Goal: Task Accomplishment & Management: Manage account settings

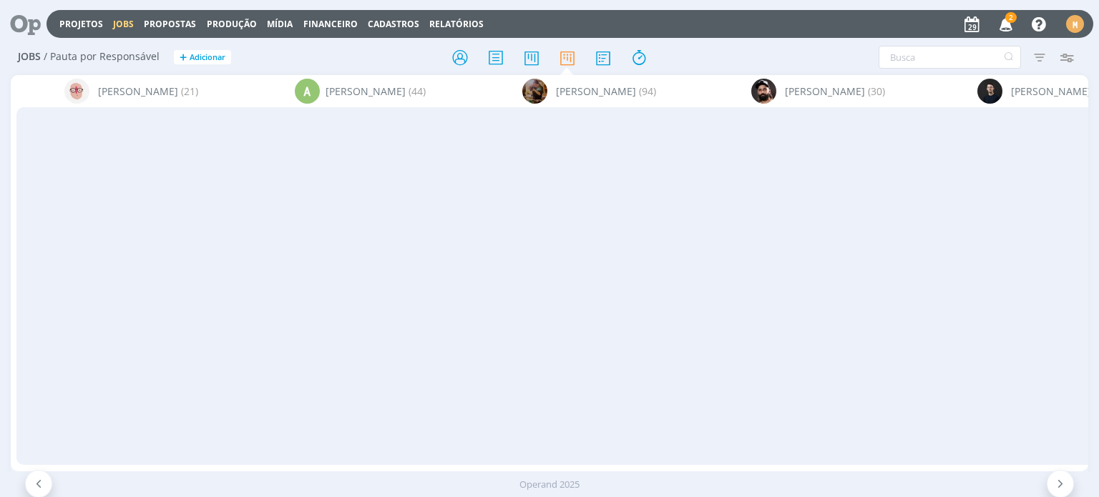
scroll to position [0, 1405]
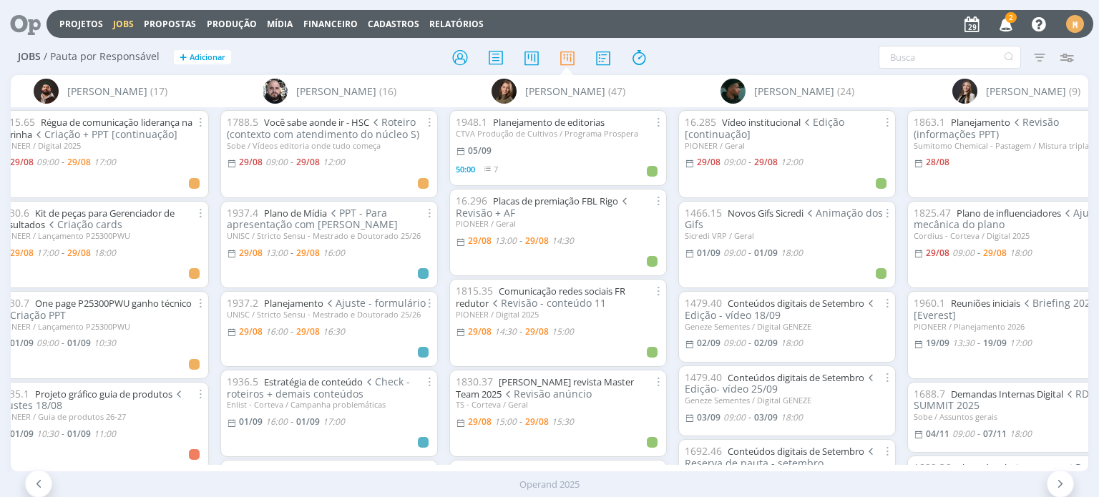
click at [27, 38] on icon at bounding box center [20, 24] width 29 height 28
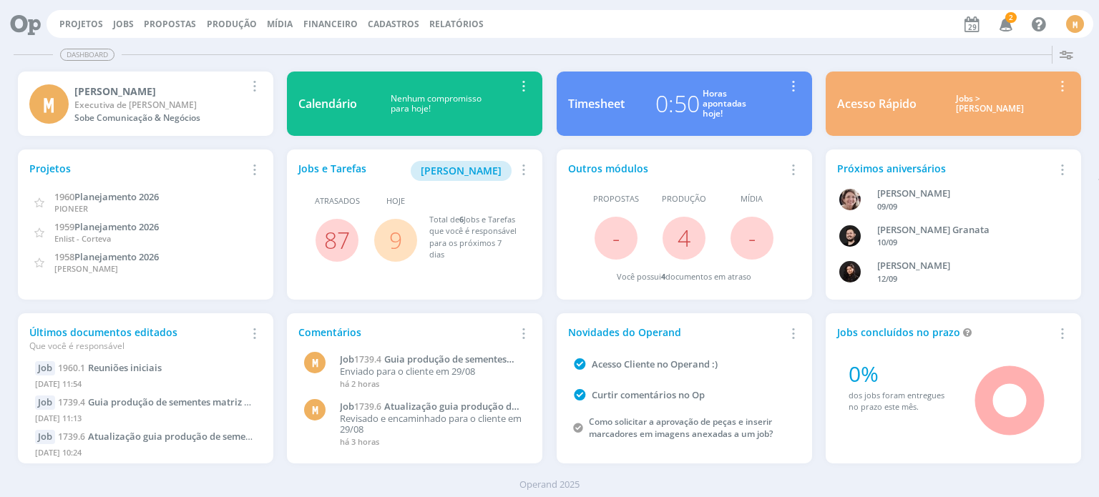
click at [389, 253] on link "9" at bounding box center [395, 240] width 13 height 31
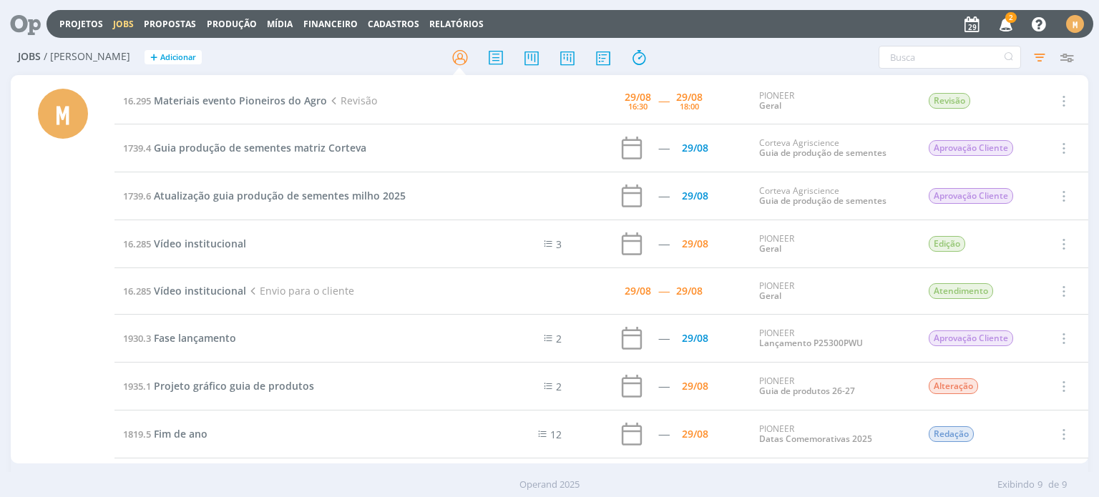
click at [23, 29] on icon at bounding box center [20, 24] width 29 height 28
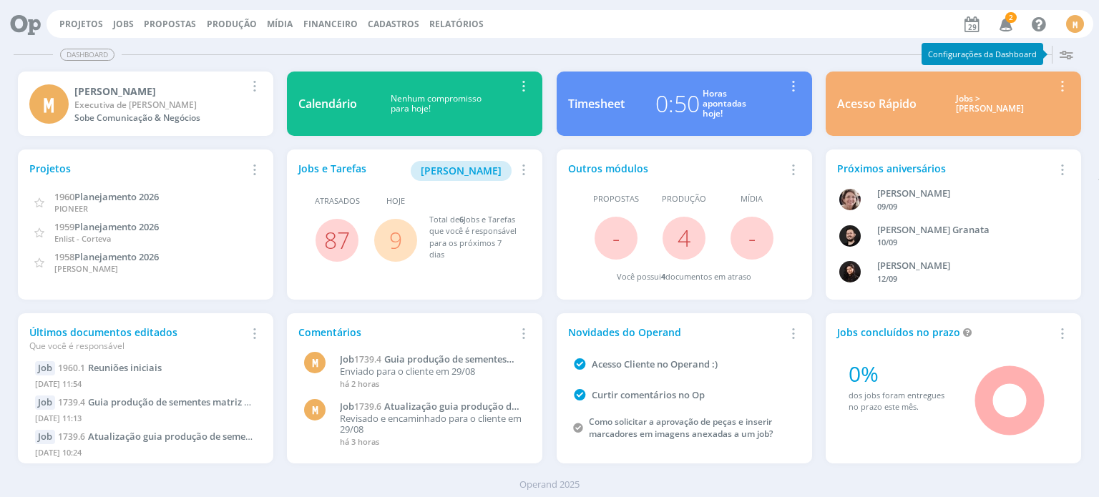
click at [396, 243] on link "9" at bounding box center [395, 240] width 13 height 31
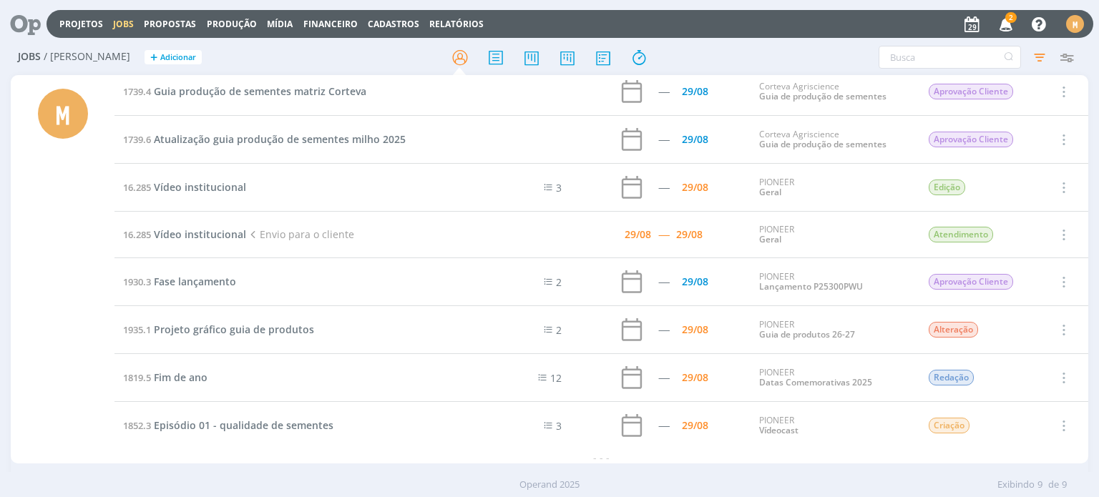
scroll to position [59, 0]
click at [235, 326] on span "Projeto gráfico guia de produtos" at bounding box center [234, 328] width 160 height 14
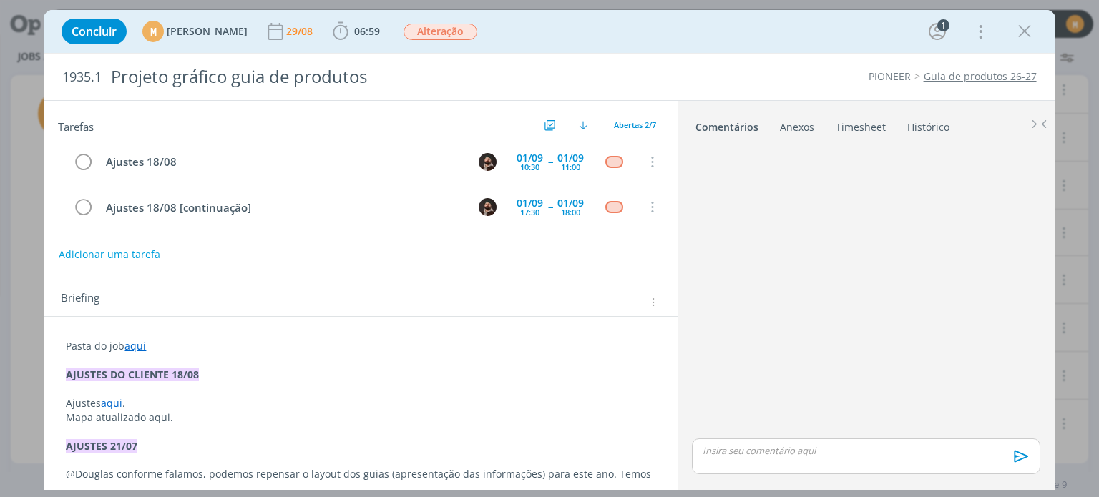
scroll to position [27, 0]
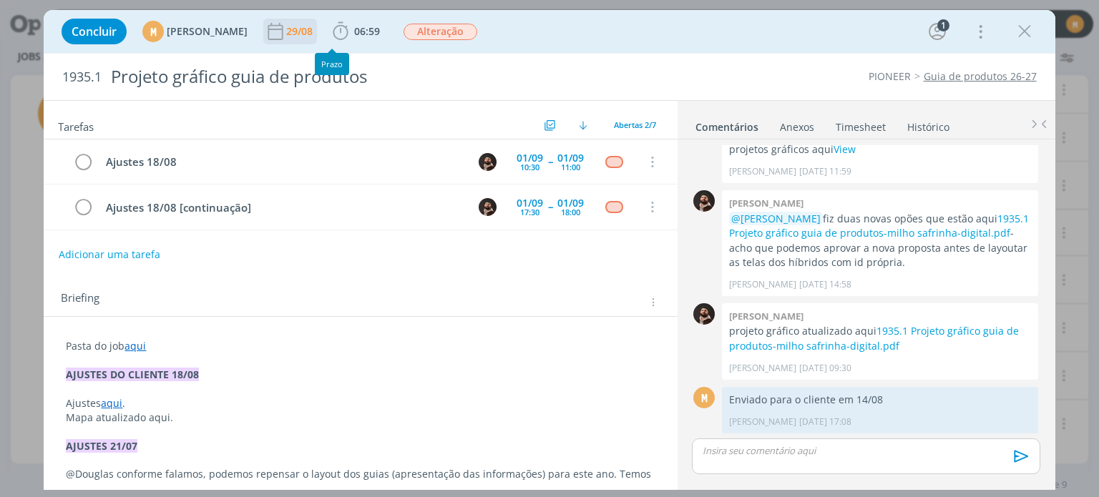
click at [316, 34] on div "29/08" at bounding box center [300, 31] width 29 height 10
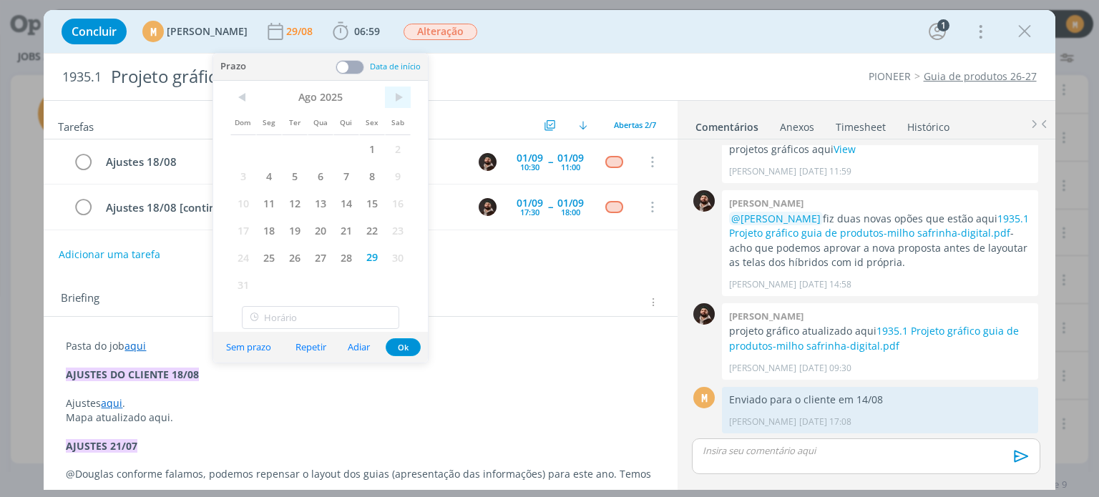
click at [394, 102] on span ">" at bounding box center [398, 97] width 26 height 21
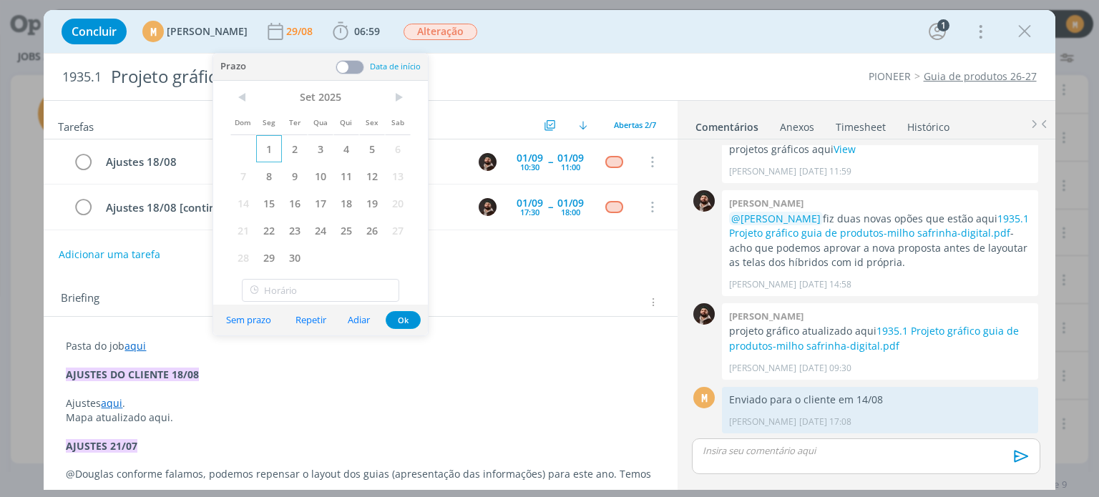
click at [271, 149] on span "1" at bounding box center [269, 148] width 26 height 27
click at [404, 323] on button "Ok" at bounding box center [403, 320] width 35 height 18
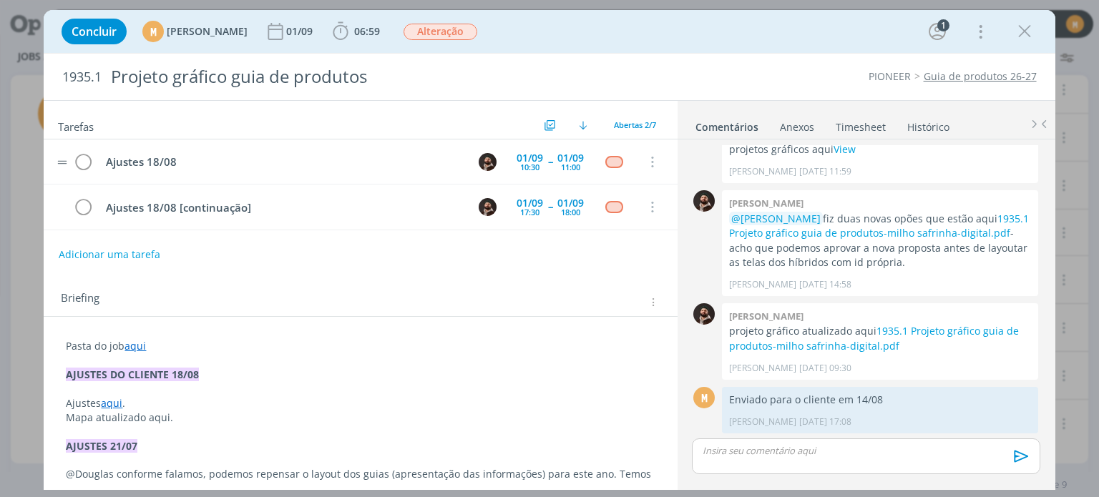
scroll to position [0, 0]
click at [117, 255] on button "Adicionar uma tarefa" at bounding box center [109, 254] width 102 height 24
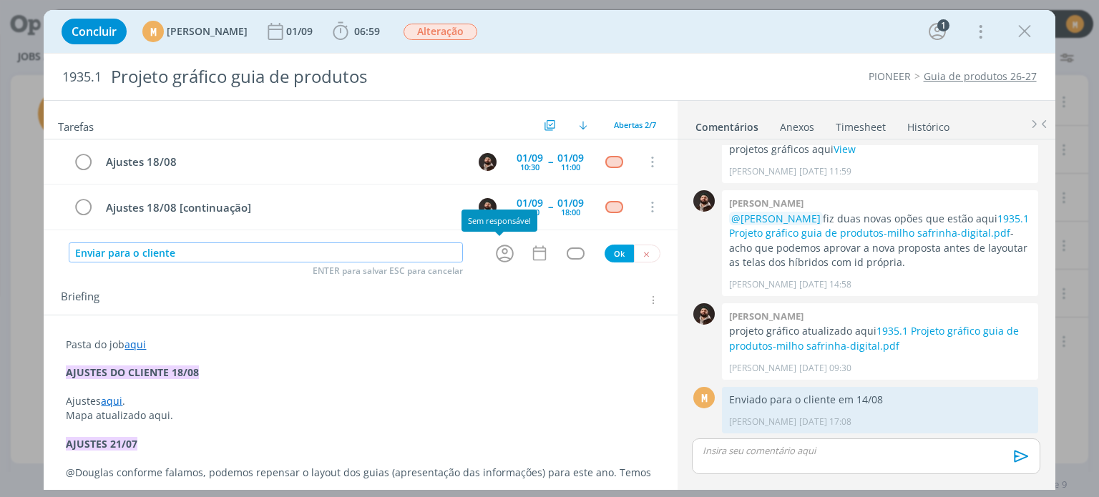
click at [499, 254] on icon "dialog" at bounding box center [505, 254] width 18 height 18
type input "Enviar para o cliente"
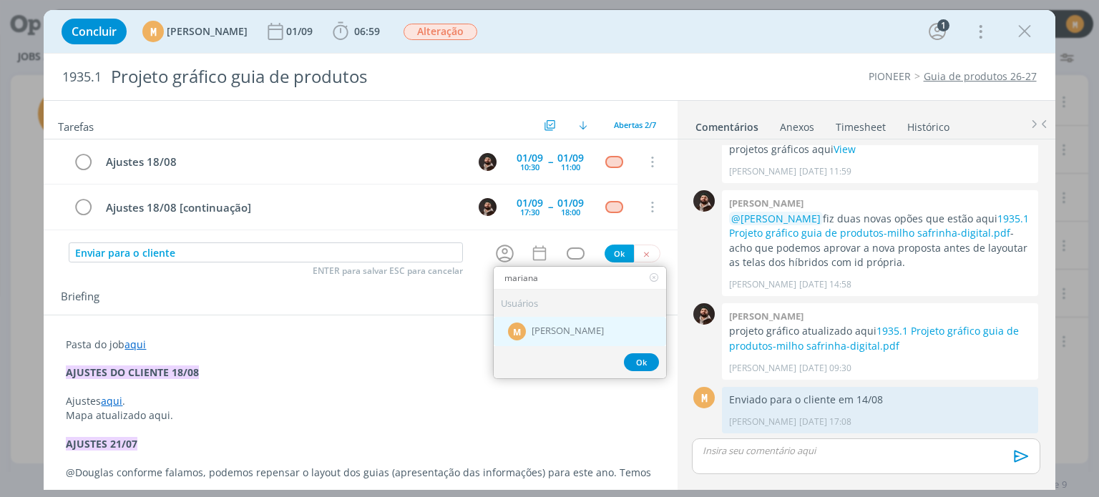
type input "mariana"
click at [568, 327] on span "[PERSON_NAME]" at bounding box center [568, 331] width 72 height 11
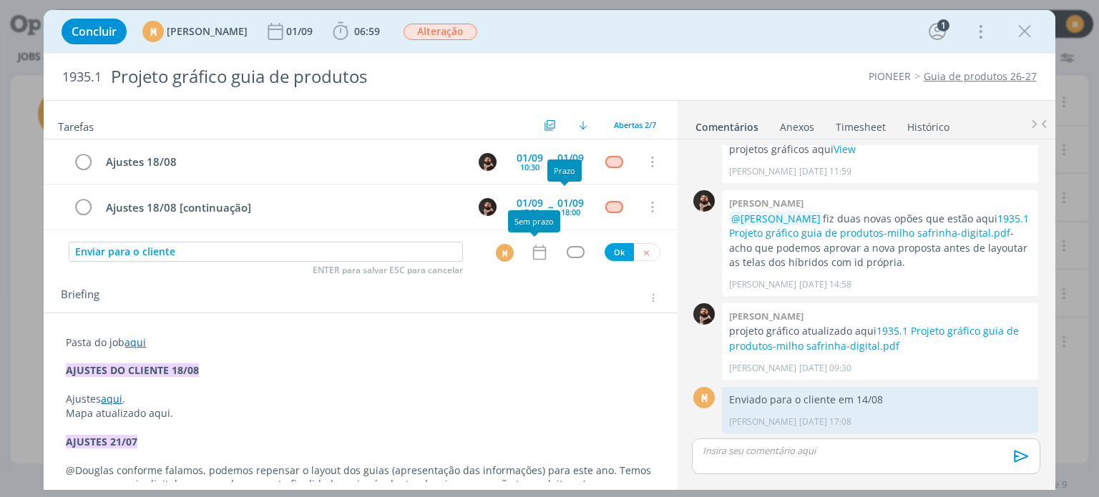
click at [536, 260] on div "Enviar para o cliente ENTER para salvar ESC para cancelar M Ok" at bounding box center [360, 252] width 633 height 21
click at [535, 254] on icon "dialog" at bounding box center [539, 252] width 19 height 19
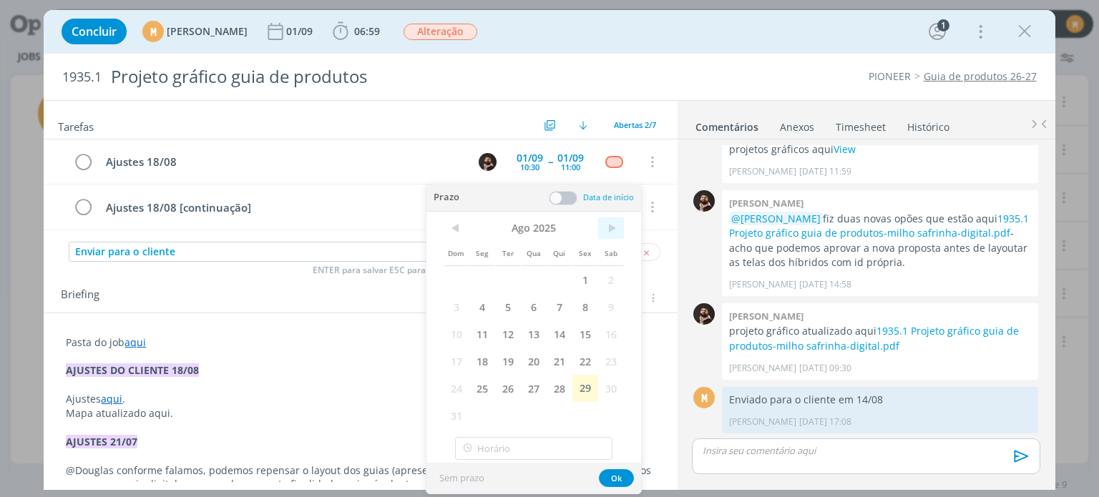
click at [610, 238] on span ">" at bounding box center [611, 228] width 26 height 21
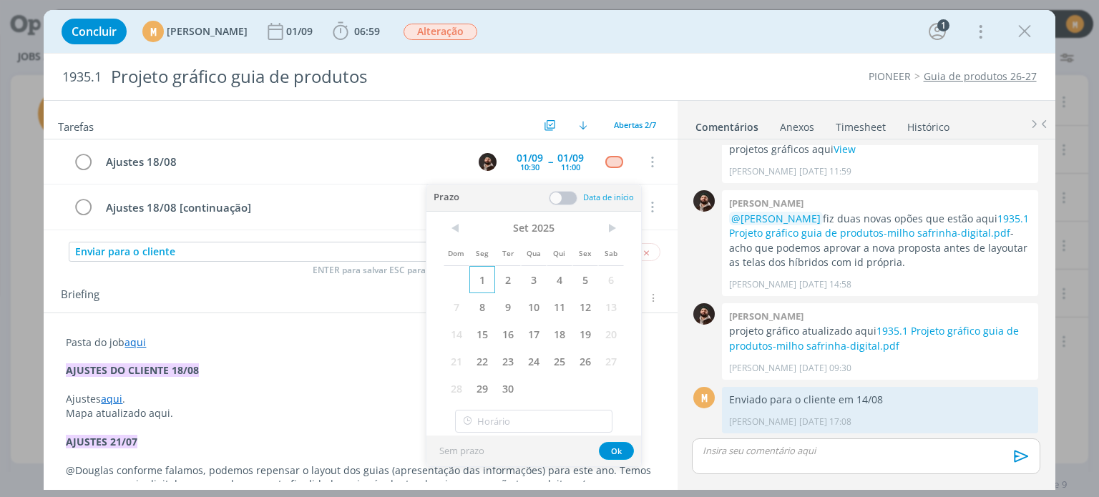
click at [484, 283] on span "1" at bounding box center [482, 279] width 26 height 27
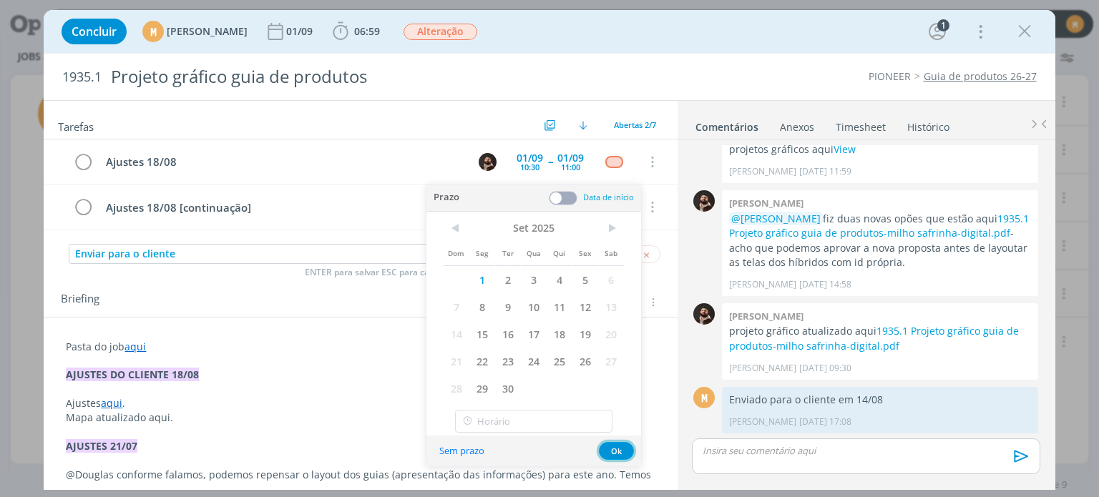
click at [625, 450] on button "Ok" at bounding box center [616, 451] width 35 height 18
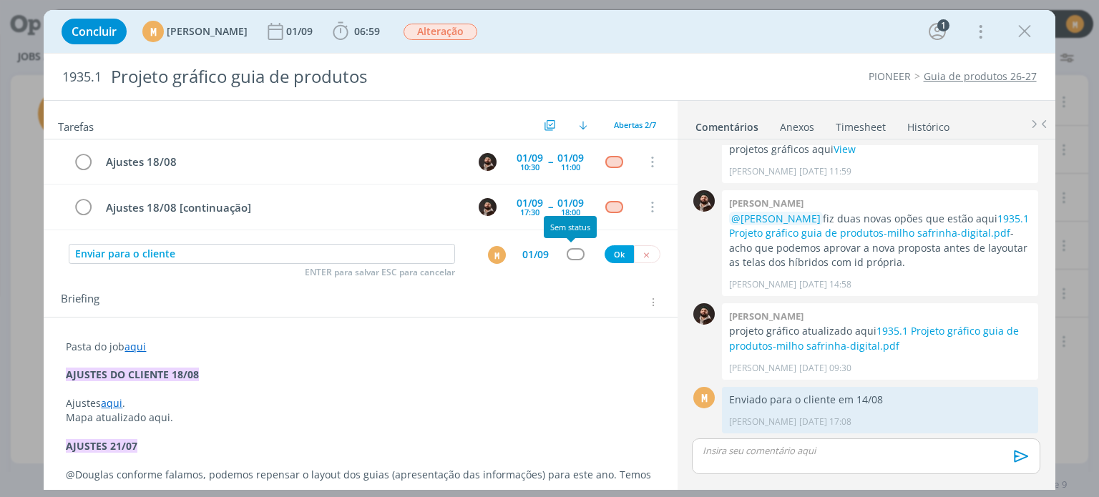
click at [567, 248] on div "dialog" at bounding box center [576, 254] width 18 height 12
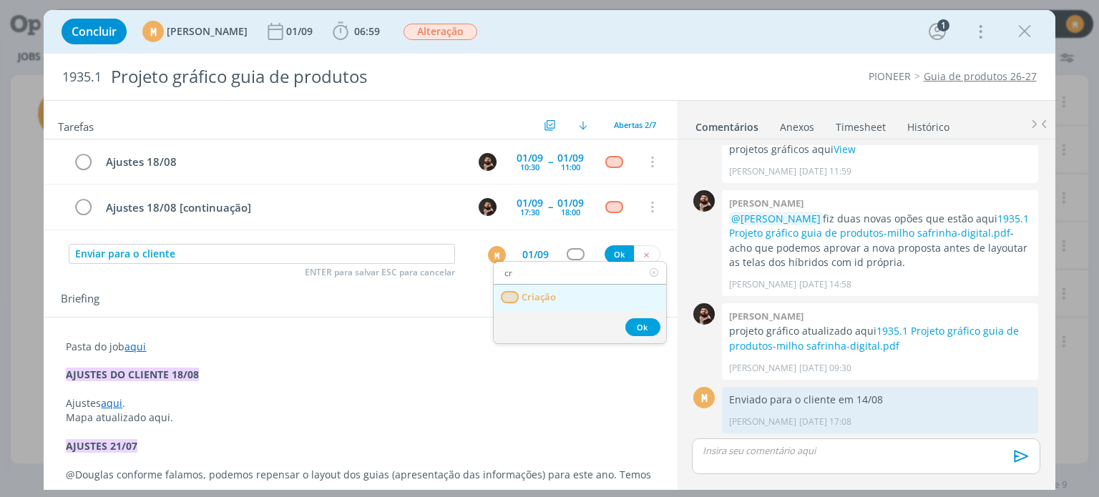
type input "cr"
click at [567, 303] on link "Criação" at bounding box center [580, 298] width 172 height 26
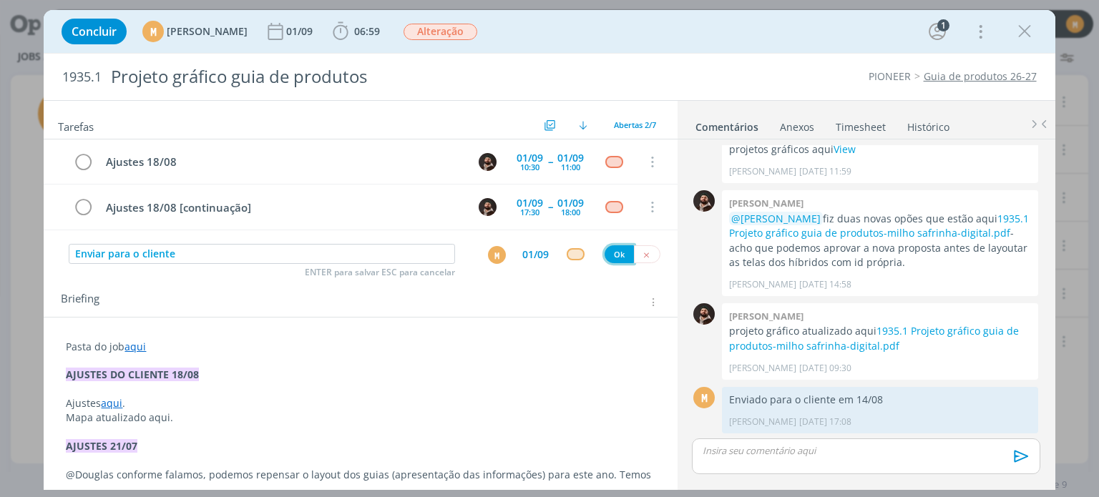
click at [608, 251] on button "Ok" at bounding box center [619, 254] width 29 height 18
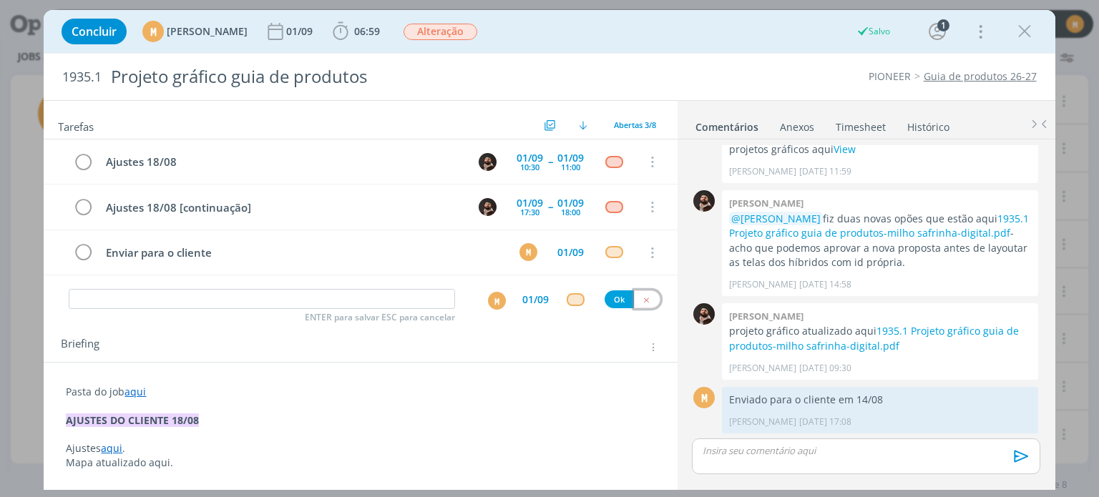
click at [642, 297] on icon "dialog" at bounding box center [646, 300] width 9 height 9
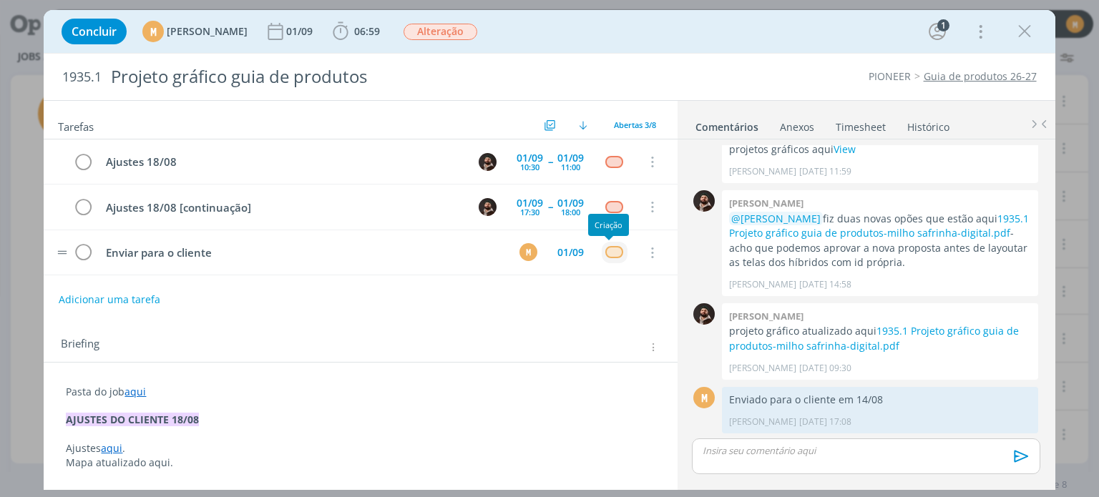
click at [603, 257] on td "dialog" at bounding box center [615, 252] width 26 height 21
click at [606, 249] on div "dialog" at bounding box center [614, 252] width 18 height 12
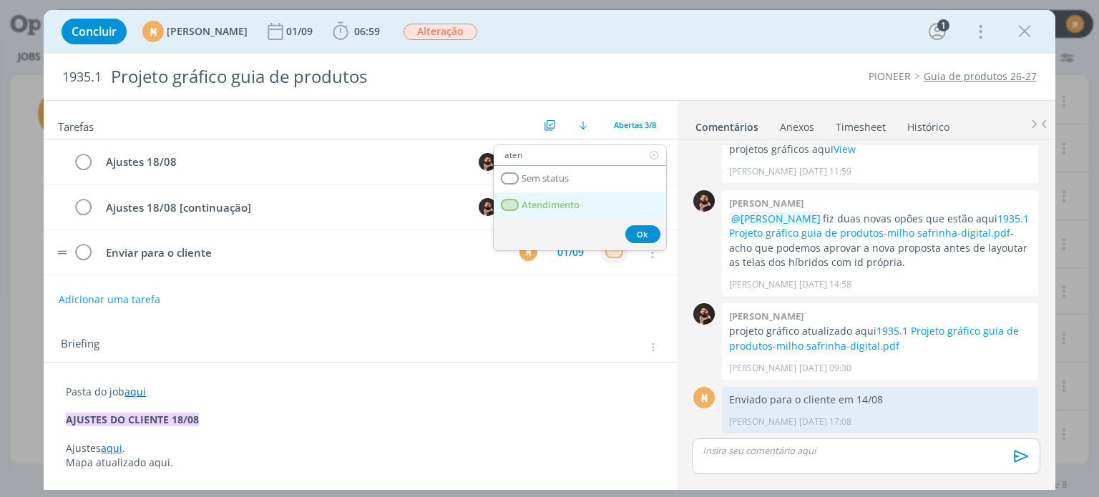
type input "aten"
click at [572, 208] on span "Atendimento" at bounding box center [551, 205] width 58 height 11
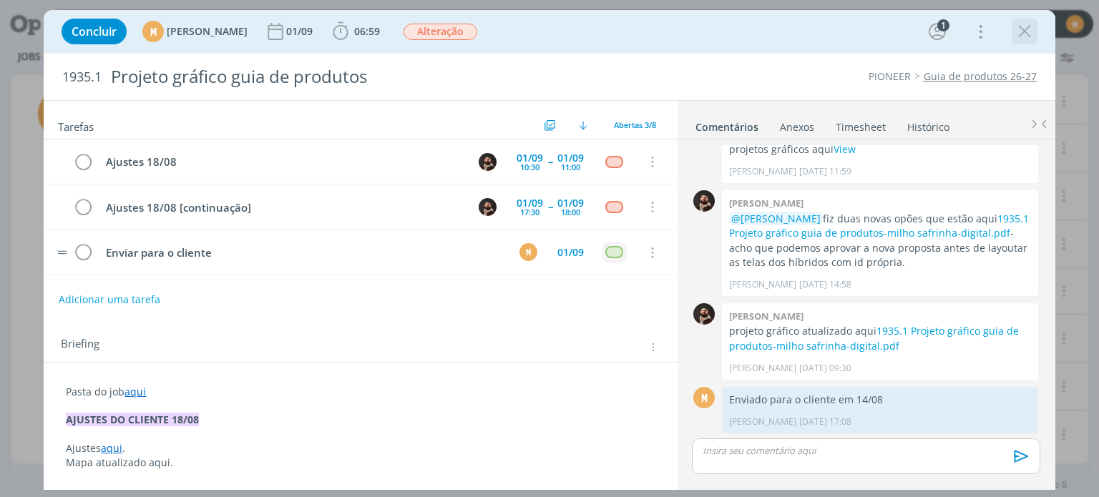
click at [1024, 39] on icon "dialog" at bounding box center [1024, 31] width 21 height 21
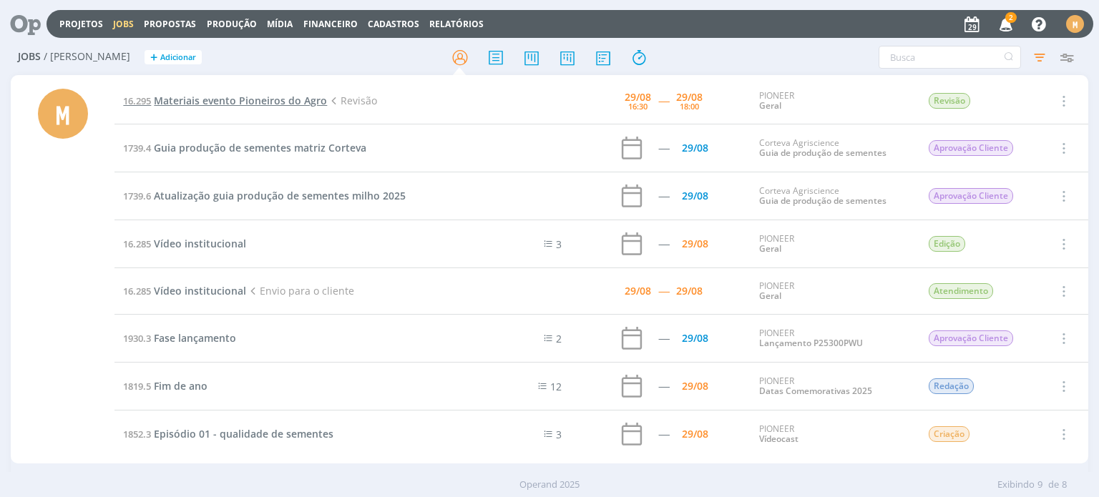
click at [253, 100] on span "Materiais evento Pioneiros do Agro" at bounding box center [240, 101] width 173 height 14
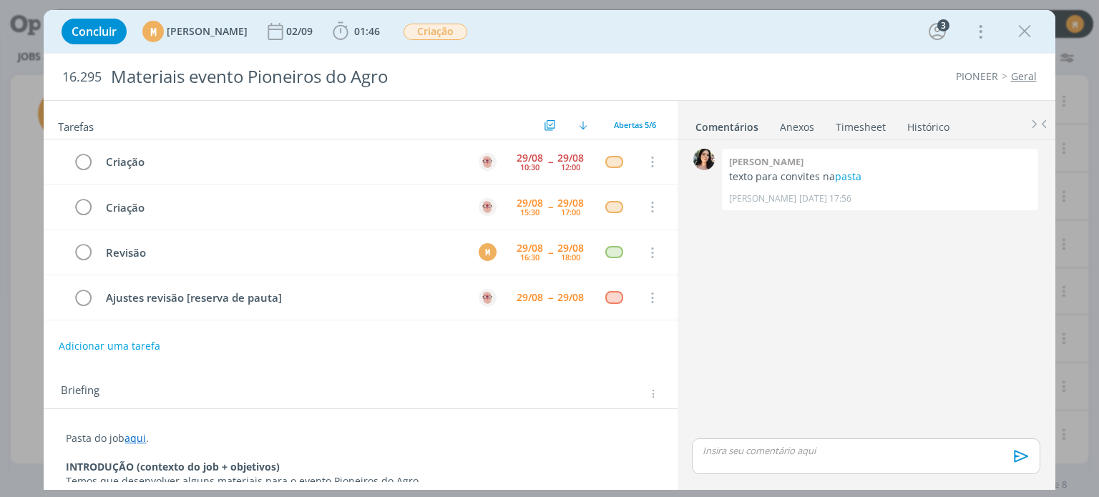
scroll to position [41, 0]
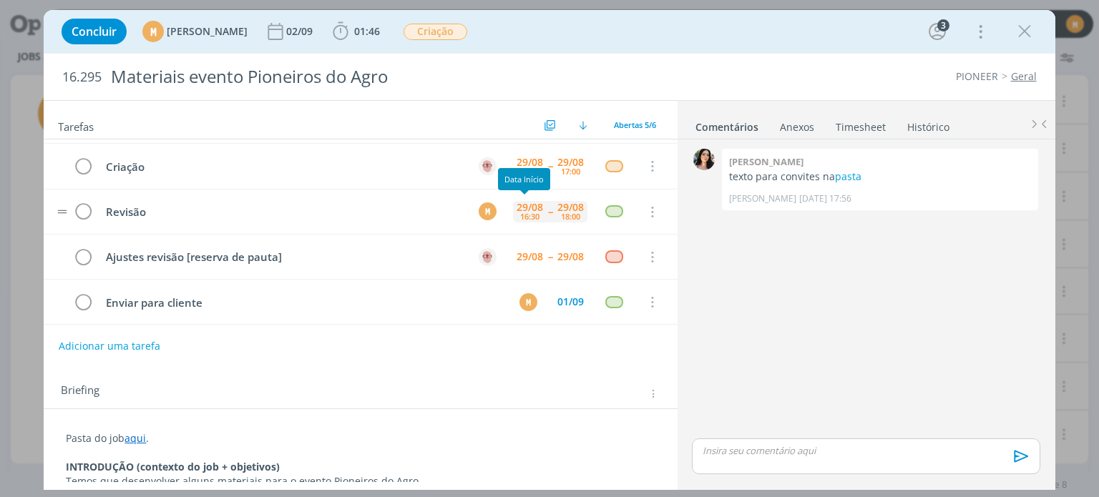
click at [528, 213] on div "16:30" at bounding box center [529, 217] width 19 height 8
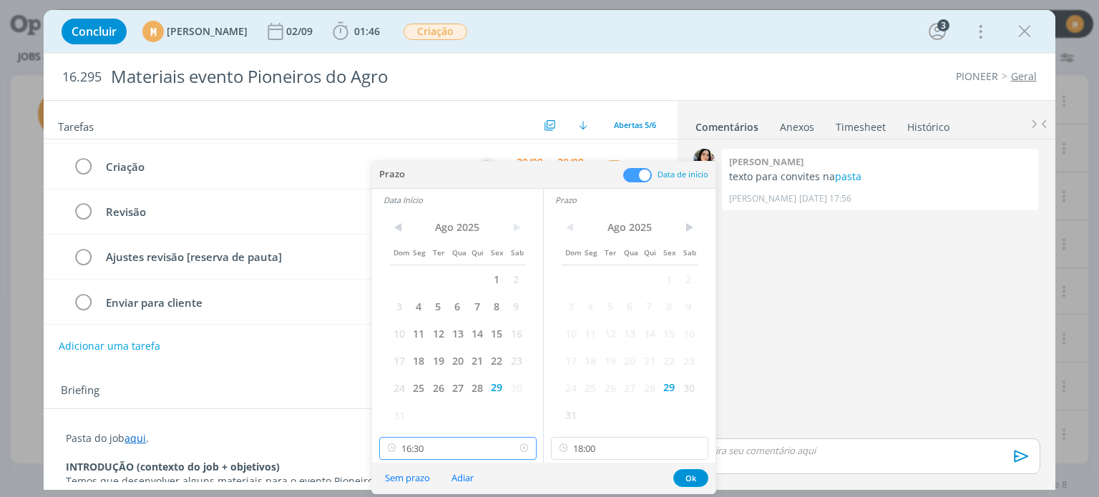
click at [457, 457] on input "16:30" at bounding box center [457, 448] width 157 height 23
click at [419, 324] on div "17:00" at bounding box center [459, 319] width 160 height 26
type input "17:00"
click at [689, 469] on button "Ok" at bounding box center [690, 478] width 35 height 18
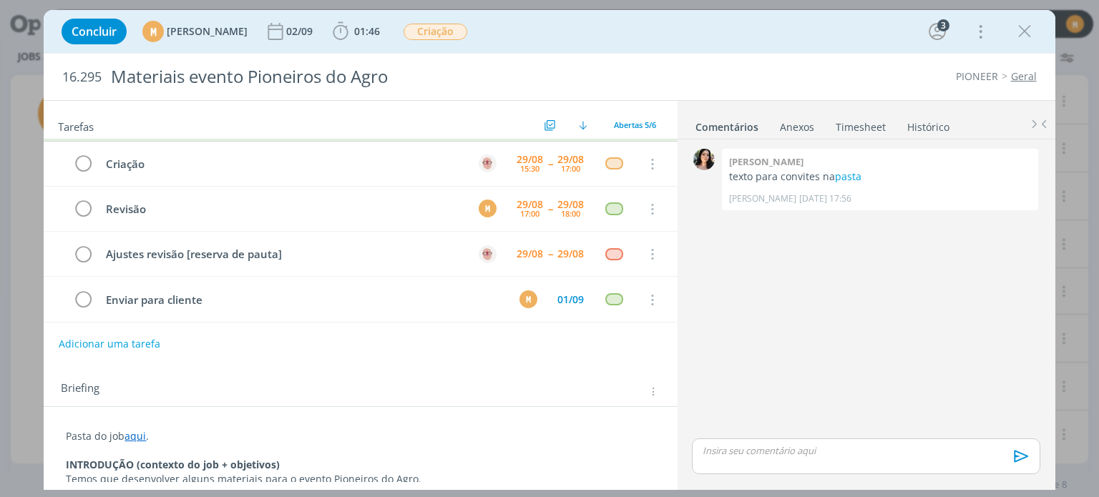
scroll to position [0, 0]
click at [1013, 31] on div "dialog" at bounding box center [1025, 32] width 26 height 26
click at [1018, 42] on div "dialog" at bounding box center [1025, 32] width 26 height 26
click at [1025, 36] on icon "dialog" at bounding box center [1024, 31] width 21 height 21
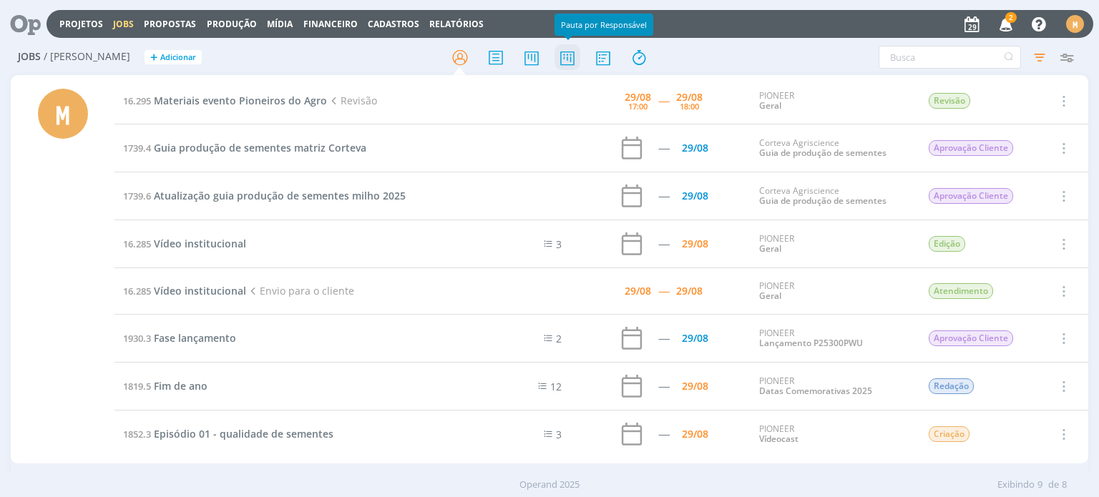
click at [575, 62] on icon at bounding box center [568, 58] width 26 height 28
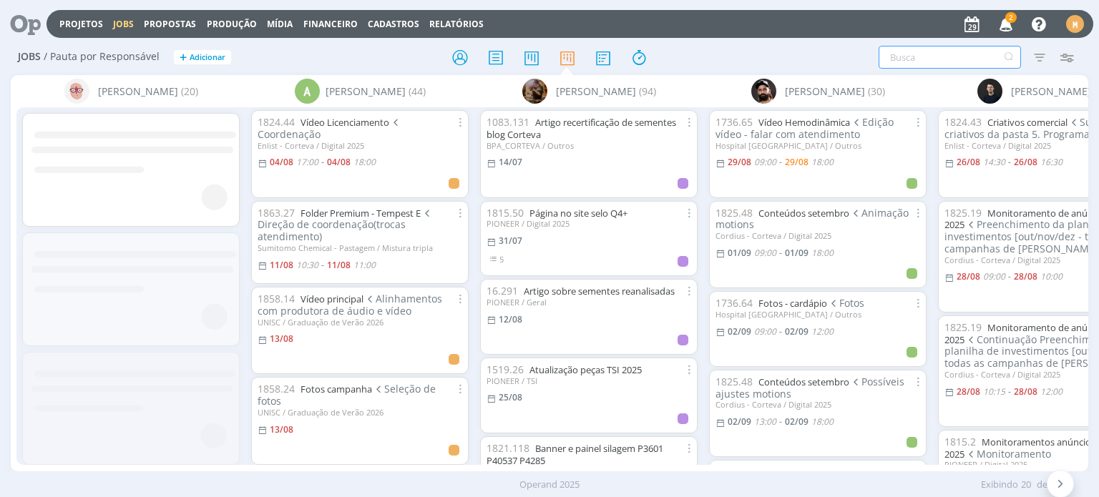
click at [936, 59] on input "text" at bounding box center [950, 57] width 142 height 23
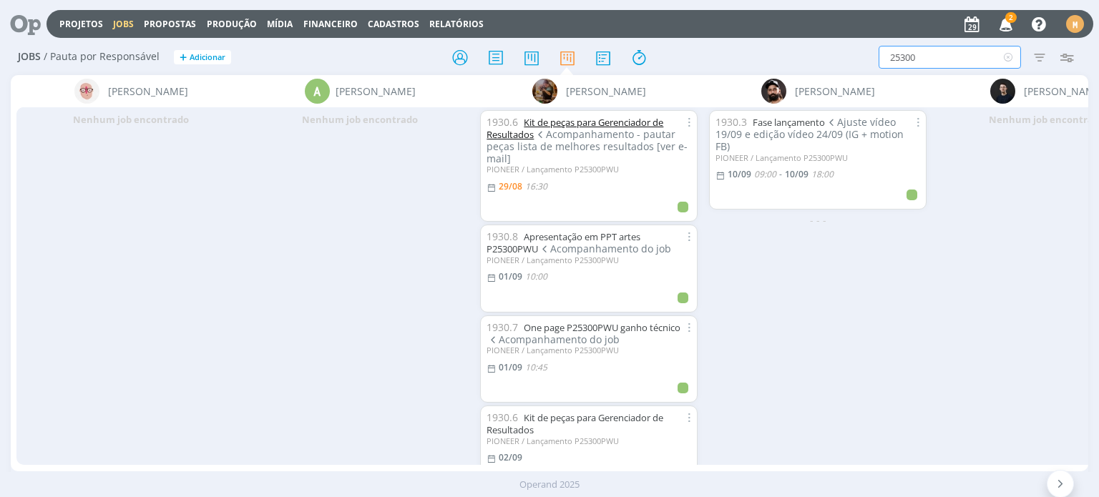
type input "25300"
click at [560, 125] on link "Kit de peças para Gerenciador de Resultados" at bounding box center [575, 128] width 177 height 25
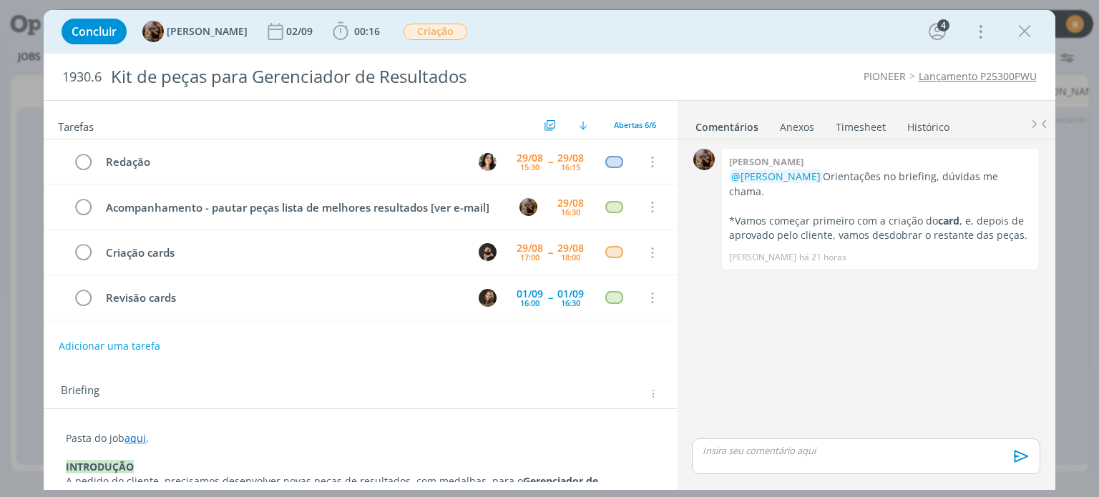
click at [1025, 45] on div "Concluir Amanda Rodrigues 02/09 00:16 Iniciar Apontar Data * 29/08/2025 Horas *…" at bounding box center [549, 31] width 990 height 34
click at [1025, 33] on icon "dialog" at bounding box center [1024, 31] width 21 height 21
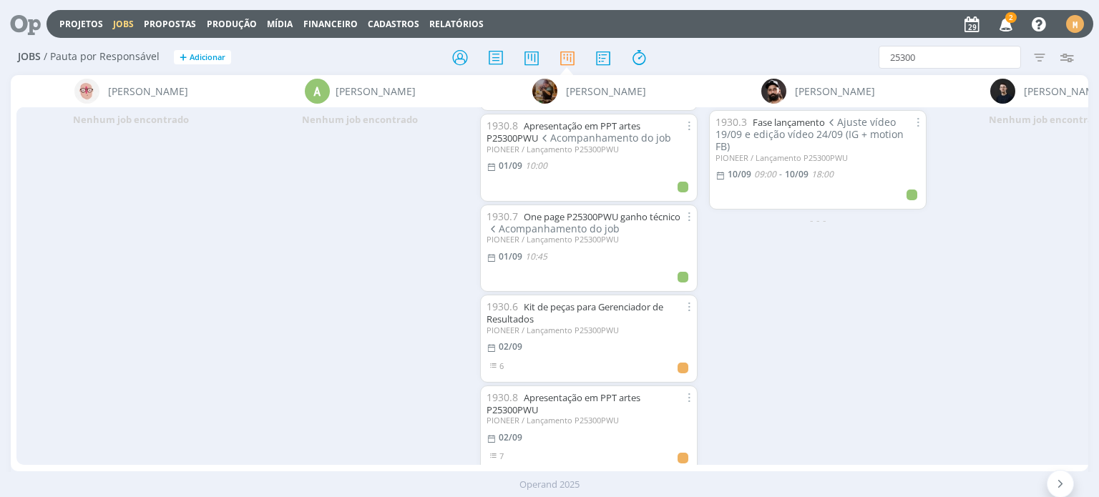
scroll to position [143, 0]
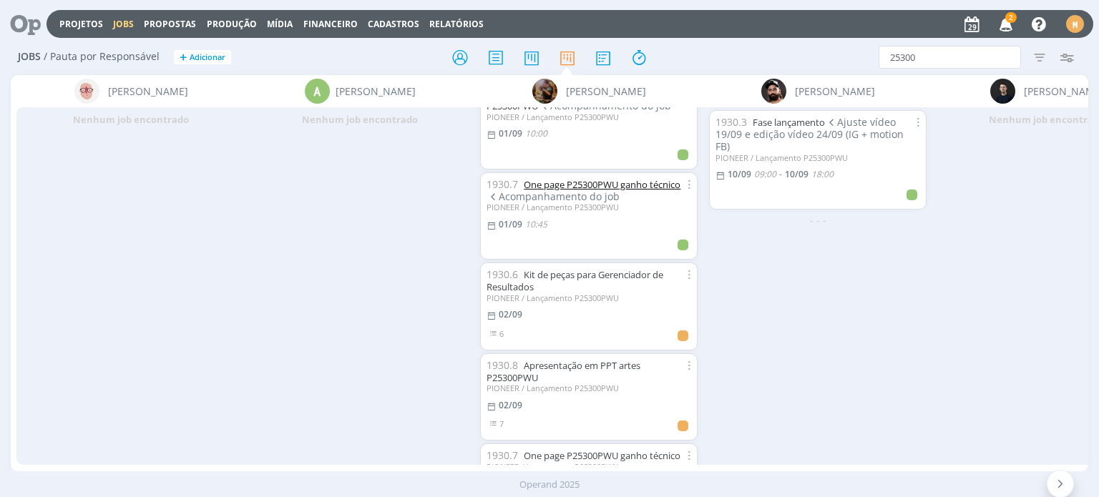
click at [545, 189] on link "One page P25300PWU ganho técnico" at bounding box center [602, 184] width 157 height 13
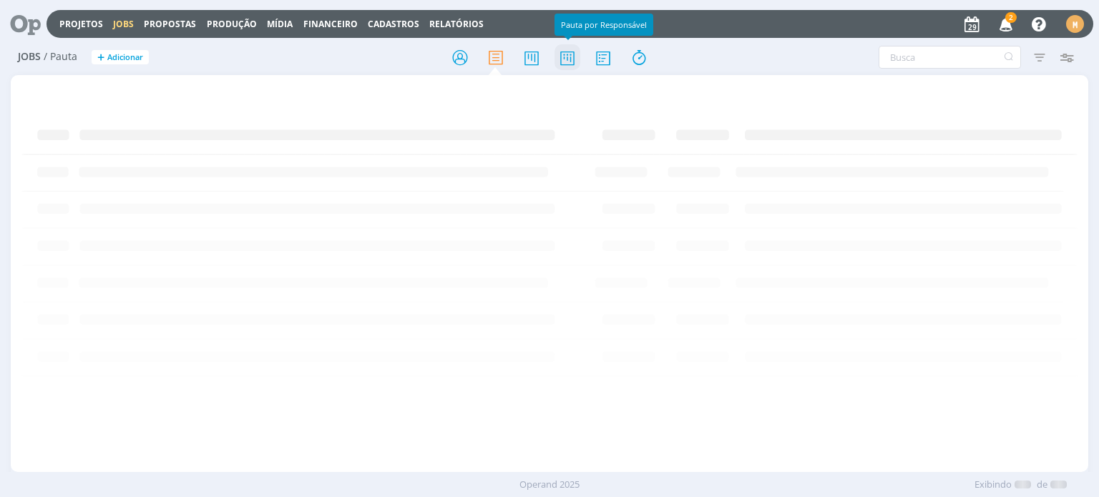
click at [567, 59] on icon at bounding box center [568, 58] width 26 height 28
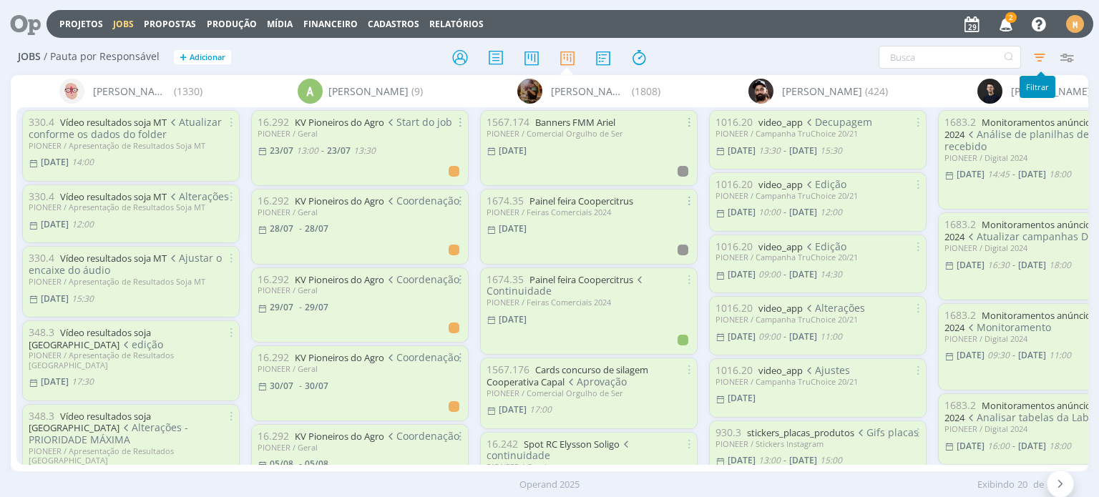
click at [1046, 57] on icon "button" at bounding box center [1040, 57] width 26 height 26
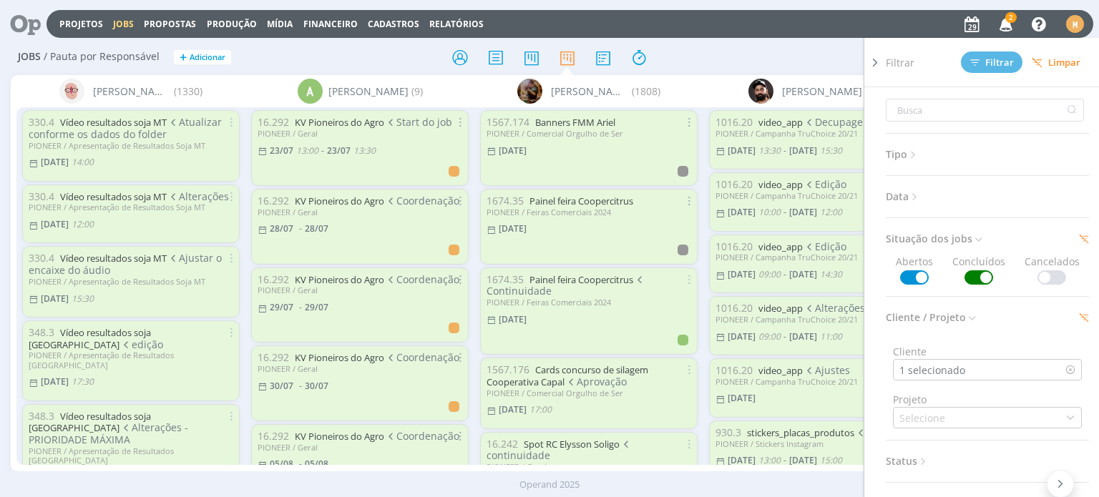
click at [971, 278] on span at bounding box center [979, 278] width 29 height 14
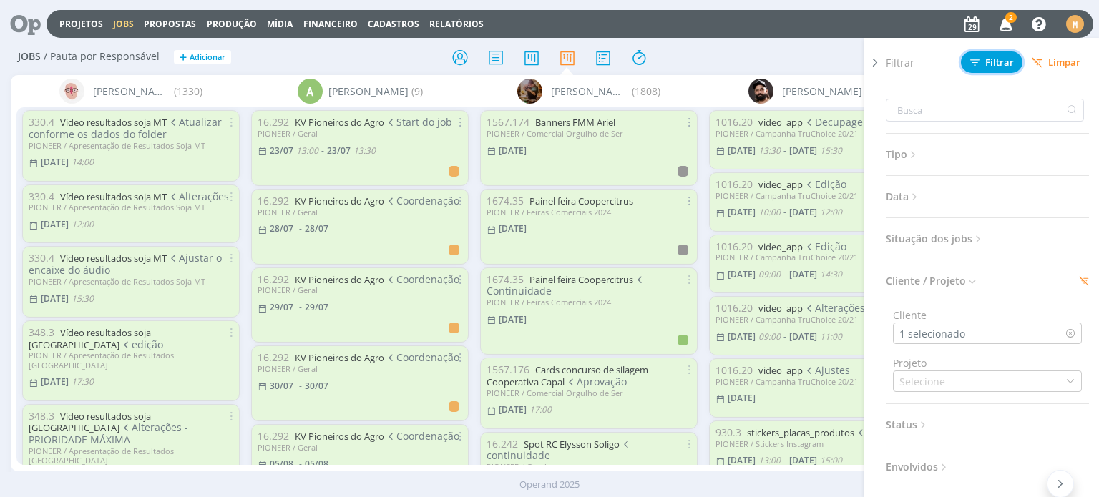
click at [1005, 61] on span "Filtrar" at bounding box center [992, 62] width 44 height 9
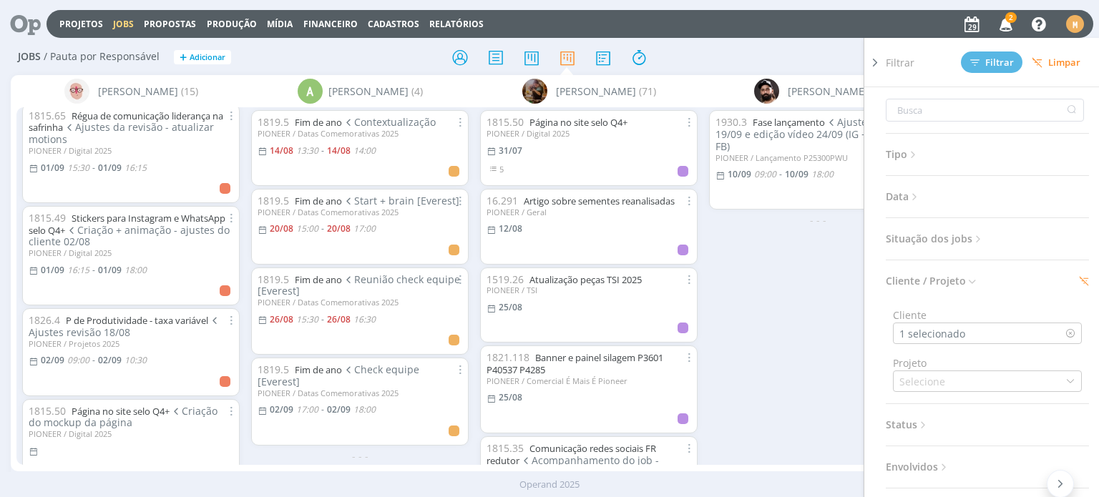
scroll to position [944, 0]
click at [876, 54] on div at bounding box center [874, 262] width 21 height 449
click at [882, 62] on icon at bounding box center [875, 62] width 14 height 15
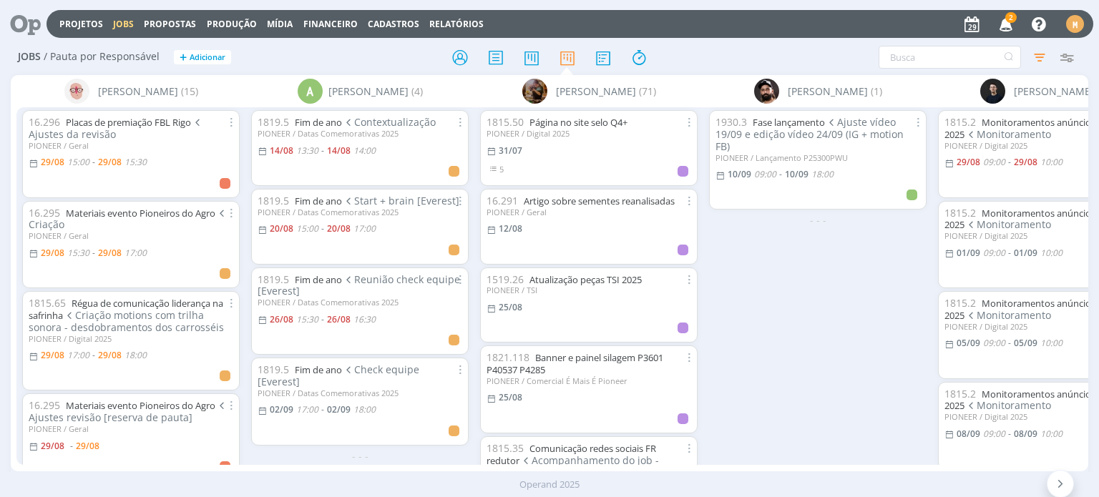
scroll to position [944, 0]
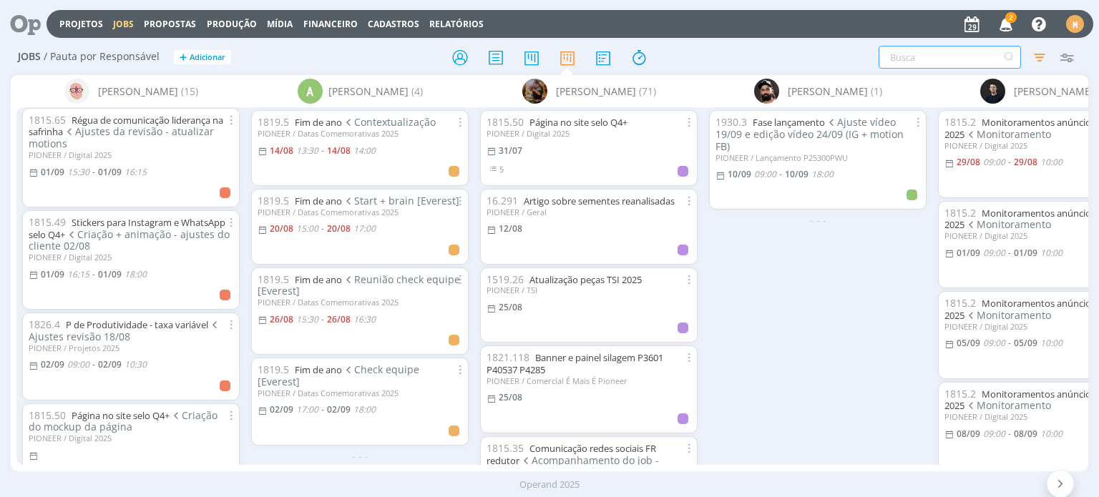
click at [922, 56] on input "text" at bounding box center [950, 57] width 142 height 23
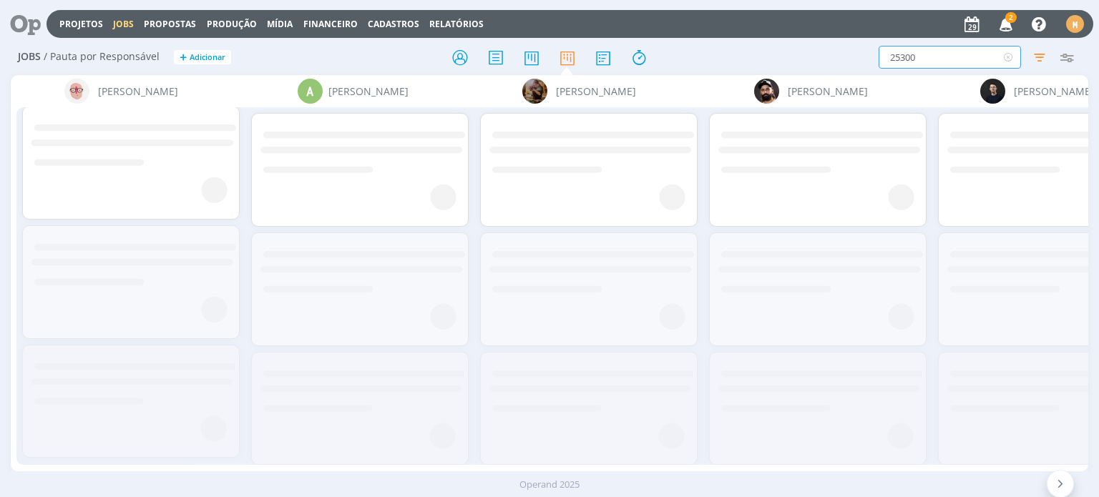
scroll to position [0, 0]
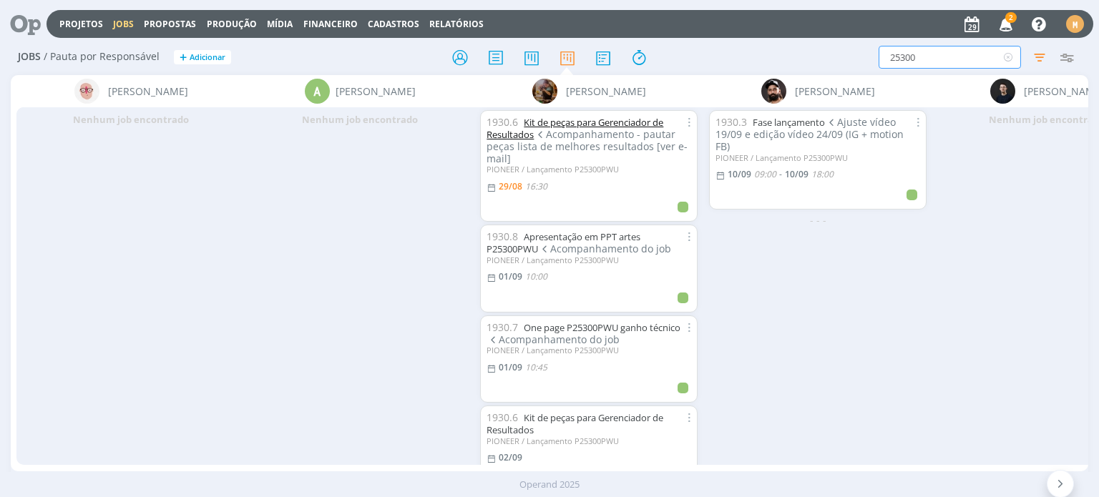
type input "25300"
click at [650, 123] on link "Kit de peças para Gerenciador de Resultados" at bounding box center [575, 128] width 177 height 25
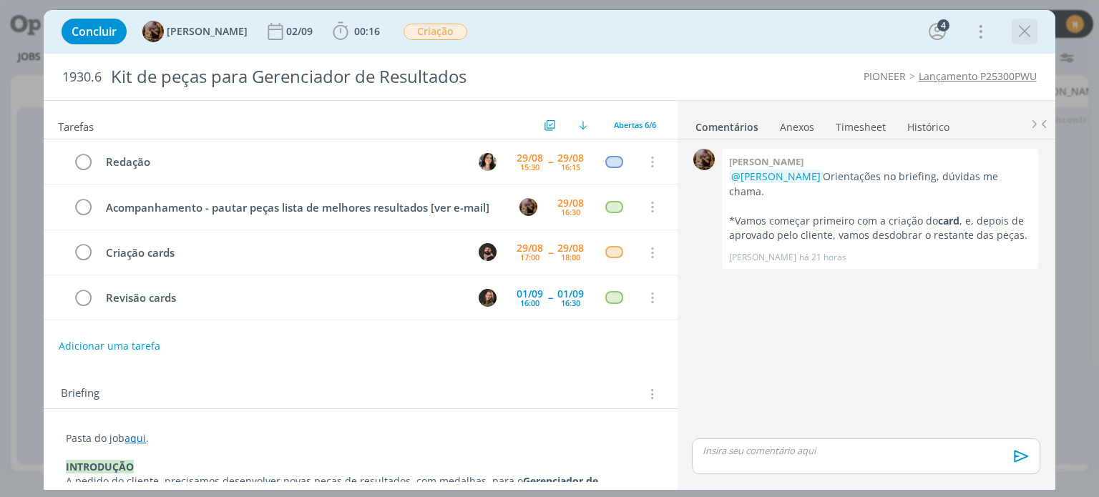
click at [1028, 24] on icon "dialog" at bounding box center [1024, 31] width 21 height 21
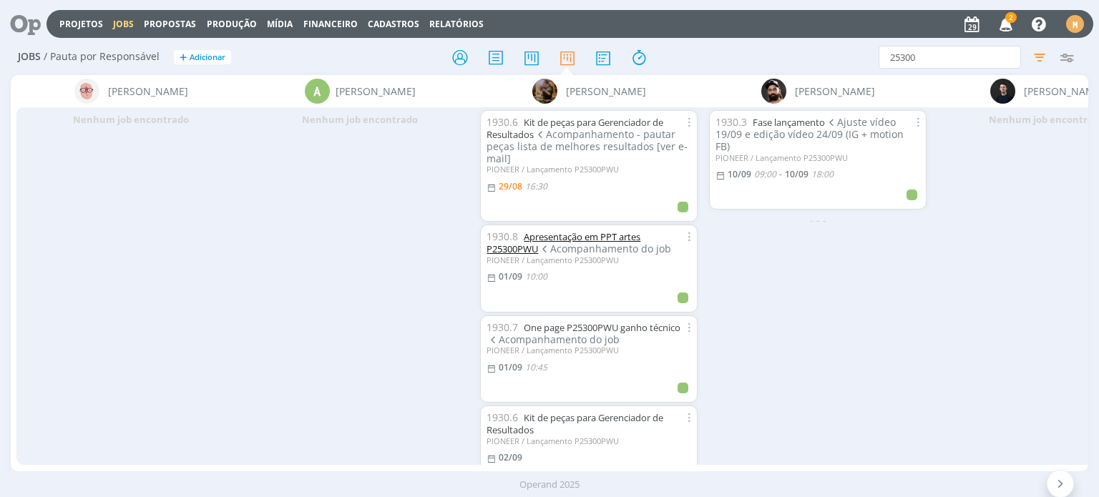
click at [632, 237] on link "Apresentação em PPT artes P25300PWU" at bounding box center [564, 242] width 154 height 25
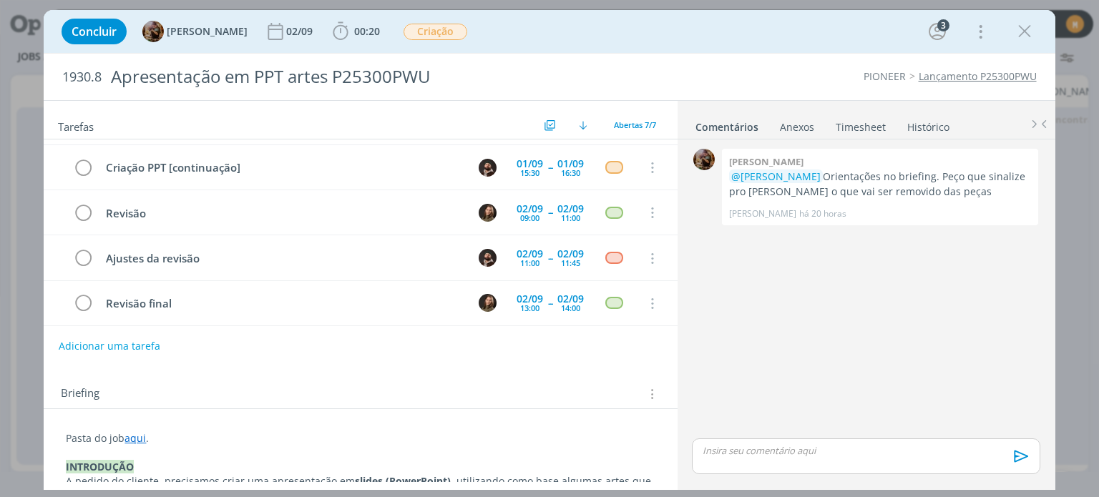
drag, startPoint x: 1028, startPoint y: 23, endPoint x: 923, endPoint y: 2, distance: 106.5
click at [1028, 23] on icon "dialog" at bounding box center [1024, 31] width 21 height 21
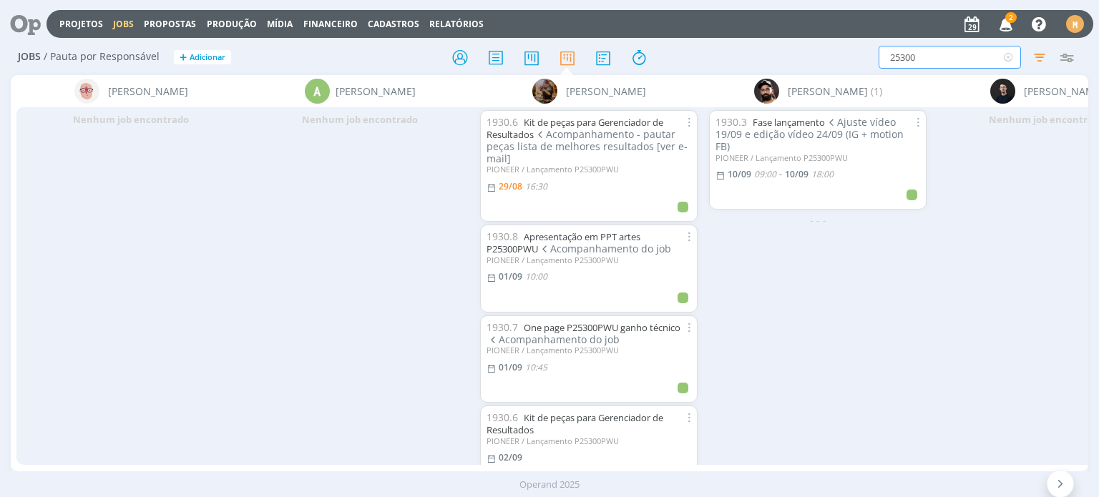
drag, startPoint x: 959, startPoint y: 58, endPoint x: 879, endPoint y: 63, distance: 80.3
click at [879, 63] on input "25300" at bounding box center [950, 57] width 142 height 23
click at [1013, 58] on icon at bounding box center [1009, 57] width 18 height 23
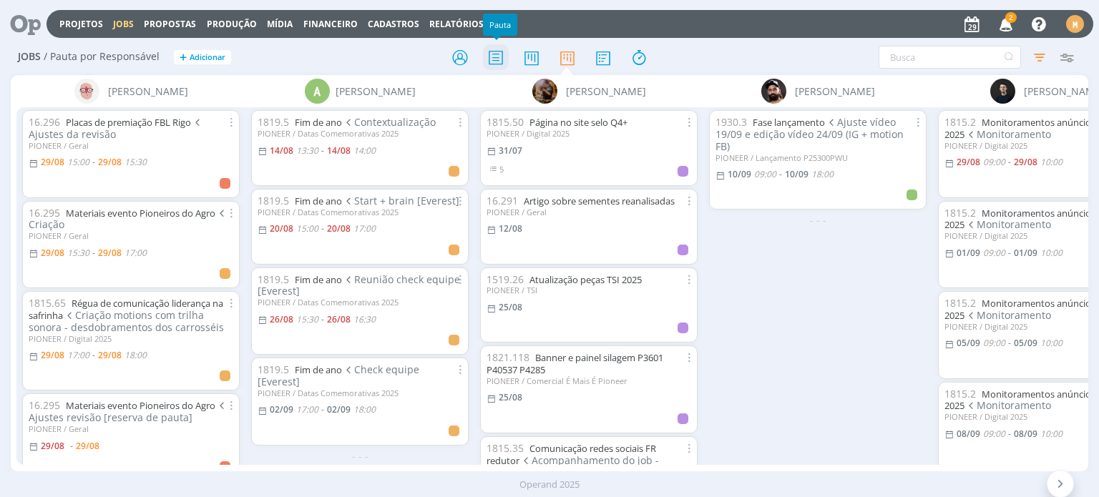
click at [501, 59] on icon at bounding box center [496, 58] width 26 height 28
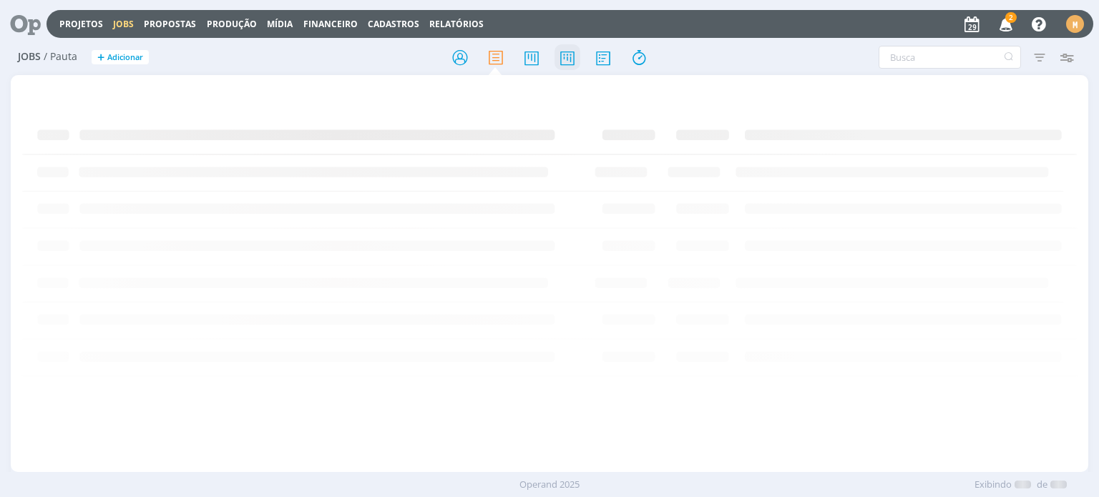
click at [567, 59] on icon at bounding box center [568, 58] width 26 height 28
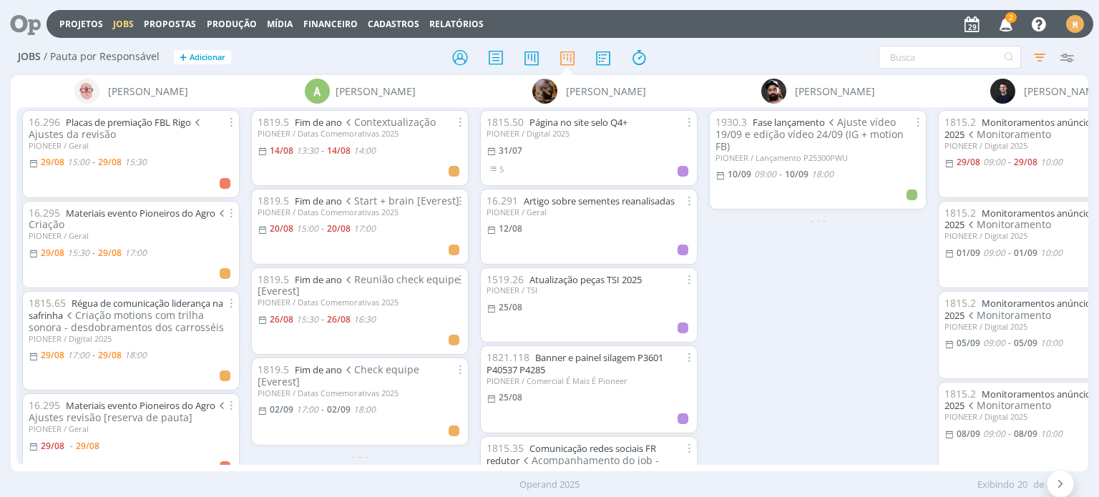
drag, startPoint x: 246, startPoint y: 463, endPoint x: 318, endPoint y: 440, distance: 75.1
click at [318, 440] on div "Alessandro Mença 16.296 Placas de premiação FBL Rigo Ajustes da revisão PIONEER…" at bounding box center [549, 273] width 1077 height 396
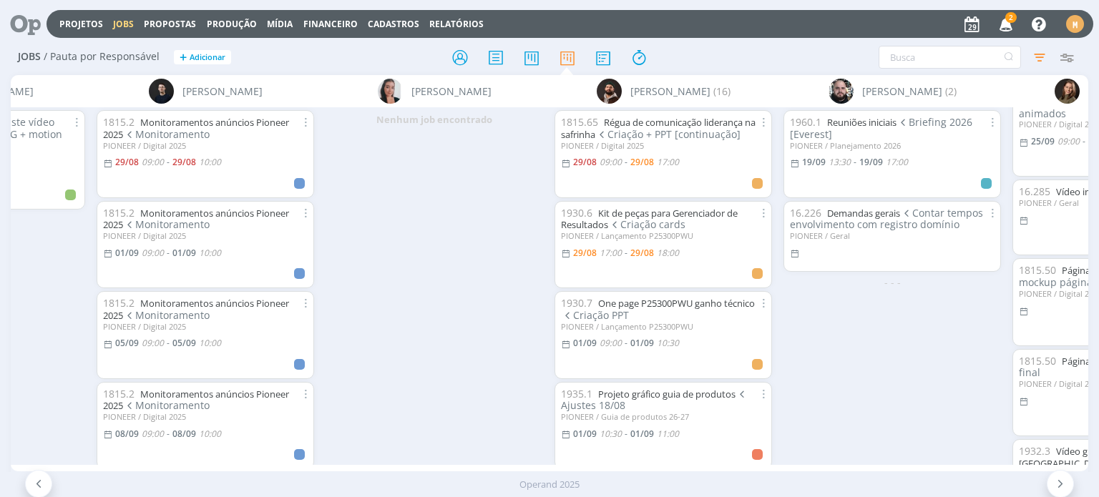
scroll to position [0, 812]
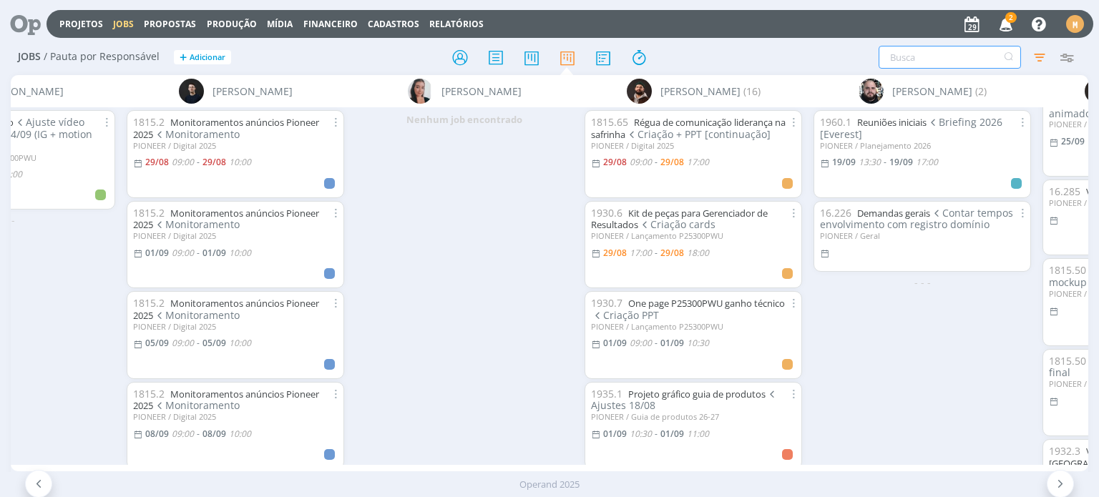
click at [920, 51] on input "text" at bounding box center [950, 57] width 142 height 23
click at [1038, 55] on icon "button" at bounding box center [1040, 57] width 26 height 26
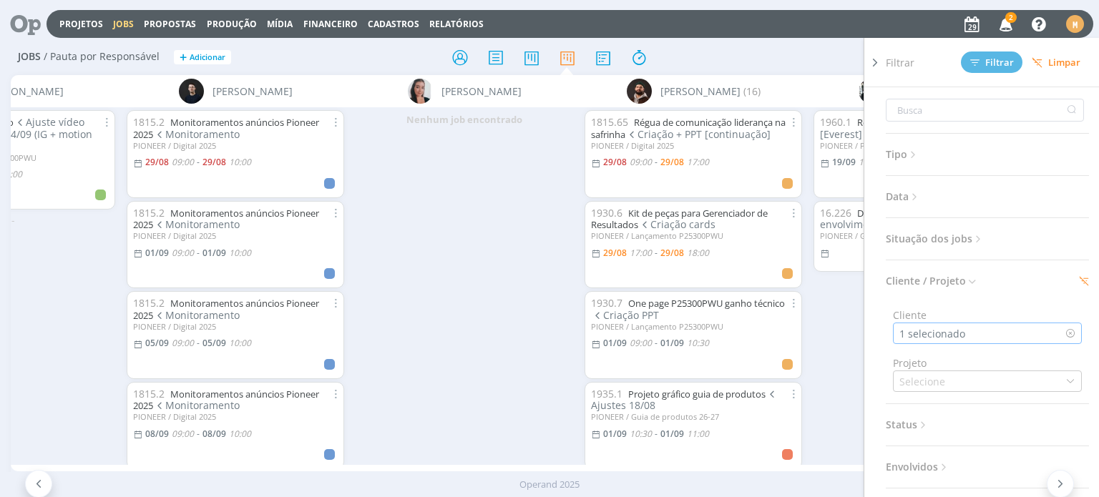
click at [1066, 330] on icon at bounding box center [1071, 333] width 10 height 10
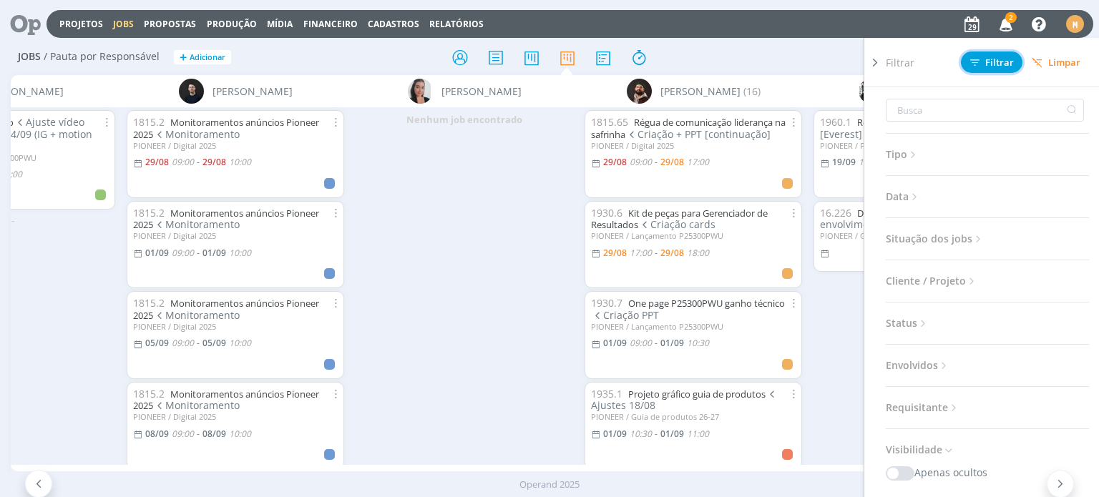
click at [992, 59] on span "Filtrar" at bounding box center [992, 62] width 44 height 9
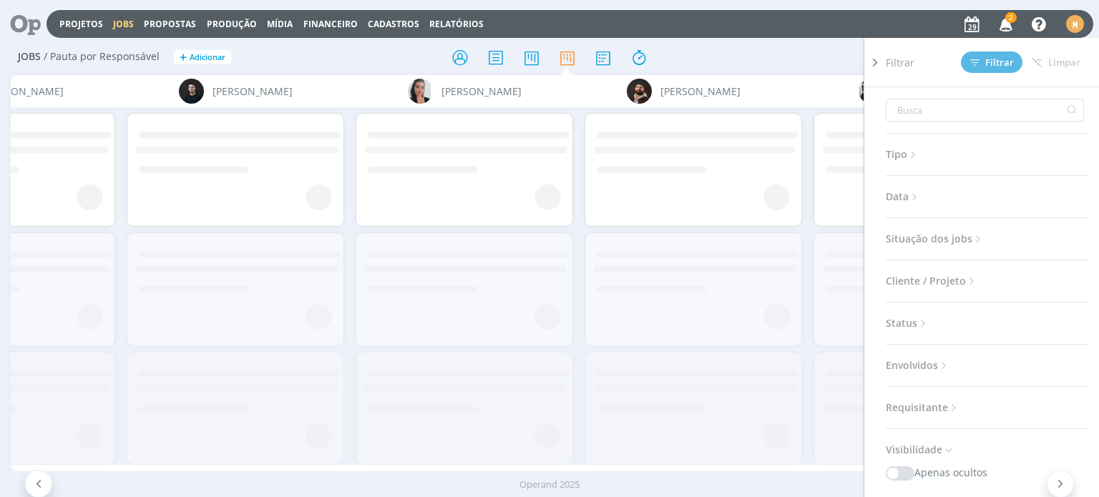
scroll to position [0, 0]
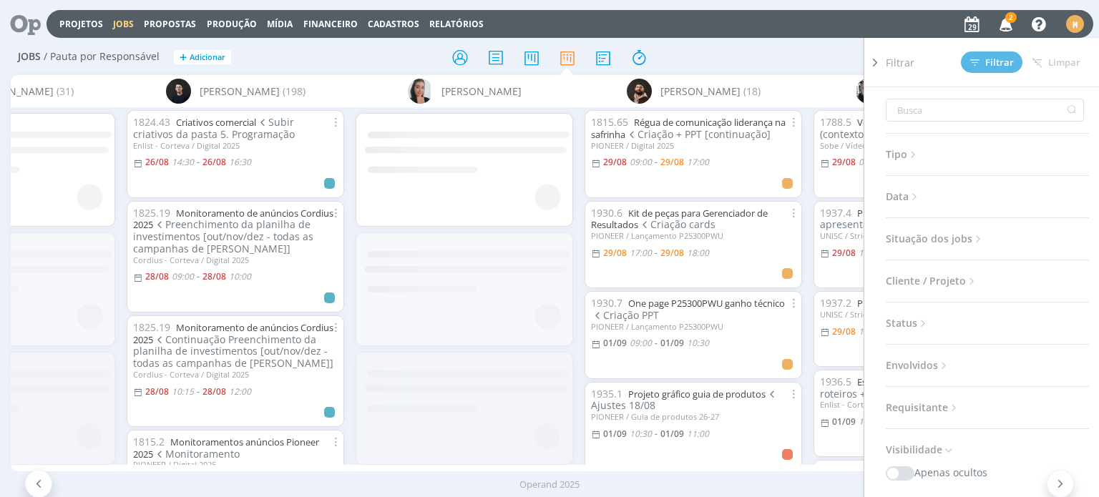
click at [779, 48] on div "Filtrar Filtrar Limpar Tipo Jobs e Tarefas Data Personalizado a Situação dos jo…" at bounding box center [908, 57] width 345 height 23
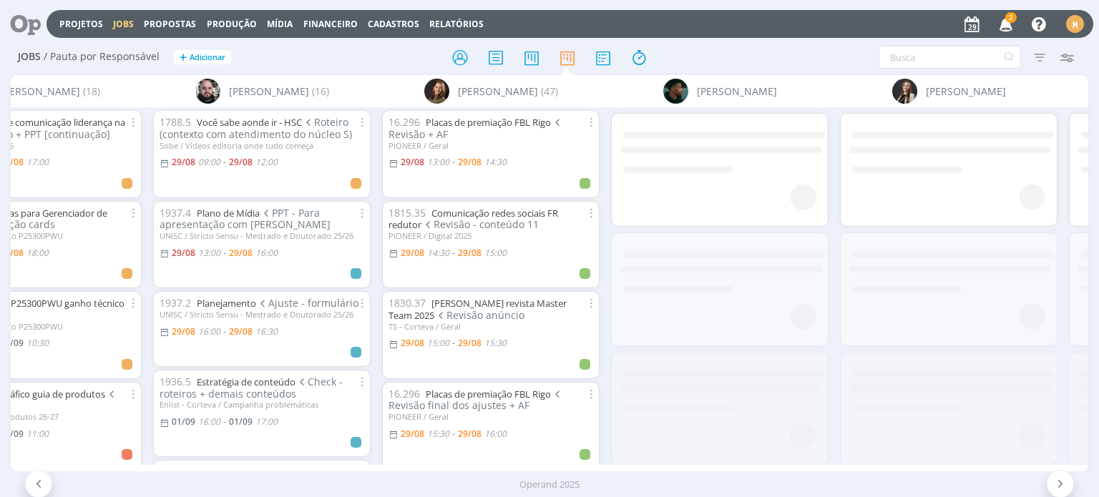
scroll to position [0, 1252]
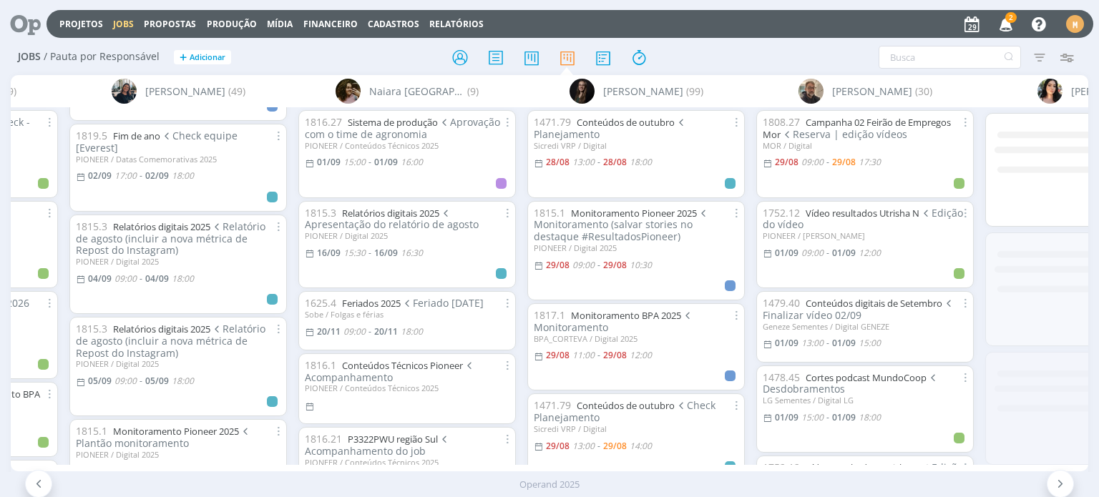
scroll to position [0, 2705]
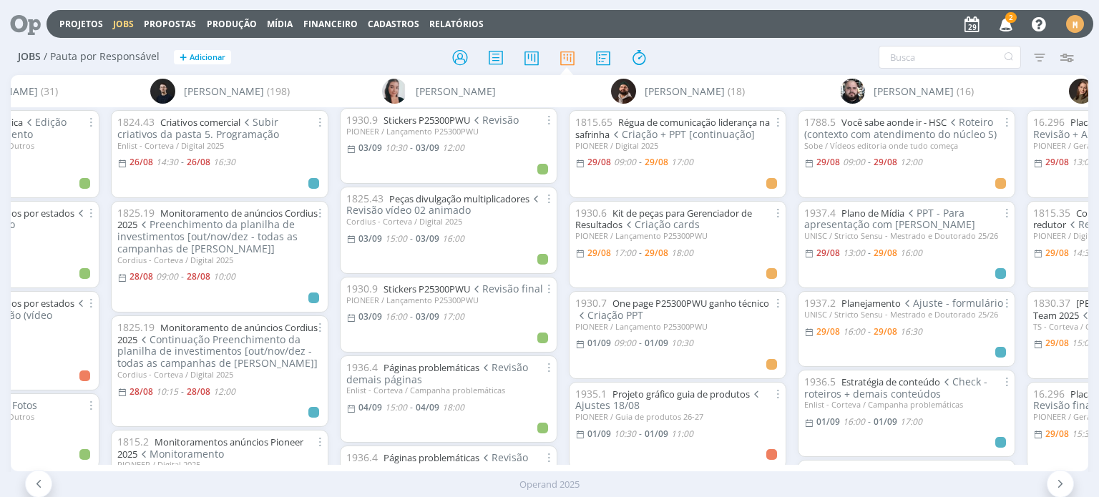
scroll to position [2173, 0]
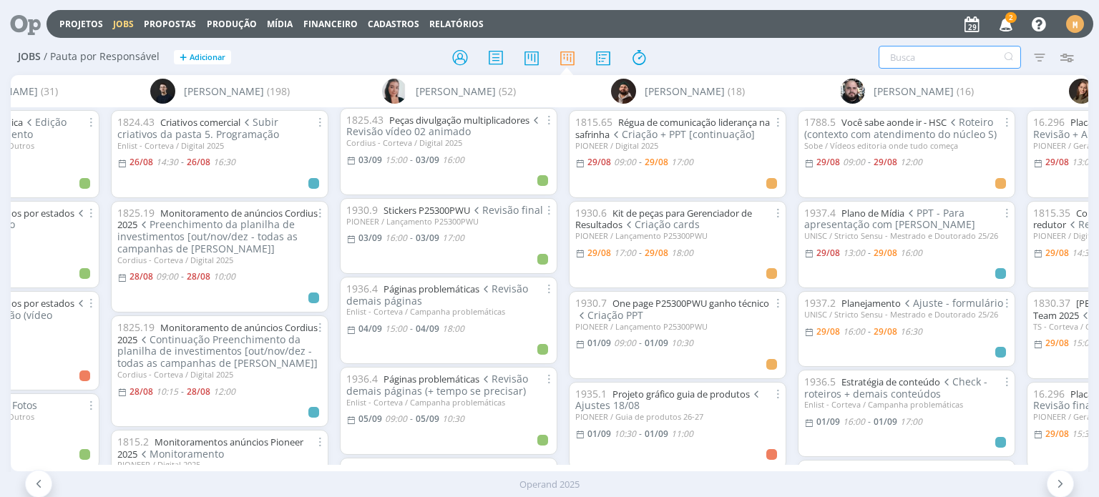
click at [898, 58] on input "text" at bounding box center [950, 57] width 142 height 23
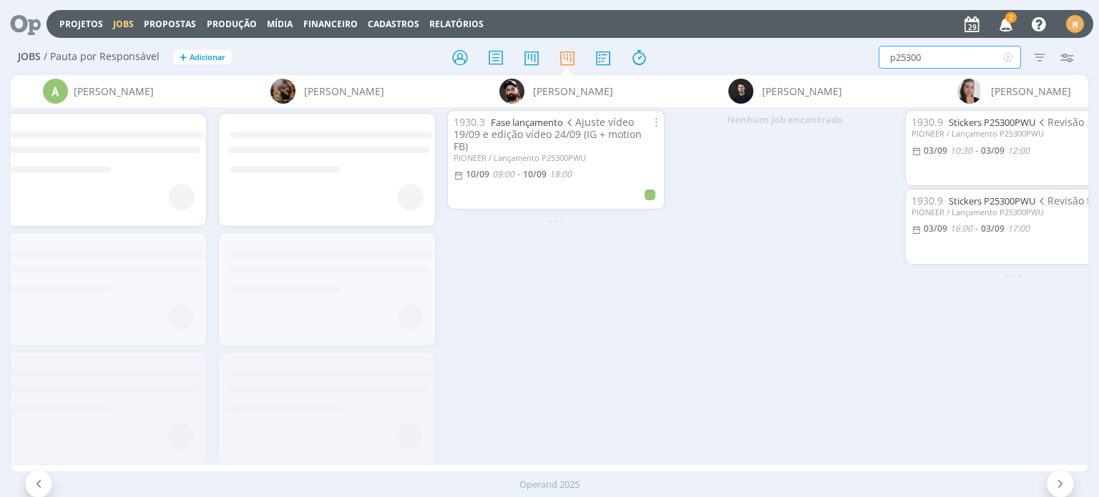
scroll to position [0, 0]
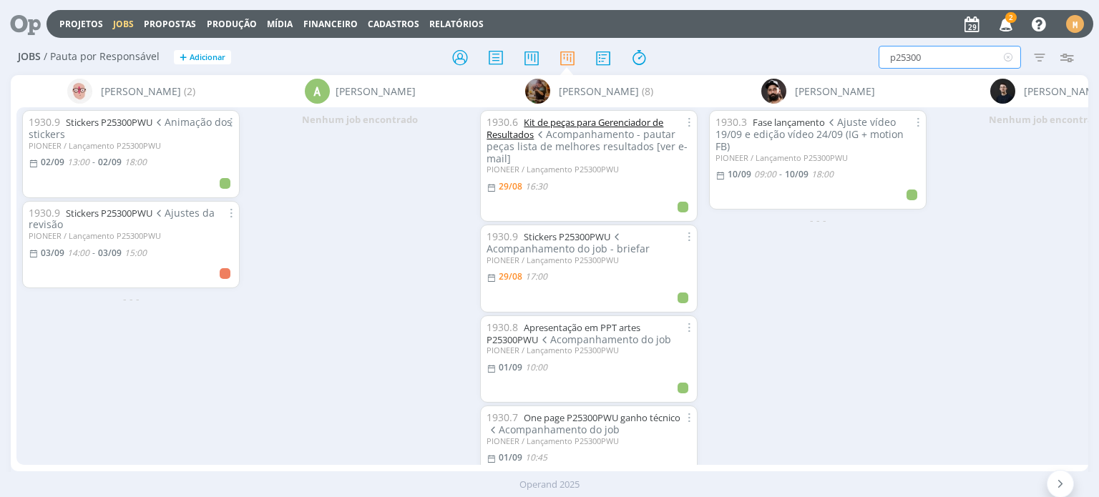
type input "p25300"
click at [598, 122] on link "Kit de peças para Gerenciador de Resultados" at bounding box center [575, 128] width 177 height 25
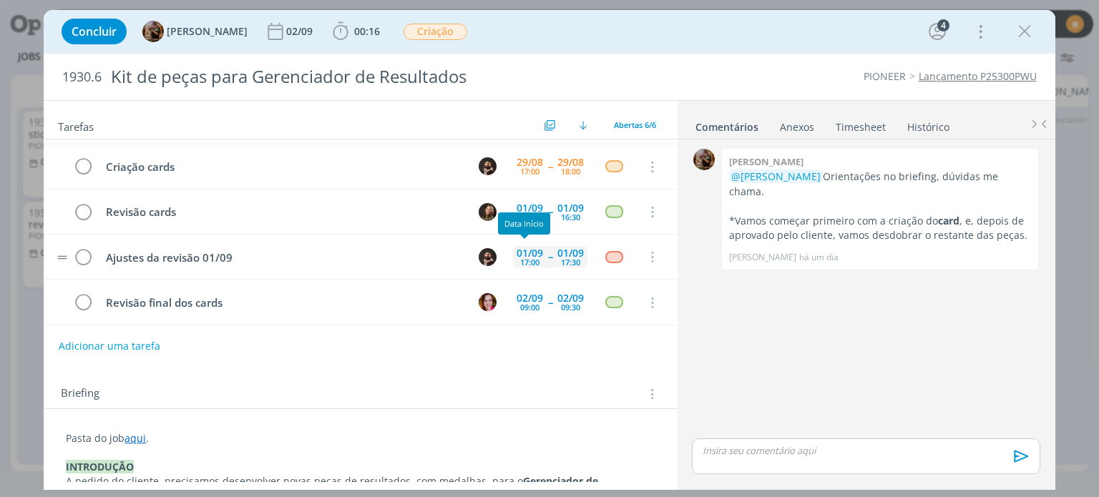
scroll to position [86, 0]
click at [1023, 22] on icon "dialog" at bounding box center [1024, 31] width 21 height 21
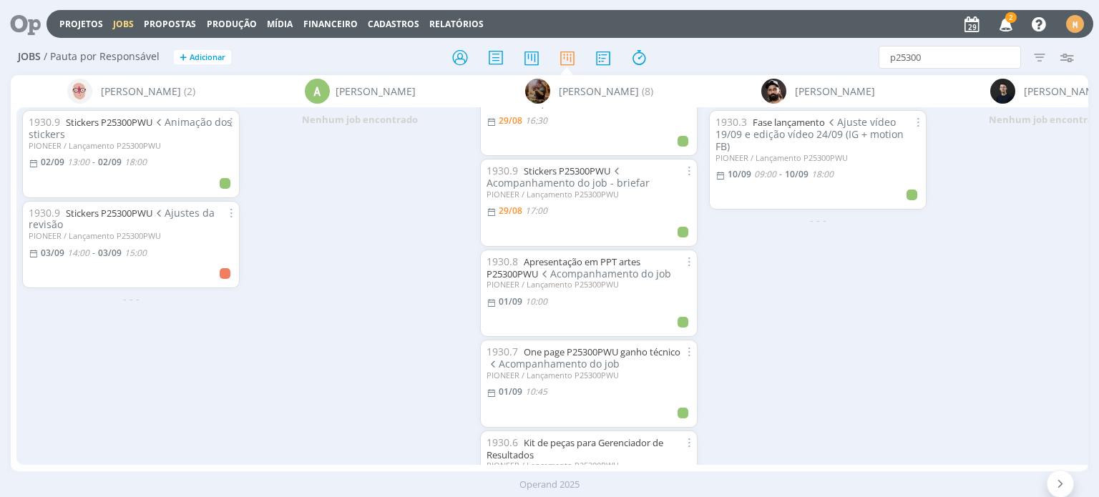
scroll to position [72, 0]
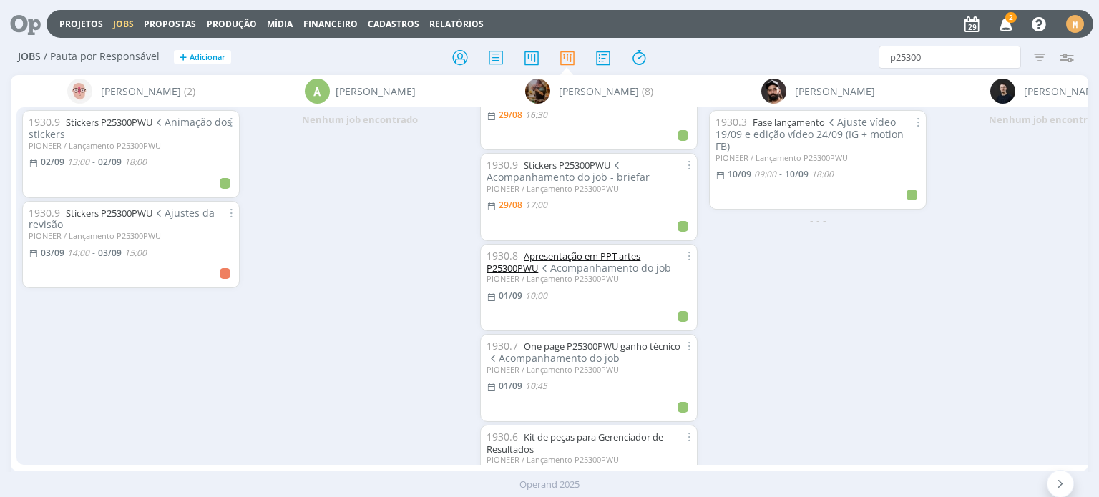
click at [603, 254] on link "Apresentação em PPT artes P25300PWU" at bounding box center [564, 262] width 154 height 25
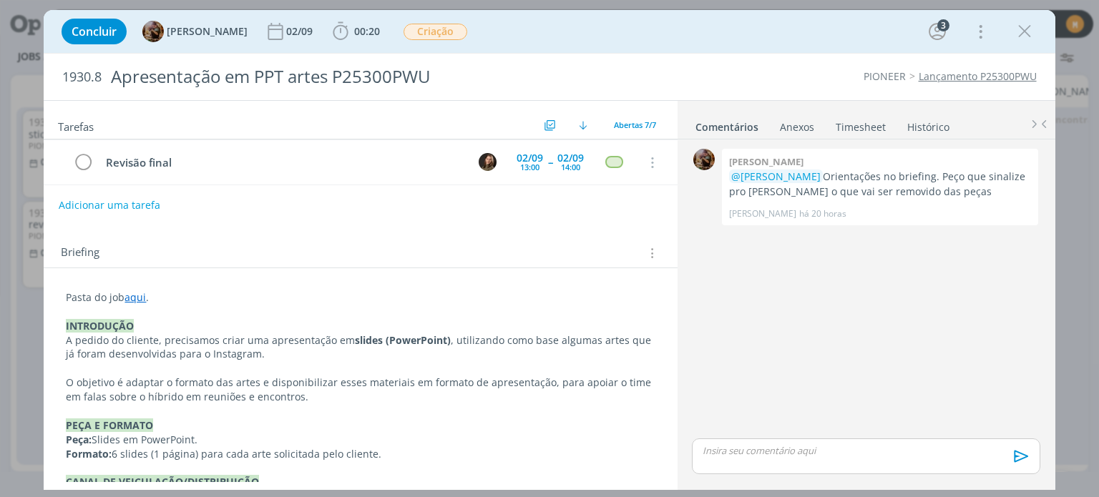
scroll to position [143, 0]
click at [1019, 25] on icon "dialog" at bounding box center [1024, 31] width 21 height 21
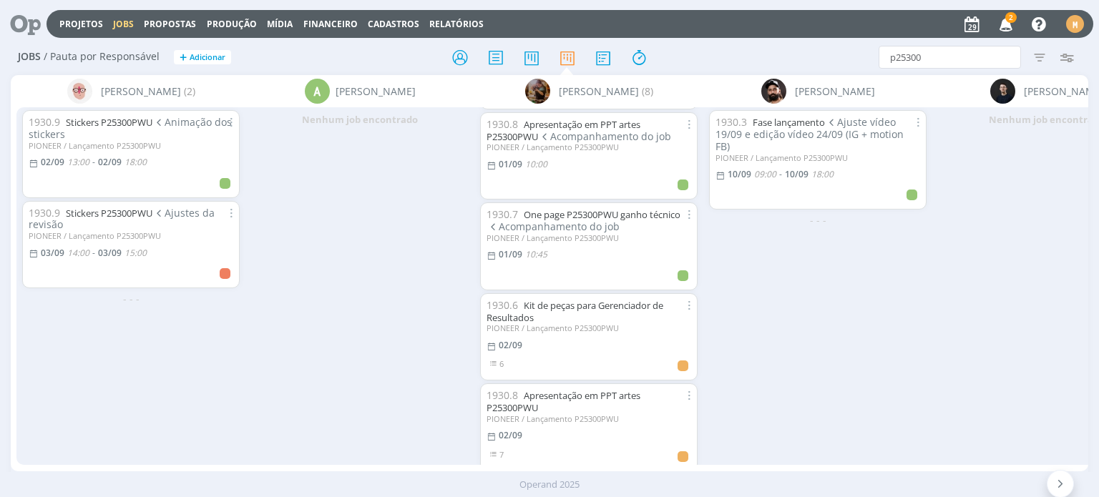
scroll to position [215, 0]
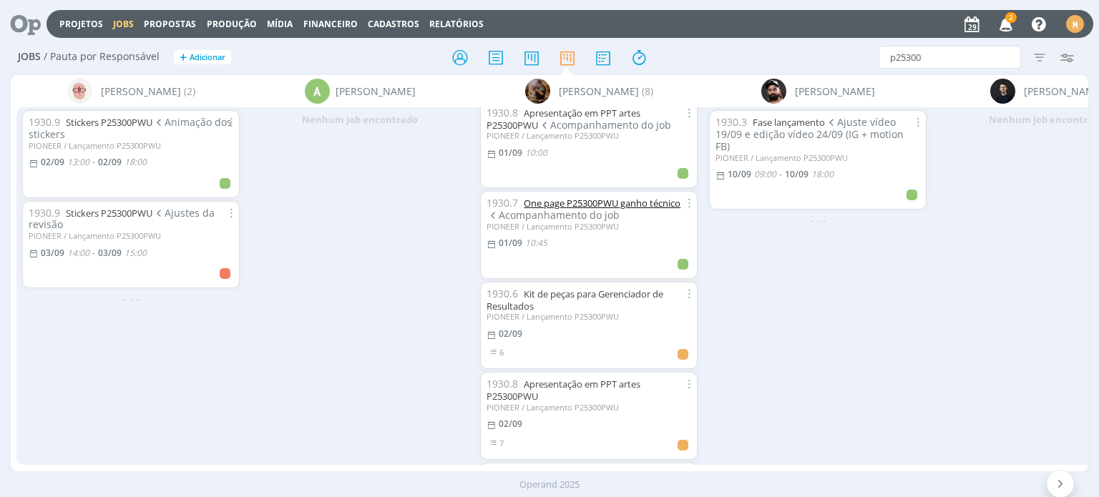
click at [598, 203] on link "One page P25300PWU ganho técnico" at bounding box center [602, 203] width 157 height 13
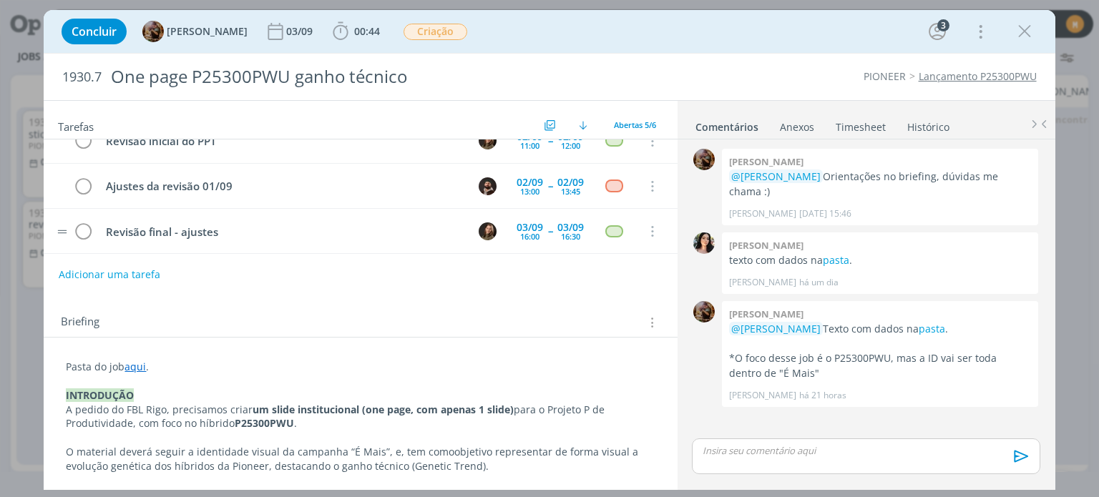
scroll to position [40, 0]
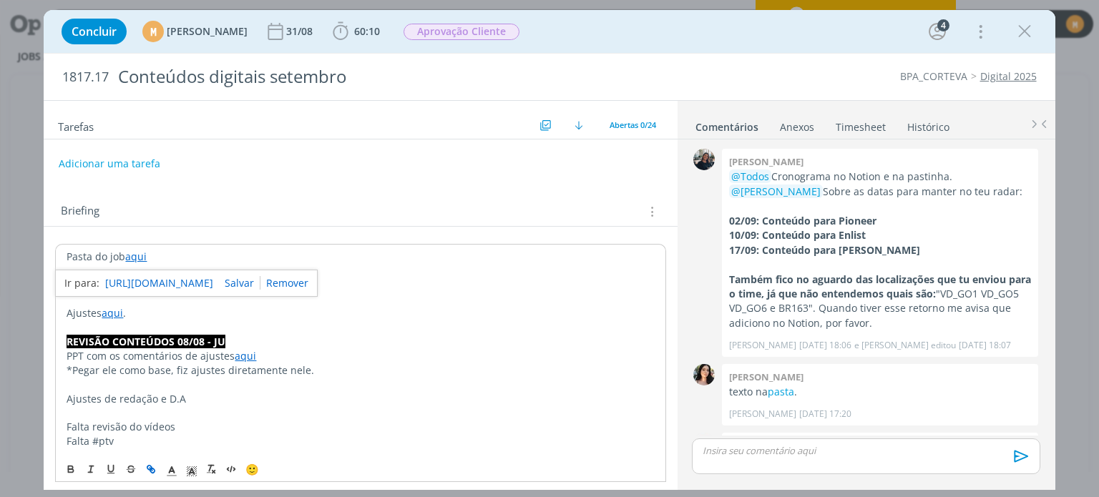
scroll to position [910, 0]
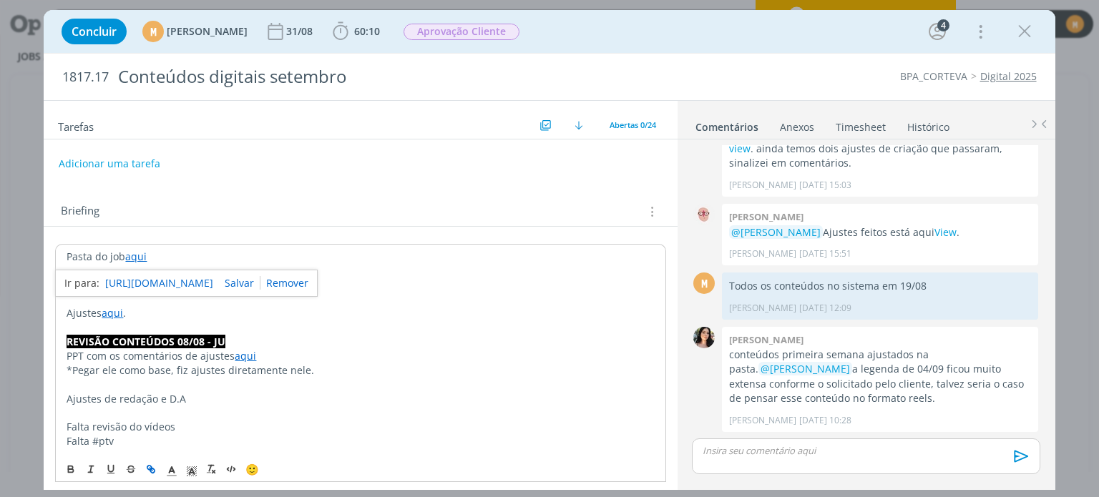
click at [862, 121] on link "Timesheet" at bounding box center [861, 124] width 52 height 21
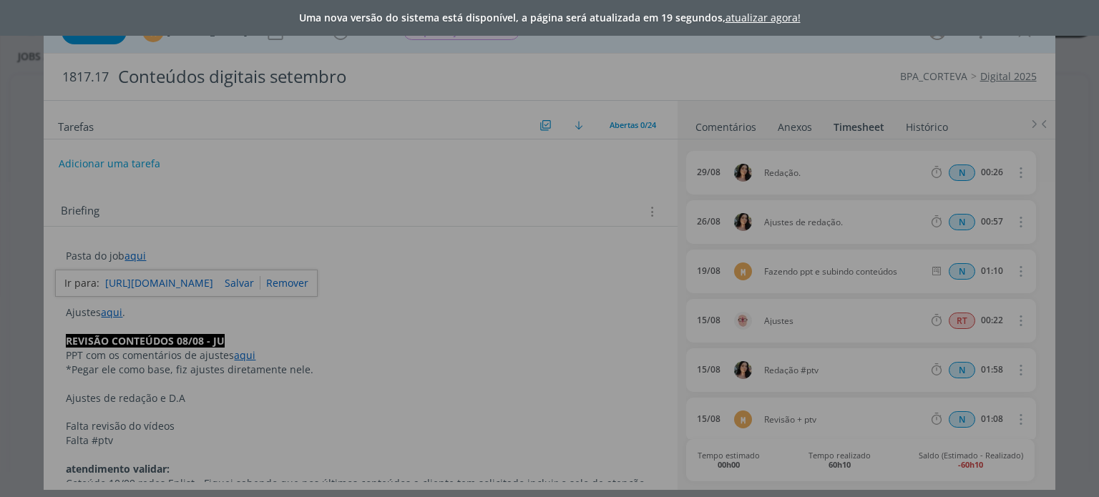
click at [732, 16] on link "atualizar agora!" at bounding box center [763, 18] width 75 height 14
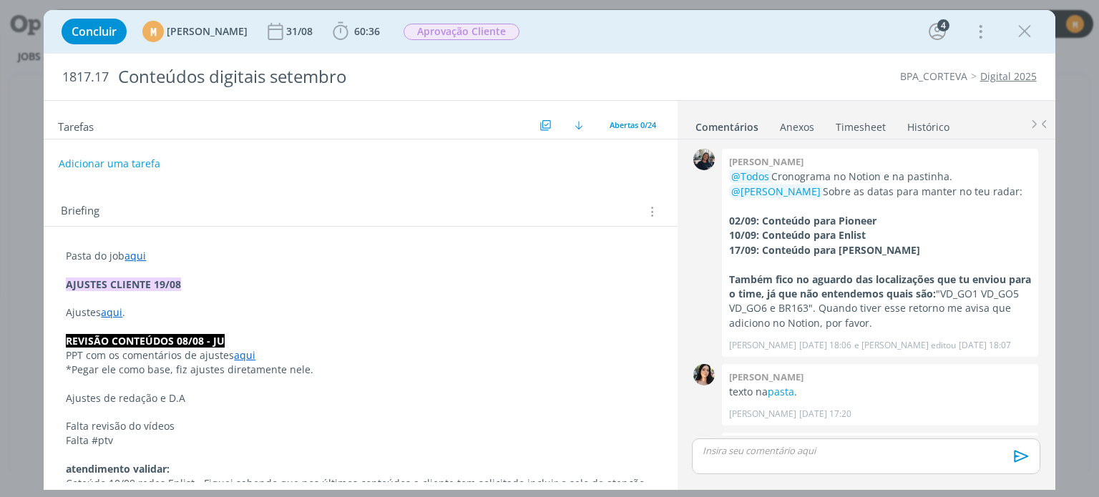
scroll to position [910, 0]
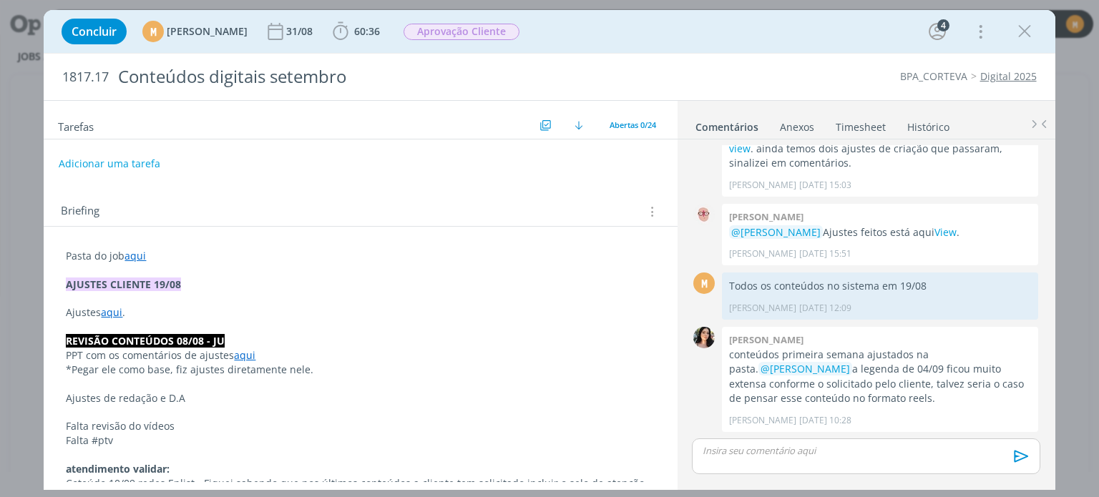
click at [836, 123] on link "Timesheet" at bounding box center [861, 124] width 52 height 21
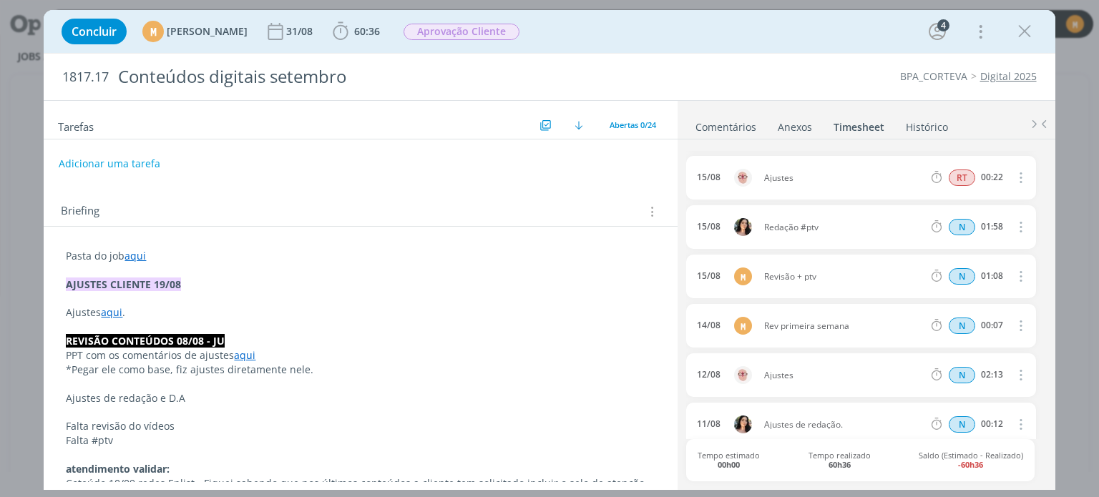
scroll to position [0, 0]
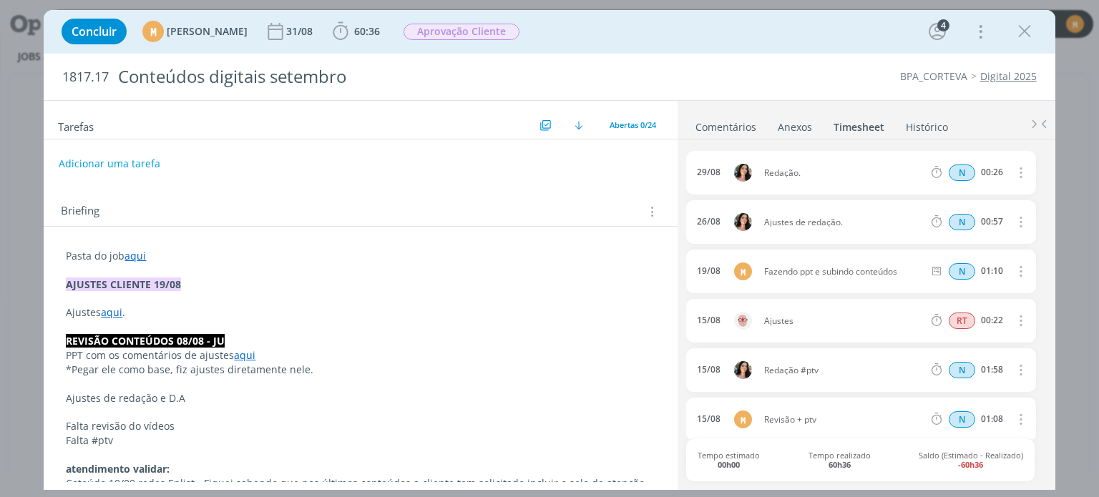
click at [1013, 170] on icon "dialog" at bounding box center [1020, 172] width 16 height 17
click at [970, 210] on link "Editar" at bounding box center [979, 219] width 113 height 23
click at [962, 164] on div "N 00:26" at bounding box center [1023, 173] width 195 height 18
click at [960, 170] on span "N" at bounding box center [963, 173] width 26 height 16
drag, startPoint x: 1014, startPoint y: 174, endPoint x: 1023, endPoint y: 185, distance: 14.2
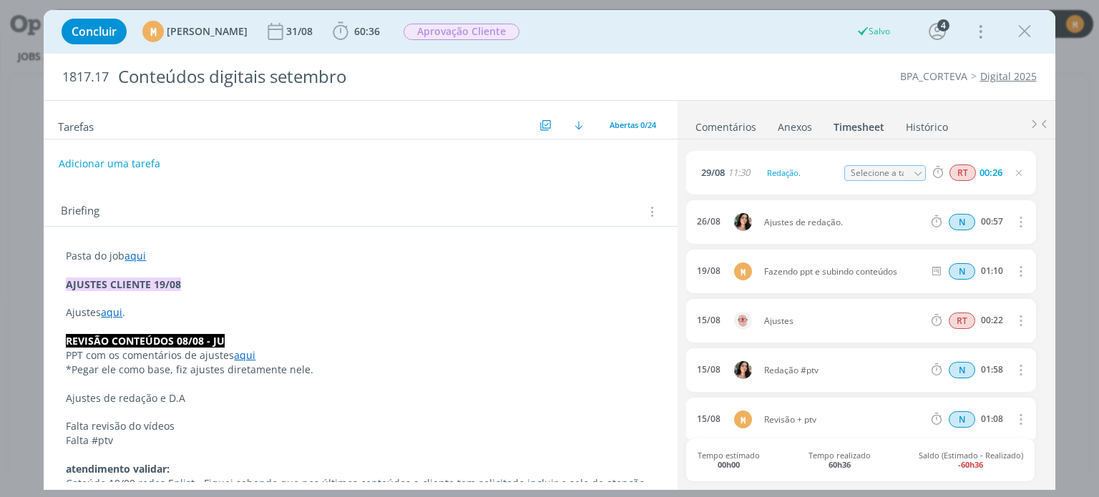
click at [1015, 175] on icon "dialog" at bounding box center [1018, 172] width 11 height 11
click at [131, 251] on link "aqui" at bounding box center [135, 256] width 21 height 14
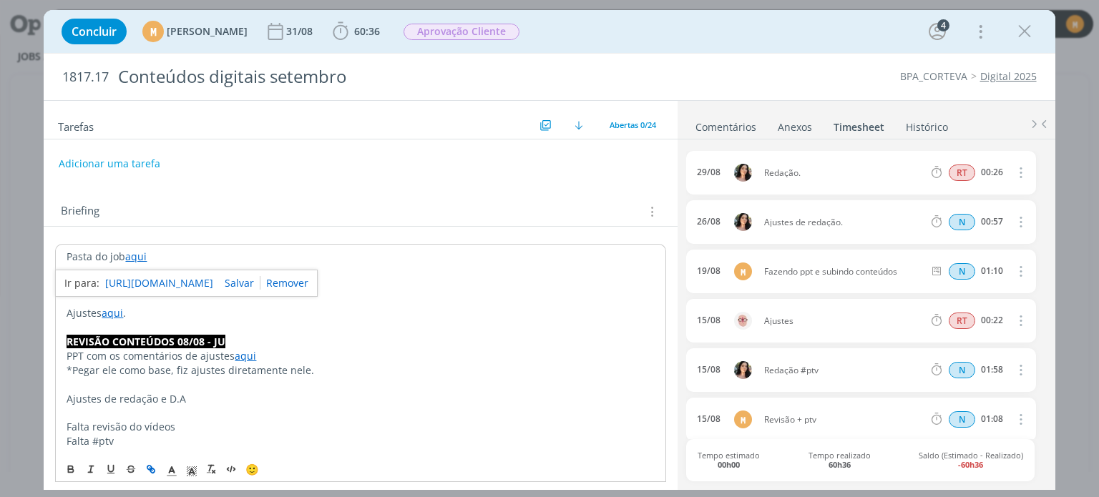
click at [160, 276] on link "https://sobeae.sharepoint.com/:f:/s/SOBEAE/Erde8sEsMBVNlMfhTnBRjMABSWxZ7IZu_Uu0…" at bounding box center [159, 283] width 108 height 19
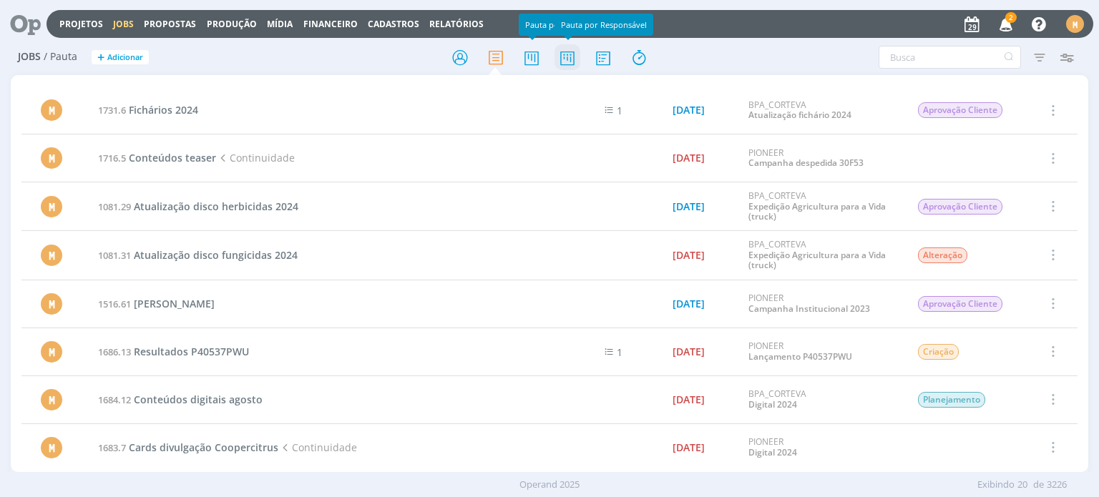
click at [555, 53] on icon at bounding box center [568, 58] width 26 height 28
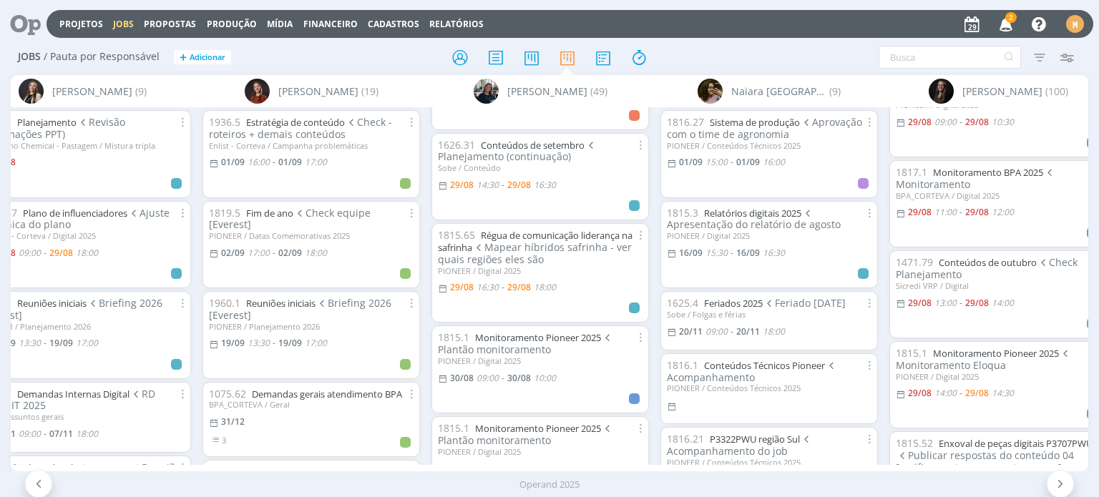
scroll to position [72, 0]
click at [453, 52] on icon at bounding box center [460, 58] width 26 height 28
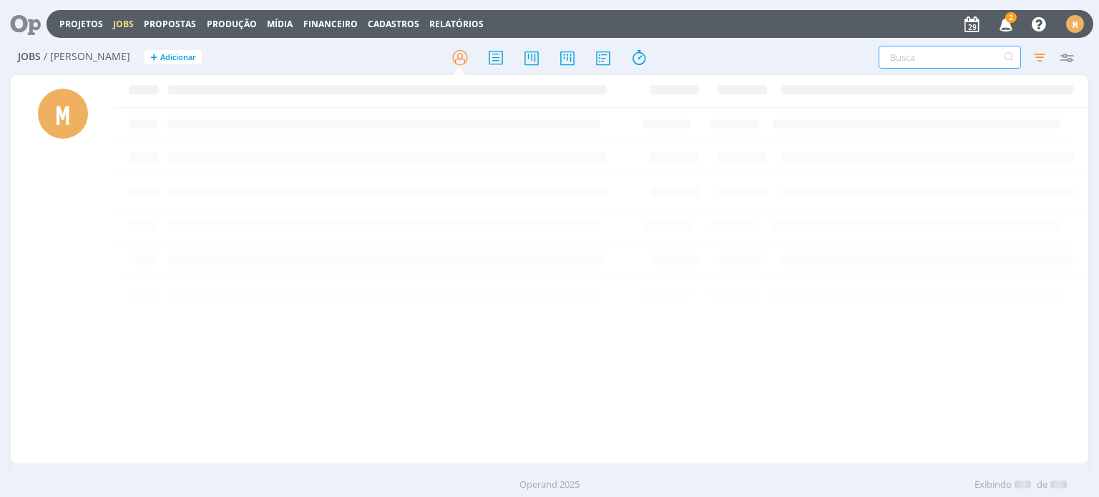
drag, startPoint x: 983, startPoint y: 61, endPoint x: 972, endPoint y: 74, distance: 17.8
click at [980, 65] on input "text" at bounding box center [950, 57] width 142 height 23
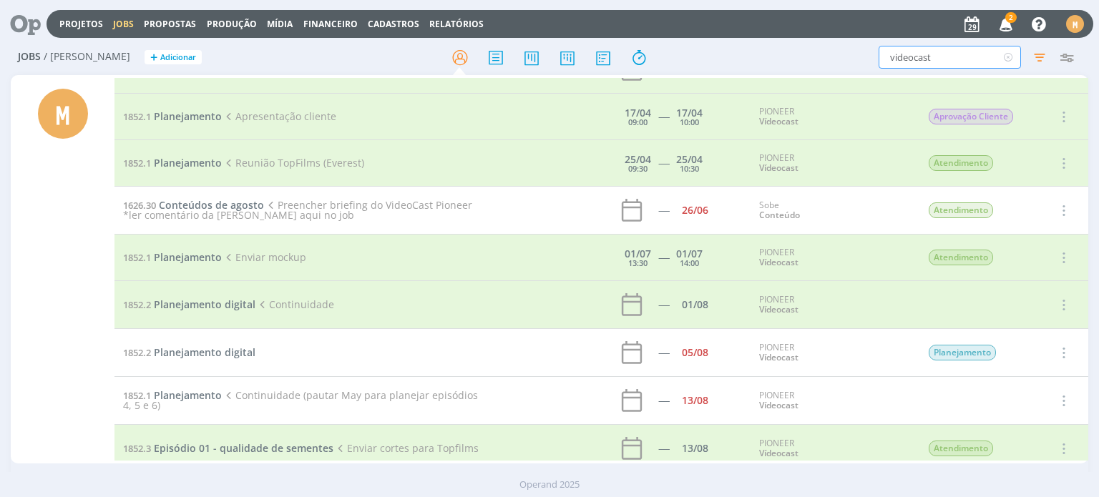
scroll to position [558, 0]
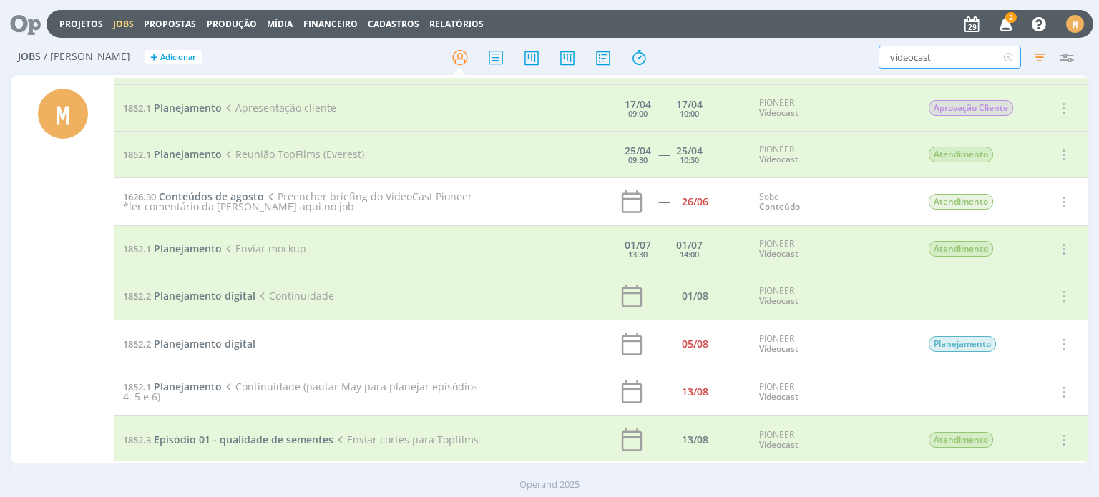
type input "videocast"
click at [177, 150] on span "Planejamento" at bounding box center [188, 154] width 68 height 14
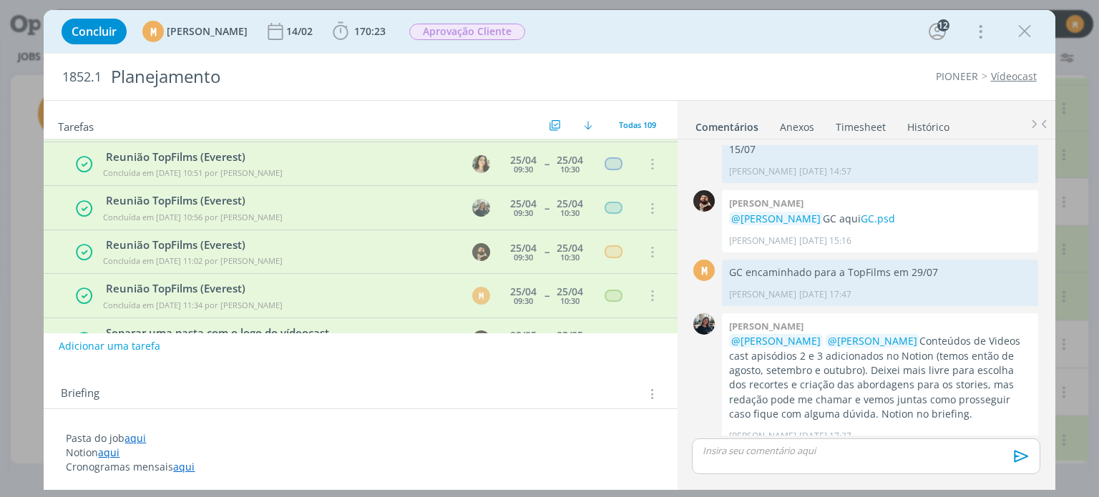
scroll to position [3884, 0]
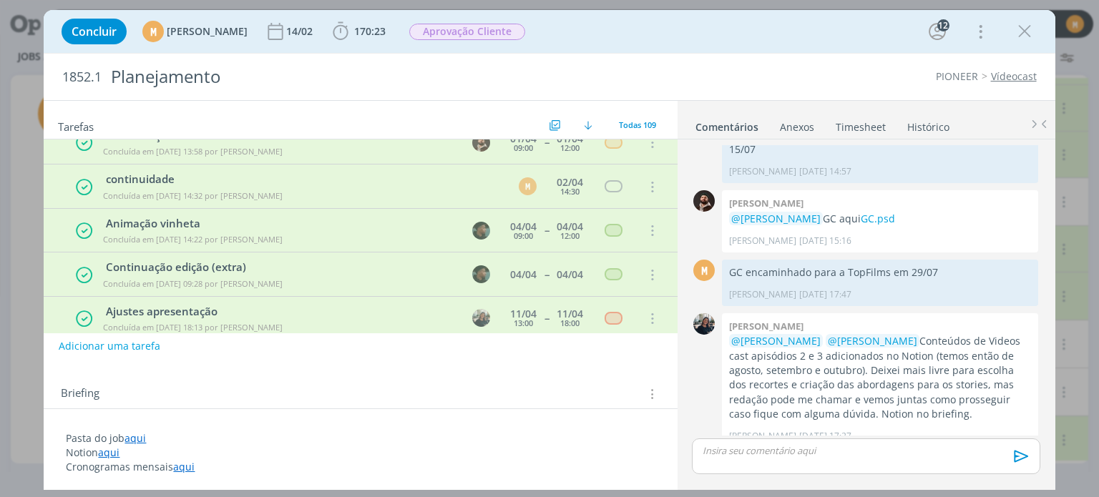
scroll to position [3026, 0]
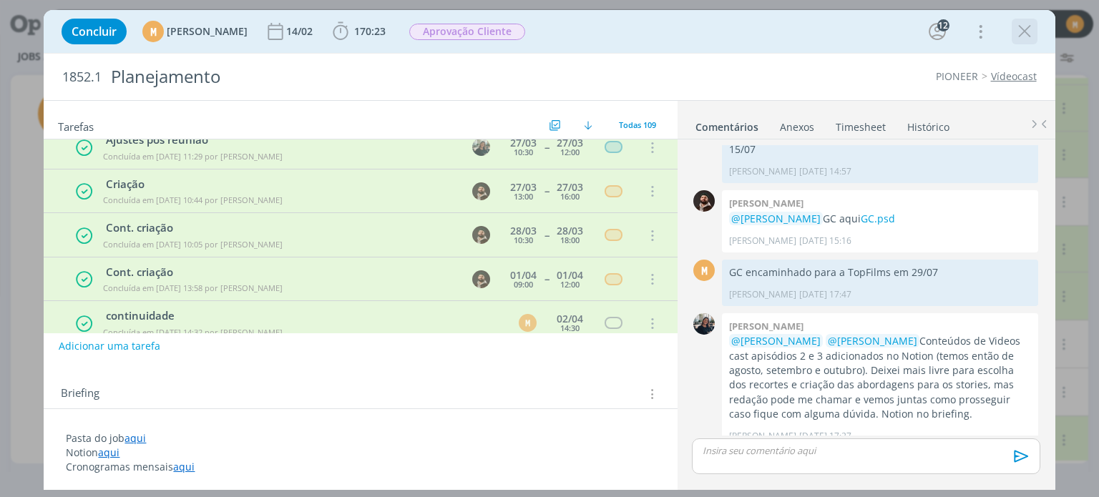
click at [1022, 42] on div "dialog" at bounding box center [1025, 32] width 26 height 26
click at [1025, 31] on icon "dialog" at bounding box center [1024, 31] width 21 height 21
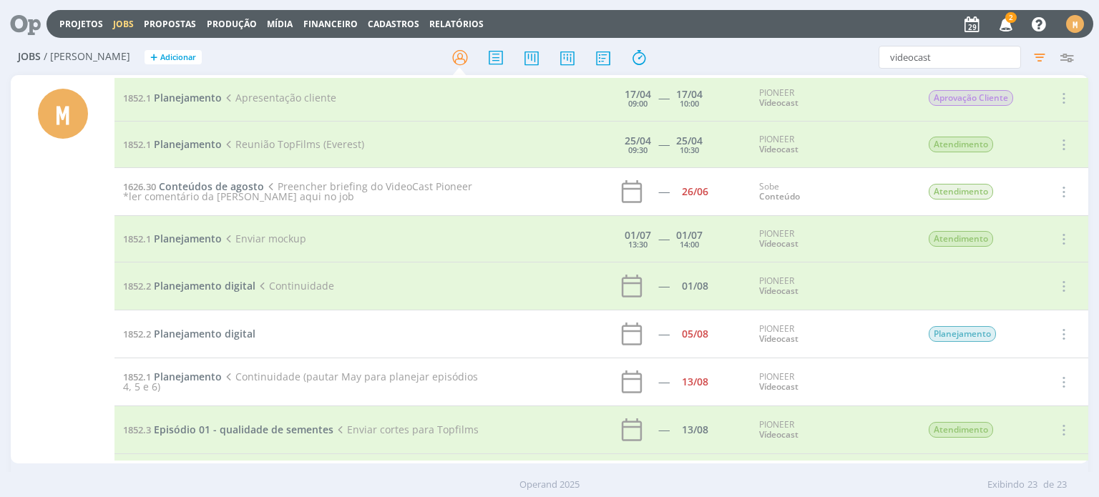
scroll to position [698, 0]
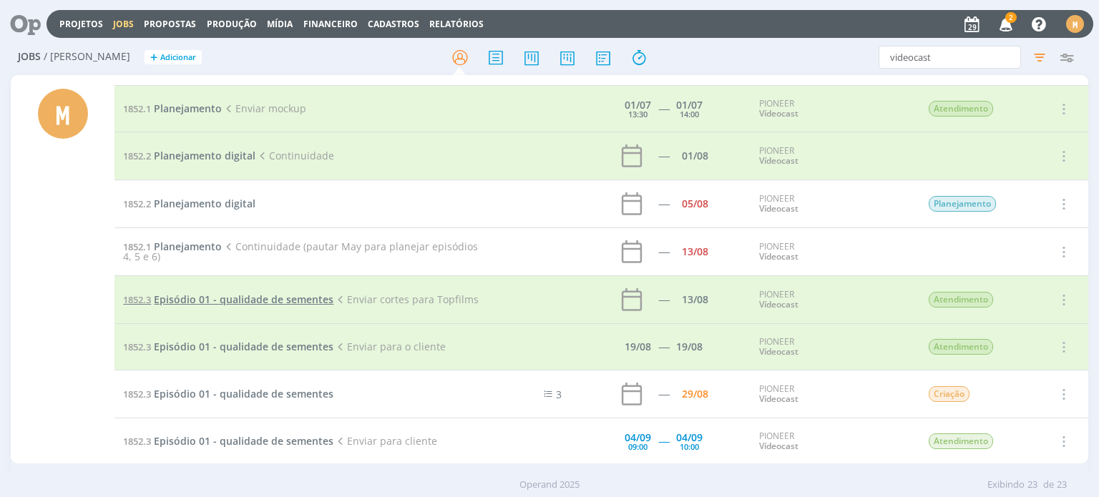
click at [255, 293] on span "Episódio 01 - qualidade de sementes" at bounding box center [244, 300] width 180 height 14
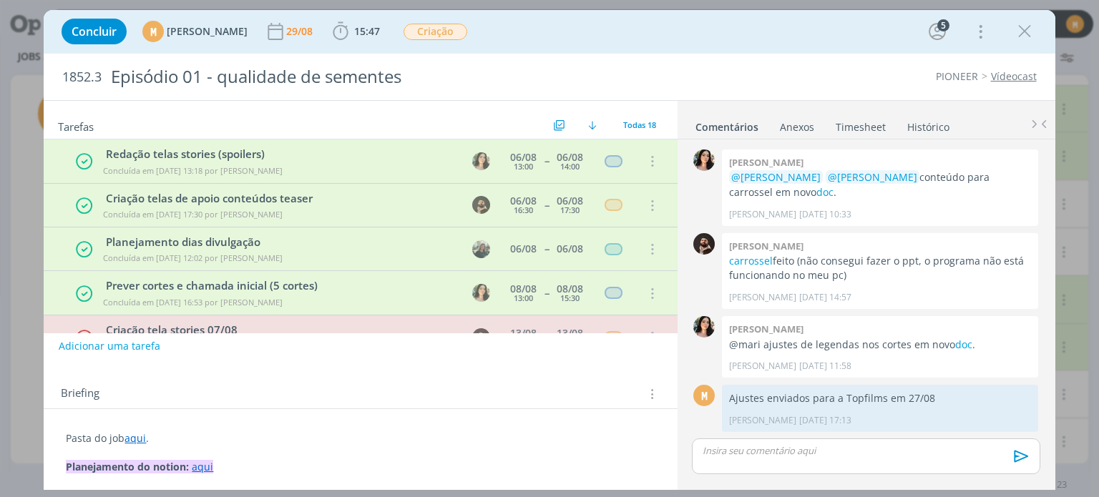
scroll to position [175, 0]
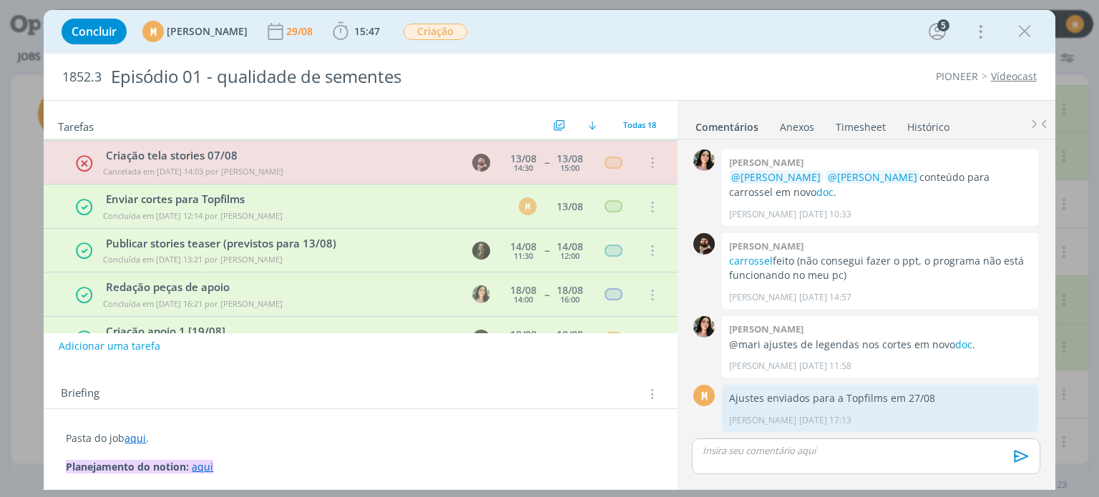
click at [136, 440] on link "aqui" at bounding box center [135, 439] width 21 height 14
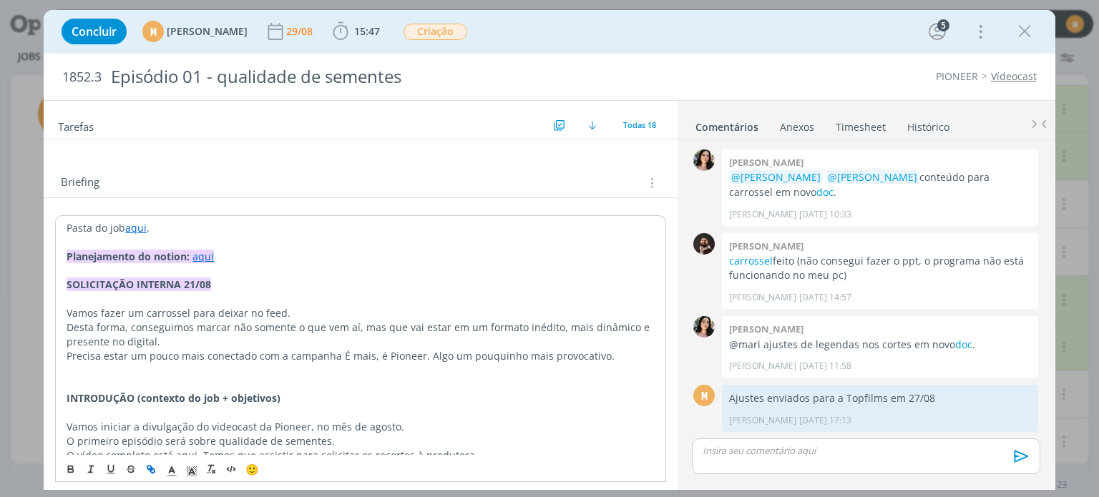
scroll to position [215, 0]
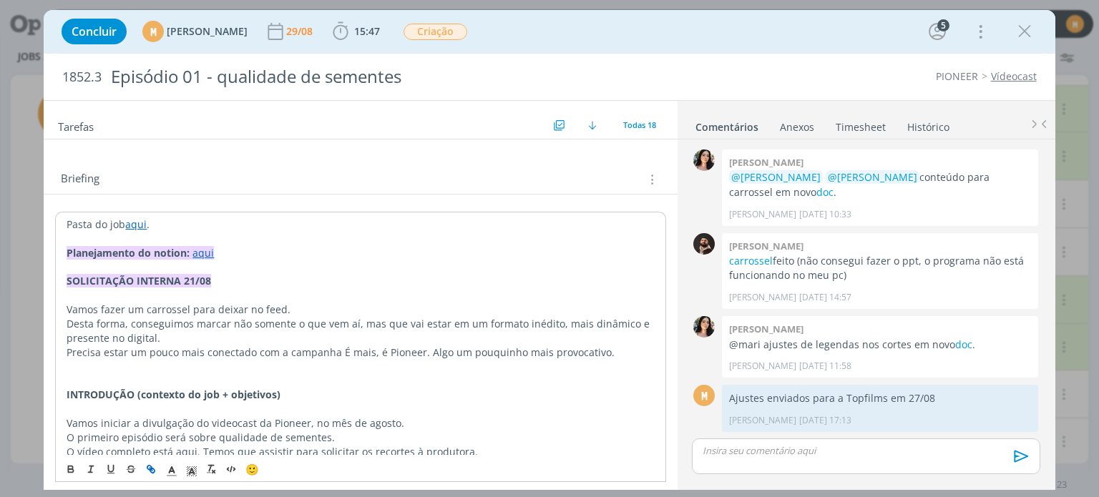
click at [140, 224] on link "aqui" at bounding box center [135, 225] width 21 height 14
click at [132, 218] on link "aqui" at bounding box center [135, 225] width 21 height 14
click at [137, 245] on link "https://sobeae.sharepoint.com/:f:/s/SOBEAE/EoPbOljiMGlMs5Lyp1DHcqAB2yFrU3xwtJ0g…" at bounding box center [159, 252] width 108 height 19
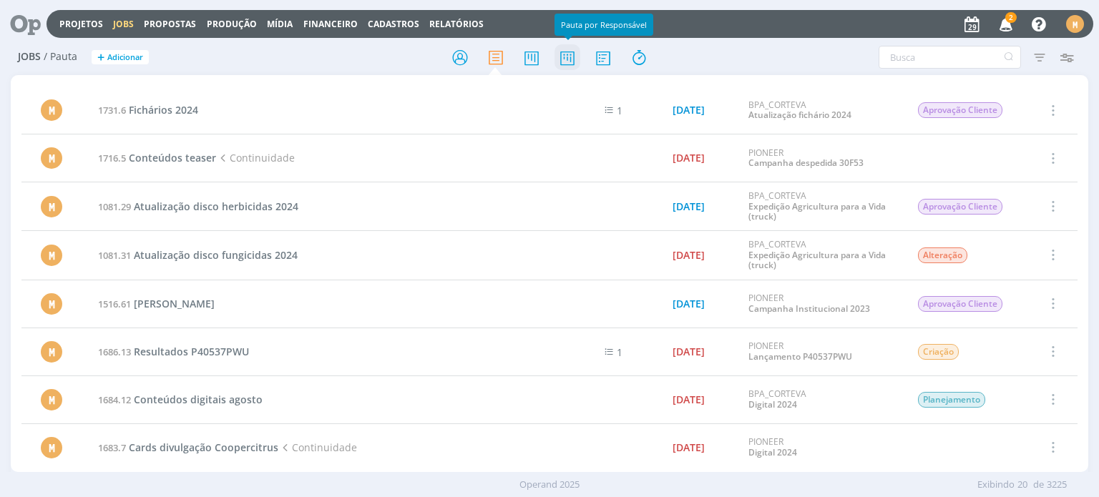
click at [562, 54] on icon at bounding box center [568, 58] width 26 height 28
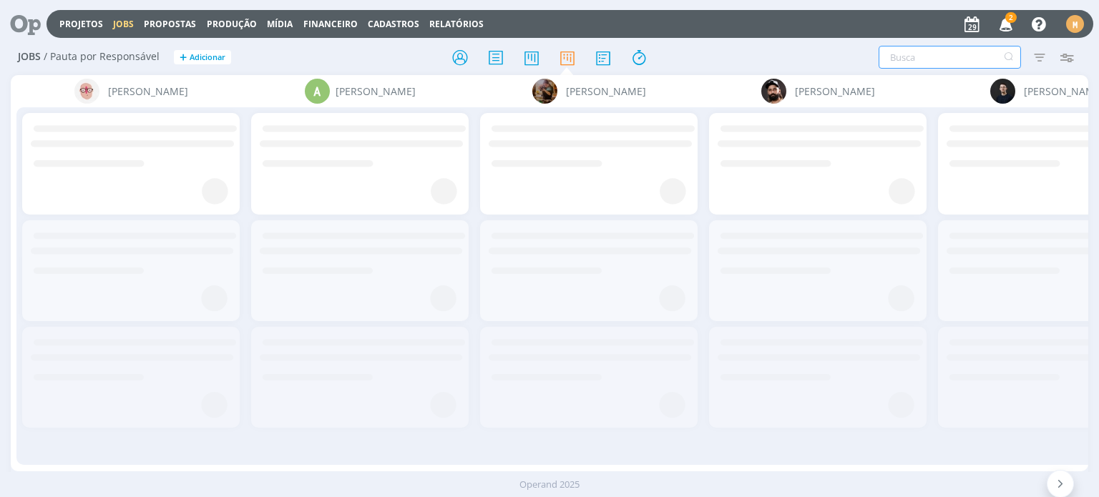
click at [919, 54] on input "text" at bounding box center [950, 57] width 142 height 23
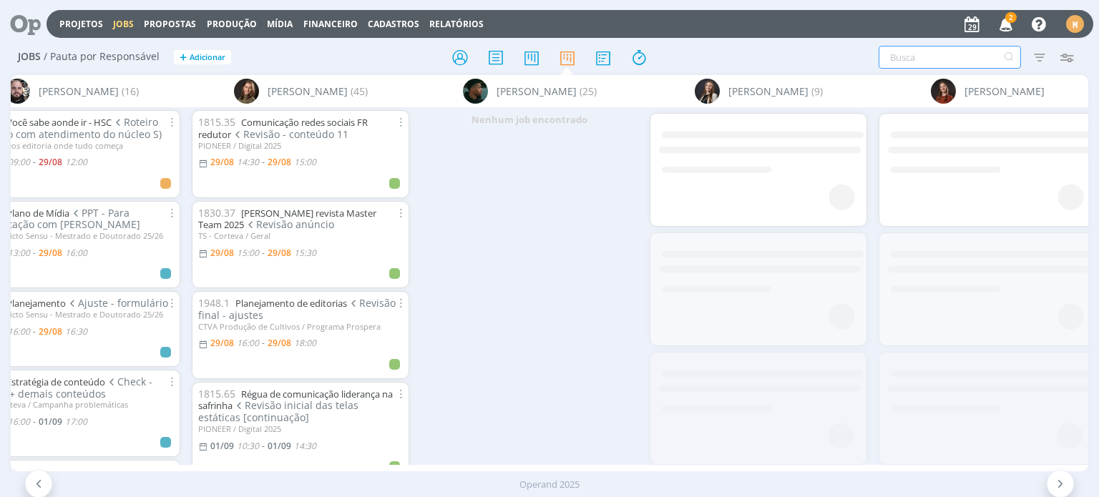
scroll to position [0, 1727]
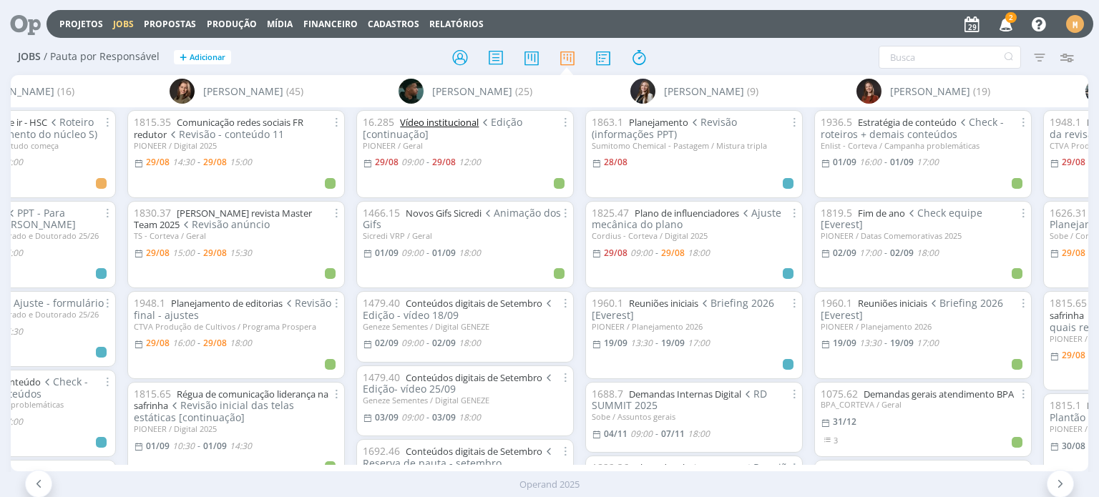
click at [457, 120] on link "Vídeo institucional" at bounding box center [439, 122] width 79 height 13
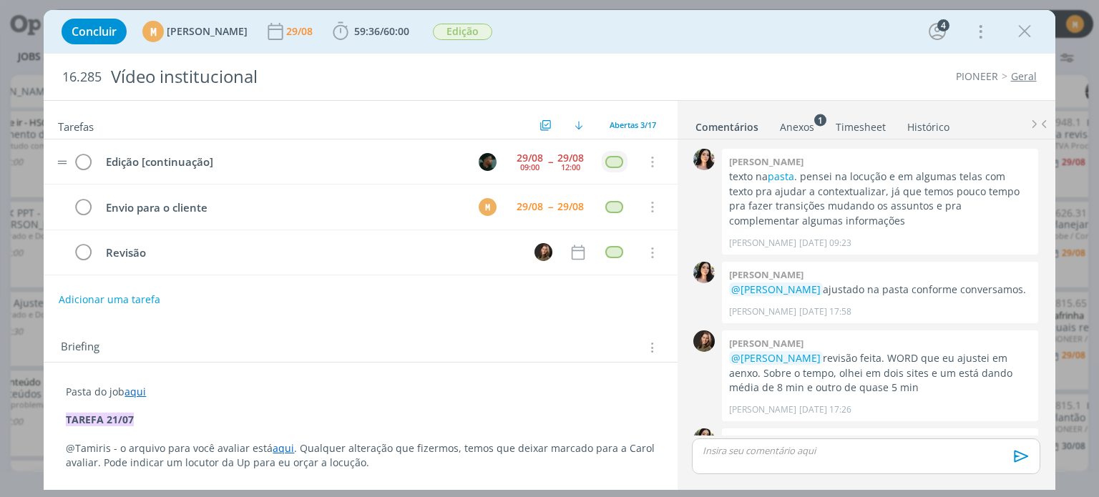
scroll to position [384, 0]
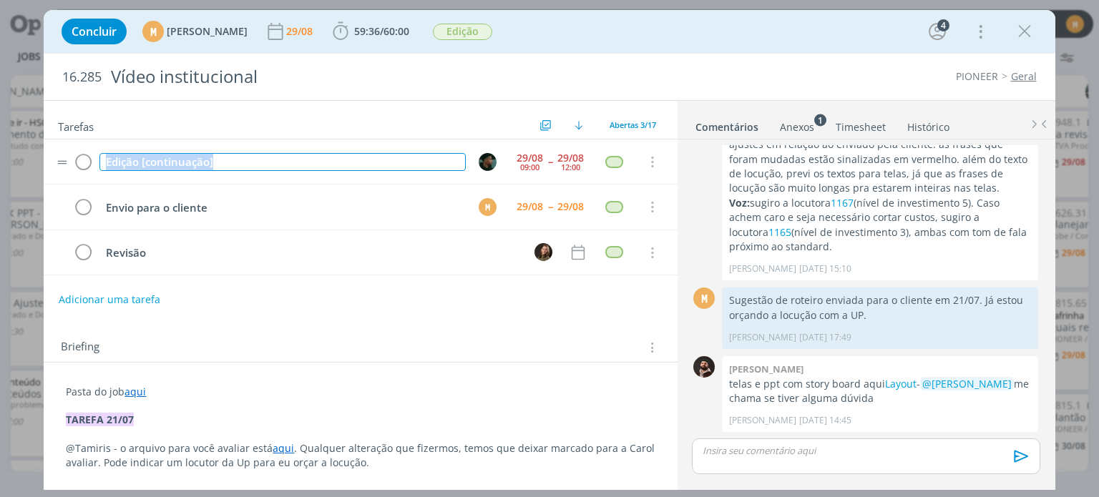
drag, startPoint x: 102, startPoint y: 158, endPoint x: 232, endPoint y: 156, distance: 129.5
click at [232, 156] on div "Edição [continuação]" at bounding box center [282, 162] width 366 height 18
copy div "Edição [continuação]"
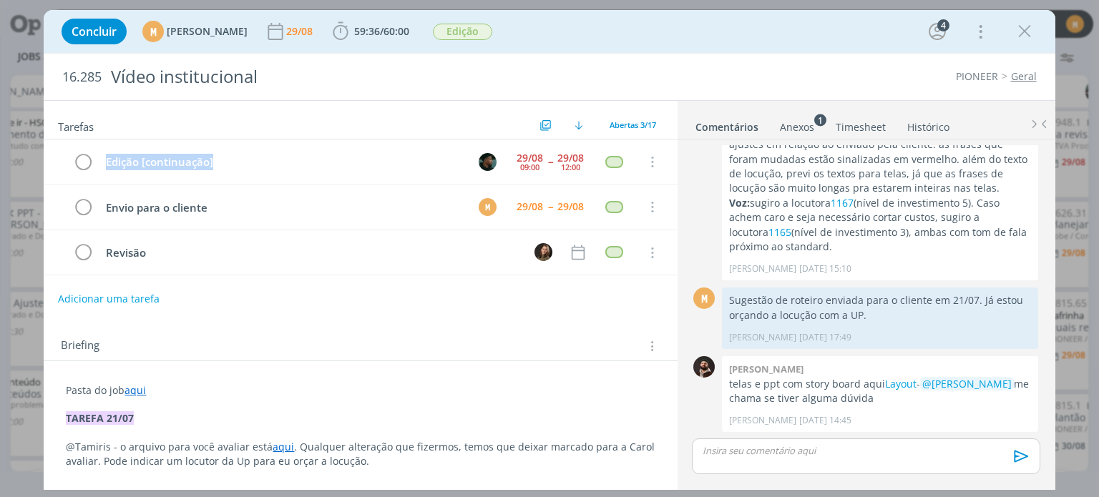
click at [127, 304] on button "Adicionar uma tarefa" at bounding box center [109, 299] width 102 height 24
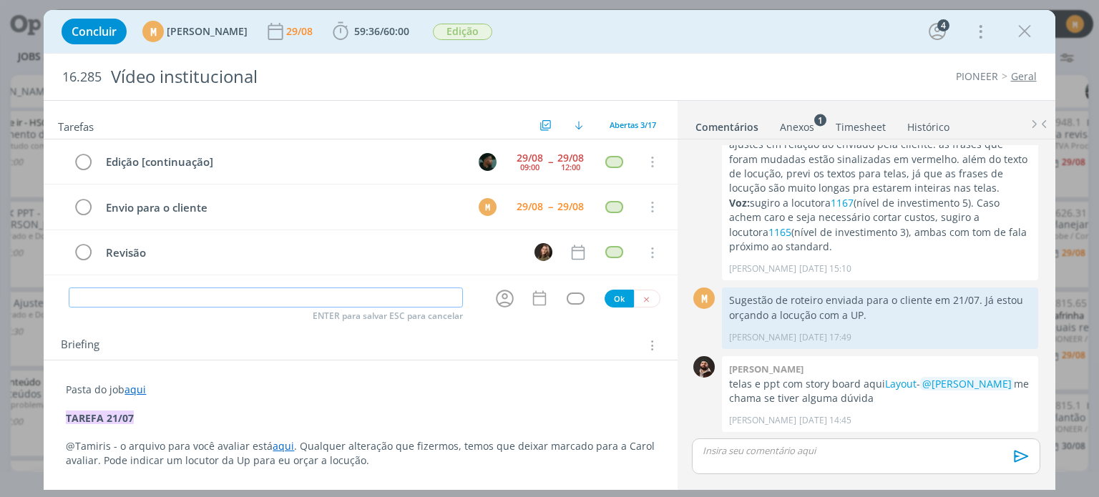
paste input "Edição [continuação]"
click at [504, 301] on icon "dialog" at bounding box center [505, 299] width 18 height 18
type input "Edição [continuação]"
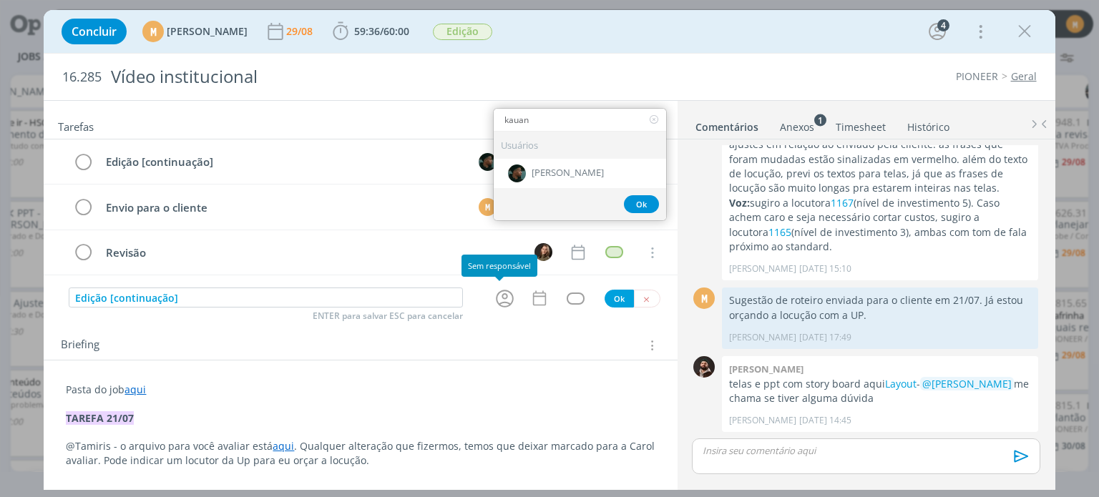
scroll to position [384, 0]
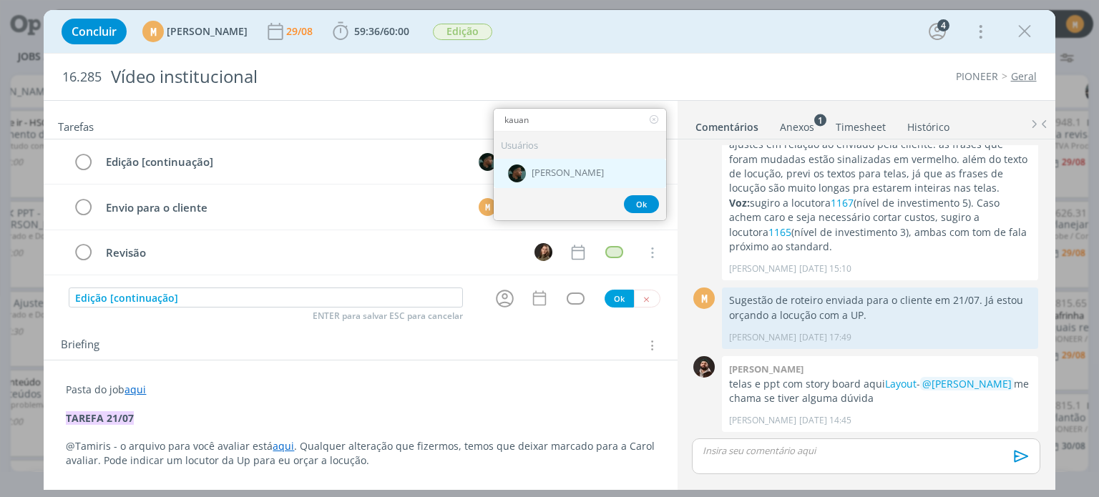
type input "kauan"
click at [534, 162] on div "[PERSON_NAME]" at bounding box center [580, 173] width 172 height 29
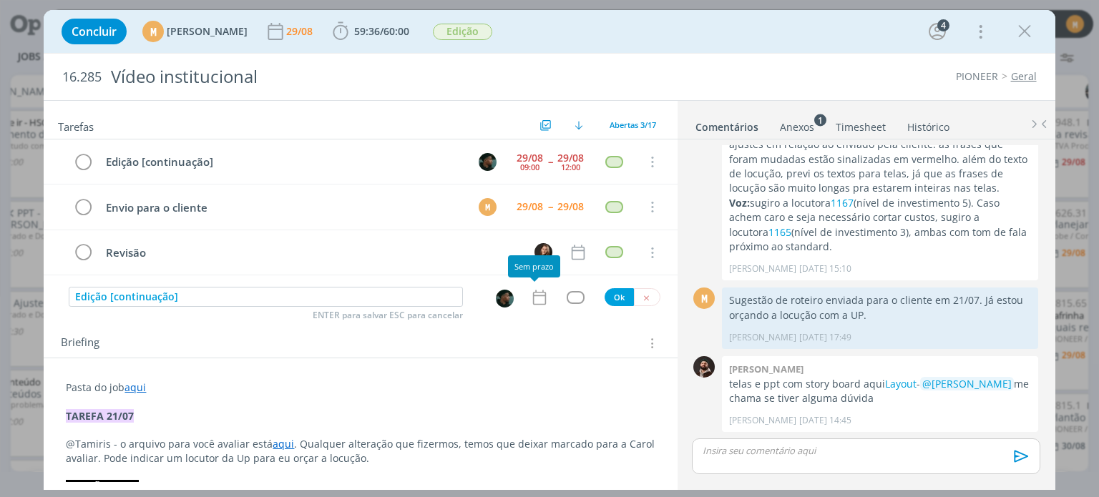
click at [532, 303] on icon "dialog" at bounding box center [538, 297] width 13 height 15
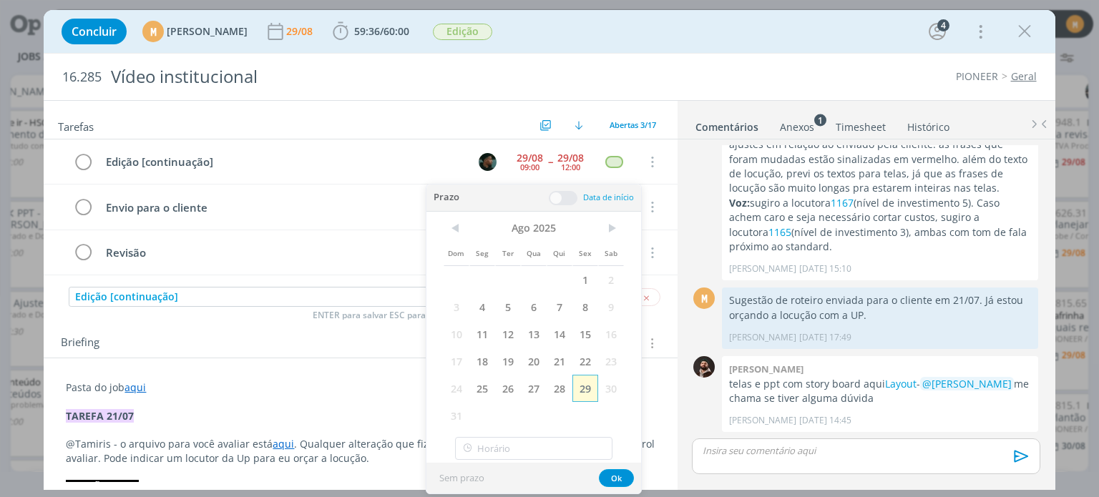
click at [589, 377] on span "29" at bounding box center [585, 388] width 26 height 27
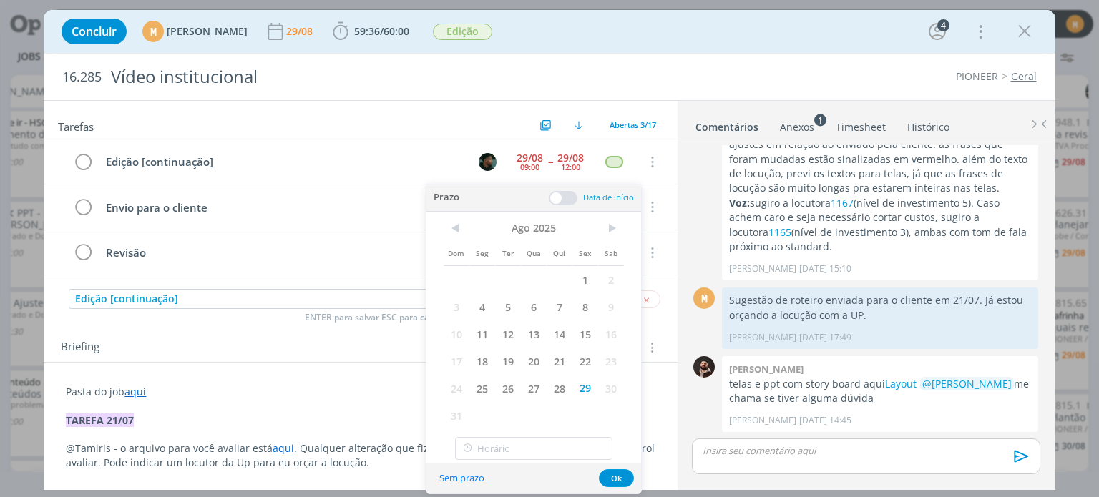
click at [556, 198] on span at bounding box center [563, 198] width 29 height 14
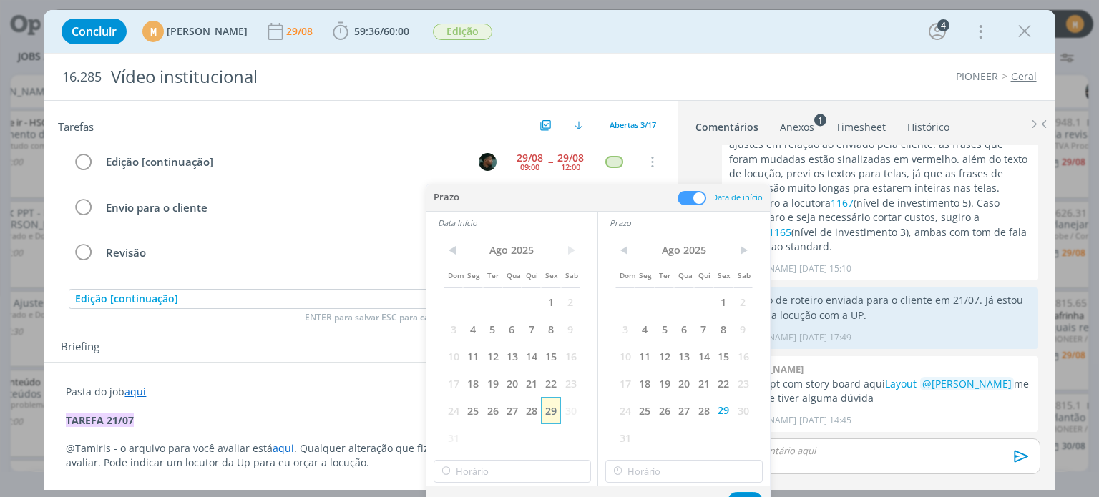
click at [556, 414] on span "29" at bounding box center [550, 410] width 19 height 27
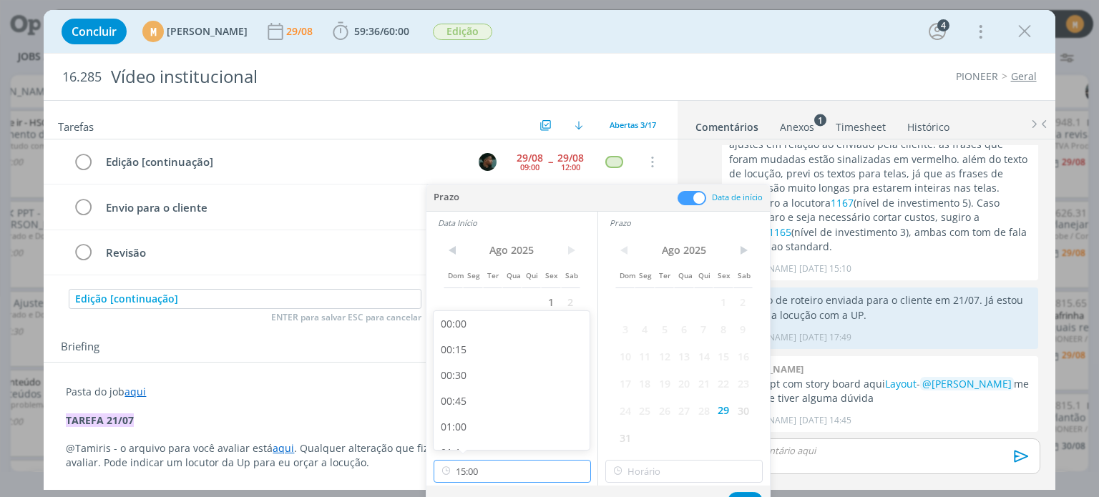
scroll to position [1437, 0]
click at [565, 474] on input "15:00" at bounding box center [512, 471] width 157 height 23
click at [468, 369] on div "13:00" at bounding box center [514, 370] width 160 height 26
type input "13:00"
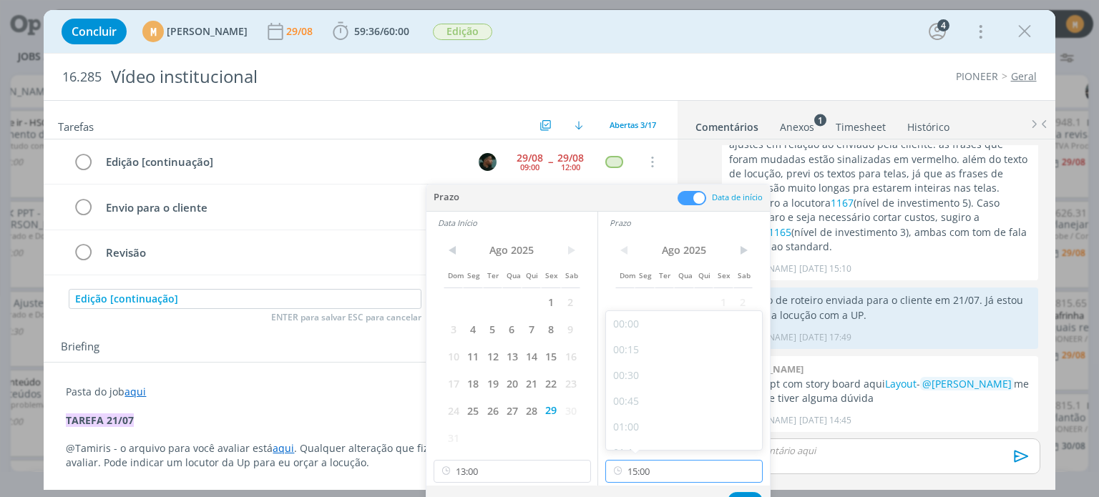
click at [689, 474] on input "15:00" at bounding box center [683, 471] width 157 height 23
click at [661, 401] on div "17:30" at bounding box center [686, 404] width 160 height 26
type input "17:30"
click at [755, 494] on button "Ok" at bounding box center [745, 501] width 35 height 18
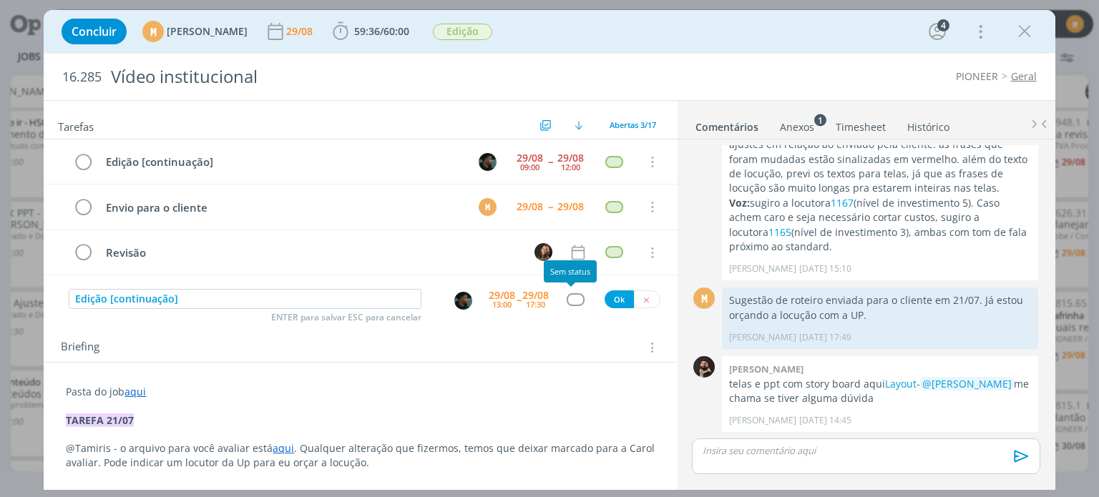
click at [576, 297] on div "dialog" at bounding box center [576, 299] width 18 height 12
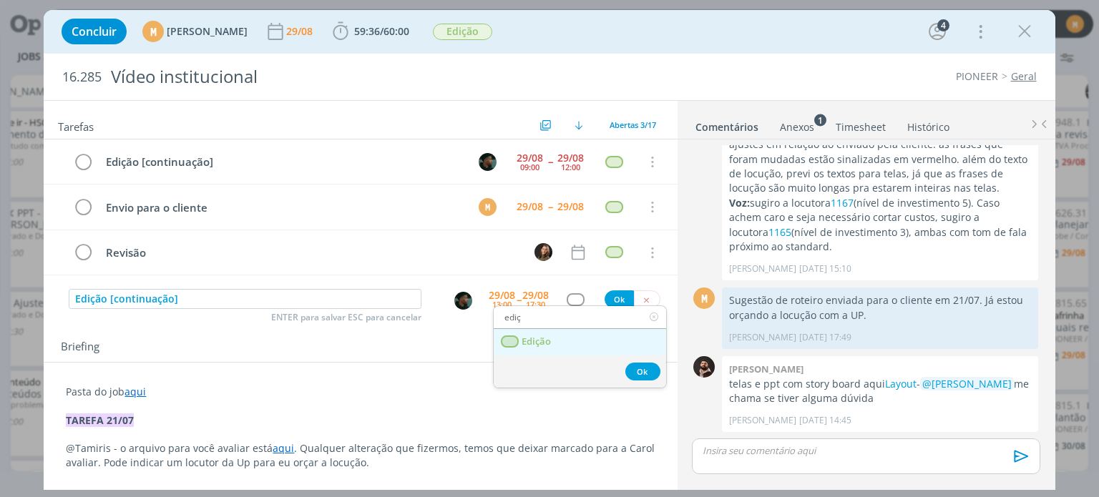
type input "ediç"
click at [558, 331] on link "Edição" at bounding box center [580, 342] width 172 height 26
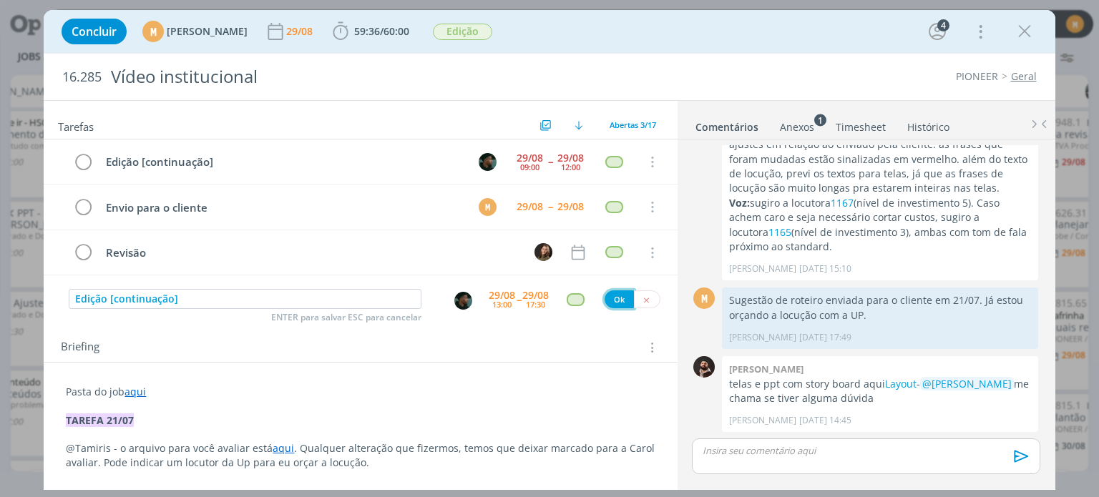
click at [615, 296] on button "Ok" at bounding box center [619, 300] width 29 height 18
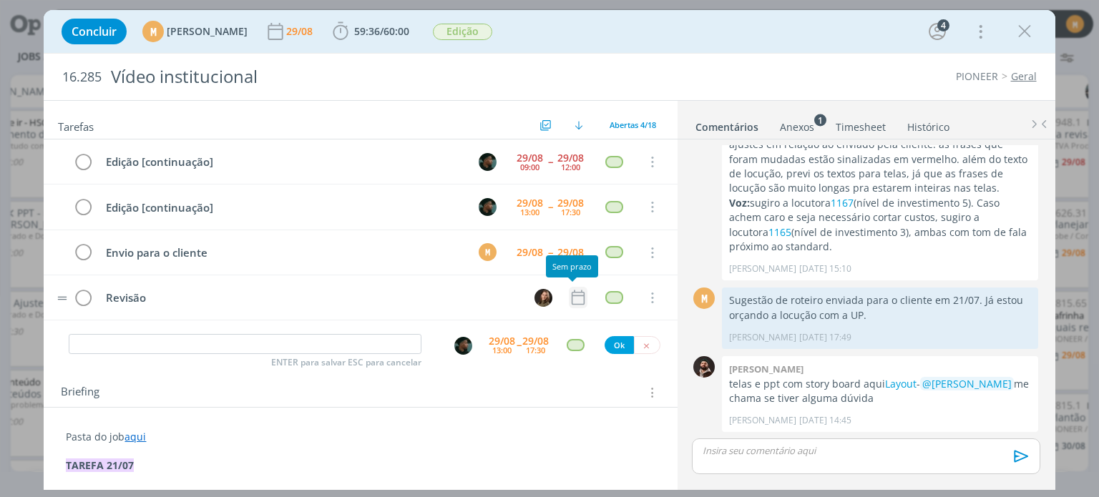
click at [572, 291] on icon "dialog" at bounding box center [578, 297] width 19 height 19
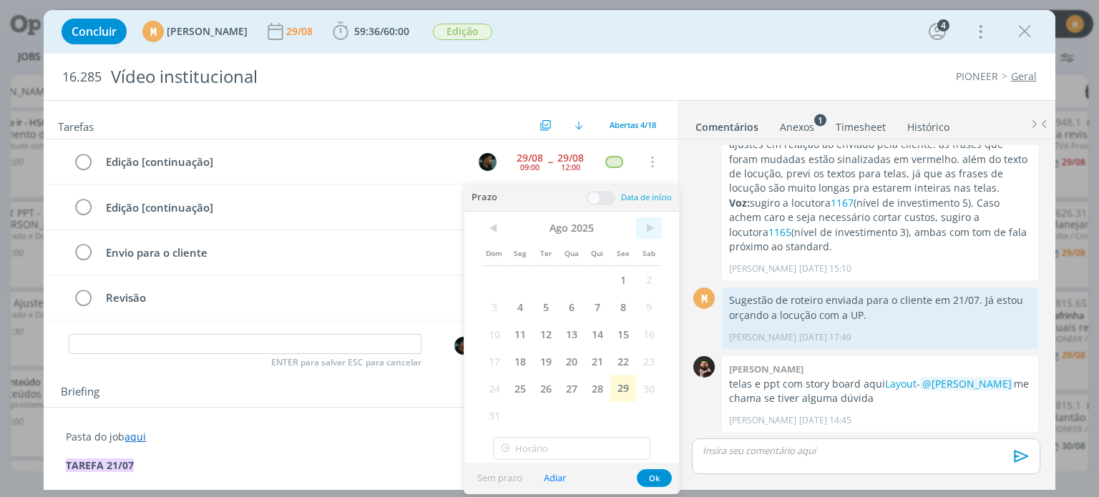
click at [647, 232] on span ">" at bounding box center [649, 228] width 26 height 21
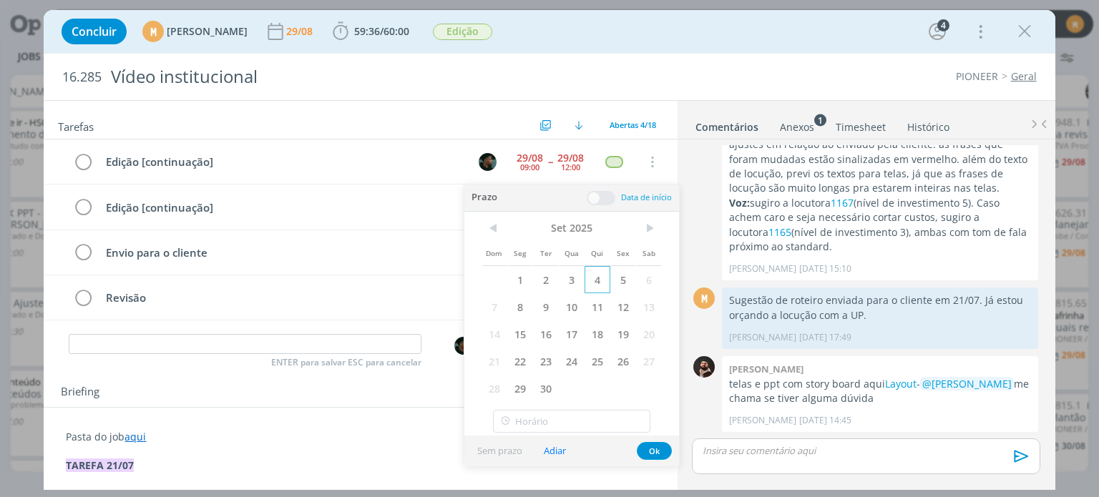
click at [594, 283] on span "4" at bounding box center [598, 279] width 26 height 27
click at [595, 200] on span at bounding box center [601, 198] width 29 height 14
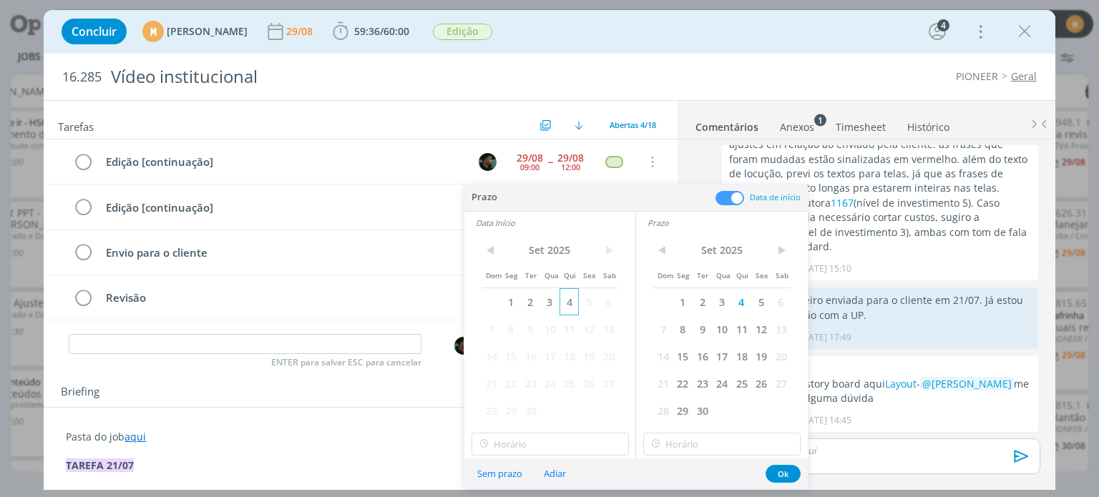
click at [568, 308] on span "4" at bounding box center [569, 301] width 19 height 27
click at [575, 452] on input "text" at bounding box center [550, 444] width 157 height 23
type input "15:00"
click at [552, 370] on div "10:30" at bounding box center [552, 372] width 160 height 26
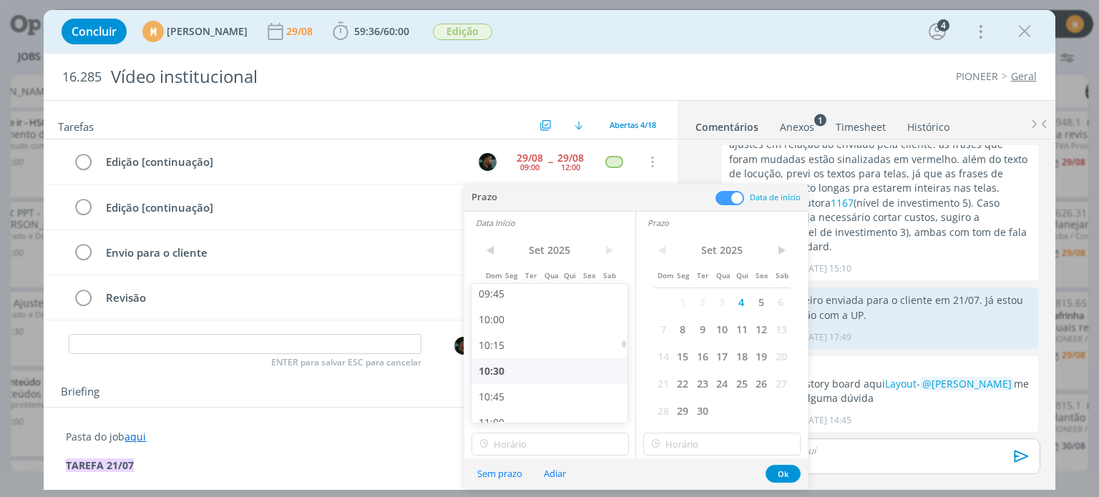
type input "10:30"
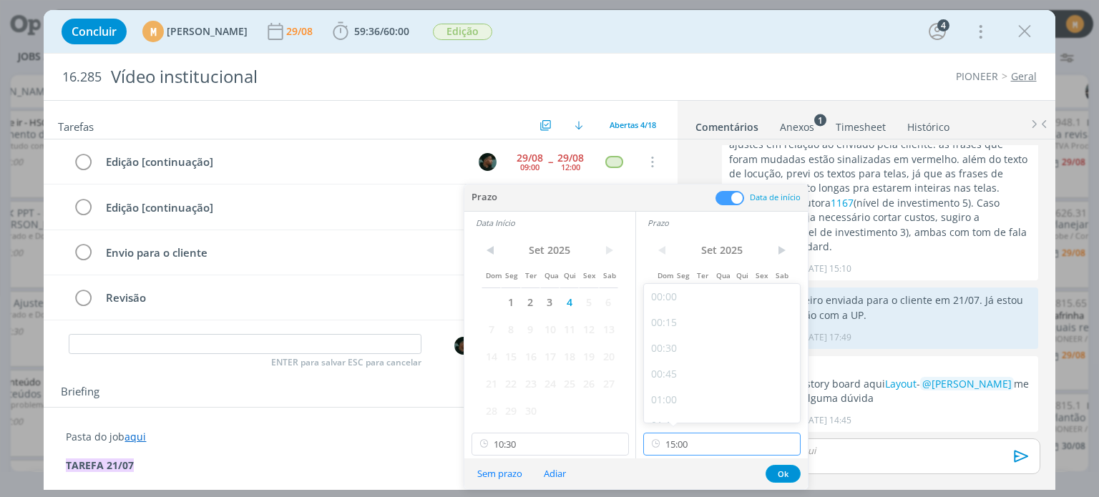
click at [744, 434] on input "15:00" at bounding box center [721, 444] width 157 height 23
click at [720, 321] on div "12:00" at bounding box center [724, 311] width 160 height 26
type input "12:00"
click at [784, 474] on button "Ok" at bounding box center [783, 474] width 35 height 18
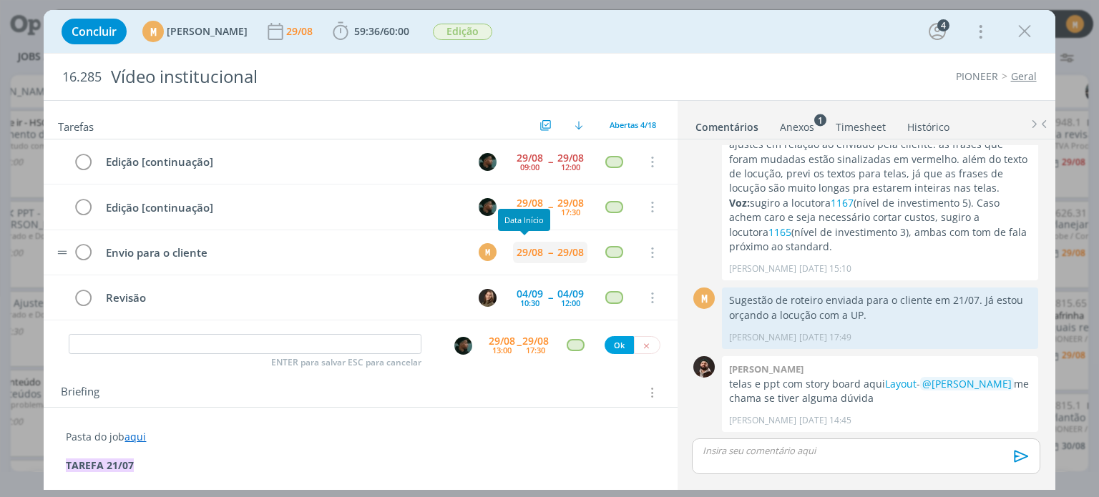
click at [521, 248] on div "29/08" at bounding box center [530, 253] width 26 height 10
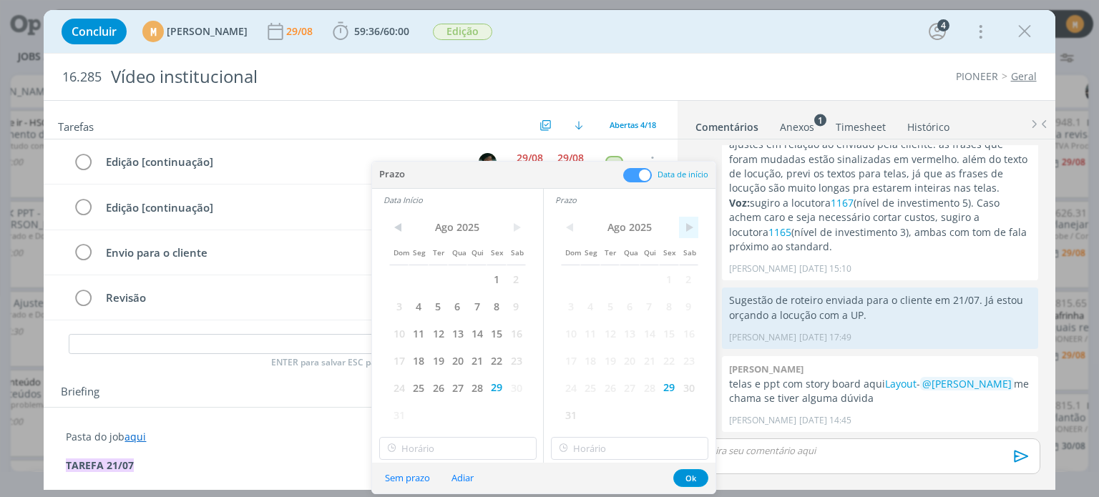
click at [685, 226] on span ">" at bounding box center [688, 227] width 19 height 21
click at [647, 275] on span "4" at bounding box center [649, 278] width 19 height 27
click at [515, 227] on span ">" at bounding box center [516, 227] width 19 height 21
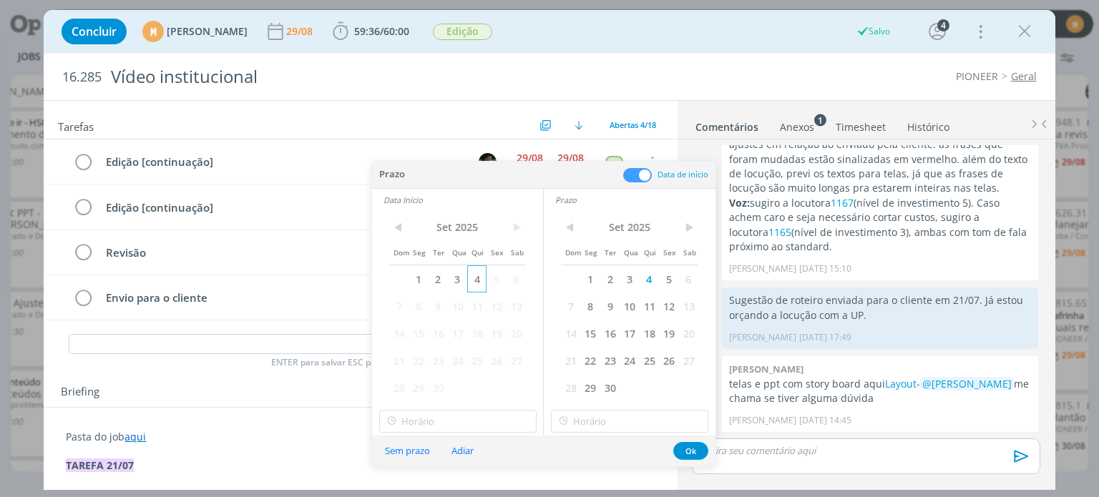
click at [480, 281] on span "4" at bounding box center [476, 278] width 19 height 27
click at [694, 457] on button "Ok" at bounding box center [690, 451] width 35 height 18
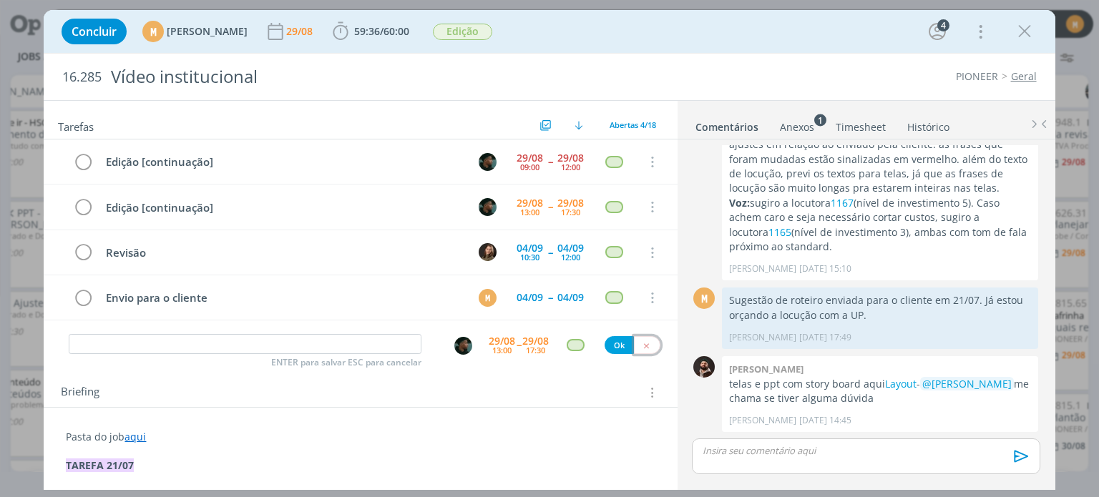
click at [642, 341] on icon "dialog" at bounding box center [646, 345] width 9 height 9
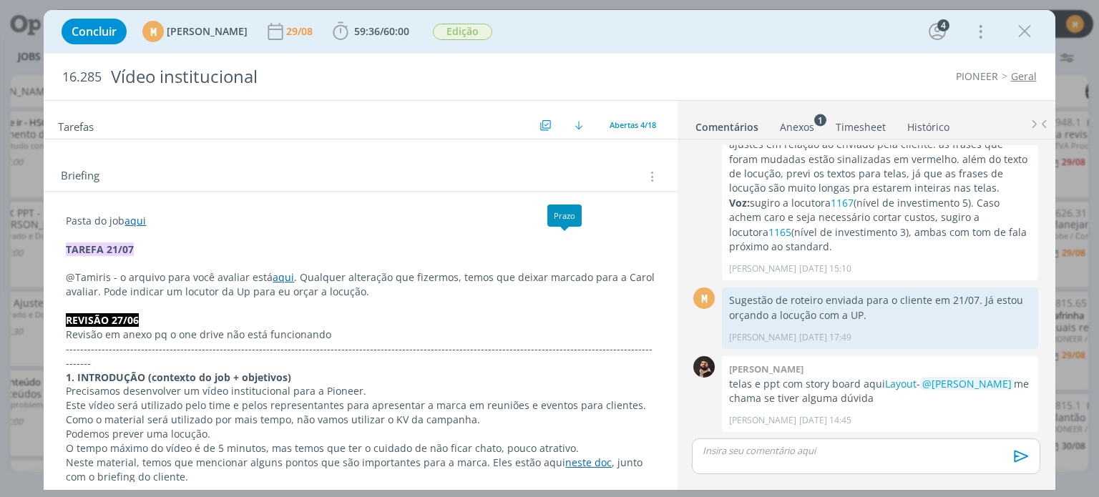
scroll to position [0, 0]
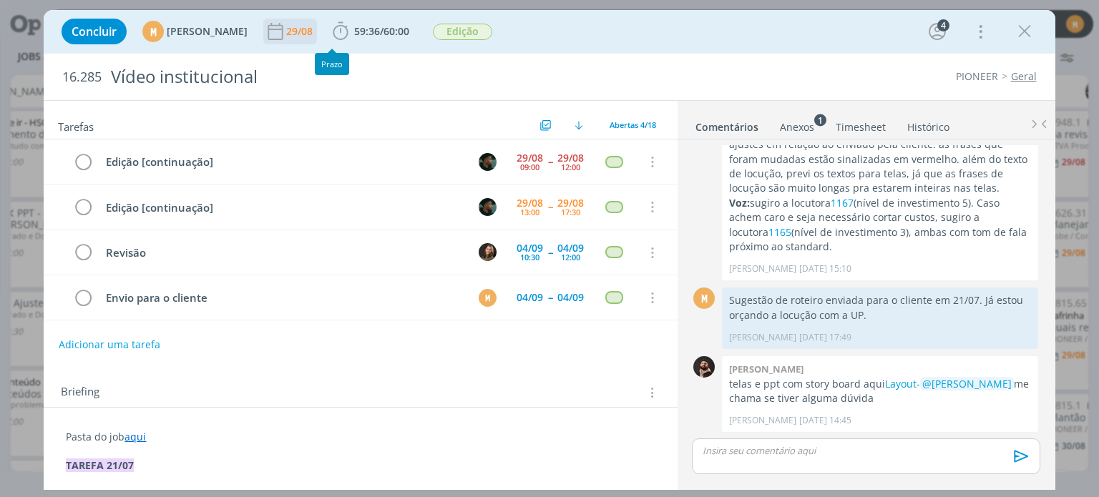
click at [316, 38] on div "29/08" at bounding box center [300, 32] width 29 height 26
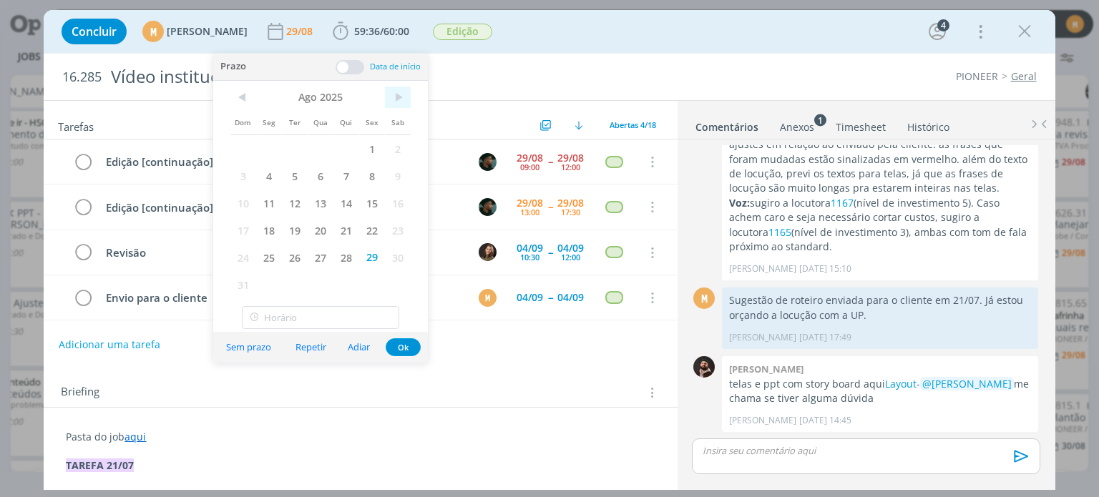
click at [395, 99] on span ">" at bounding box center [398, 97] width 26 height 21
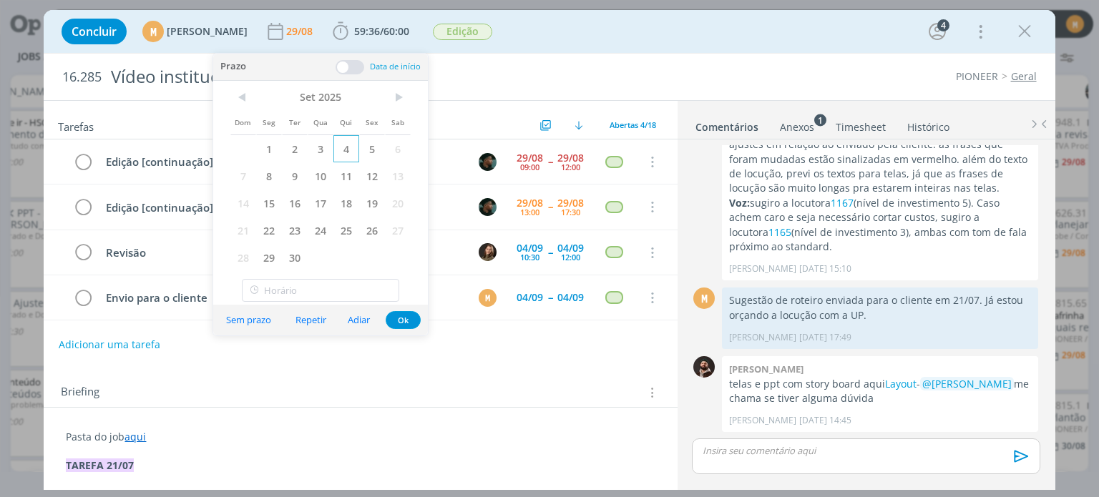
click at [346, 145] on span "4" at bounding box center [346, 148] width 26 height 27
click at [411, 329] on div "Sem prazo Repetir Adiar Ok" at bounding box center [320, 320] width 215 height 31
click at [398, 321] on button "Ok" at bounding box center [403, 320] width 35 height 18
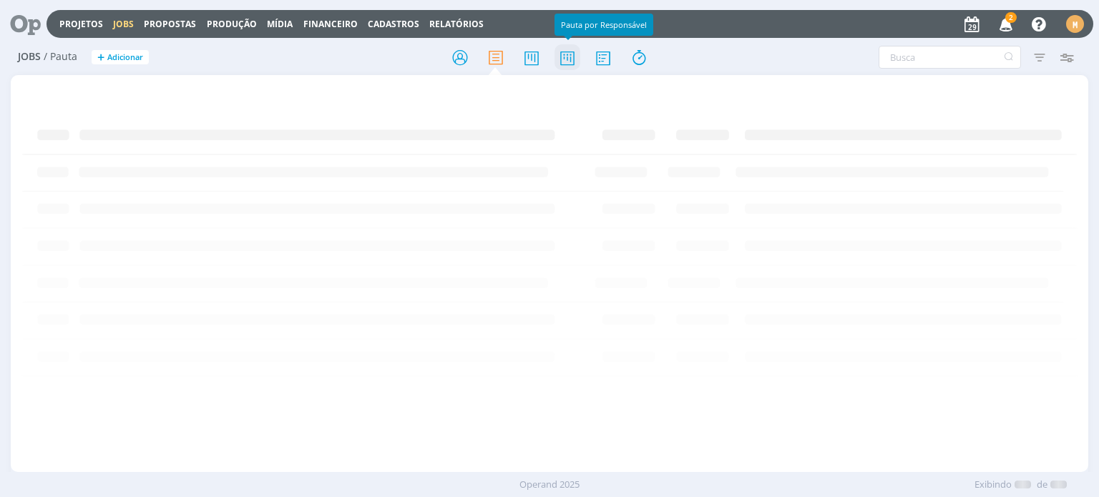
click at [555, 52] on icon at bounding box center [568, 58] width 26 height 28
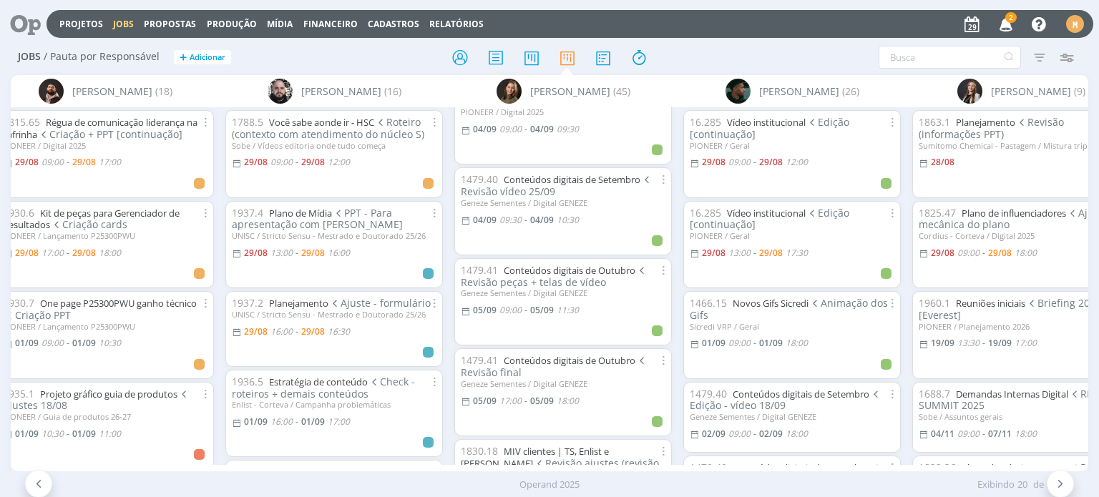
scroll to position [2147, 0]
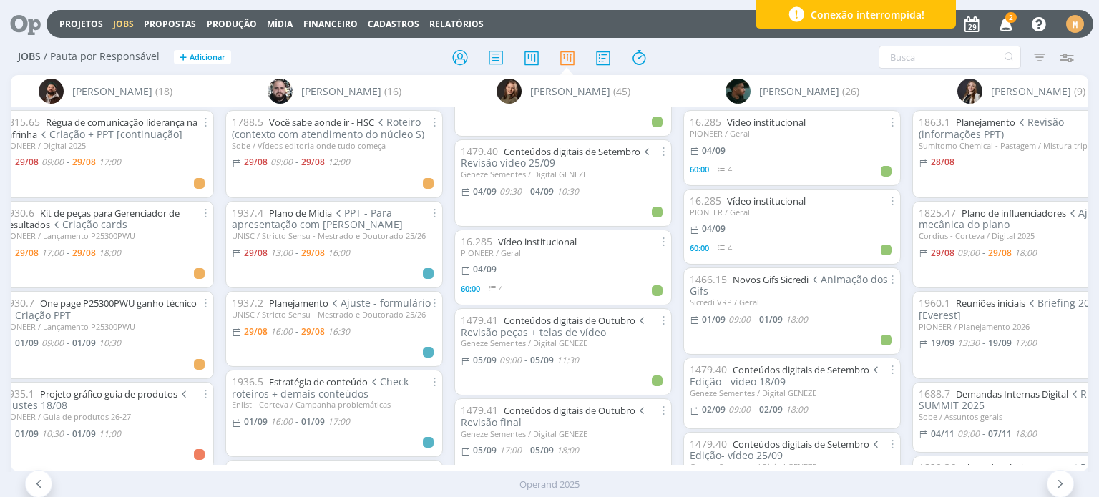
scroll to position [2135, 0]
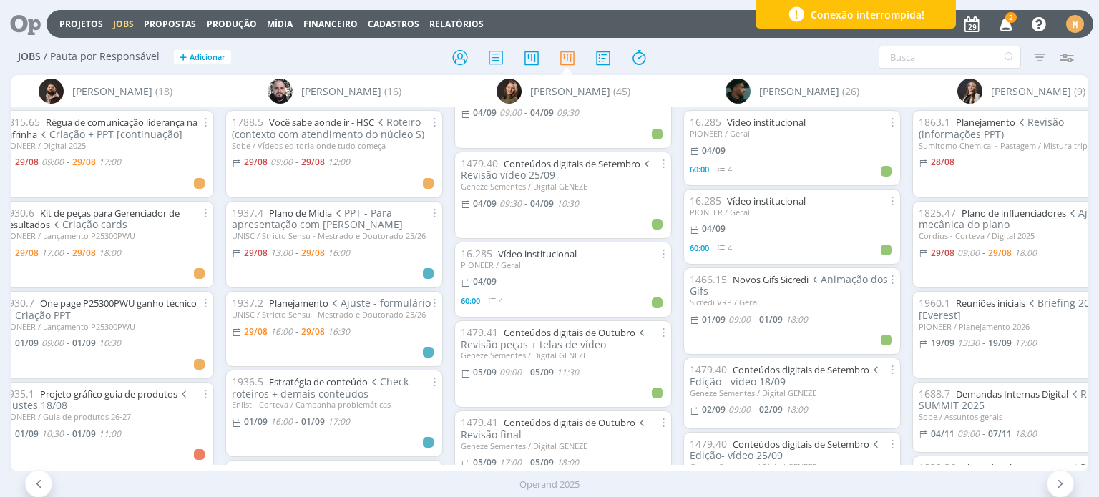
click at [24, 25] on icon at bounding box center [20, 24] width 29 height 28
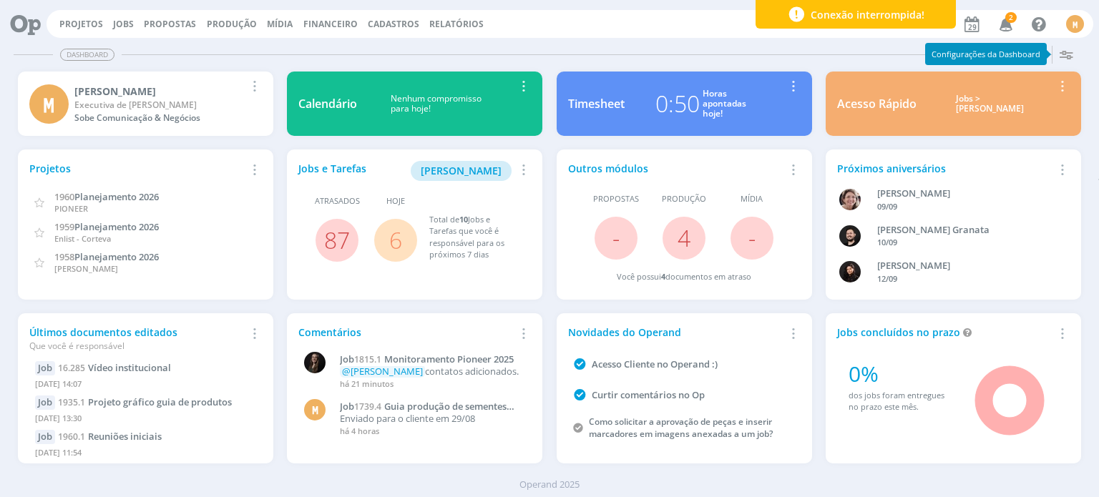
click at [394, 246] on link "6" at bounding box center [395, 240] width 13 height 31
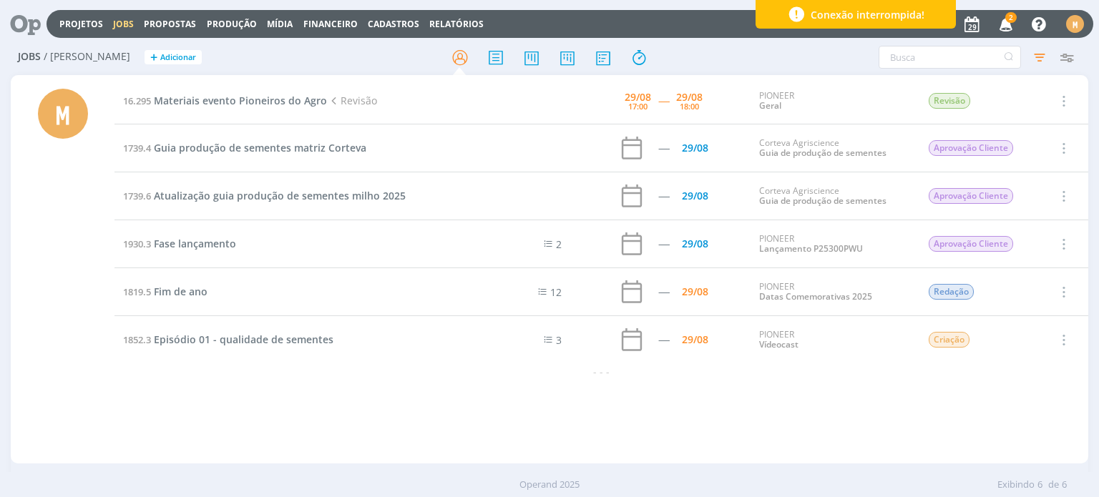
click at [11, 31] on icon at bounding box center [20, 24] width 29 height 28
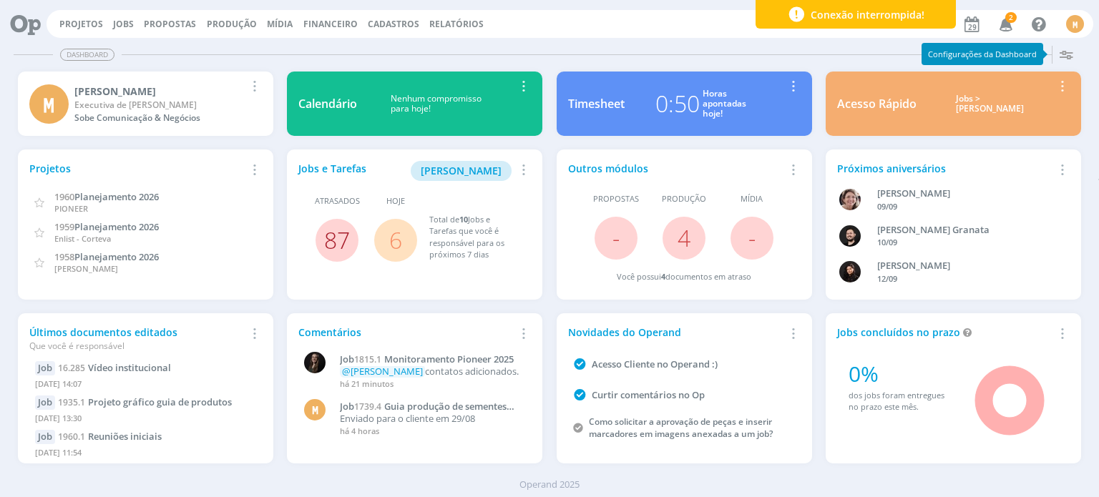
click at [338, 241] on link "87" at bounding box center [337, 240] width 26 height 31
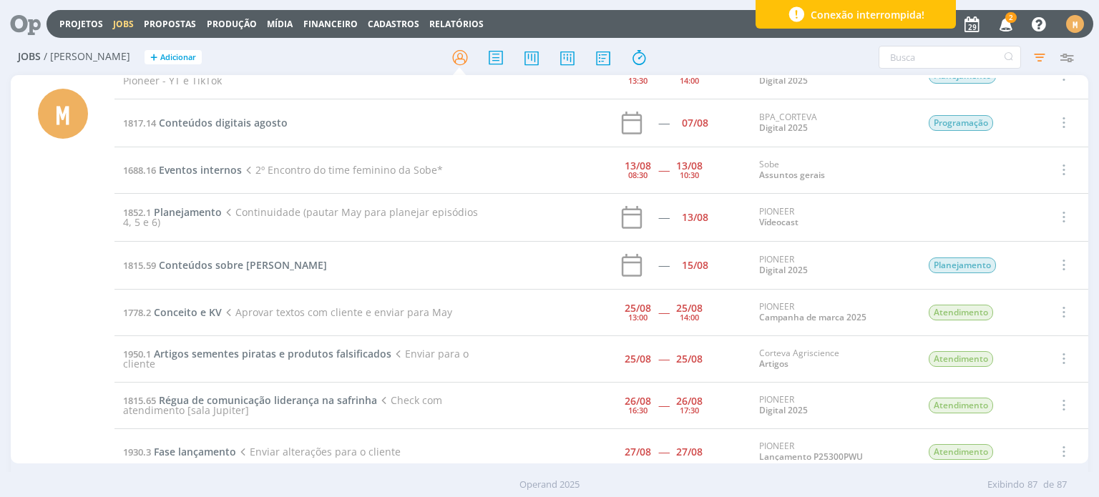
scroll to position [3776, 0]
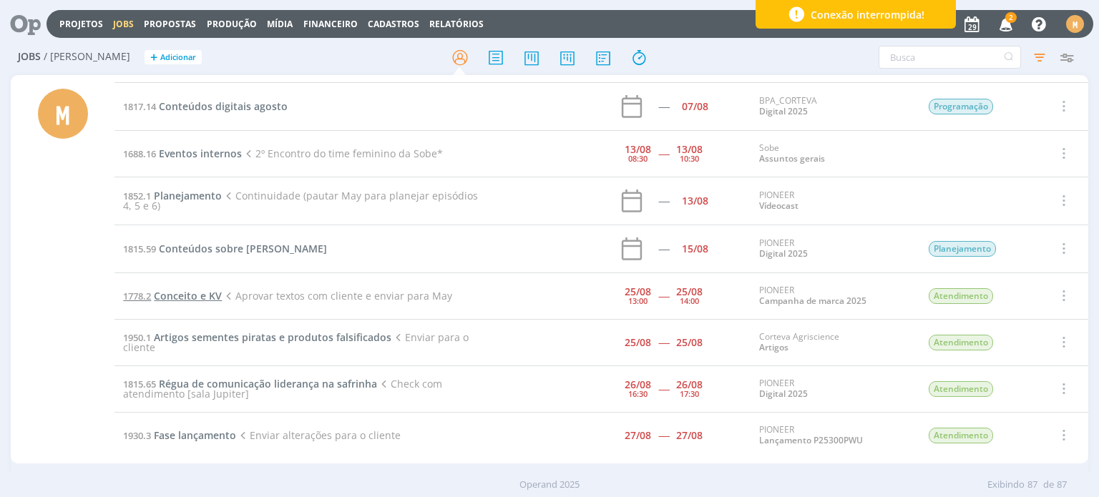
click at [183, 289] on span "Conceito e KV" at bounding box center [188, 296] width 68 height 14
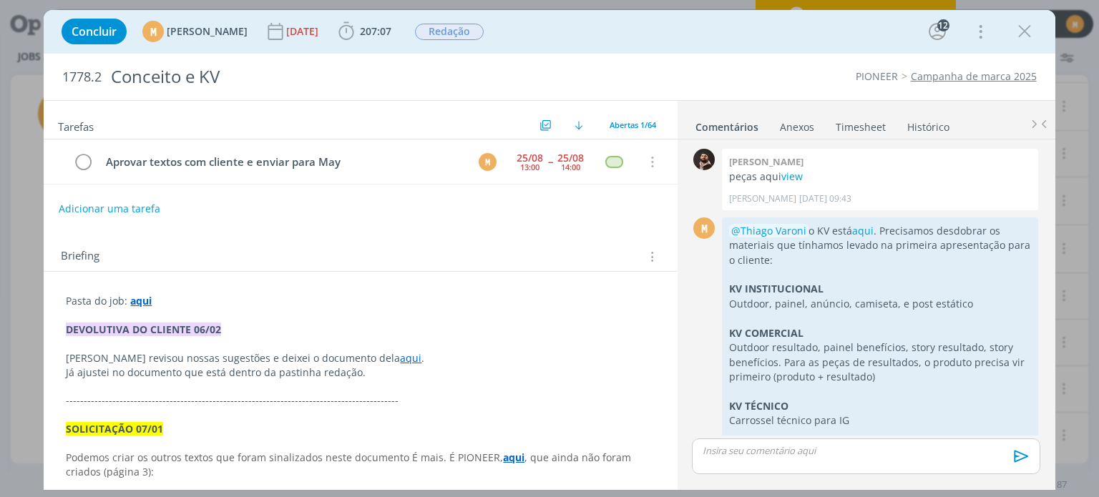
scroll to position [1458, 0]
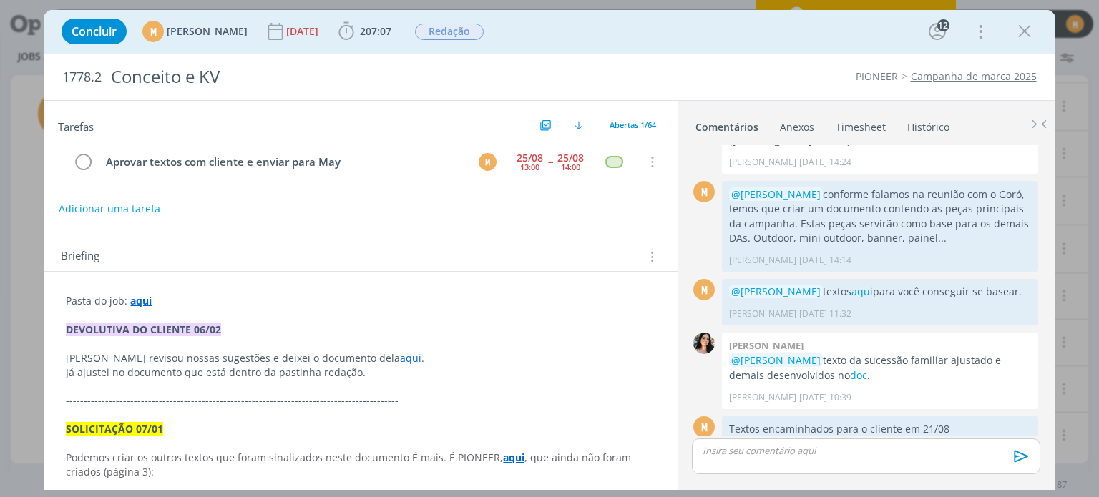
click at [328, 302] on p "Pasta do job: aqui" at bounding box center [360, 301] width 589 height 14
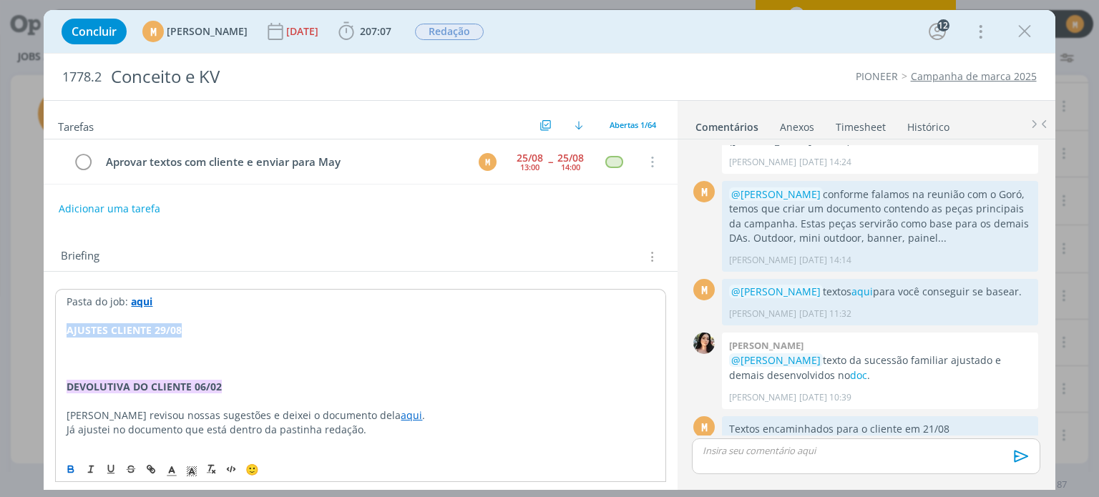
drag, startPoint x: 188, startPoint y: 329, endPoint x: 48, endPoint y: 324, distance: 140.3
drag, startPoint x: 185, startPoint y: 472, endPoint x: 192, endPoint y: 465, distance: 9.1
click at [187, 470] on icon "dialog" at bounding box center [191, 471] width 13 height 13
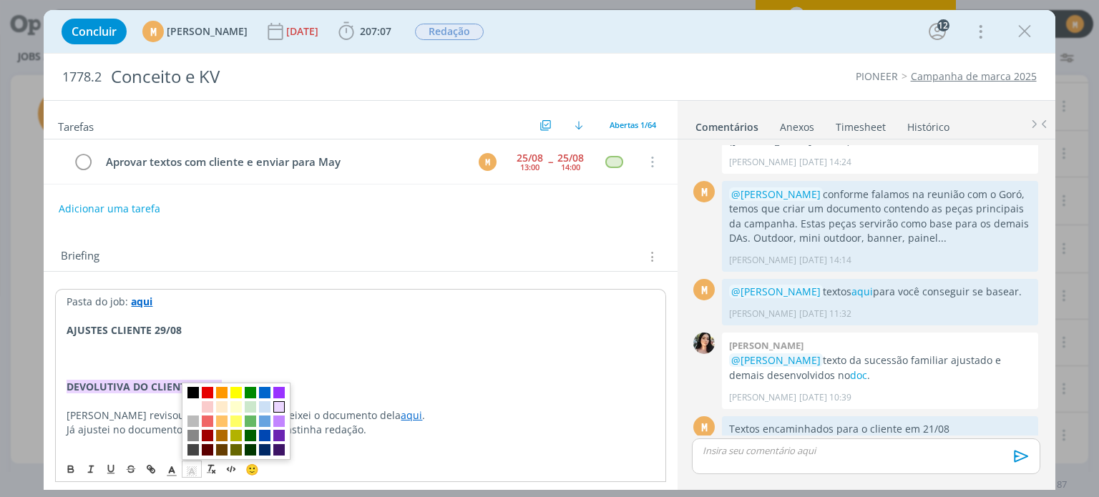
click at [276, 409] on span "dialog" at bounding box center [278, 406] width 11 height 11
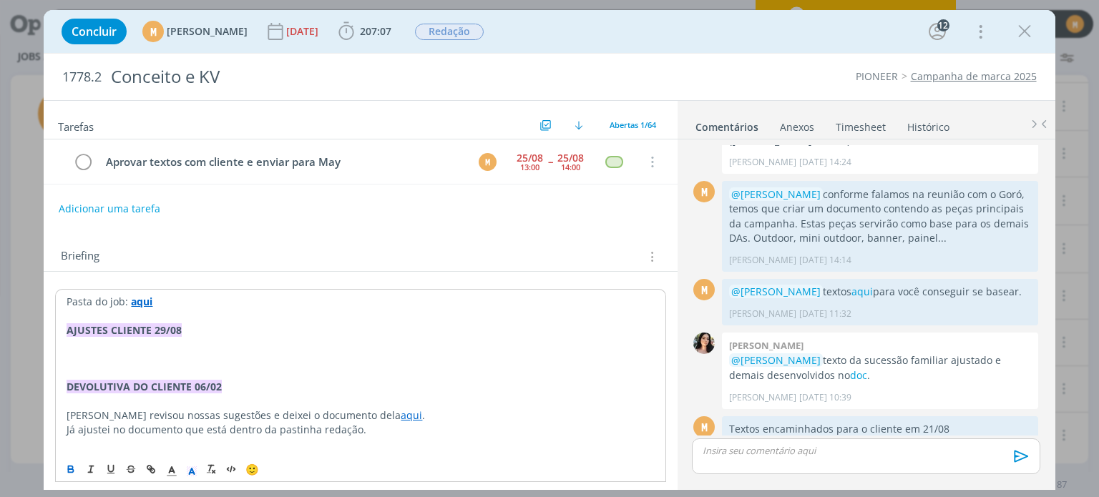
click at [170, 352] on p "﻿" at bounding box center [361, 359] width 588 height 14
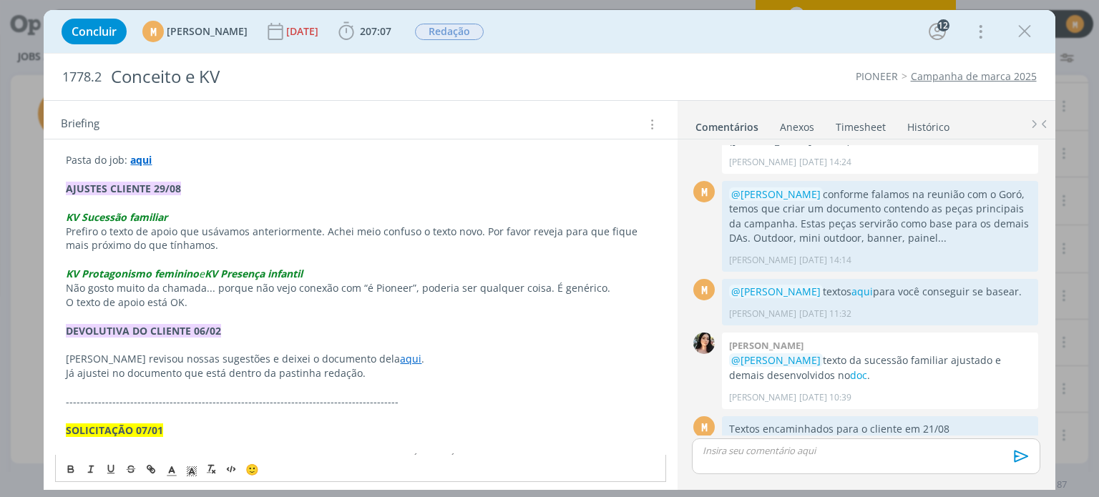
scroll to position [143, 0]
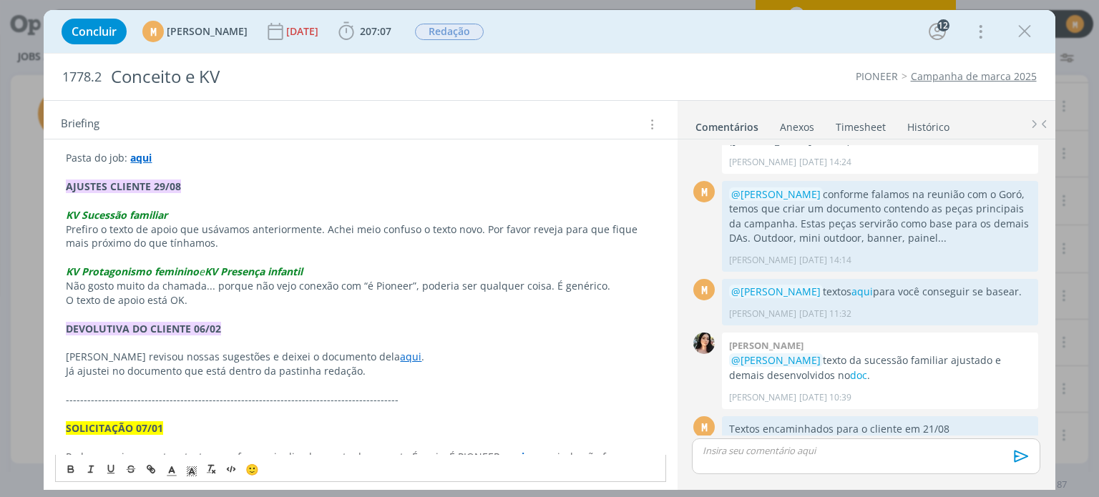
click at [227, 255] on p "dialog" at bounding box center [360, 257] width 589 height 14
drag, startPoint x: 64, startPoint y: 223, endPoint x: 96, endPoint y: 229, distance: 32.8
click at [399, 234] on p "Cliente prefere o texto de apoio que usávamos anteriormente. Achei meio confuso…" at bounding box center [360, 237] width 589 height 29
drag, startPoint x: 391, startPoint y: 226, endPoint x: 415, endPoint y: 223, distance: 24.6
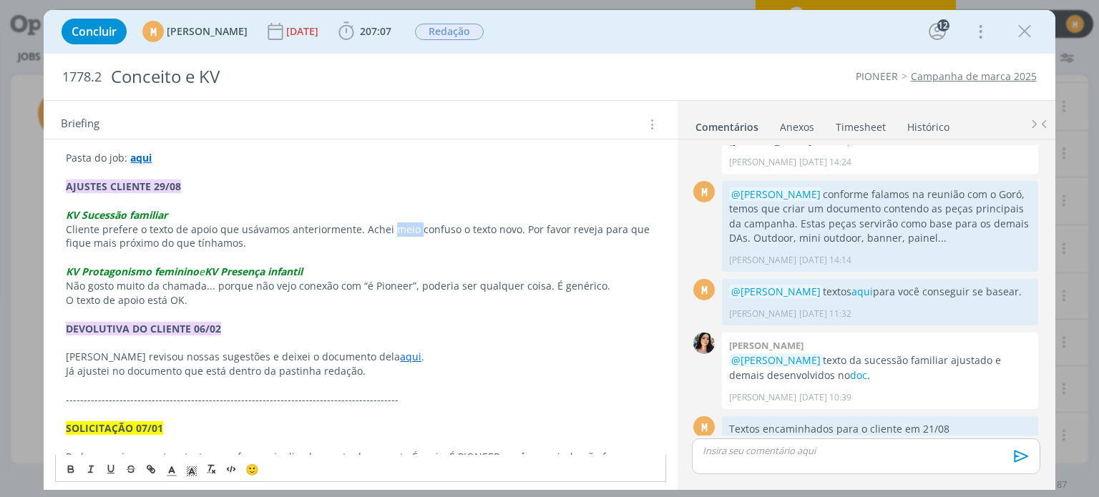
click at [415, 223] on span "Cliente prefere o texto de apoio que usávamos anteriormente. Achei meio confuso…" at bounding box center [359, 237] width 587 height 28
click at [559, 223] on span "Cliente prefere o texto de apoio que usávamos anteriormente. Achei meio confuso…" at bounding box center [359, 237] width 587 height 28
drag, startPoint x: 519, startPoint y: 225, endPoint x: 530, endPoint y: 265, distance: 41.7
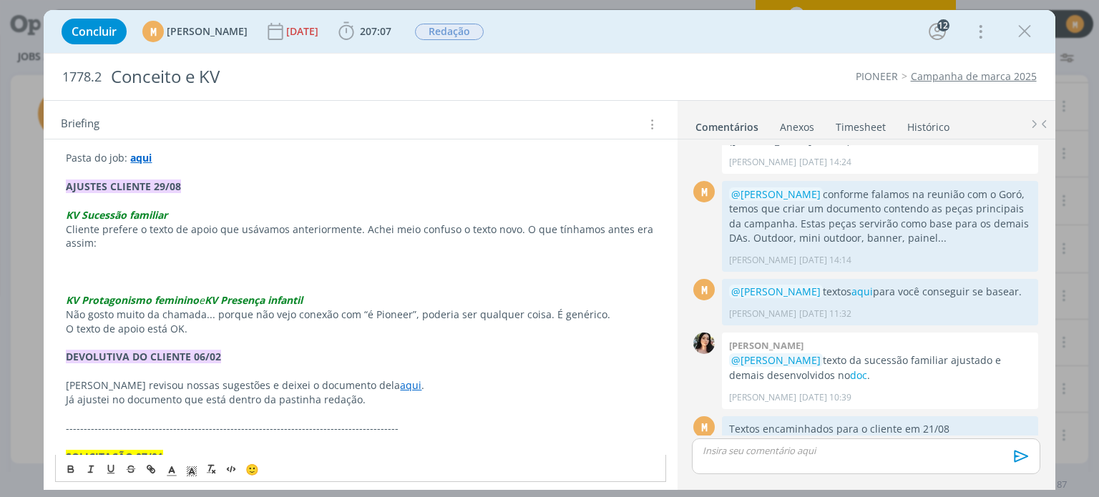
click at [182, 258] on p "dialog" at bounding box center [360, 257] width 589 height 14
click at [171, 265] on p "dialog" at bounding box center [360, 272] width 589 height 14
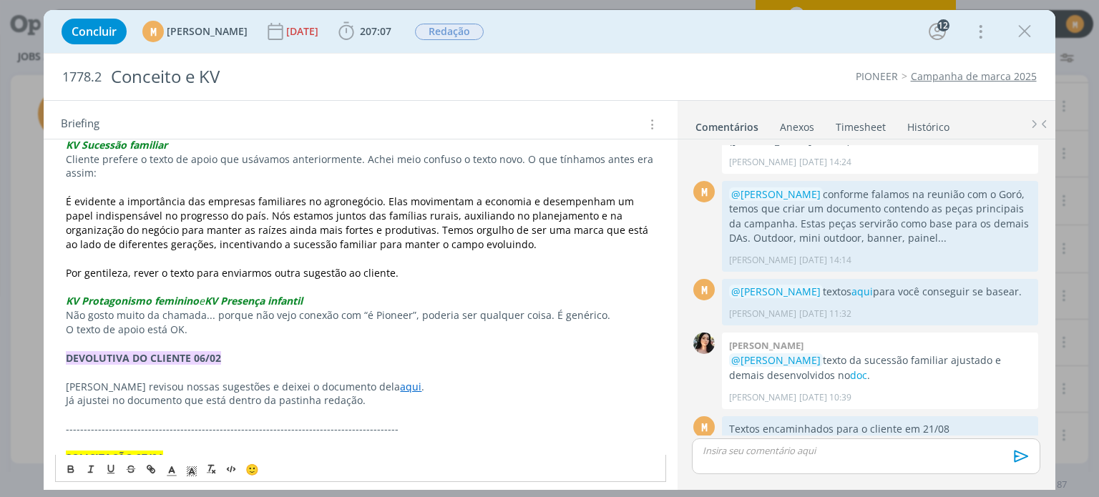
scroll to position [215, 0]
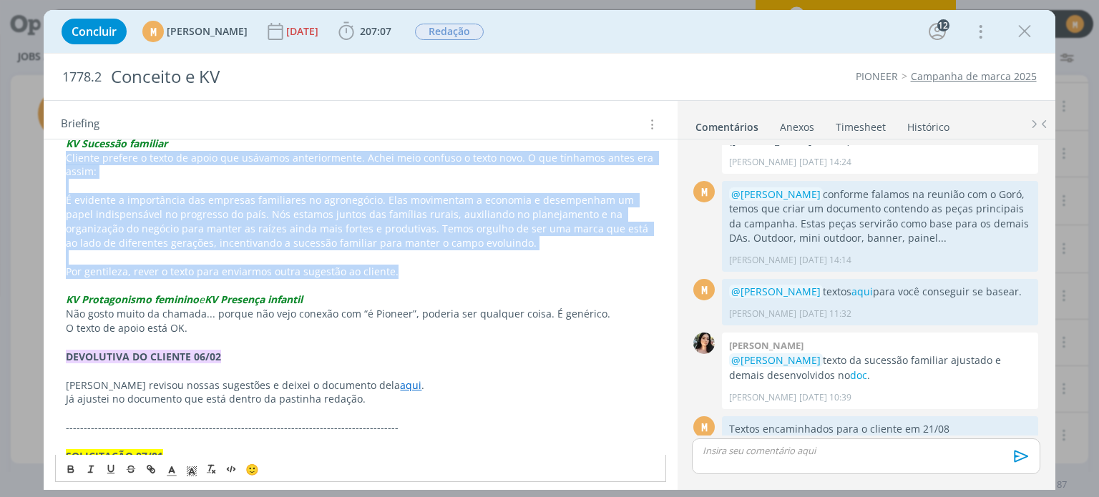
drag, startPoint x: 332, startPoint y: 268, endPoint x: 66, endPoint y: 161, distance: 287.0
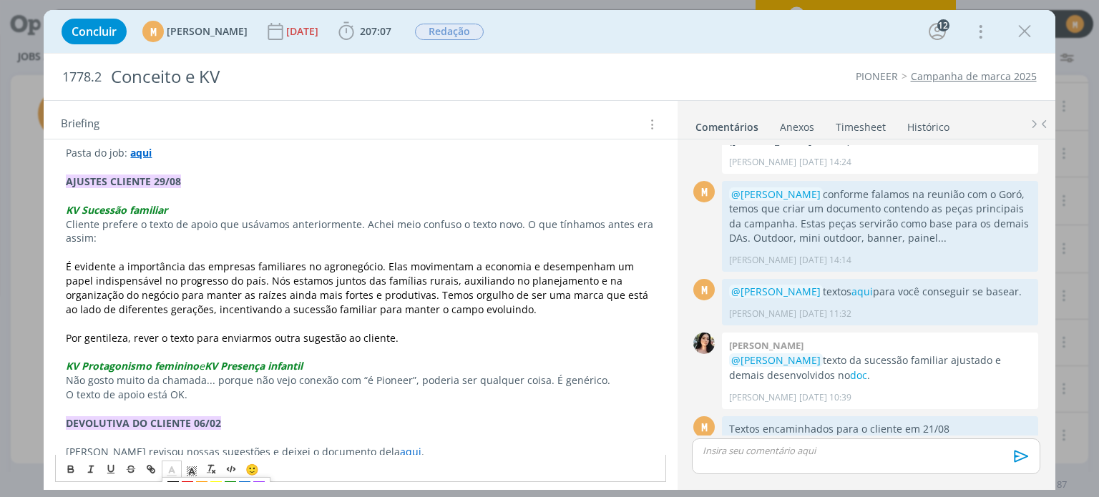
click at [173, 468] on icon "dialog" at bounding box center [171, 471] width 13 height 13
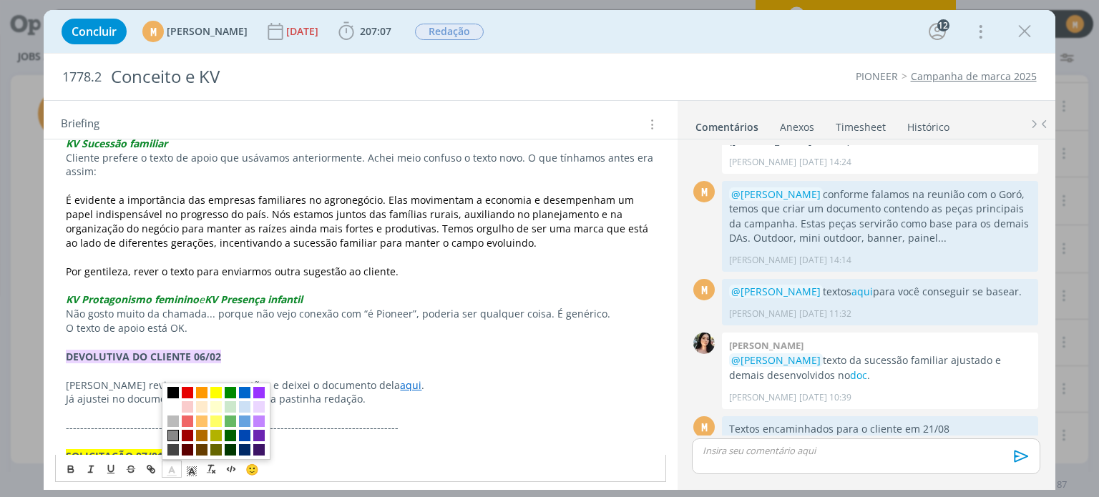
click at [174, 434] on span "dialog" at bounding box center [172, 435] width 11 height 11
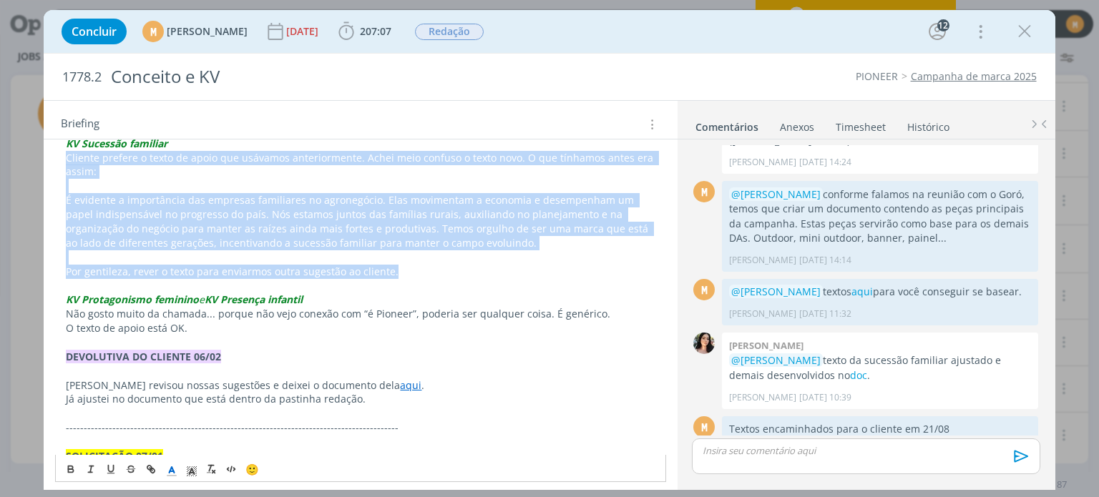
click at [215, 275] on span "Por gentileza, rever o texto para enviarmos outra sugestão ao cliente." at bounding box center [232, 272] width 333 height 14
drag, startPoint x: 398, startPoint y: 274, endPoint x: 0, endPoint y: 158, distance: 414.4
click at [0, 158] on div "Concluir M Mariana Kochenborger 29/11/24 207:07 Iniciar Apontar Data * 29/08/20…" at bounding box center [549, 248] width 1099 height 497
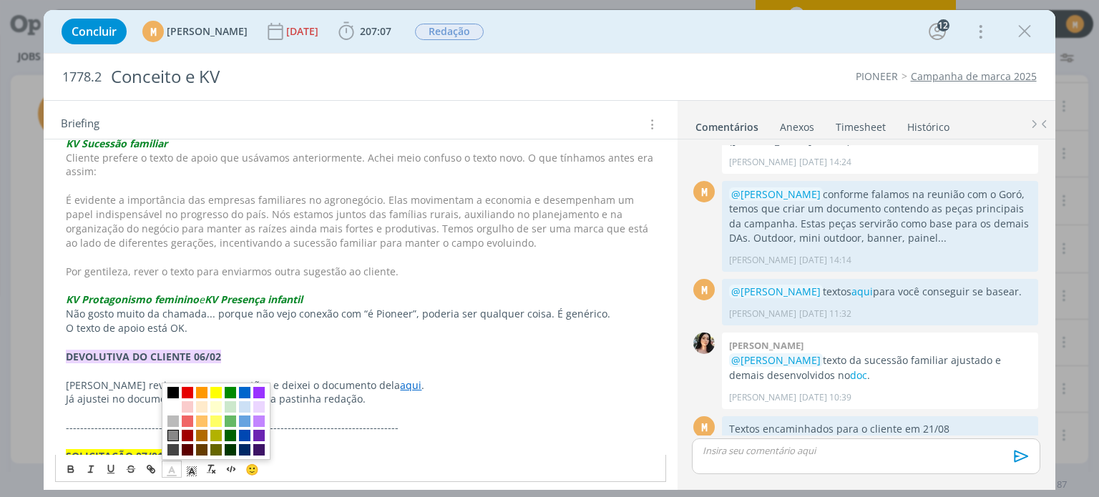
click at [170, 476] on line "dialog" at bounding box center [171, 476] width 9 height 0
click at [172, 451] on span "dialog" at bounding box center [172, 449] width 11 height 11
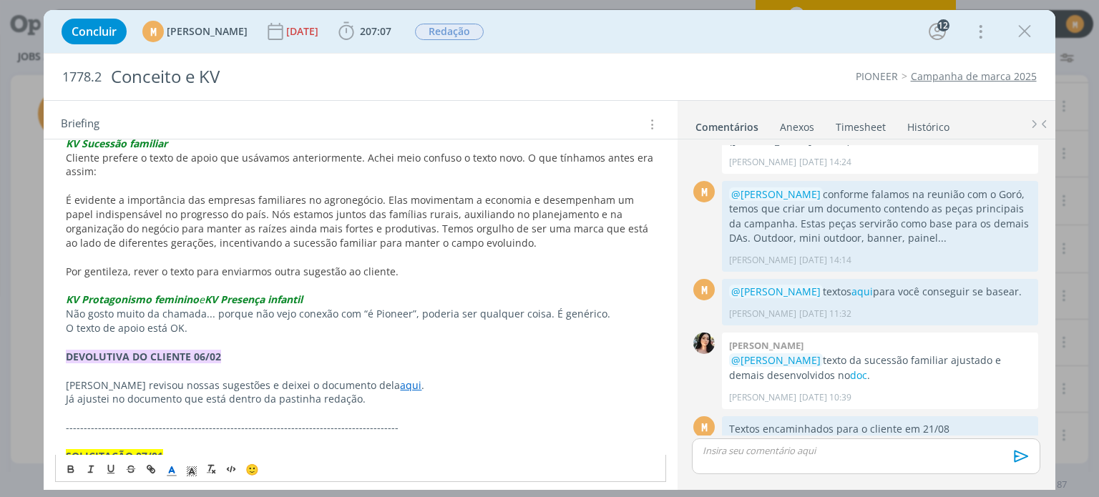
click at [249, 293] on em "KV Presença infantil" at bounding box center [254, 300] width 98 height 14
click at [202, 328] on p "O texto de apoio está OK." at bounding box center [360, 328] width 589 height 14
drag, startPoint x: 67, startPoint y: 314, endPoint x: 202, endPoint y: 316, distance: 134.5
click at [202, 316] on span "Não gosto muito da chamada... porque não vejo conexão com “é Pioneer”, poderia …" at bounding box center [338, 314] width 545 height 14
drag, startPoint x: 154, startPoint y: 312, endPoint x: 238, endPoint y: 309, distance: 84.5
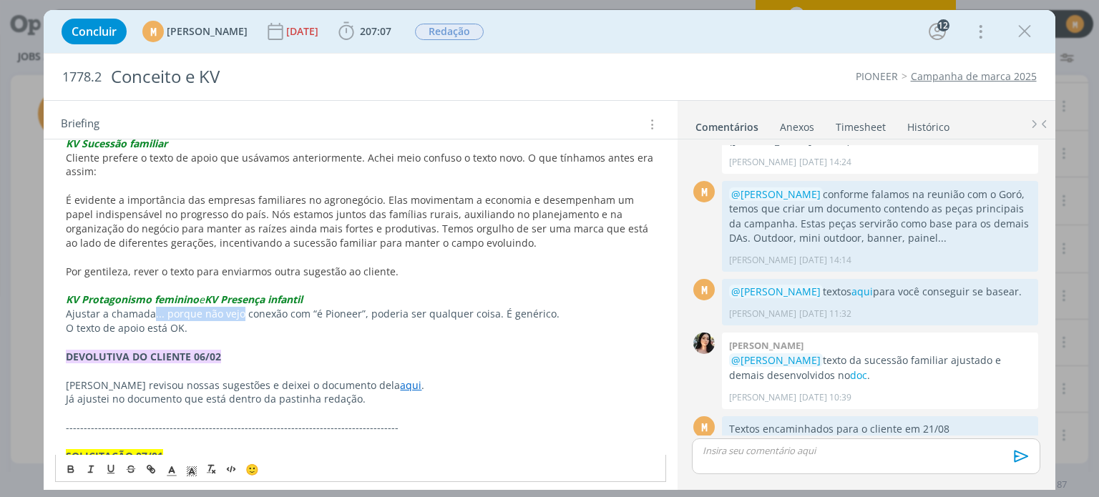
click at [238, 309] on span "Ajustar a chamada... porque não vejo conexão com “é Pioneer”, poderia ser qualq…" at bounding box center [313, 314] width 494 height 14
click at [323, 313] on span "Ajustar a chamada. Cliente não vê muita conexão com “é Pioneer”, poderia ser qu…" at bounding box center [320, 314] width 509 height 14
click at [466, 317] on span "Ajustar a chamada. Cliente não vê muita conexão com a campanha “é Pioneer”, pod…" at bounding box center [351, 314] width 571 height 14
drag, startPoint x: 431, startPoint y: 315, endPoint x: 532, endPoint y: 318, distance: 101.7
click at [564, 314] on span "Ajustar a chamada. Cliente não vê muita conexão com a campanha “é Pioneer”, pod…" at bounding box center [351, 314] width 571 height 14
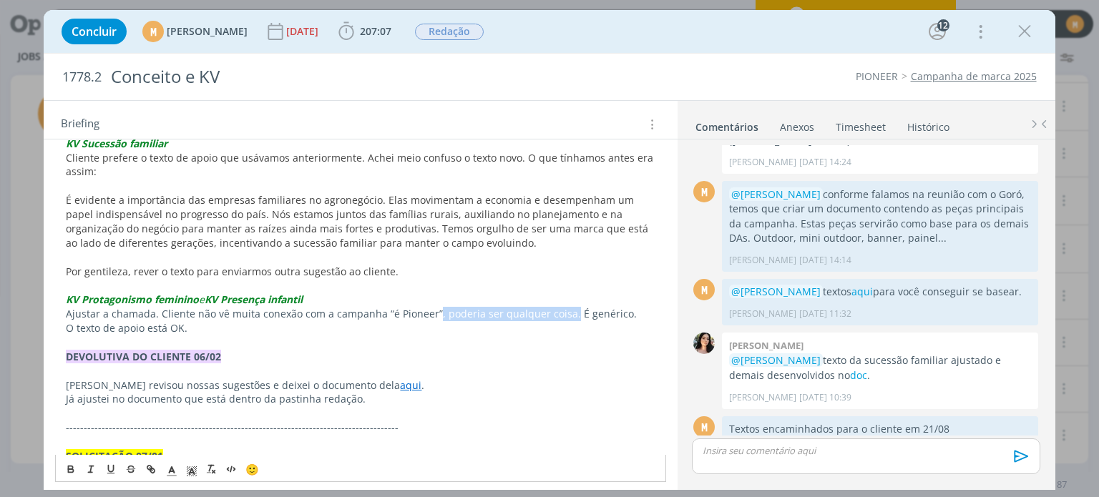
click at [433, 314] on span "Ajustar a chamada. Cliente não vê muita conexão com a campanha “é Pioneer”, pod…" at bounding box center [351, 314] width 571 height 14
click at [437, 317] on span "Ajustar a chamada. Cliente não vê muita conexão com a campanha “é Pioneer”, pod…" at bounding box center [351, 314] width 571 height 14
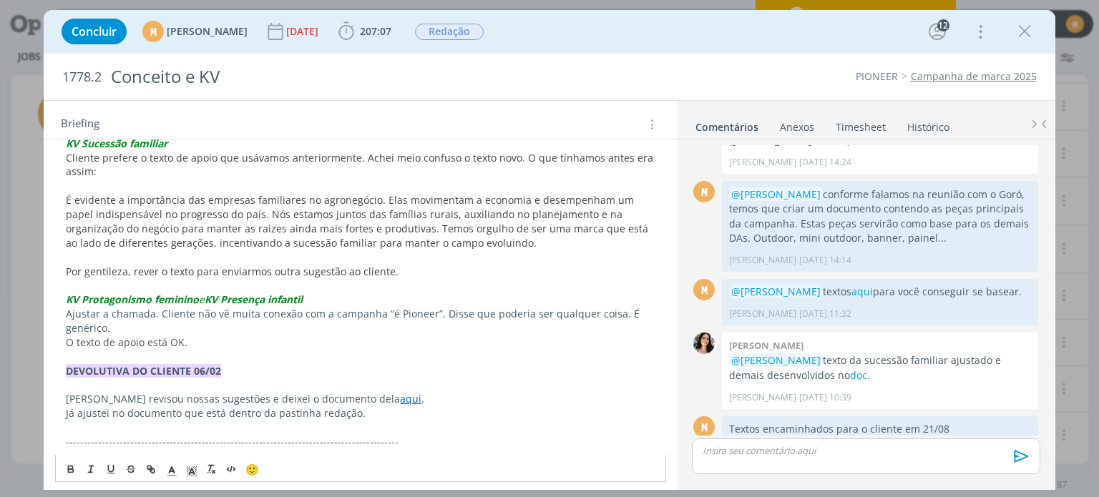
click at [140, 331] on p "Ajustar a chamada. Cliente não vê muita conexão com a campanha “é Pioneer”. Dis…" at bounding box center [360, 321] width 589 height 29
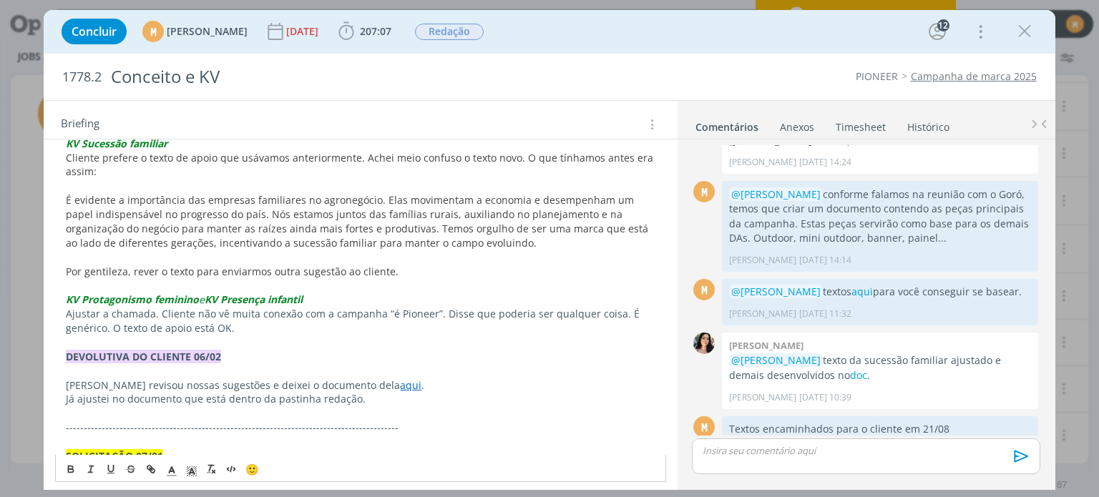
click at [264, 323] on p "Ajustar a chamada. Cliente não vê muita conexão com a campanha “é Pioneer”. Dis…" at bounding box center [360, 321] width 589 height 29
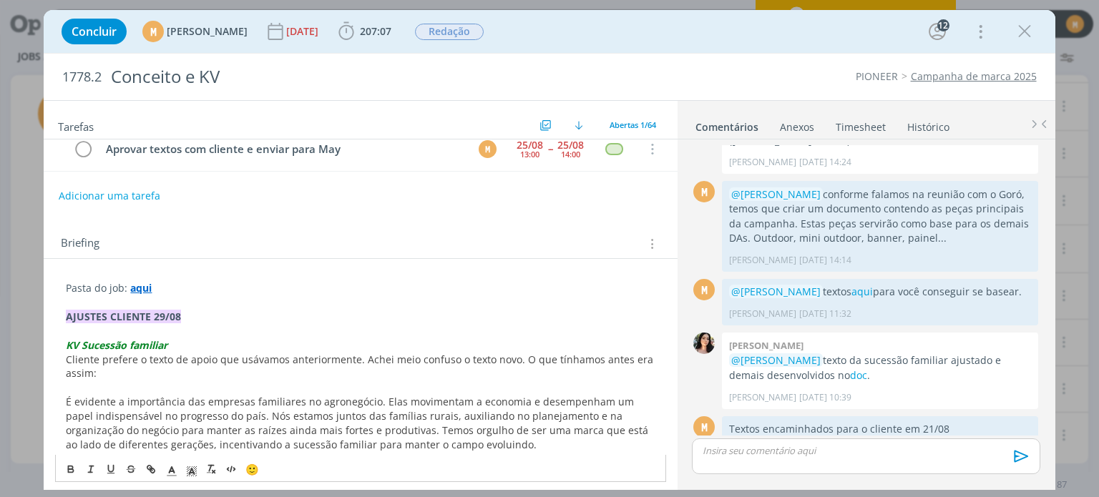
scroll to position [0, 0]
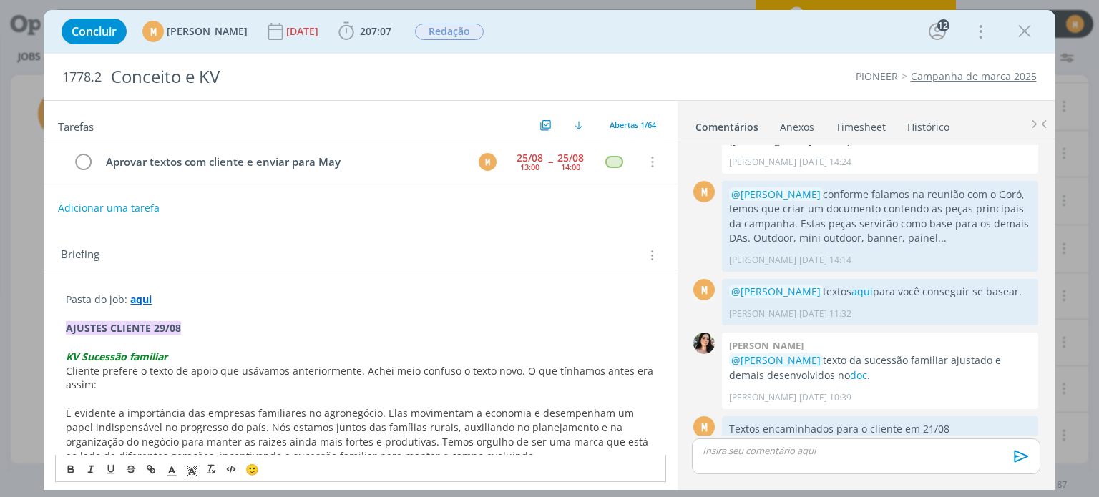
click at [115, 208] on button "Adicionar uma tarefa" at bounding box center [109, 208] width 102 height 24
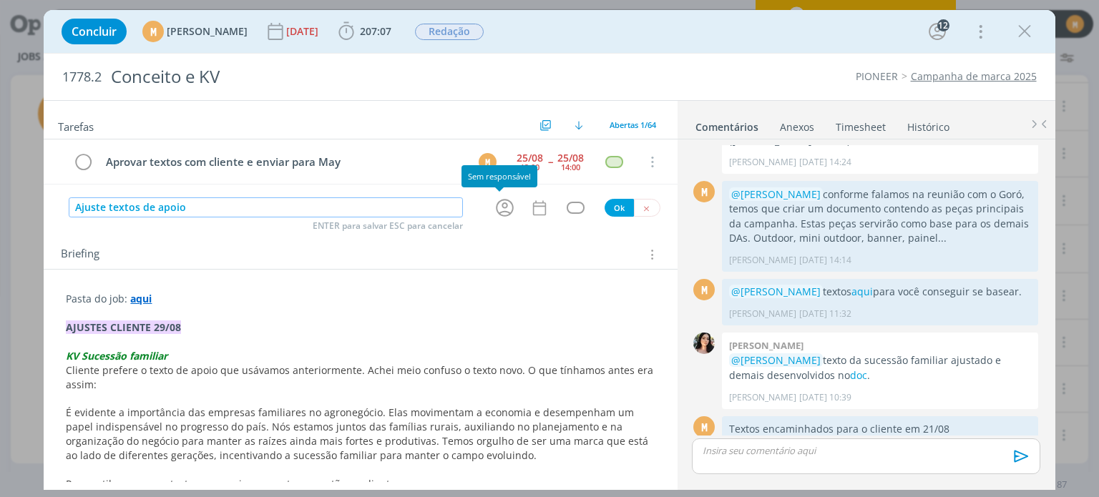
click at [501, 202] on icon "dialog" at bounding box center [505, 208] width 22 height 22
type input "Ajuste textos de apoio"
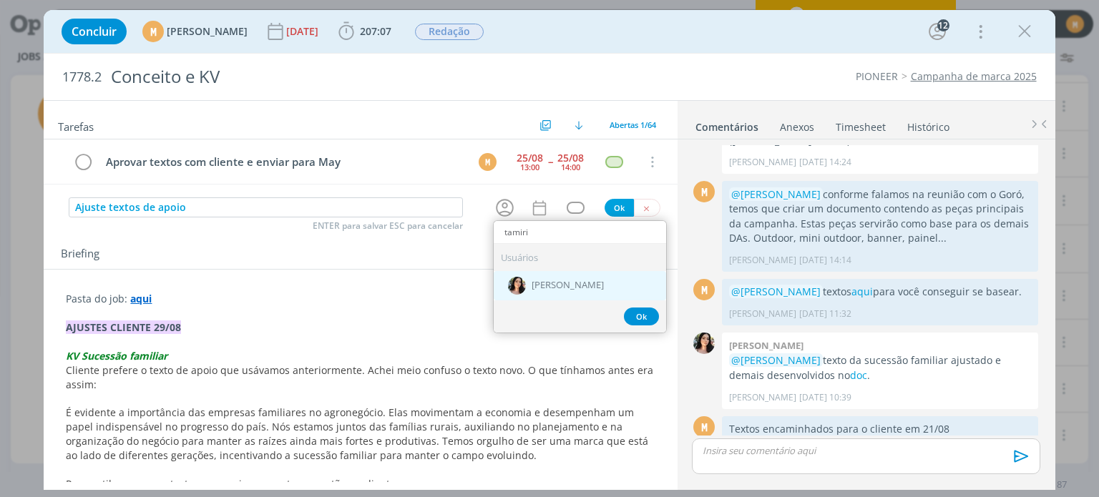
click at [541, 293] on div "[PERSON_NAME]" at bounding box center [580, 285] width 172 height 29
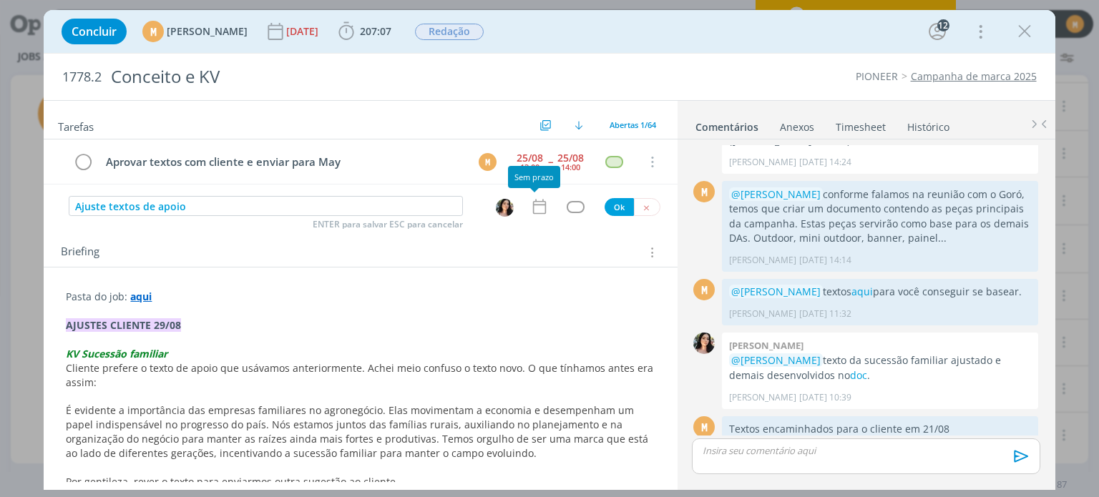
click at [534, 210] on icon "dialog" at bounding box center [539, 207] width 19 height 19
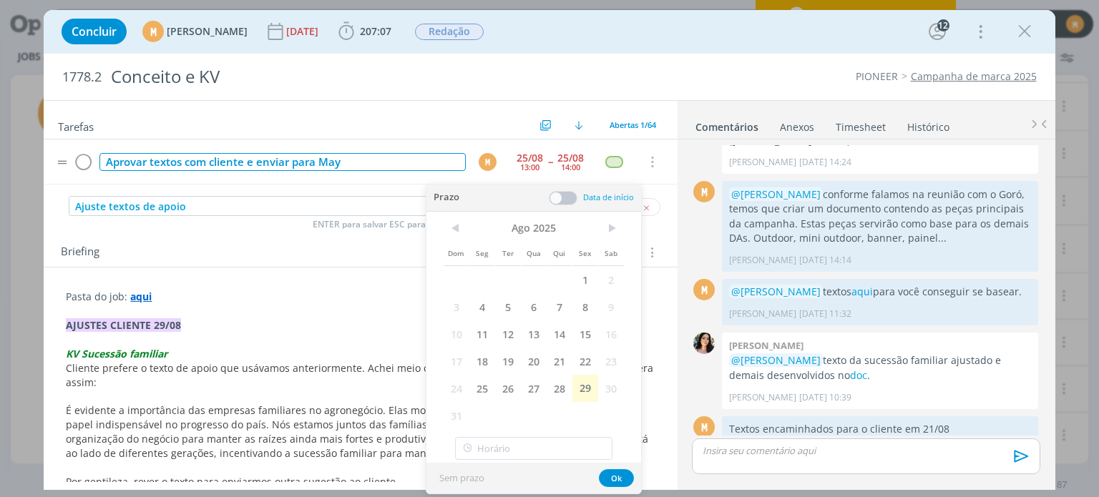
click at [395, 154] on div "Aprovar textos com cliente e enviar para May" at bounding box center [282, 162] width 366 height 18
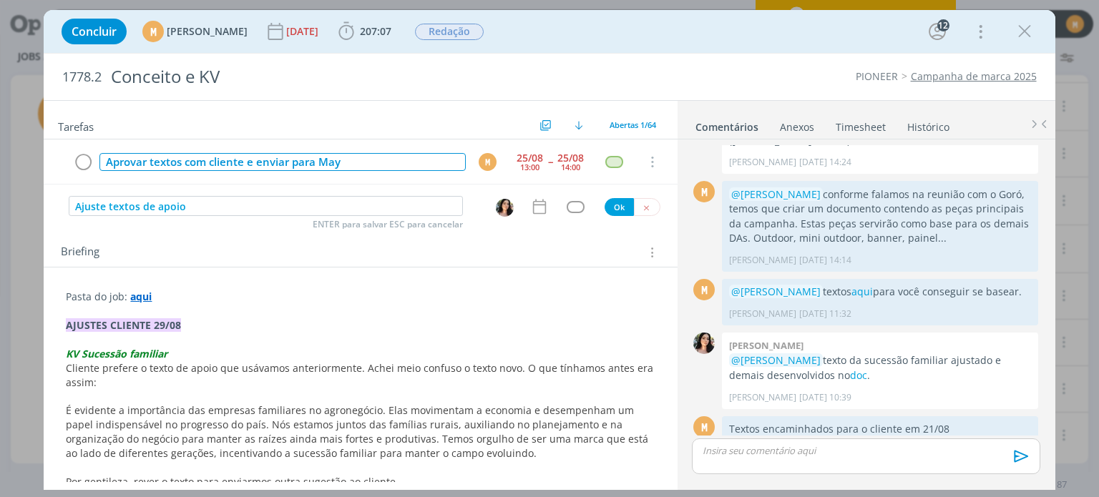
click at [499, 215] on img "dialog" at bounding box center [505, 208] width 18 height 18
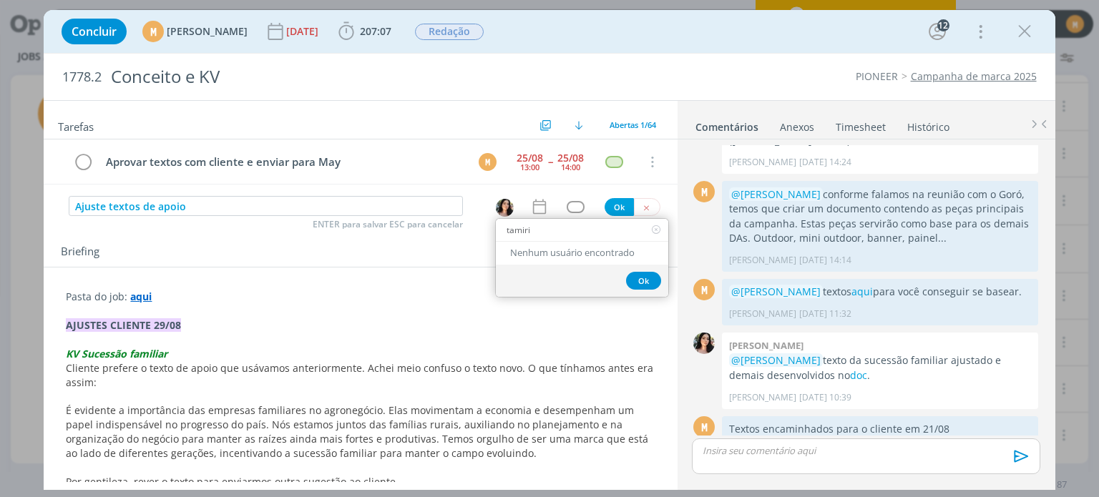
type input "tamiri"
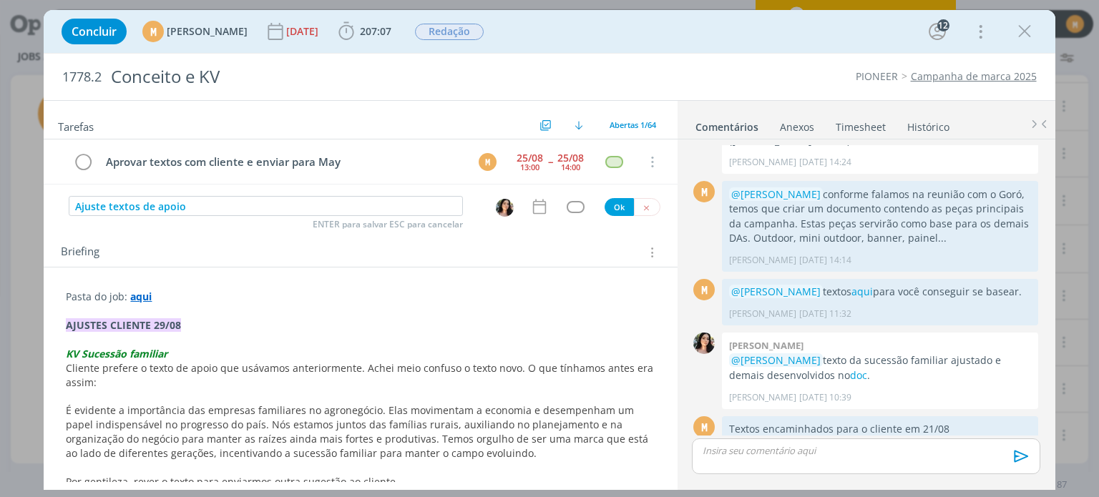
drag, startPoint x: 201, startPoint y: 205, endPoint x: 8, endPoint y: 211, distance: 193.3
click at [8, 211] on div "Concluir M Mariana Kochenborger 29/11/24 207:07 Iniciar Apontar Data * 29/08/20…" at bounding box center [549, 248] width 1099 height 497
drag, startPoint x: 186, startPoint y: 205, endPoint x: 42, endPoint y: 211, distance: 144.7
click at [42, 211] on div "Concluir M Mariana Kochenborger 29/11/24 207:07 Iniciar Apontar Data * 29/08/20…" at bounding box center [549, 248] width 1099 height 497
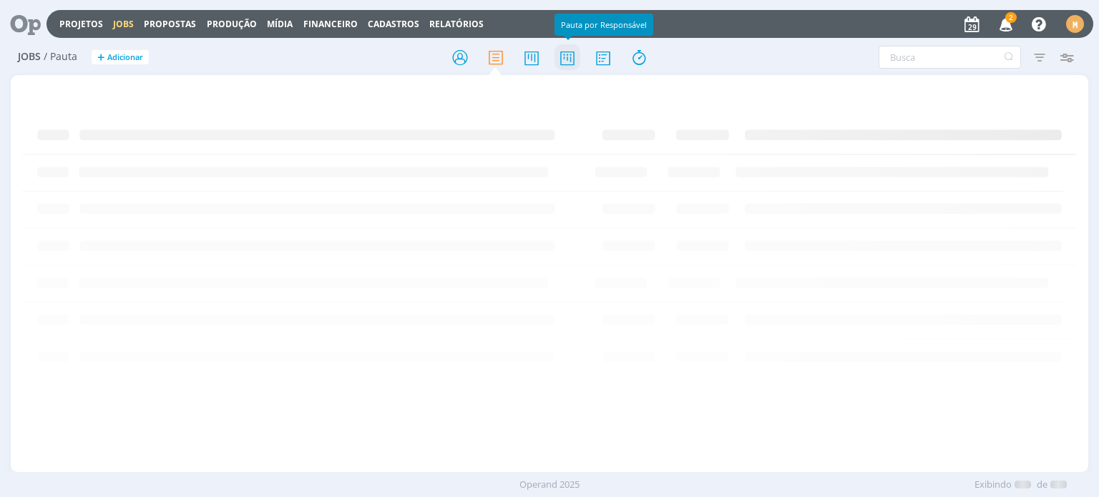
click at [574, 60] on icon at bounding box center [568, 58] width 26 height 28
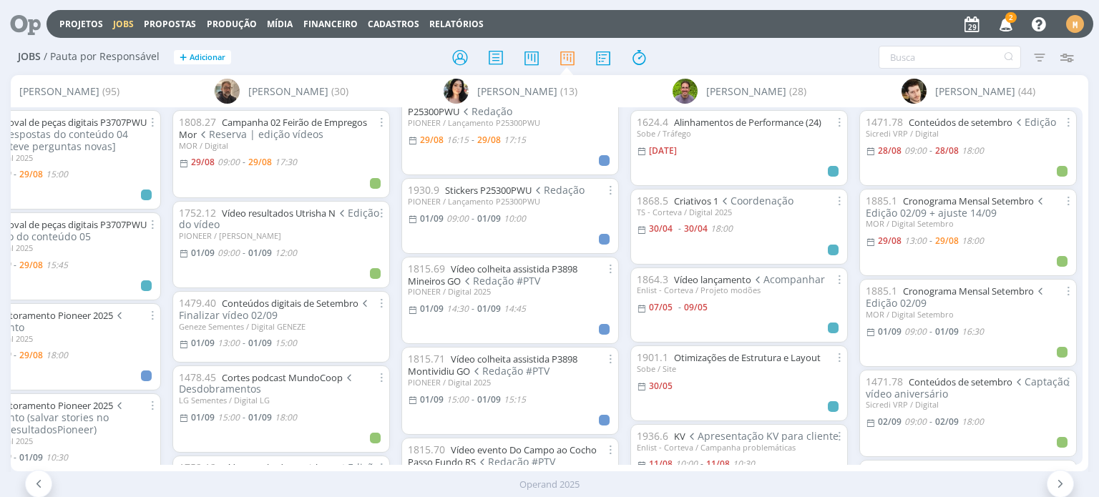
scroll to position [286, 0]
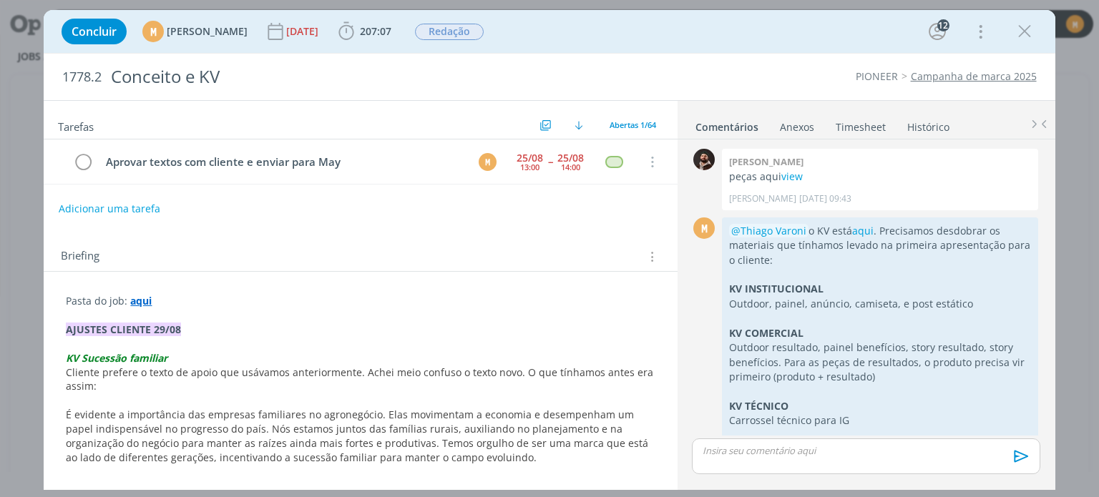
scroll to position [1458, 0]
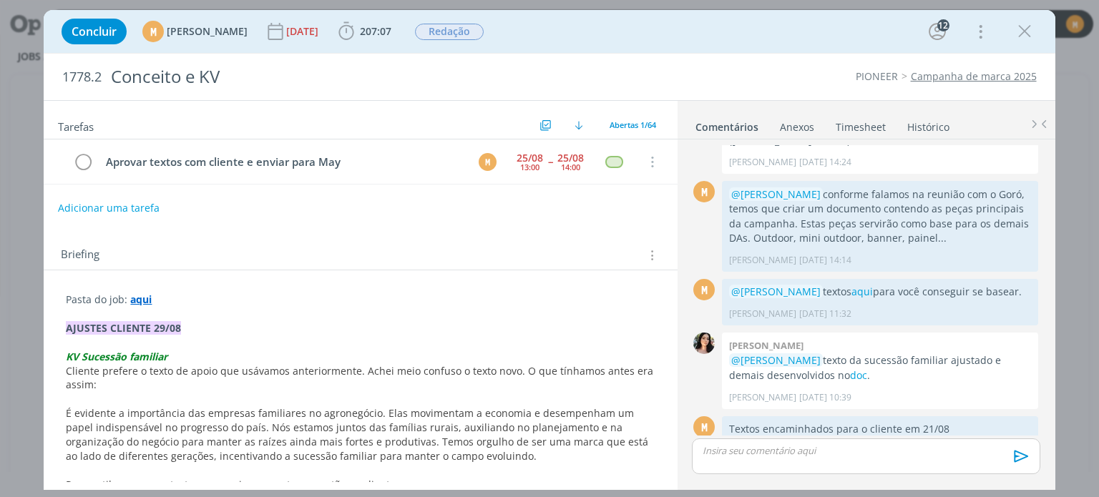
click at [148, 210] on button "Adicionar uma tarefa" at bounding box center [109, 208] width 102 height 24
type input "Ajuste textos de apoio"
click at [487, 211] on div "dialog" at bounding box center [507, 208] width 46 height 24
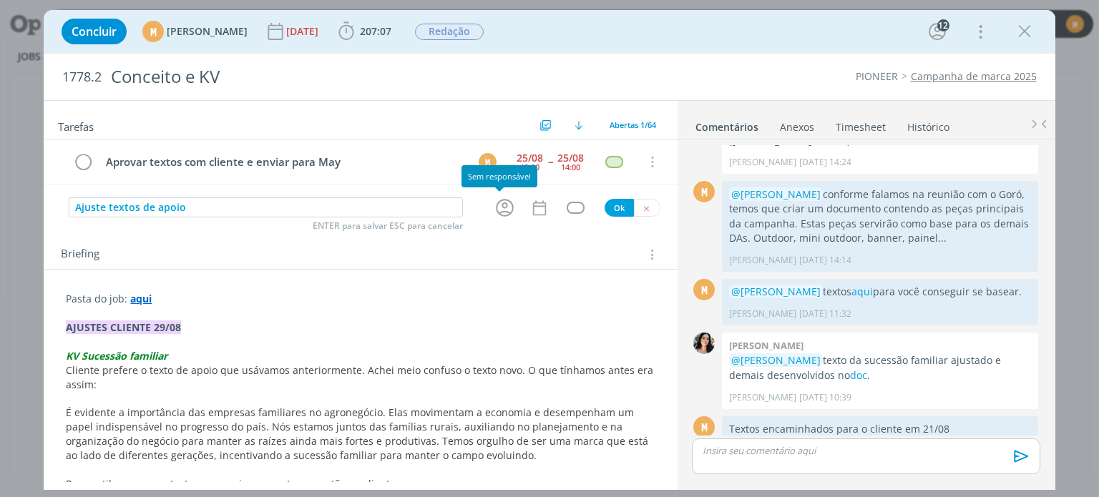
click at [497, 206] on icon "dialog" at bounding box center [505, 209] width 18 height 18
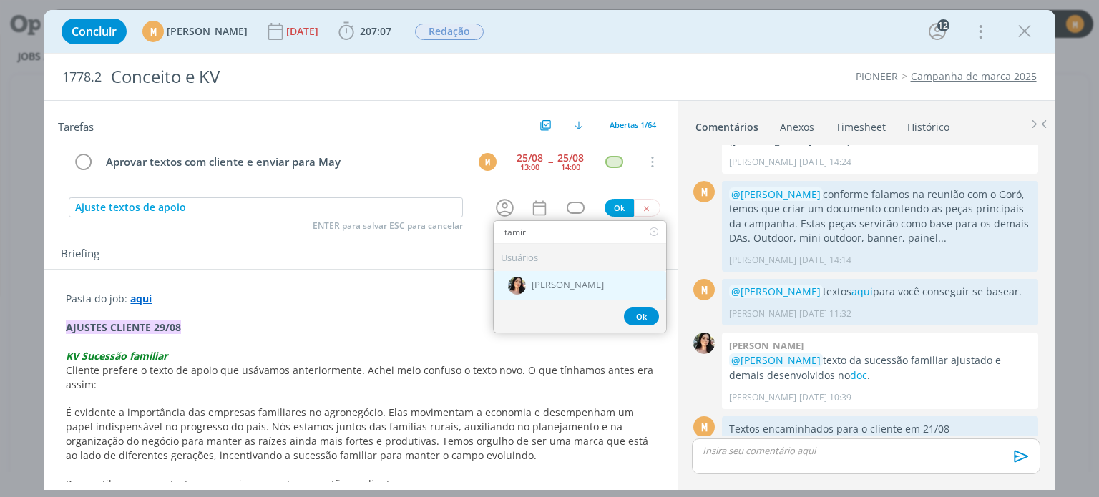
type input "tamiri"
click at [565, 281] on span "[PERSON_NAME]" at bounding box center [568, 286] width 72 height 11
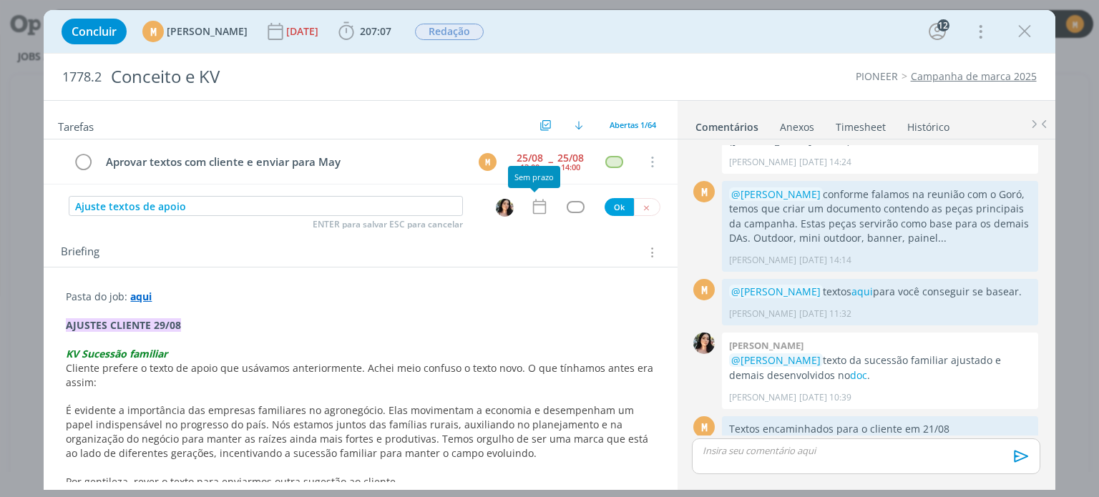
click at [532, 208] on icon "dialog" at bounding box center [539, 207] width 19 height 19
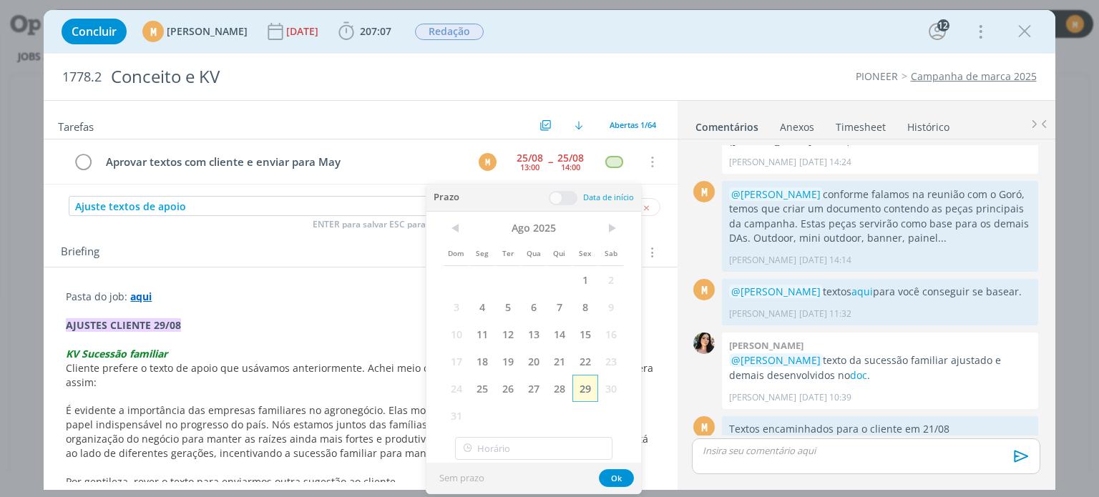
click at [584, 391] on span "29" at bounding box center [585, 388] width 26 height 27
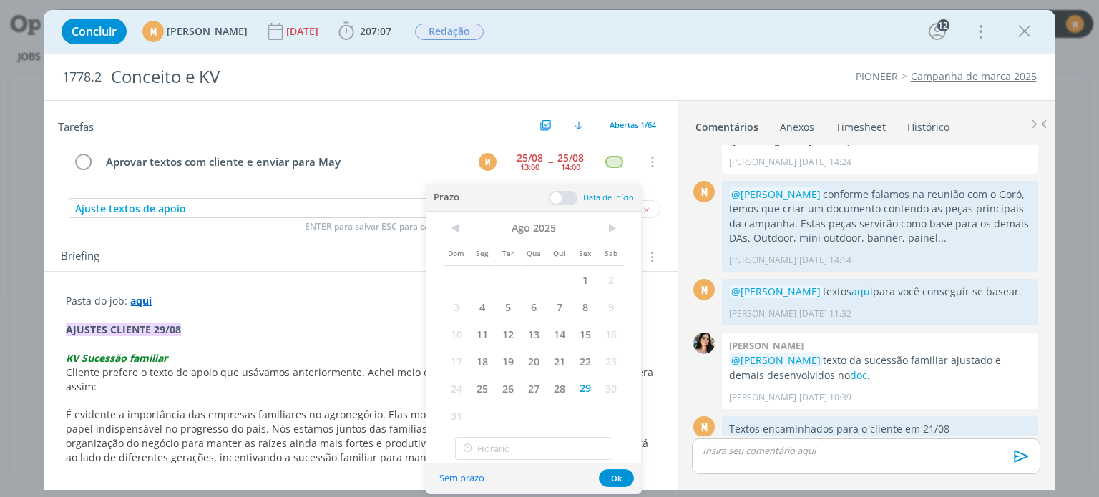
click at [561, 193] on span at bounding box center [563, 198] width 29 height 14
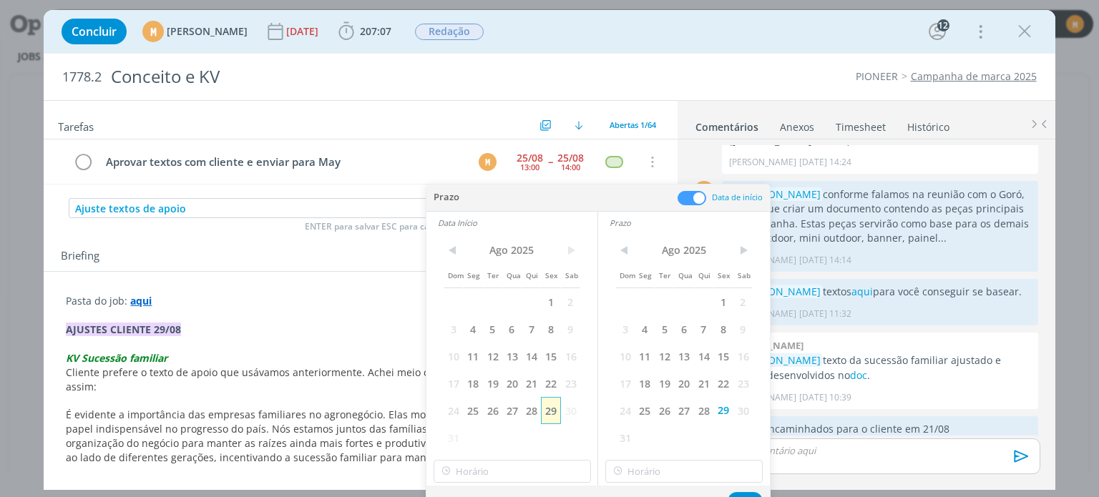
click at [552, 403] on span "29" at bounding box center [550, 410] width 19 height 27
click at [512, 484] on div "< Ago 2025 > Dom Seg Ter Qua Qui Sex Sab 1 2 3 4 5 6 7 8 9 10 11 12 13 14 15 16…" at bounding box center [512, 360] width 171 height 252
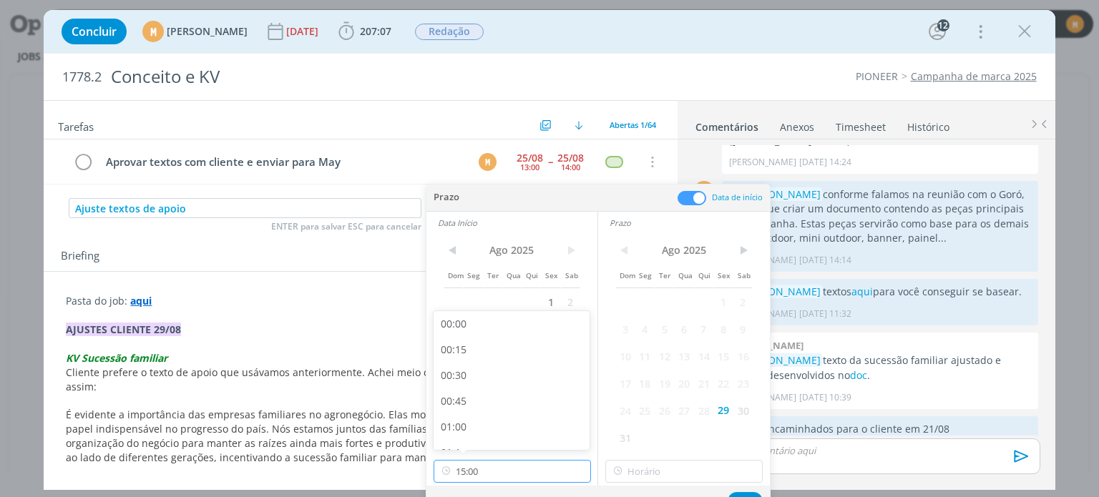
scroll to position [1437, 0]
click at [520, 477] on input "15:00" at bounding box center [512, 471] width 157 height 23
click at [497, 354] on div "10:00" at bounding box center [514, 347] width 160 height 26
type input "10:00"
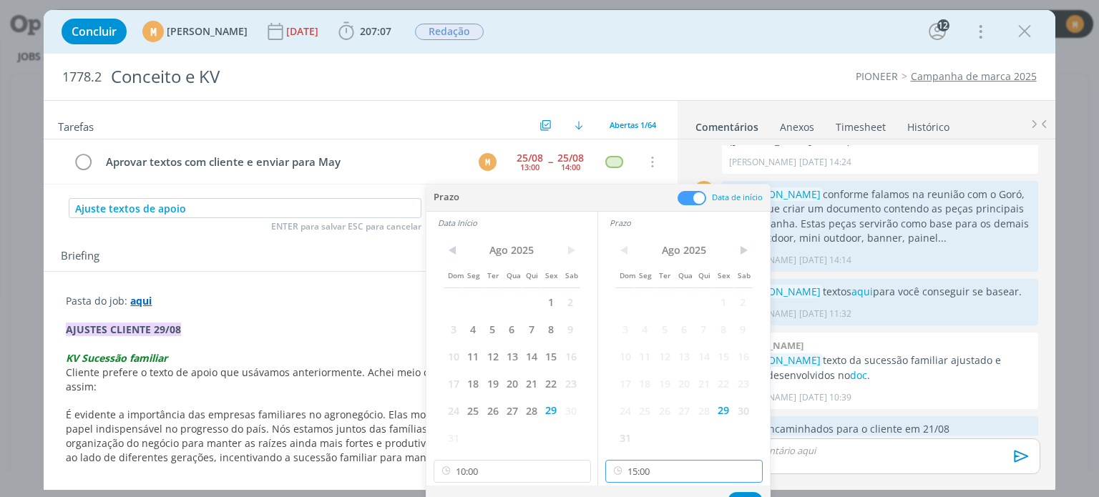
click at [697, 460] on input "15:00" at bounding box center [683, 471] width 157 height 23
click at [637, 379] on div "11:00" at bounding box center [686, 379] width 160 height 26
type input "11:00"
click at [750, 492] on button "Ok" at bounding box center [745, 501] width 35 height 18
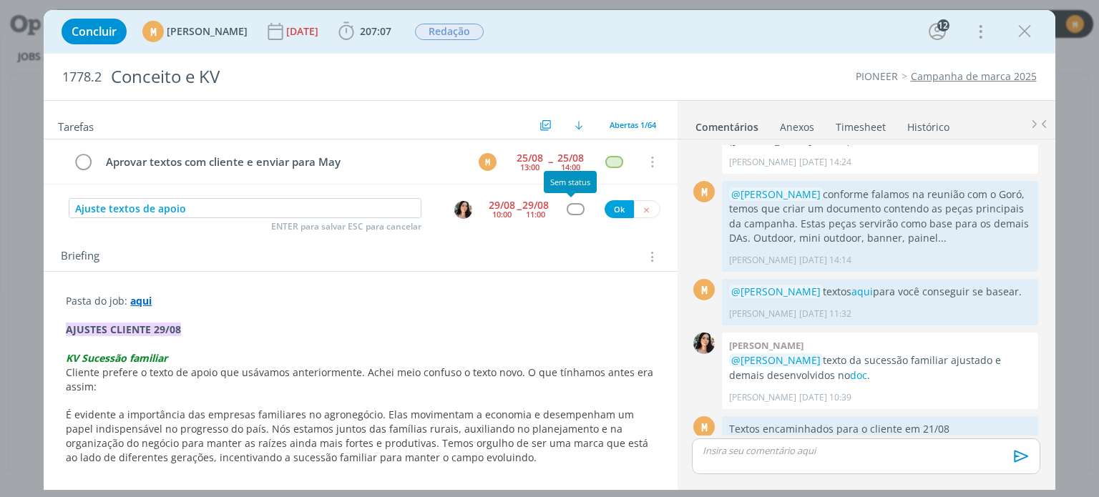
click at [572, 207] on div "dialog" at bounding box center [576, 209] width 18 height 12
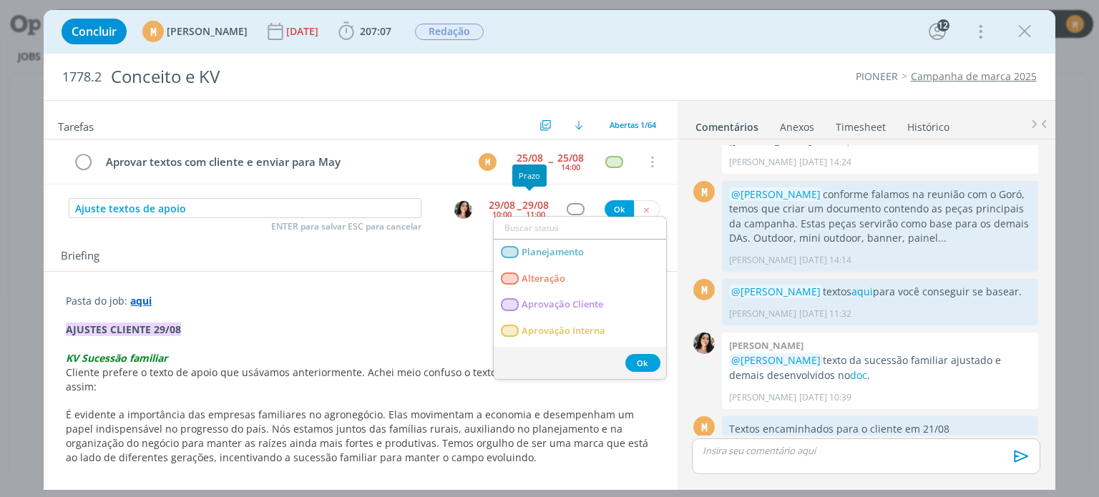
click at [532, 210] on div "11:00" at bounding box center [535, 214] width 19 height 8
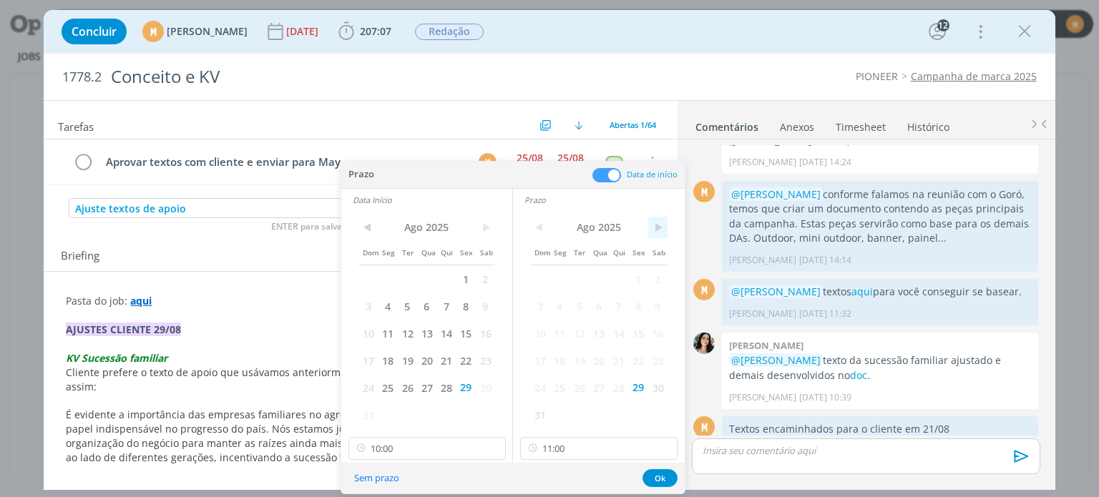
click at [664, 229] on span ">" at bounding box center [657, 227] width 19 height 21
click at [555, 286] on span "1" at bounding box center [559, 278] width 19 height 27
click at [494, 227] on span ">" at bounding box center [485, 227] width 19 height 21
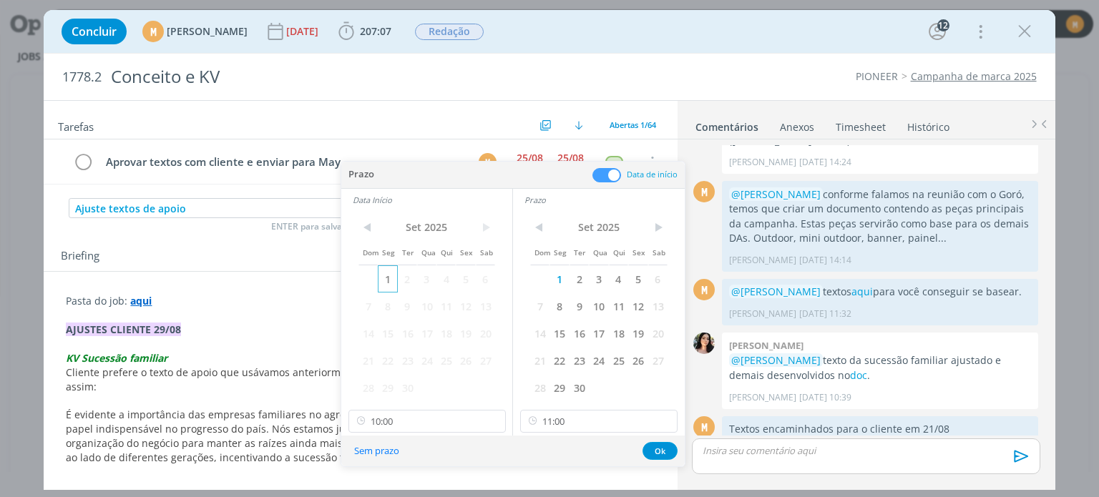
click at [388, 283] on span "1" at bounding box center [387, 278] width 19 height 27
click at [649, 454] on button "Ok" at bounding box center [660, 451] width 35 height 18
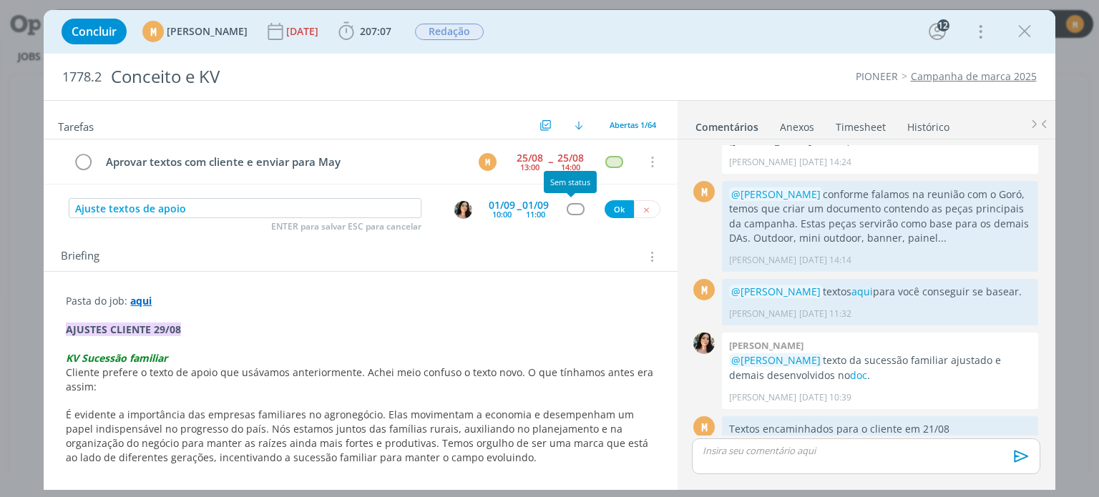
click at [574, 205] on div "dialog" at bounding box center [576, 209] width 18 height 12
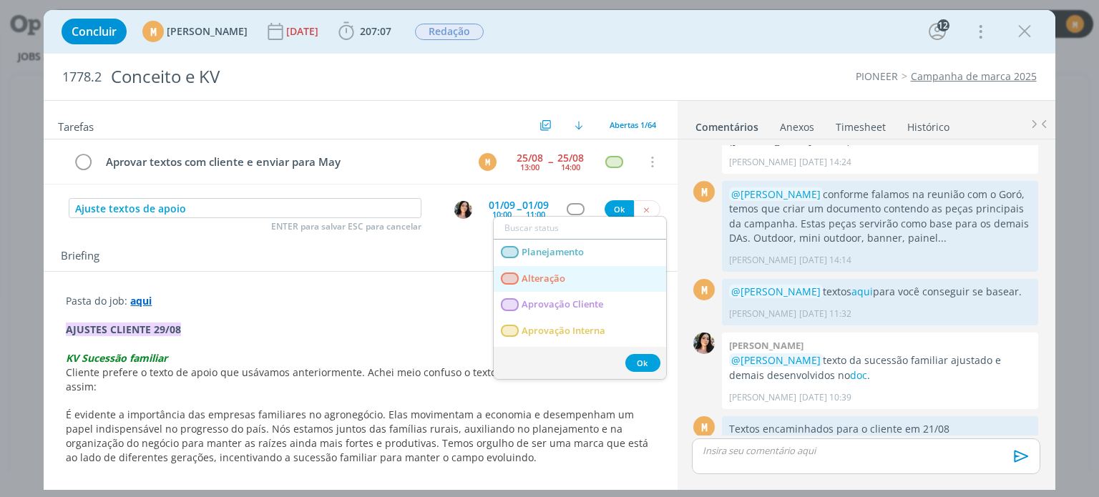
click at [572, 276] on link "Alteração" at bounding box center [580, 279] width 172 height 26
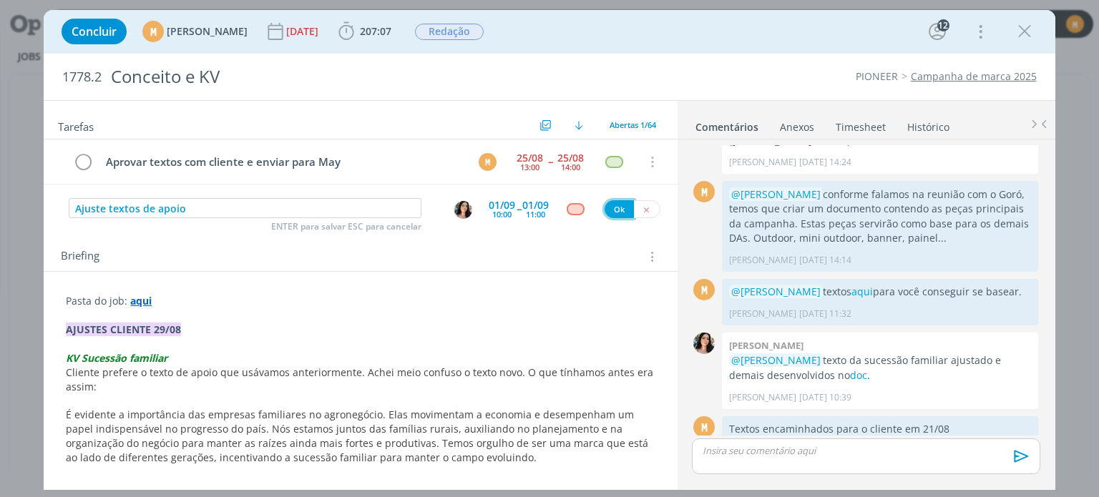
click at [616, 204] on button "Ok" at bounding box center [619, 209] width 29 height 18
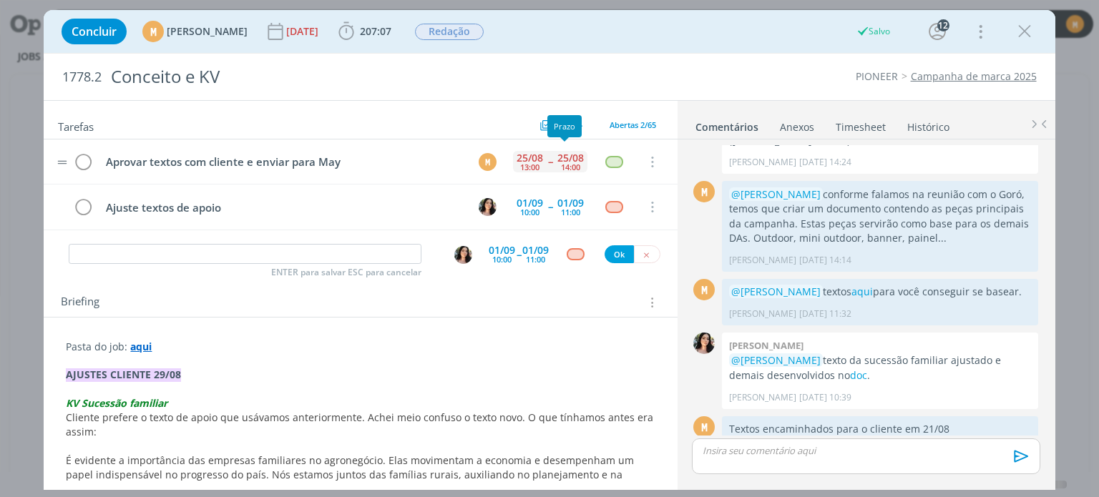
click at [567, 163] on div "14:00" at bounding box center [570, 167] width 19 height 8
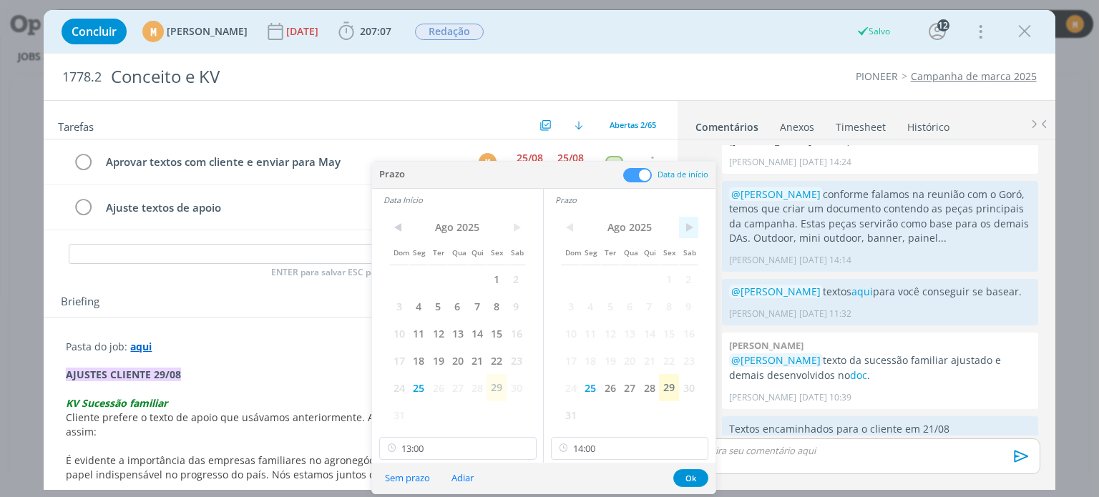
click at [691, 226] on span ">" at bounding box center [688, 227] width 19 height 21
click at [598, 271] on span "1" at bounding box center [589, 278] width 19 height 27
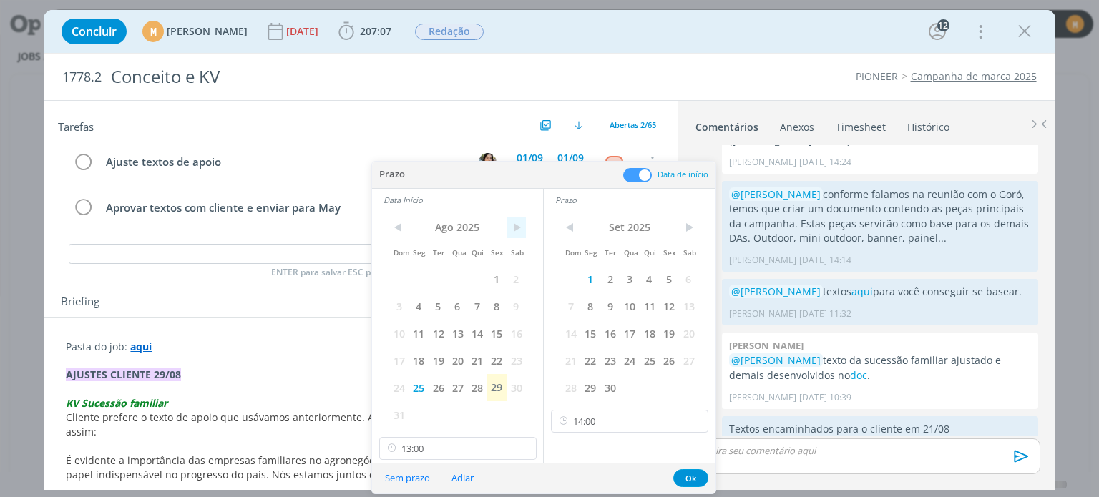
click at [521, 228] on span ">" at bounding box center [516, 227] width 19 height 21
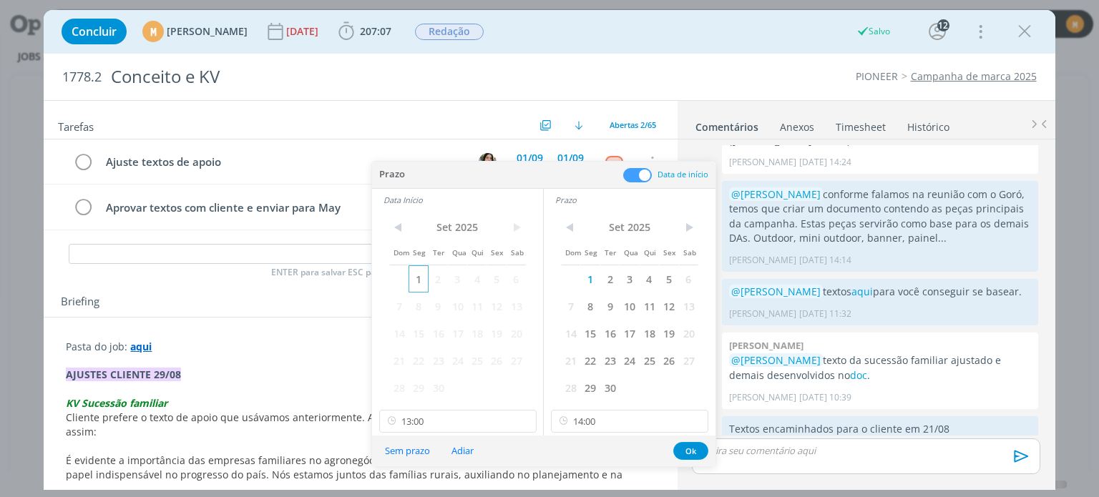
click at [421, 283] on span "1" at bounding box center [418, 278] width 19 height 27
click at [689, 447] on button "Ok" at bounding box center [690, 451] width 35 height 18
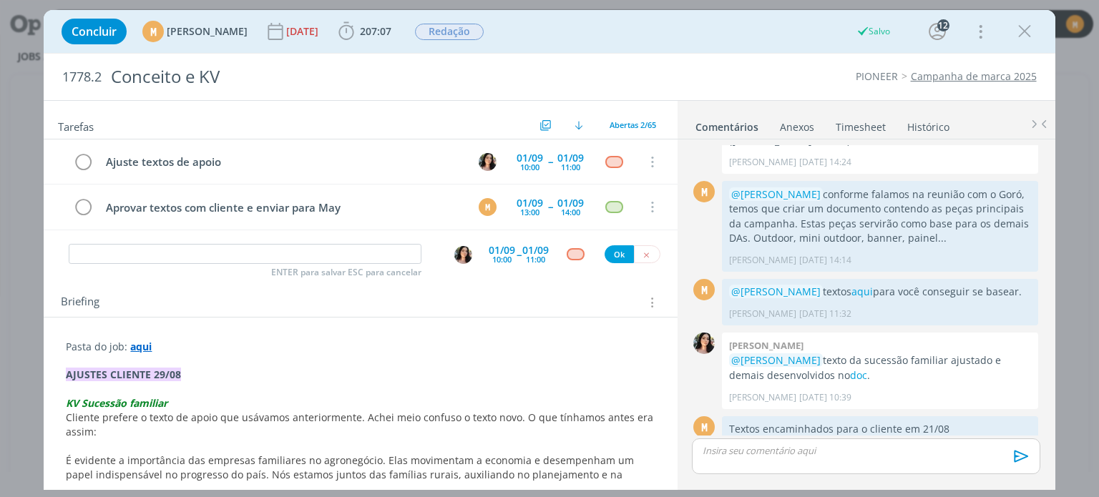
click at [638, 265] on div "ENTER para salvar ESC para cancelar 01/09 10:00 -- 01/09 11:00 Ok" at bounding box center [360, 255] width 633 height 26
click at [638, 260] on button "dialog" at bounding box center [647, 254] width 26 height 18
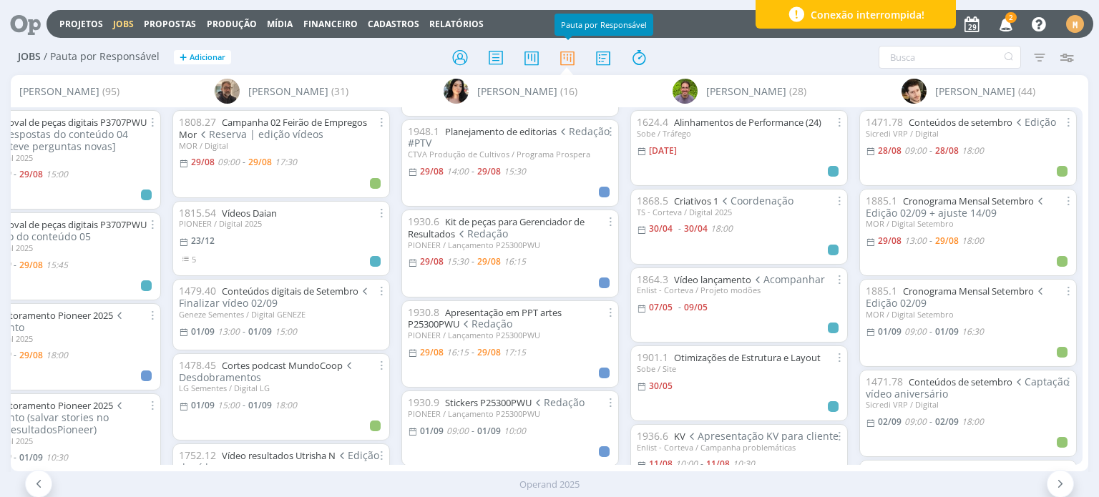
scroll to position [72, 0]
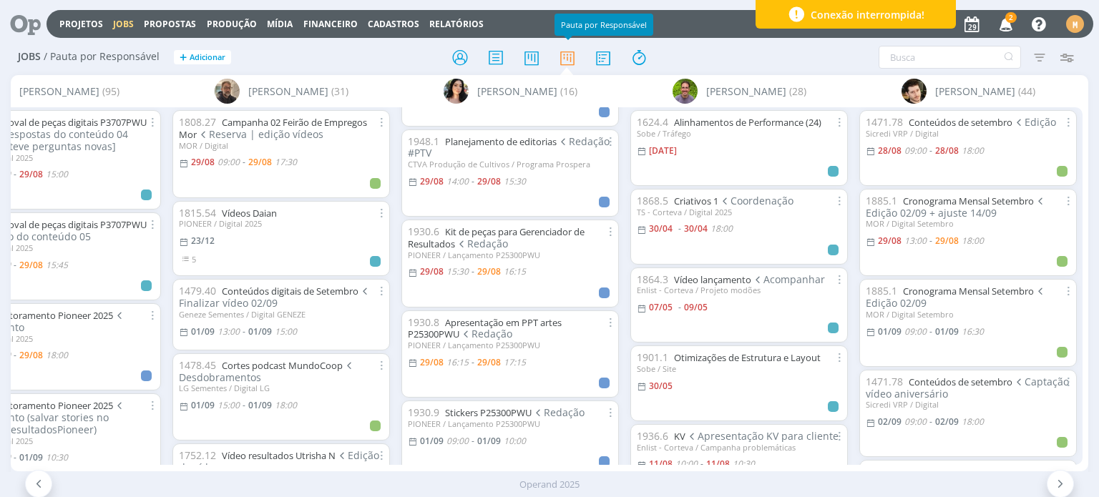
click at [21, 16] on icon at bounding box center [20, 24] width 29 height 28
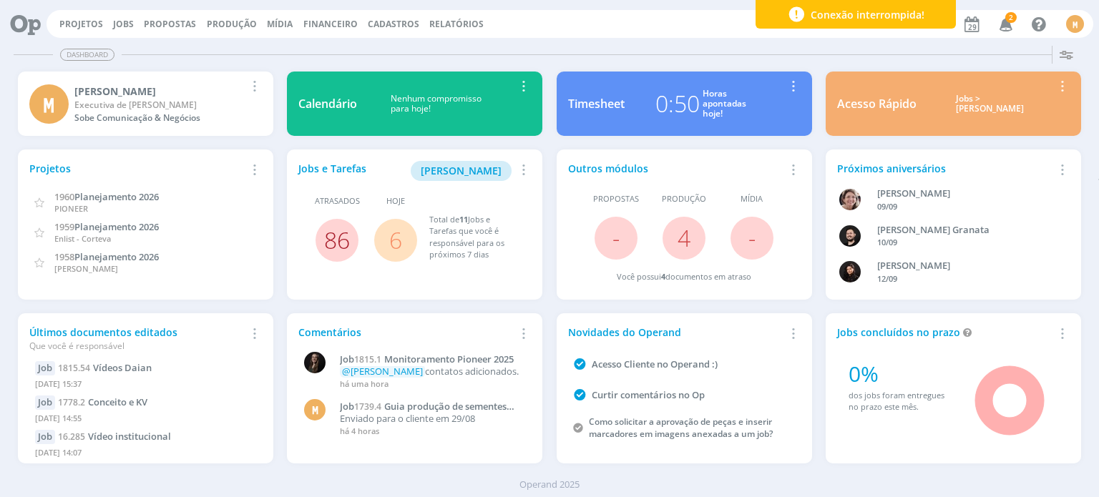
click at [328, 245] on link "86" at bounding box center [337, 240] width 26 height 31
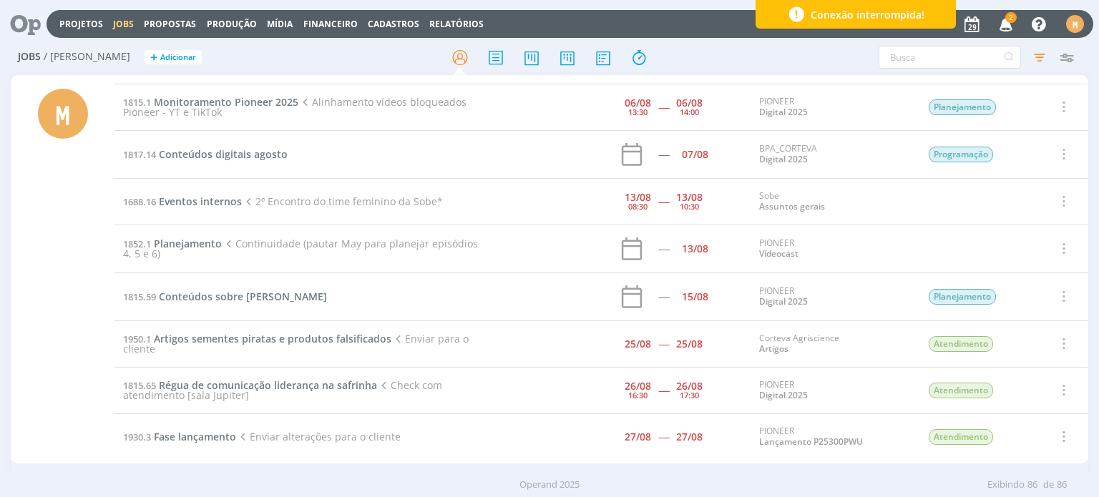
scroll to position [3730, 0]
click at [205, 429] on span "Fase lançamento" at bounding box center [195, 436] width 82 height 14
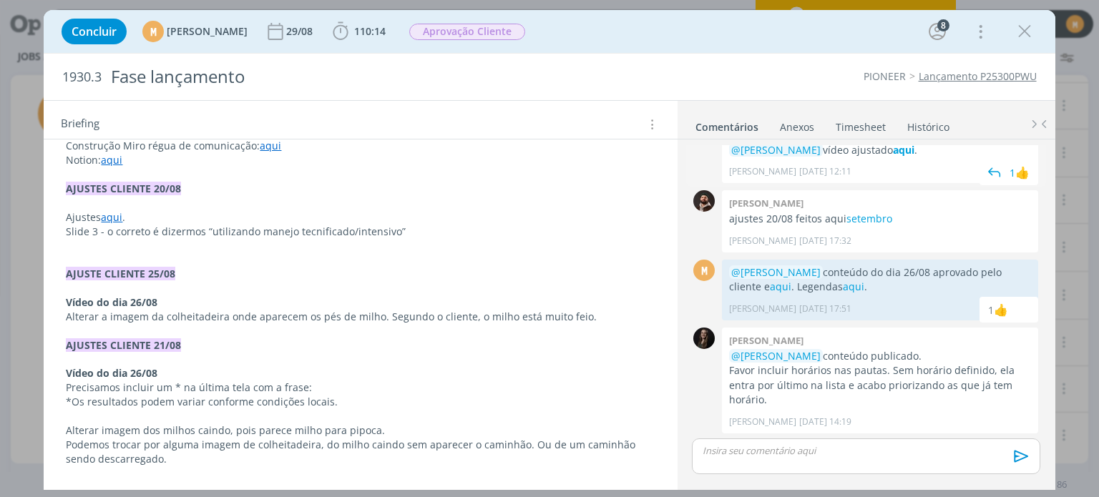
scroll to position [1055, 0]
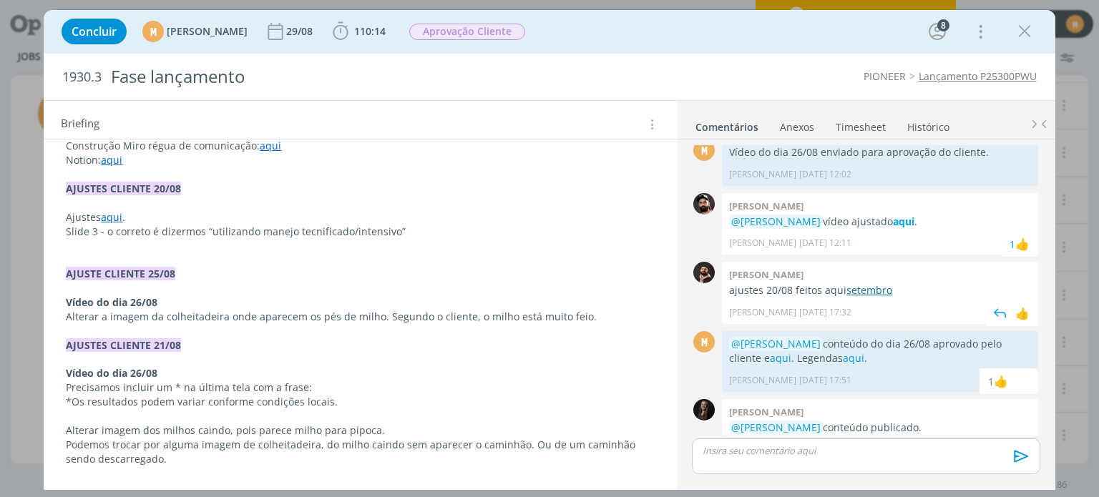
click at [879, 293] on link "setembro" at bounding box center [870, 290] width 46 height 14
click at [114, 211] on link "aqui" at bounding box center [111, 217] width 21 height 14
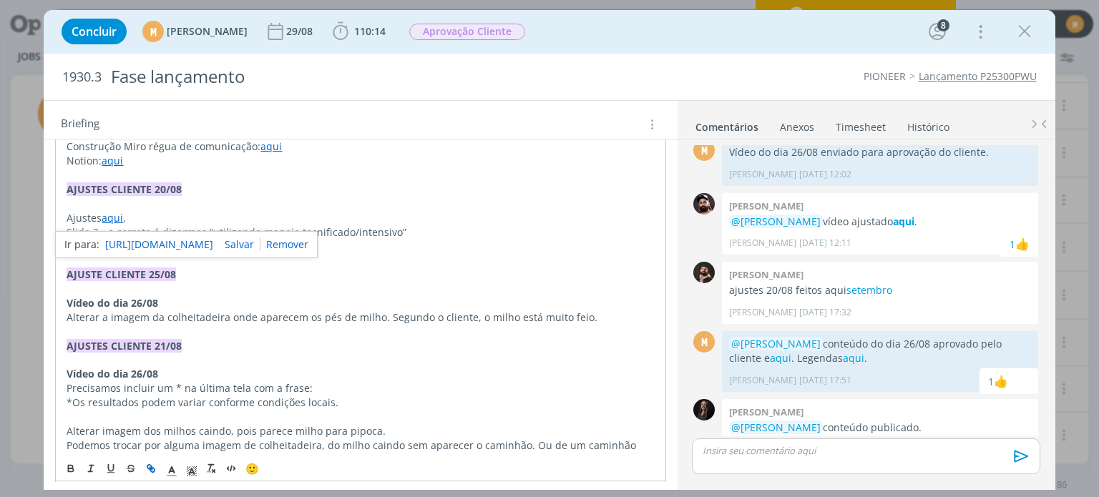
click at [129, 248] on link "[URL][DOMAIN_NAME]" at bounding box center [159, 244] width 108 height 19
click at [173, 240] on link "[URL][DOMAIN_NAME]" at bounding box center [159, 244] width 108 height 19
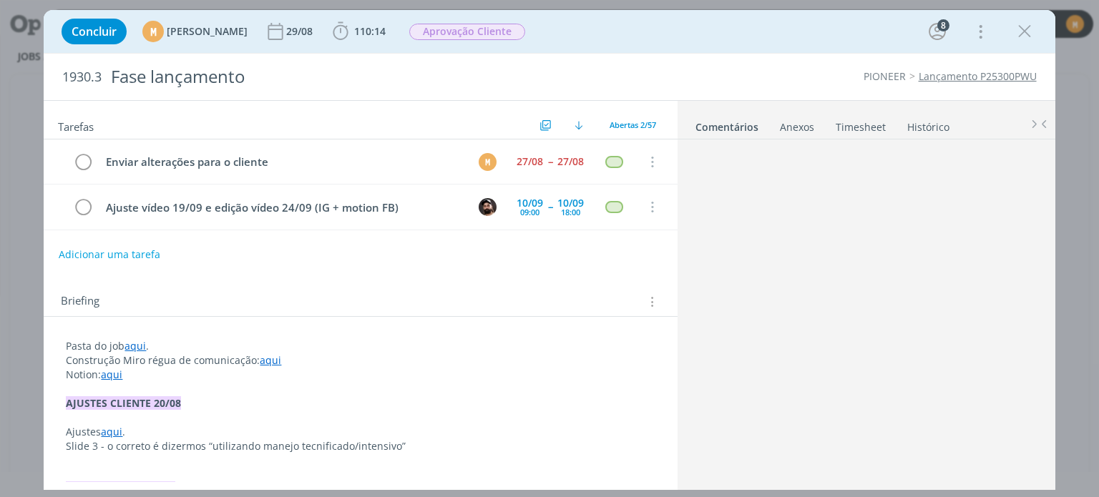
scroll to position [1126, 0]
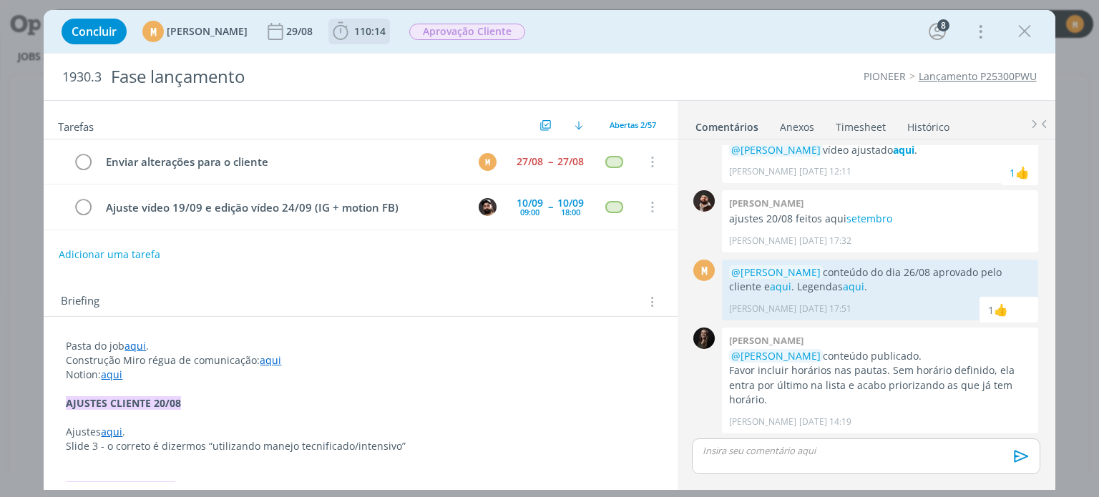
click at [388, 40] on span "110:14" at bounding box center [359, 31] width 59 height 21
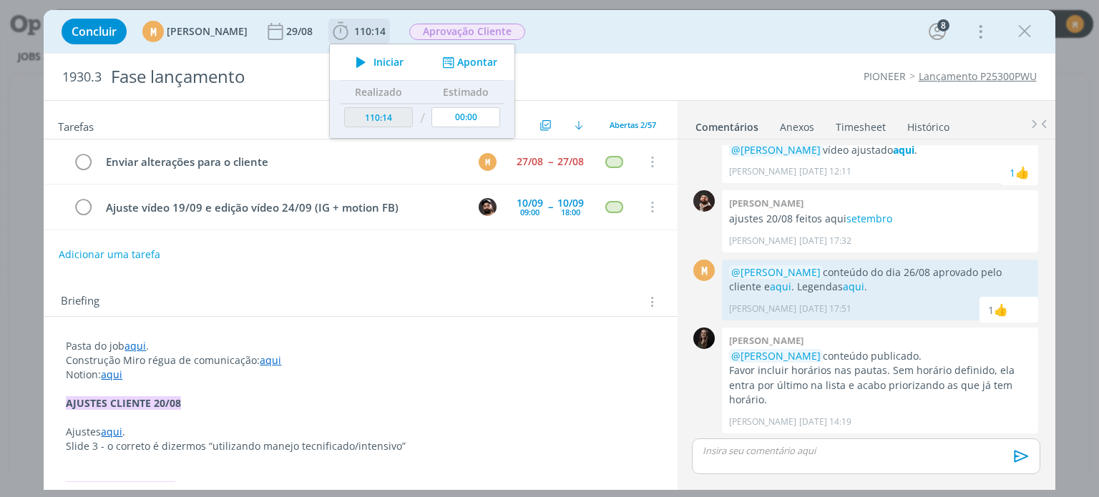
click at [374, 63] on icon "dialog" at bounding box center [361, 62] width 25 height 19
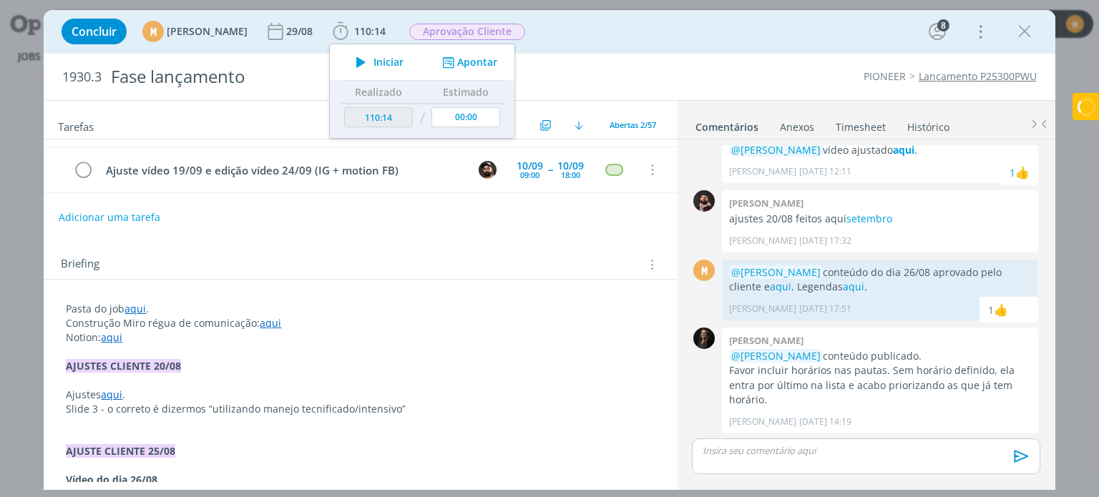
scroll to position [143, 0]
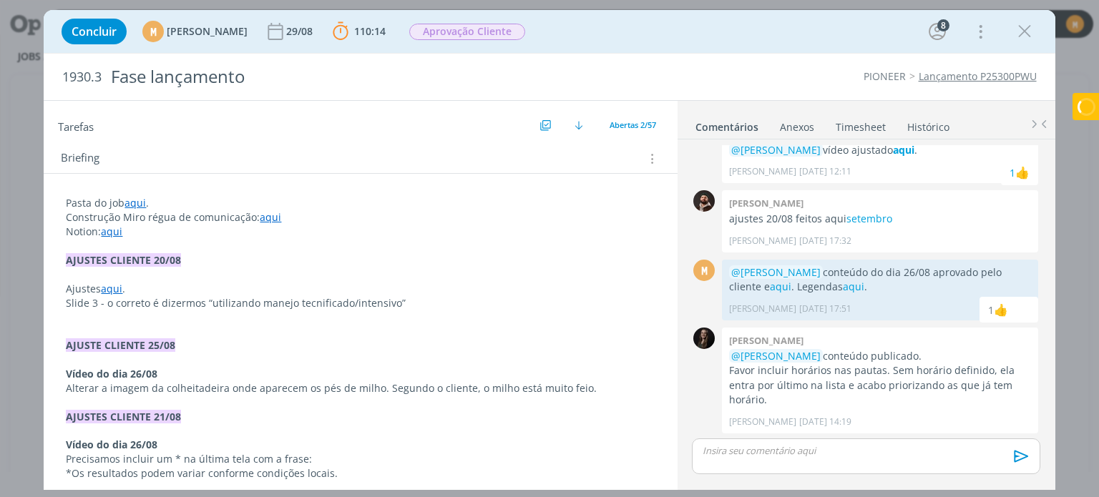
click at [115, 287] on link "aqui" at bounding box center [111, 289] width 21 height 14
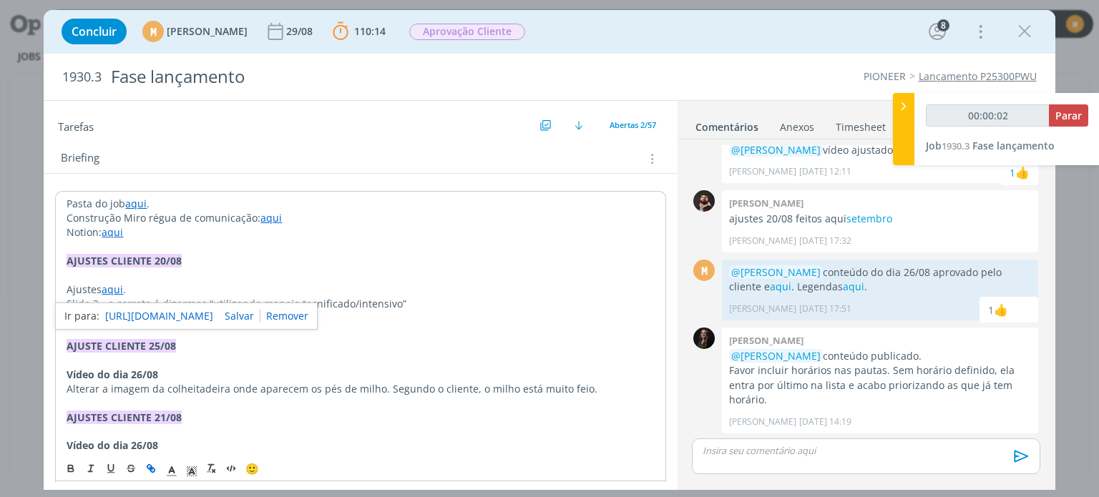
click at [138, 316] on link "[URL][DOMAIN_NAME]" at bounding box center [159, 316] width 108 height 19
click at [396, 359] on p "dialog" at bounding box center [361, 361] width 588 height 14
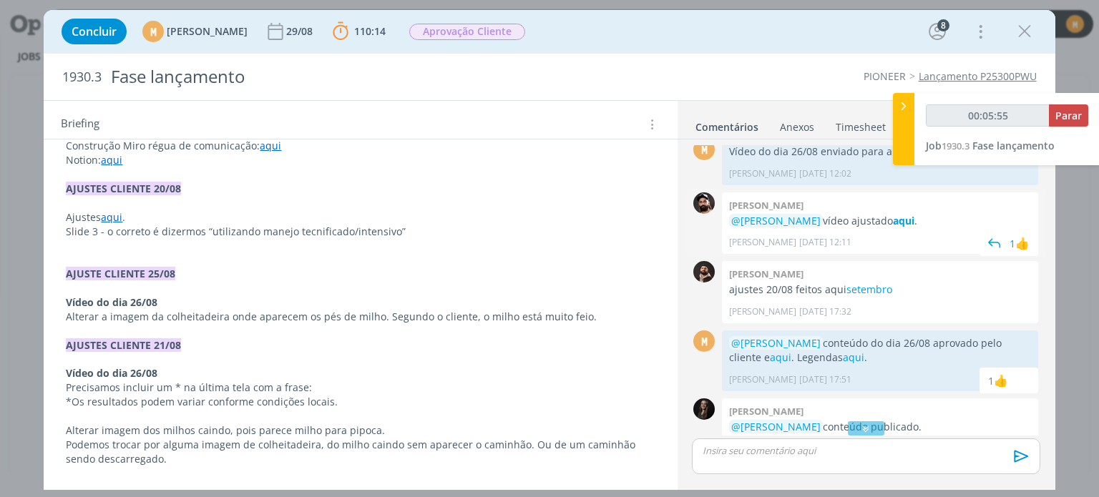
scroll to position [984, 0]
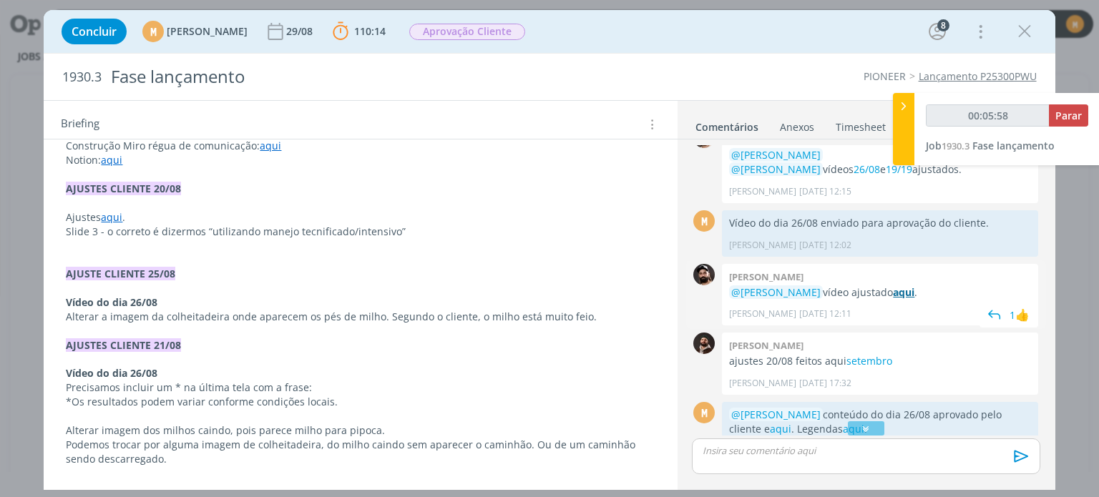
click at [915, 292] on strong "aqui" at bounding box center [903, 293] width 21 height 14
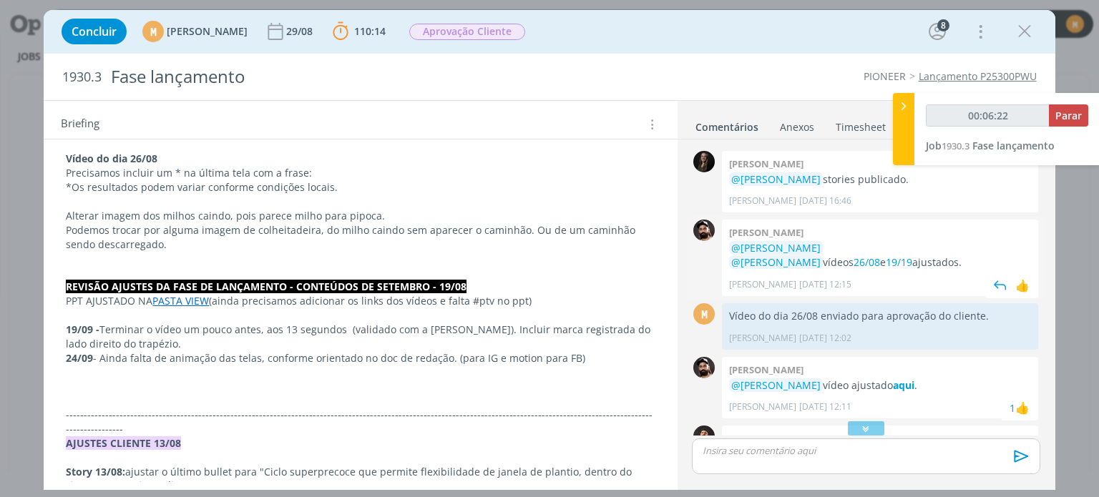
scroll to position [841, 0]
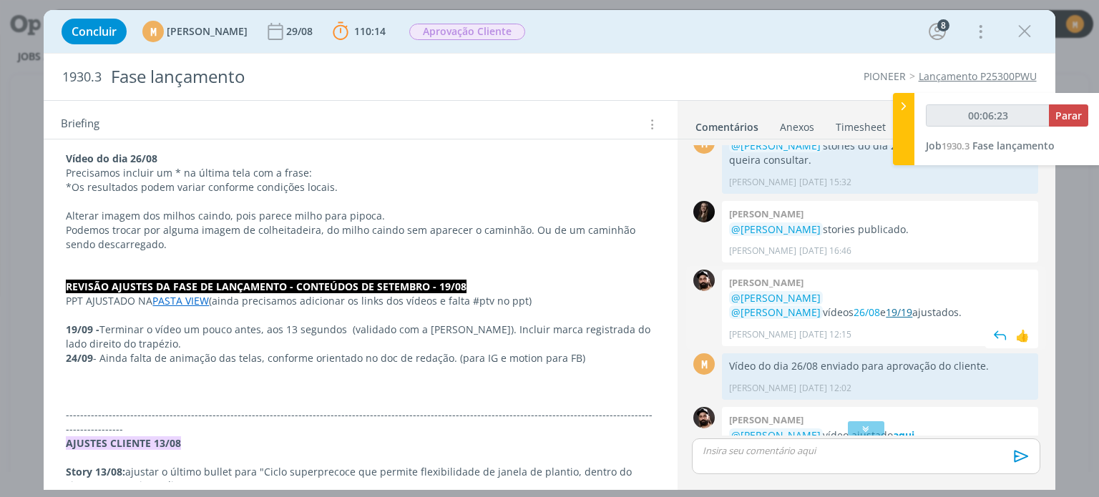
click at [912, 306] on link "19/19" at bounding box center [899, 313] width 26 height 14
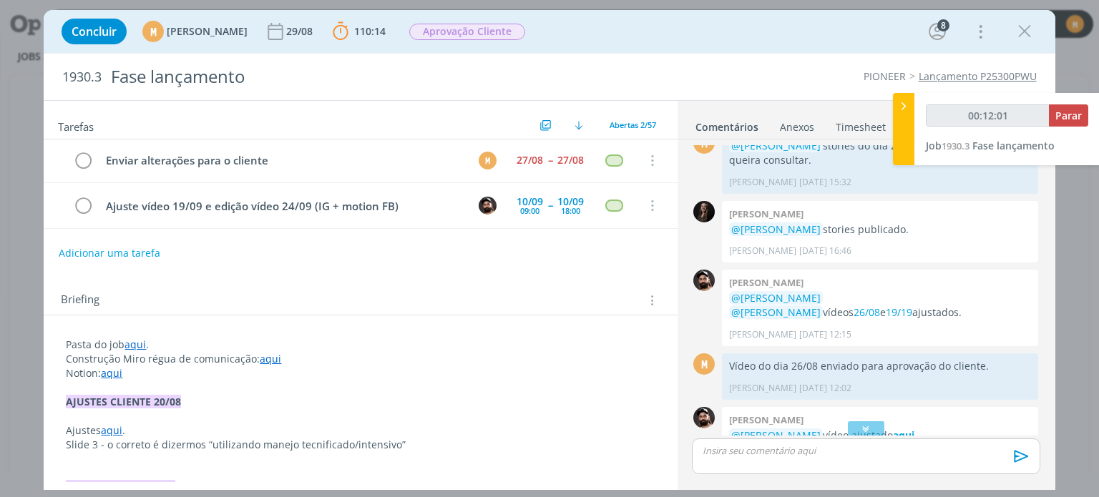
scroll to position [0, 0]
click at [81, 159] on icon "dialog" at bounding box center [83, 162] width 20 height 21
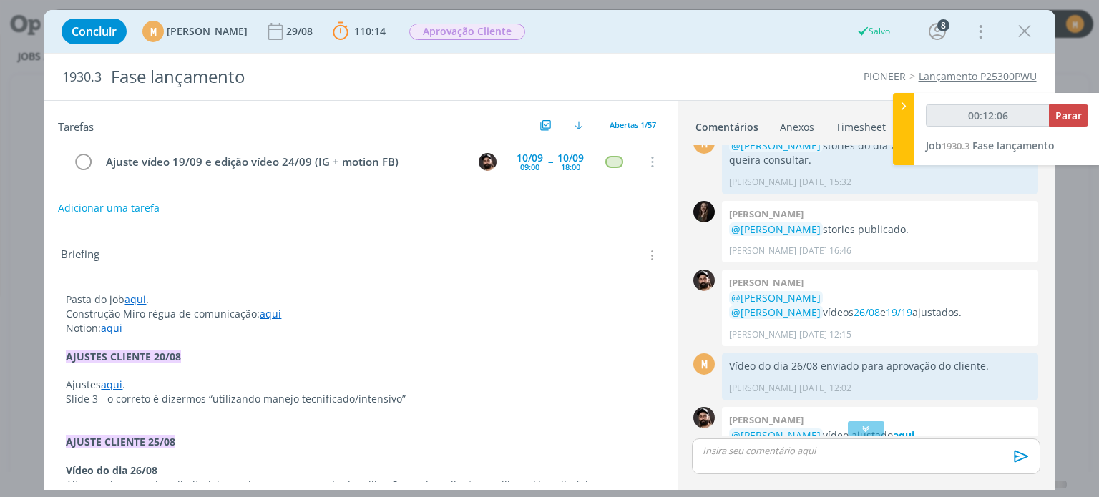
click at [96, 208] on button "Adicionar uma tarefa" at bounding box center [109, 208] width 102 height 24
type input "00:12:10"
click at [260, 211] on input "dialog" at bounding box center [266, 208] width 394 height 20
type input "Va"
type input "00:12:11"
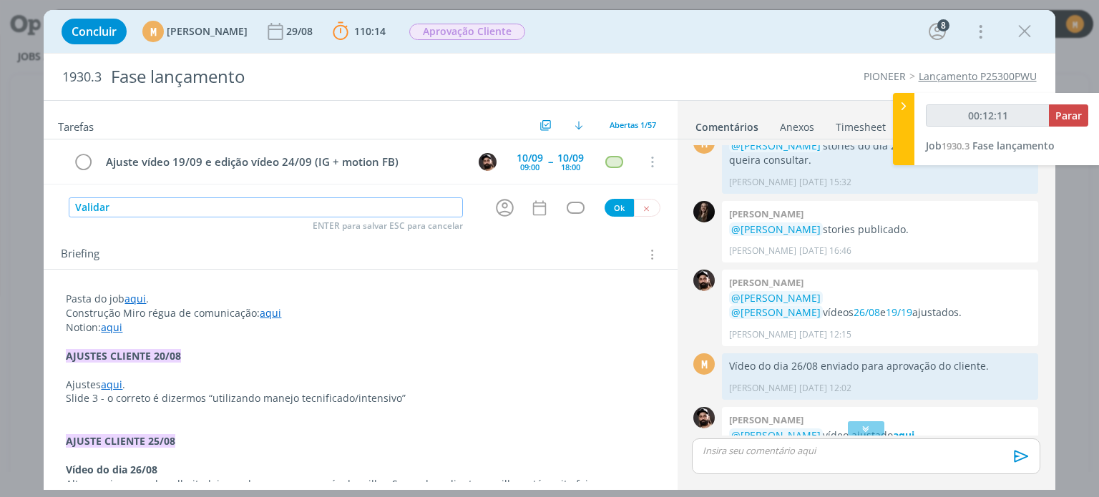
type input "Validar"
type input "00:12:12"
type input "Validar com o cl"
type input "00:12:13"
type input "Validar com o cliente"
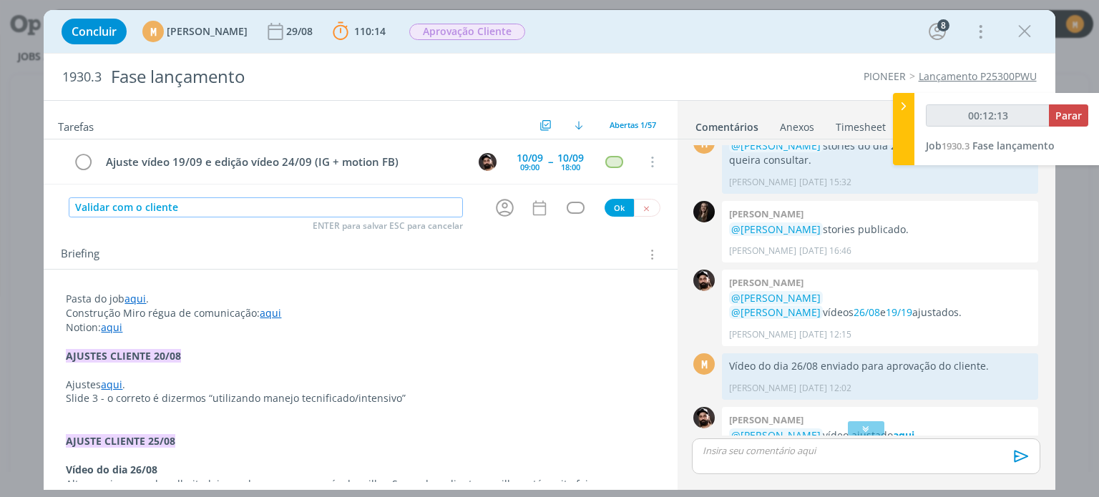
type input "00:12:14"
type input "Validar com o cliente se os co"
type input "00:12:15"
type input "Validar com o cliente se os conte"
type input "00:12:16"
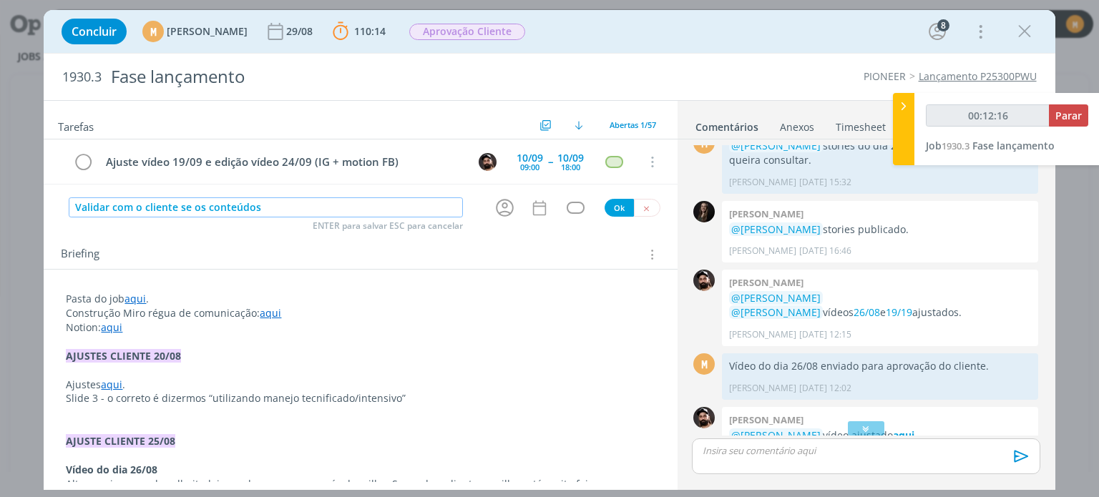
type input "Validar com o cliente se os conteúdos"
type input "00:12:17"
type input "Validar com o cliente se os conteúdos fi"
type input "00:12:18"
type input "Validar com o cliente se os conteúdos ficara"
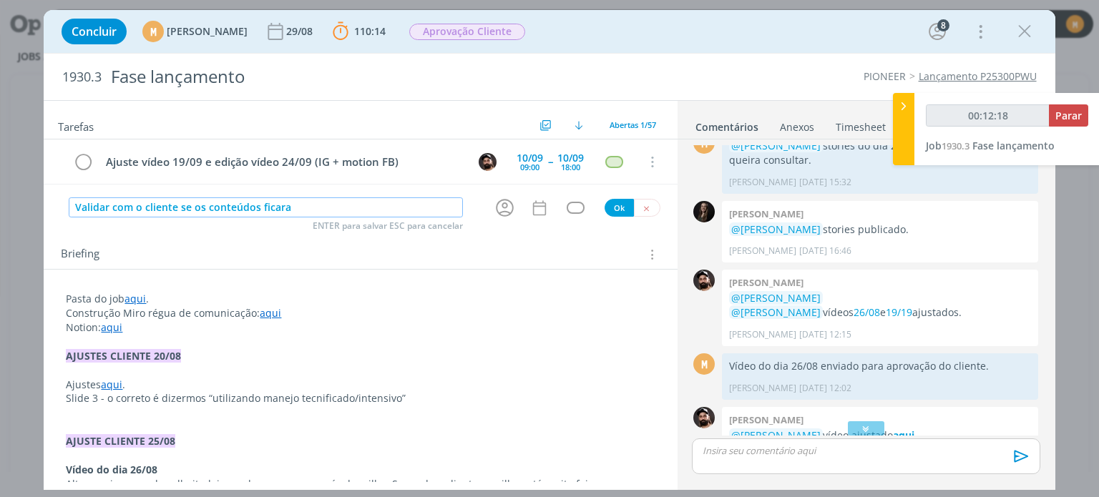
type input "00:12:19"
type input "Validar com o cliente se os conteúdos ficaram ok"
type input "00:12:21"
click at [501, 208] on icon "dialog" at bounding box center [505, 208] width 22 height 22
type input "Validar com o cliente se os conteúdos ficaram ok"
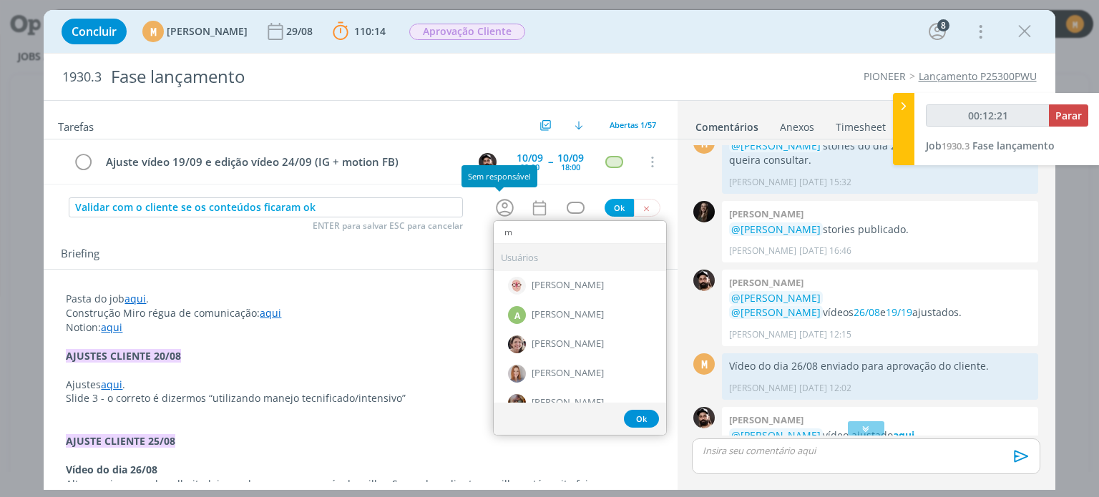
type input "ma"
type input "00:12:22"
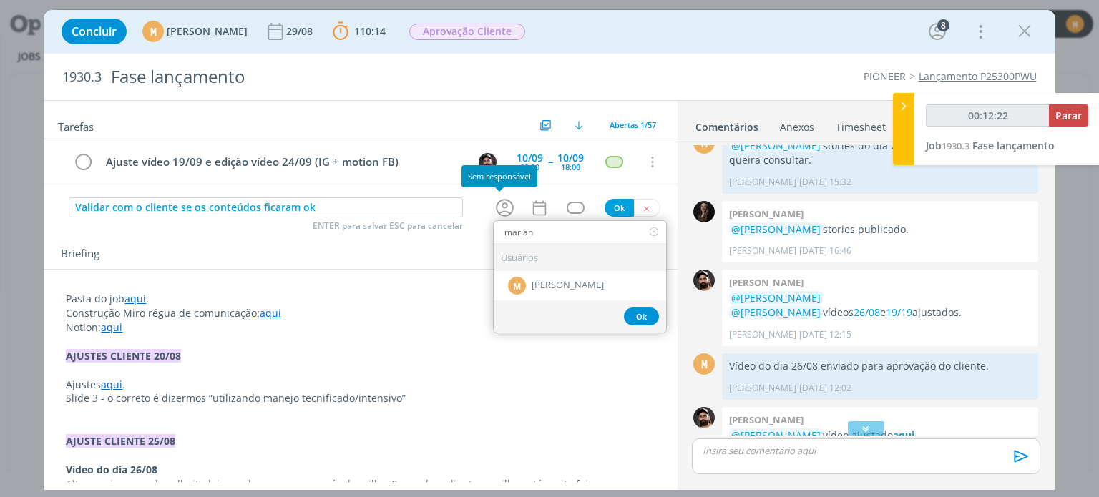
type input "mariana"
type input "00:12:23"
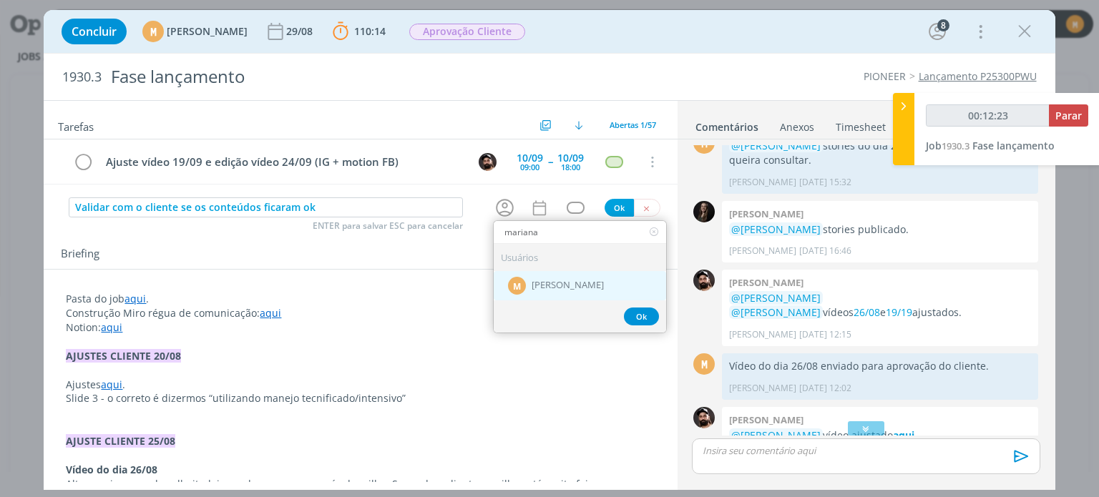
type input "mariana"
click at [552, 292] on div "M Mariana Kochenborger" at bounding box center [580, 285] width 172 height 29
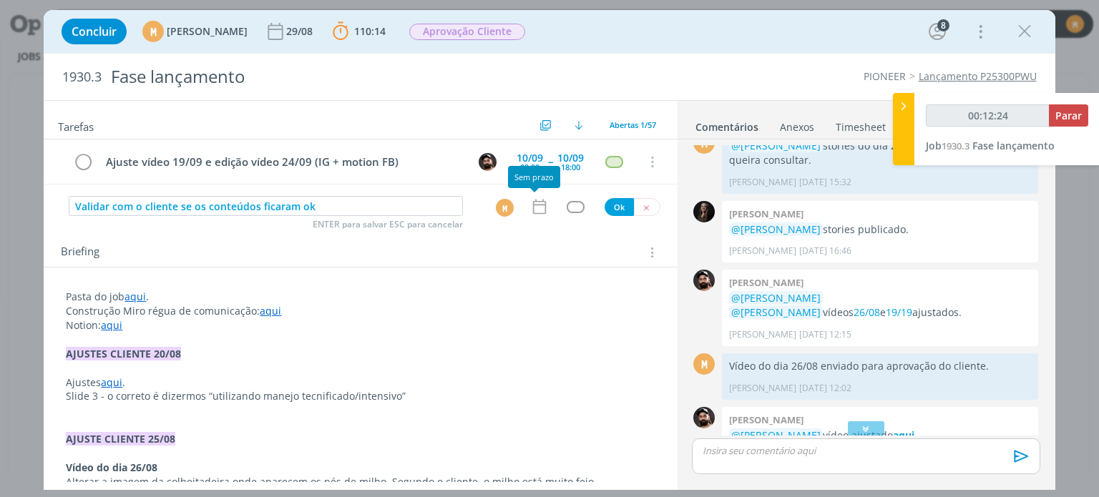
click at [530, 205] on icon "dialog" at bounding box center [539, 207] width 19 height 19
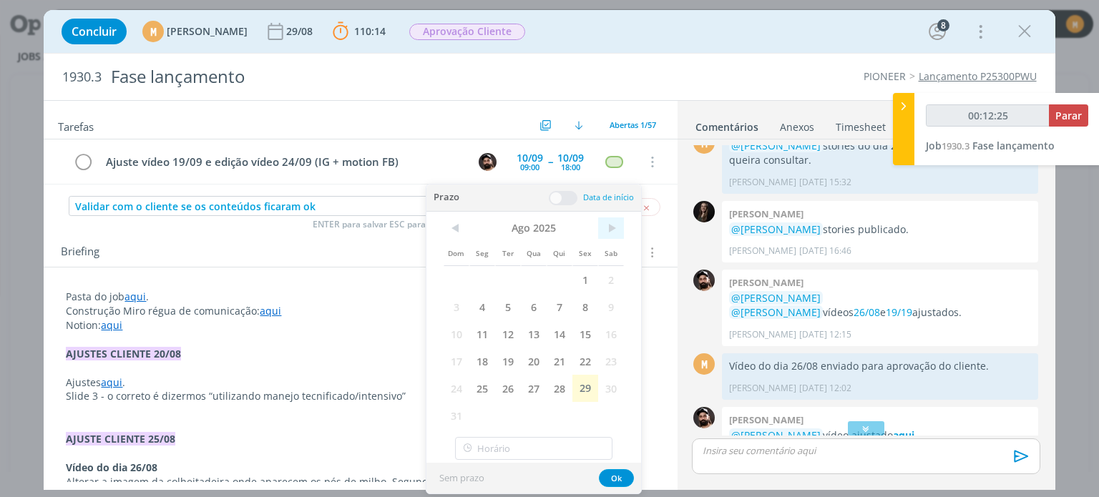
click at [615, 233] on span ">" at bounding box center [611, 228] width 26 height 21
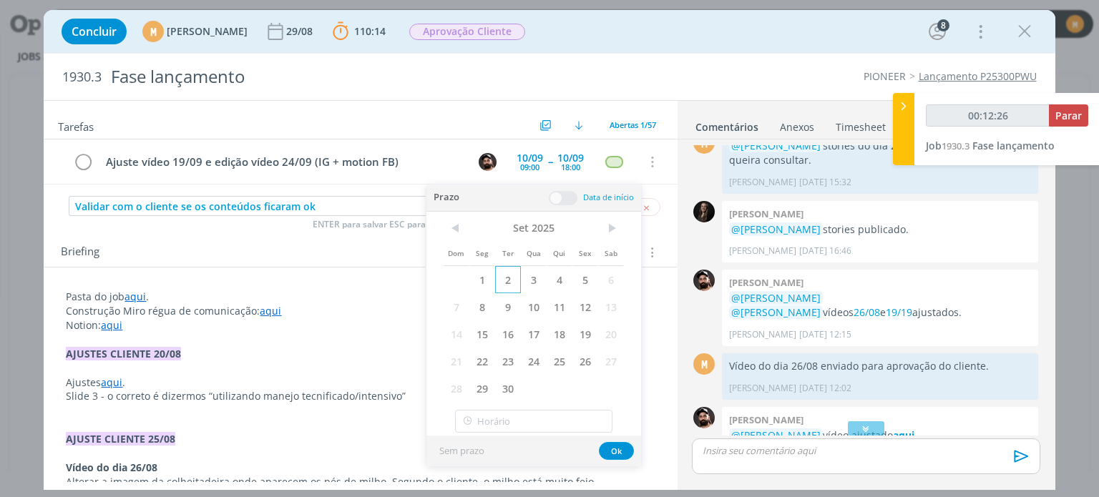
click at [512, 280] on span "2" at bounding box center [508, 279] width 26 height 27
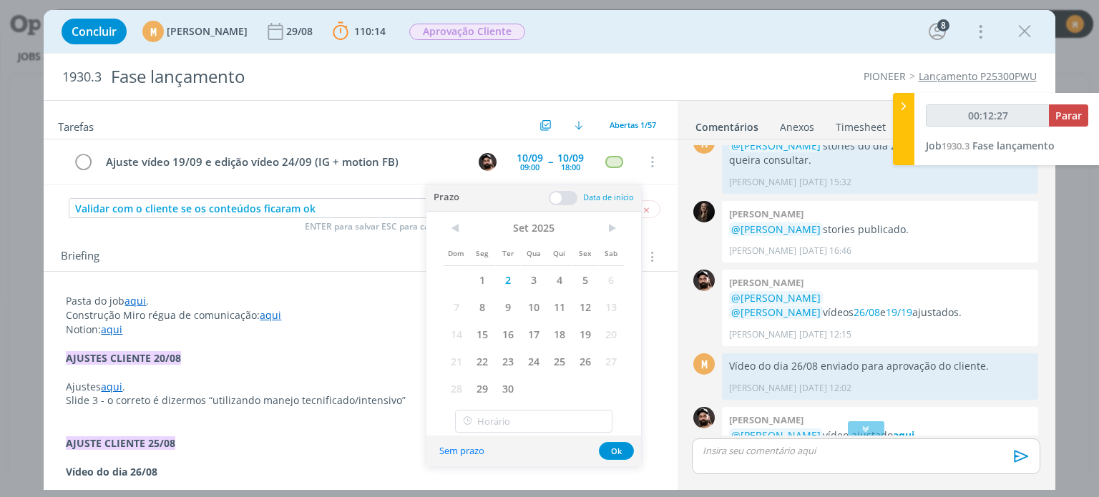
click at [555, 197] on span at bounding box center [563, 198] width 29 height 14
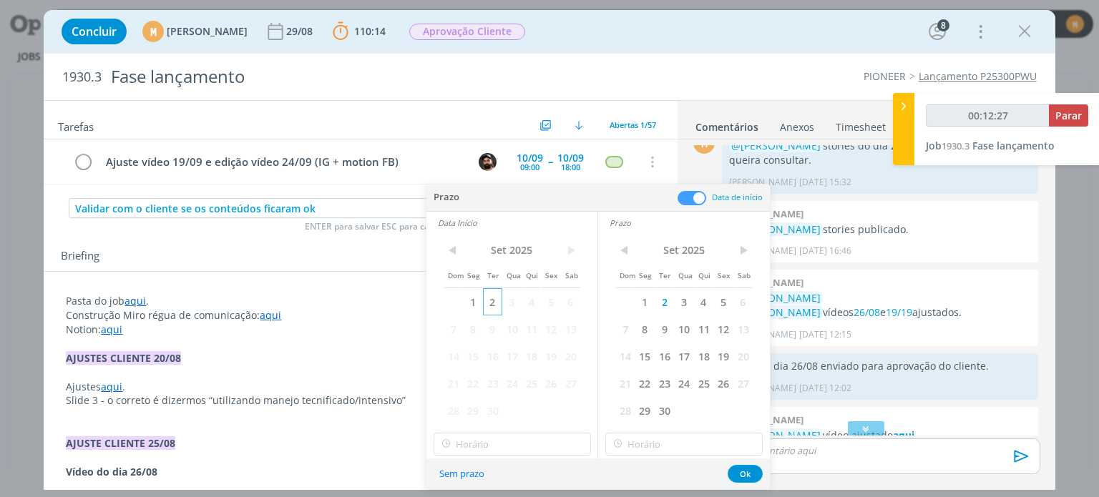
click at [494, 302] on span "2" at bounding box center [492, 301] width 19 height 27
drag, startPoint x: 751, startPoint y: 472, endPoint x: 650, endPoint y: 385, distance: 133.0
click at [750, 472] on button "Ok" at bounding box center [745, 474] width 35 height 18
type input "00:12:29"
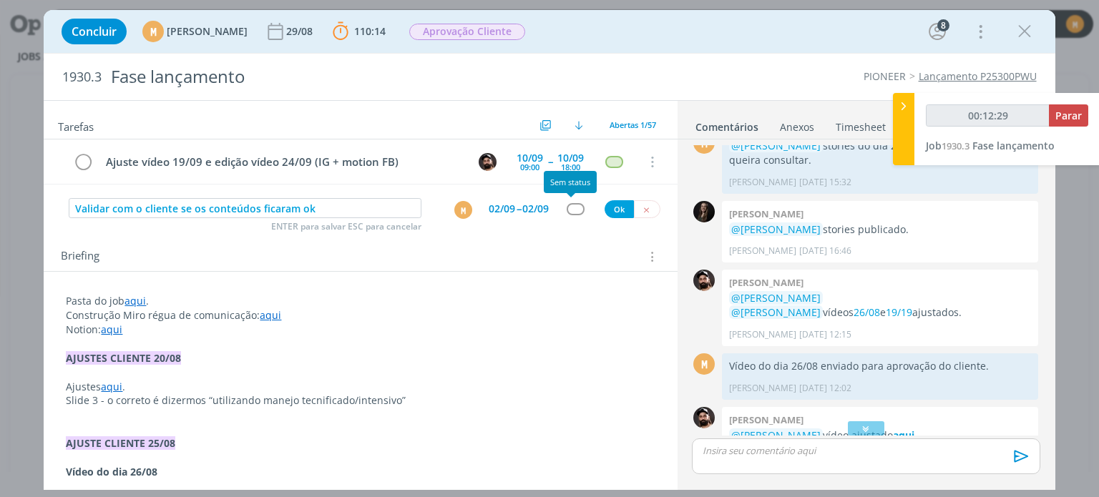
click at [567, 203] on div "dialog" at bounding box center [576, 209] width 18 height 12
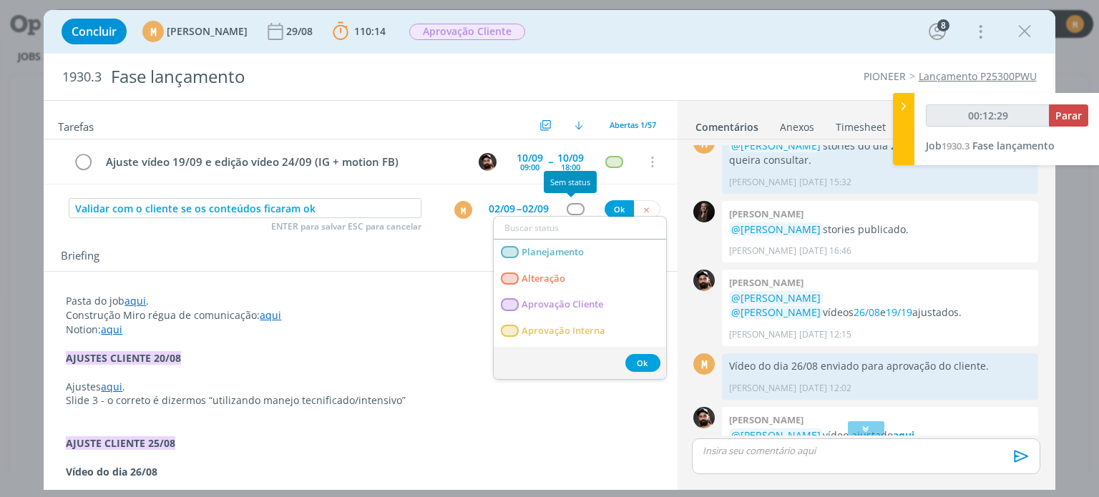
type input "a"
type input "00:12:30"
type input "ar"
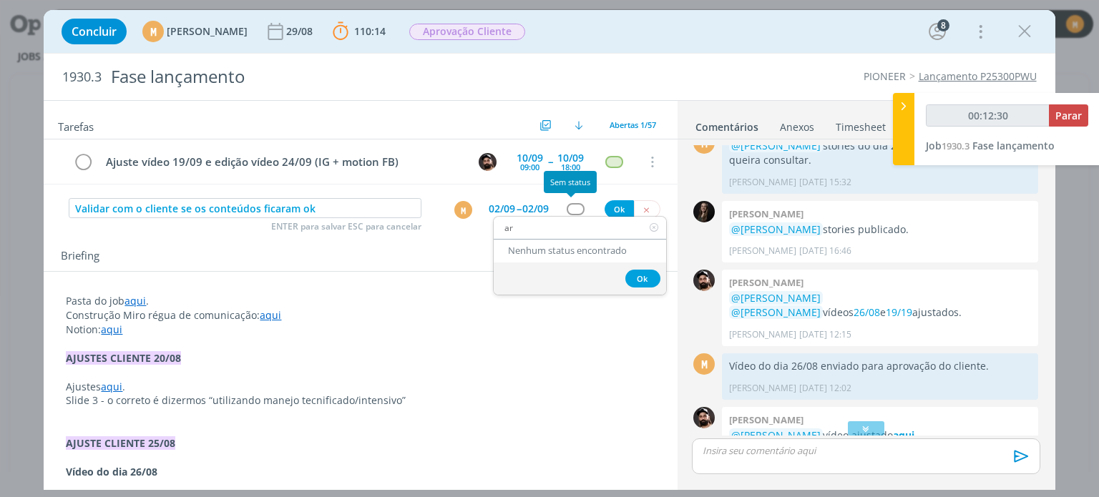
type input "00:12:31"
type input "ate"
type input "00:12:32"
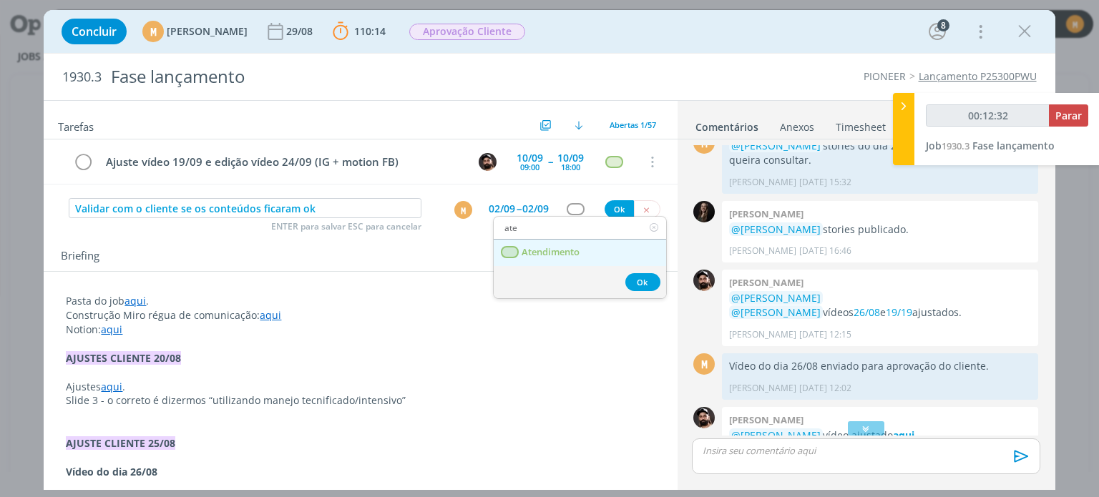
type input "ate"
click at [582, 260] on link "Atendimento" at bounding box center [580, 253] width 172 height 26
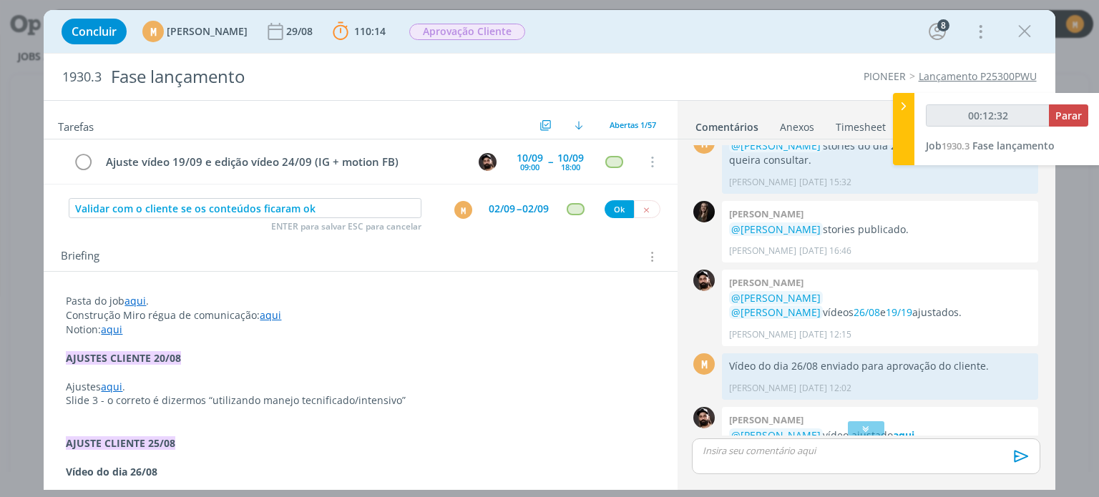
type input "00:12:33"
click at [613, 211] on button "Ok" at bounding box center [619, 209] width 29 height 18
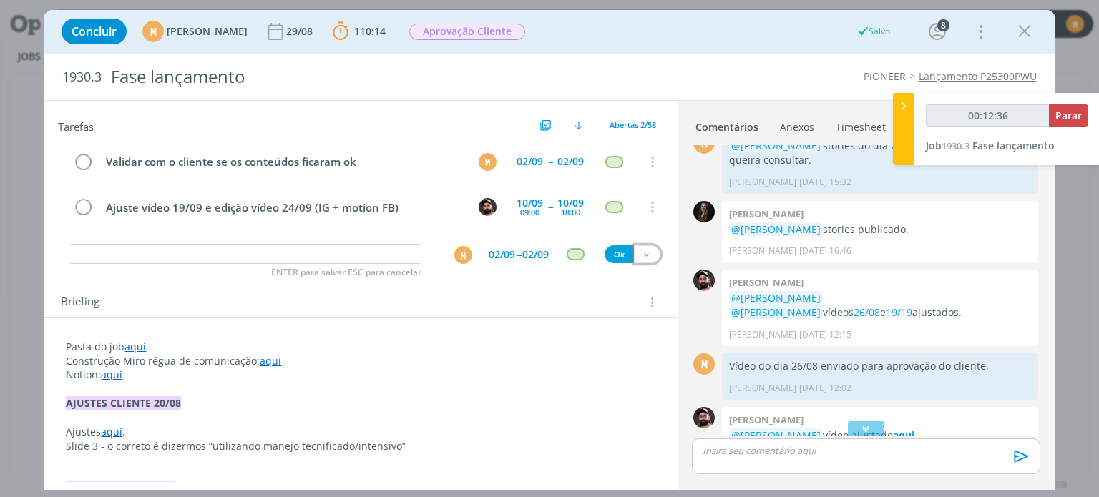
click at [647, 254] on button "dialog" at bounding box center [647, 254] width 26 height 18
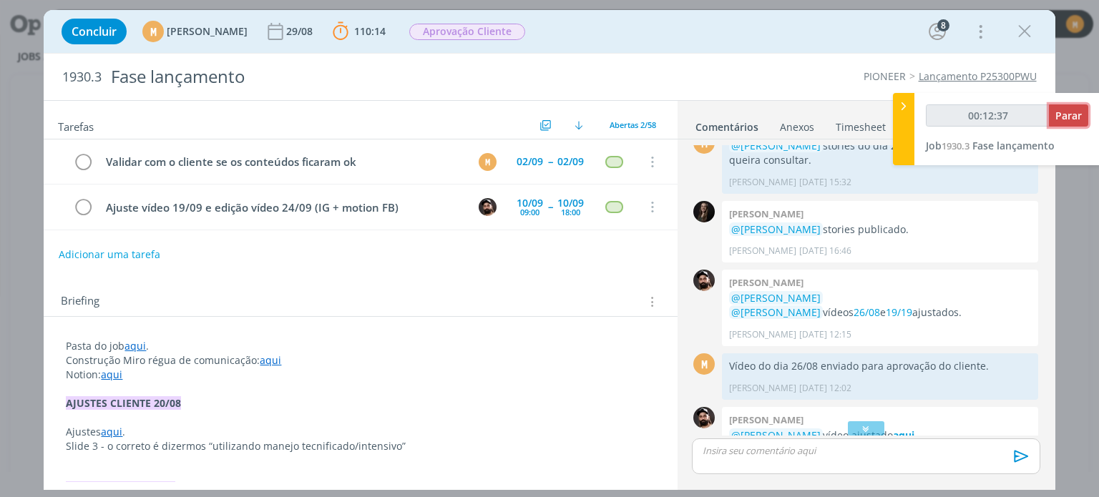
click at [1073, 119] on span "Parar" at bounding box center [1069, 116] width 26 height 14
click at [1061, 120] on span "Parar" at bounding box center [1069, 116] width 26 height 14
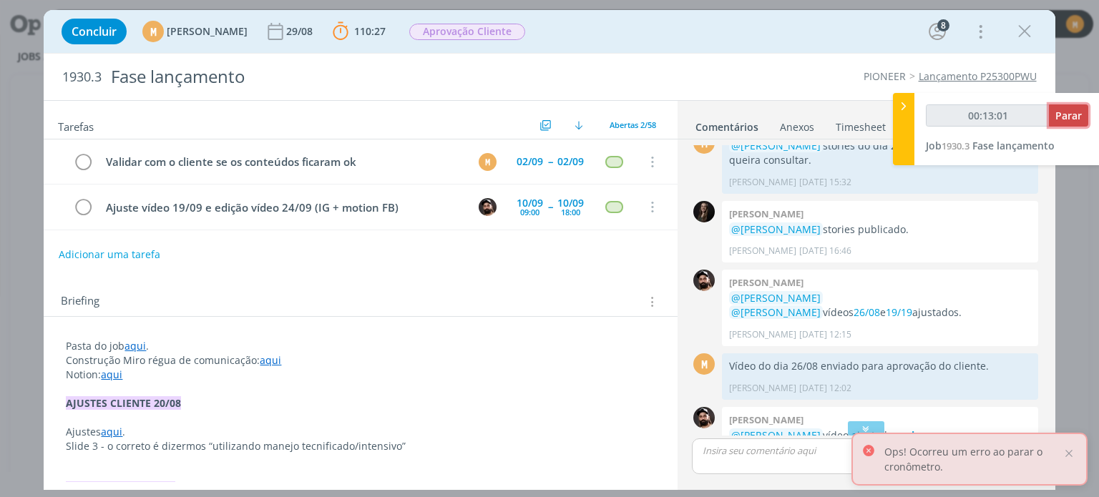
click at [1068, 110] on span "Parar" at bounding box center [1069, 116] width 26 height 14
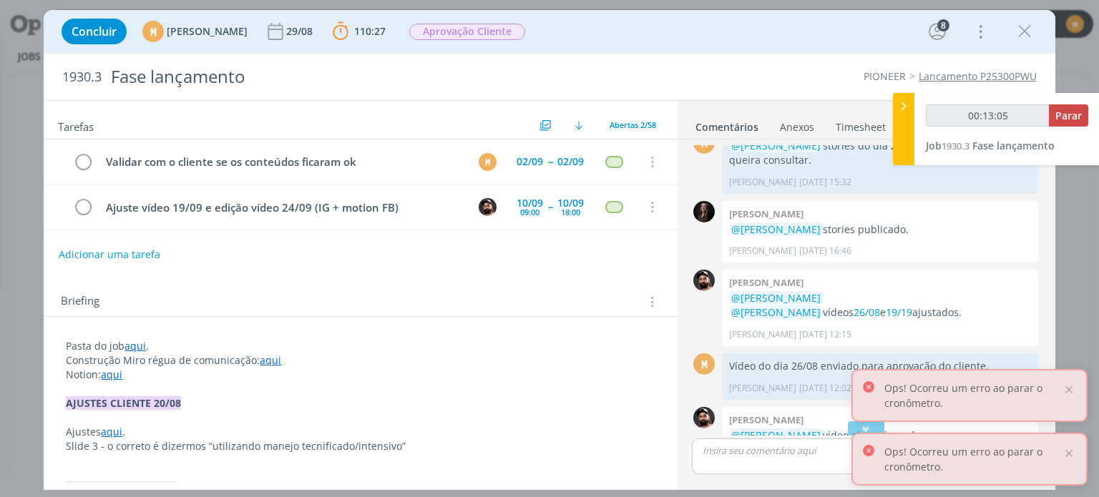
type input "00:13:00"
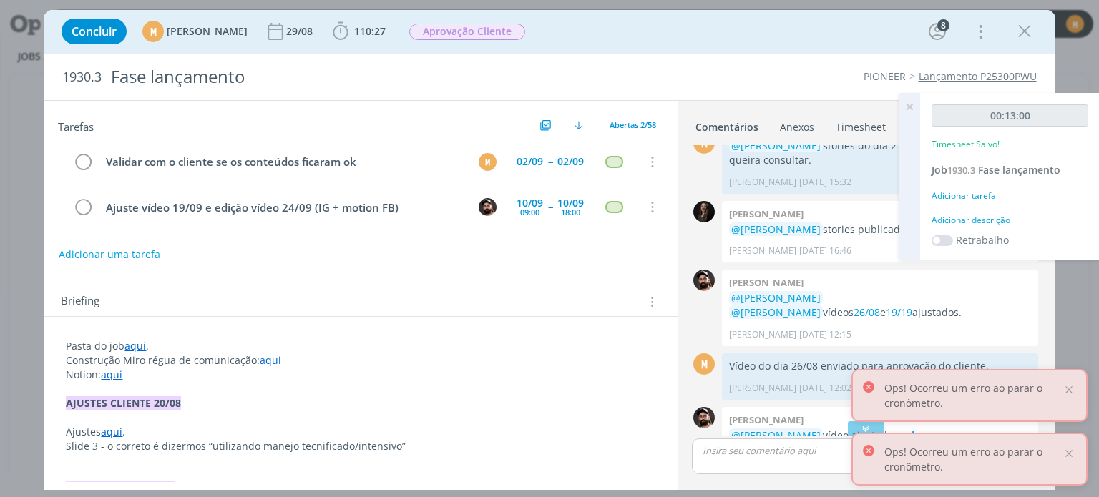
click at [994, 223] on div "Adicionar descrição" at bounding box center [1010, 220] width 157 height 13
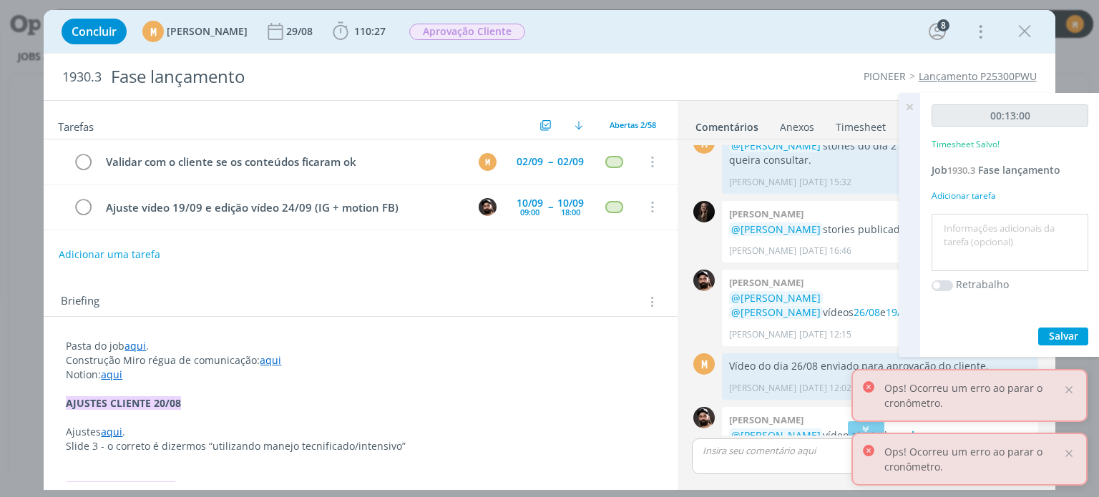
click at [1016, 260] on textarea at bounding box center [1010, 243] width 150 height 51
type textarea "Revisão + envio"
click at [1065, 328] on button "Salvar" at bounding box center [1063, 337] width 50 height 18
drag, startPoint x: 1029, startPoint y: 42, endPoint x: 727, endPoint y: 130, distance: 314.8
click at [1029, 42] on button "dialog" at bounding box center [1024, 31] width 21 height 21
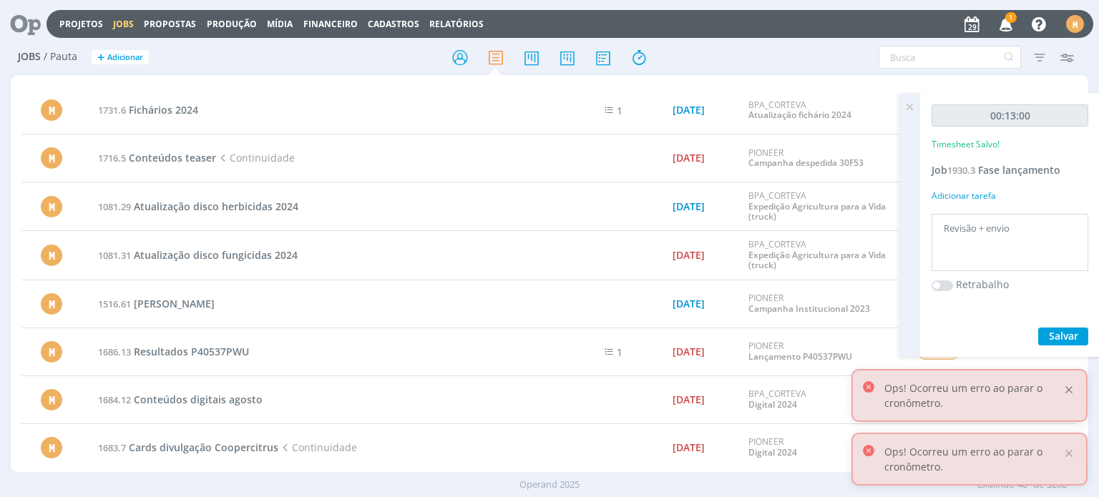
click at [1067, 395] on div at bounding box center [1069, 390] width 13 height 13
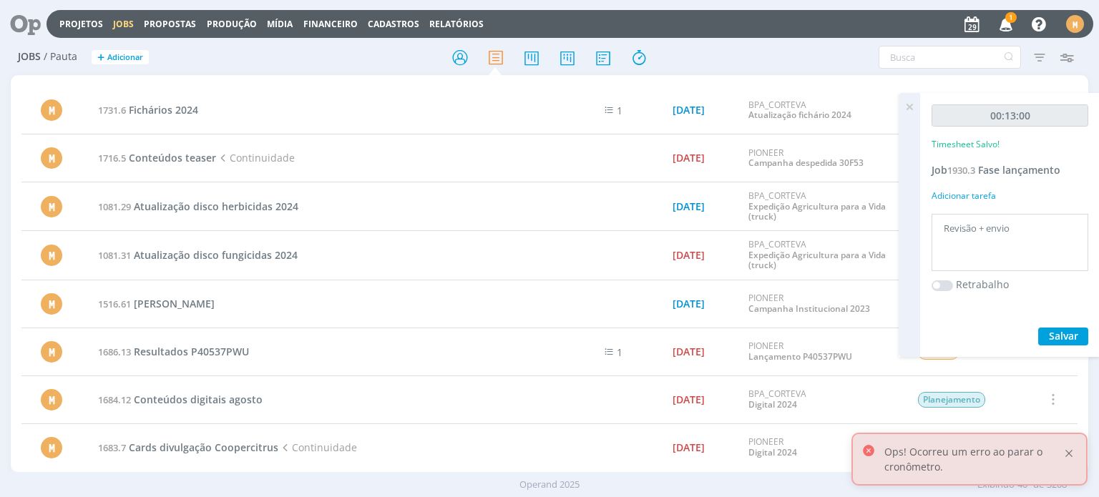
click at [1071, 458] on div at bounding box center [1069, 453] width 13 height 13
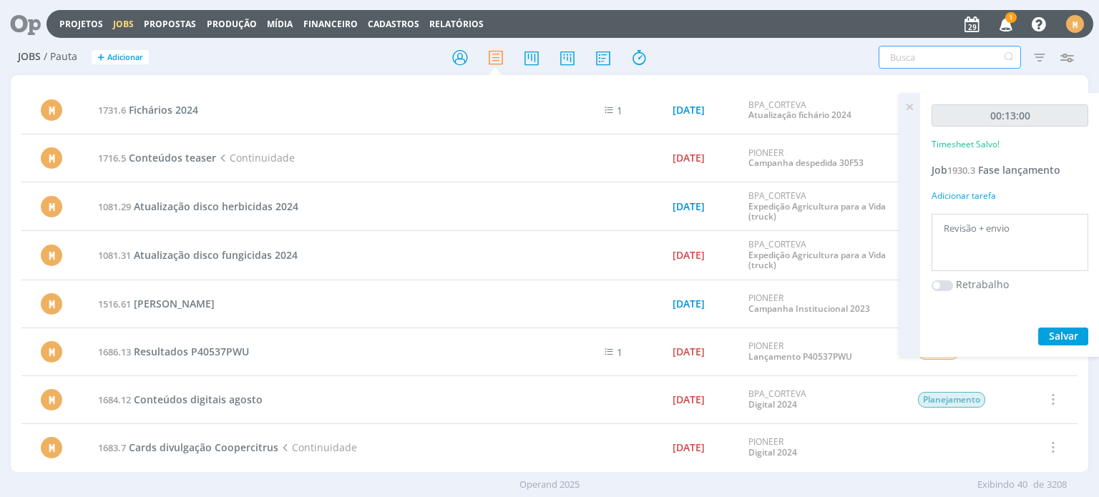
click at [916, 57] on input "text" at bounding box center [950, 57] width 142 height 23
click at [910, 106] on icon at bounding box center [910, 107] width 26 height 28
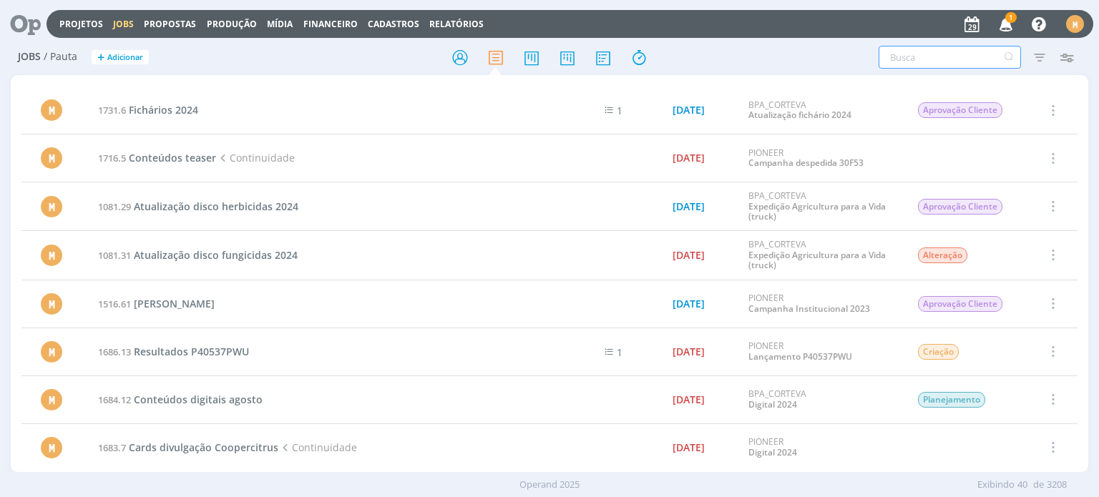
click at [899, 51] on input "text" at bounding box center [950, 57] width 142 height 23
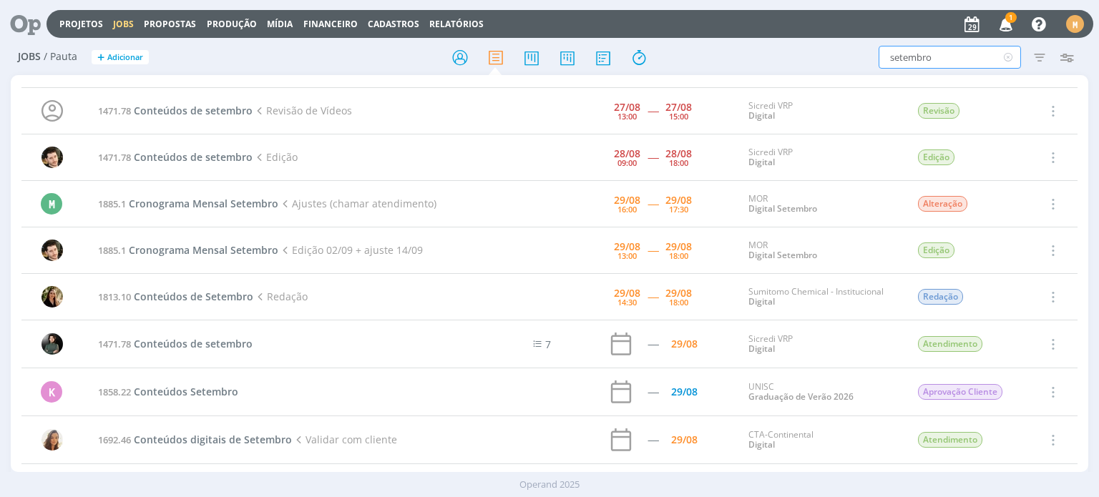
scroll to position [286, 0]
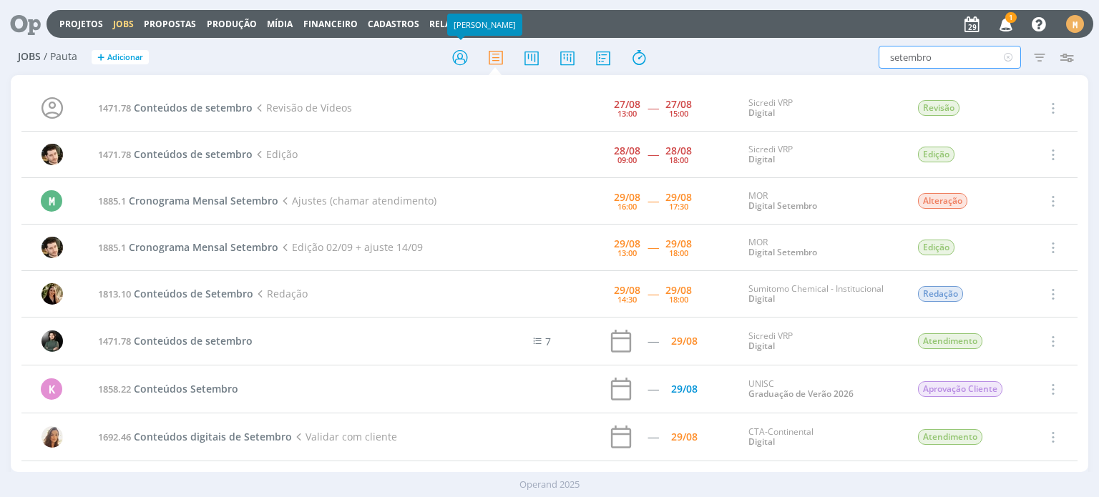
type input "setembro"
click at [474, 52] on div at bounding box center [549, 57] width 359 height 26
click at [454, 69] on icon at bounding box center [460, 58] width 26 height 28
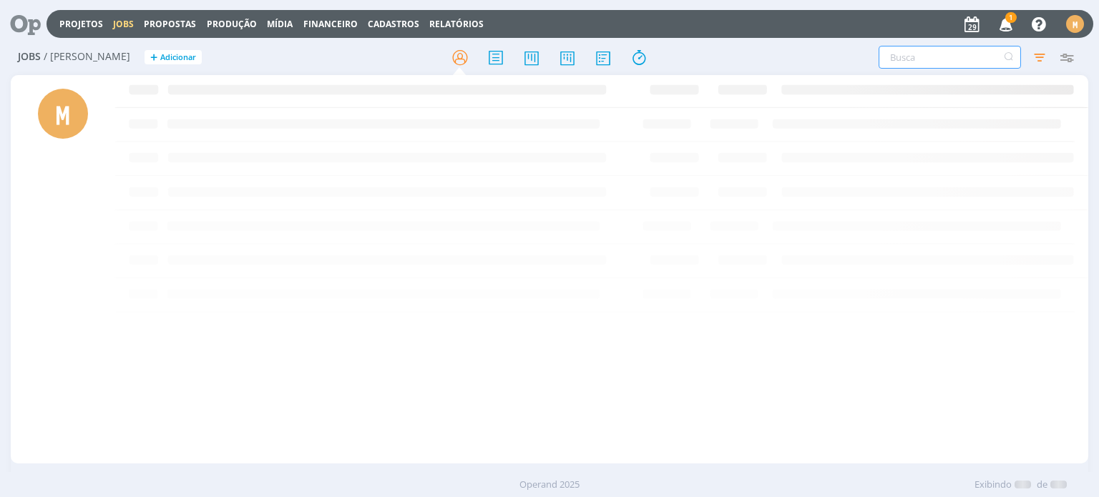
click at [921, 65] on input "text" at bounding box center [950, 57] width 142 height 23
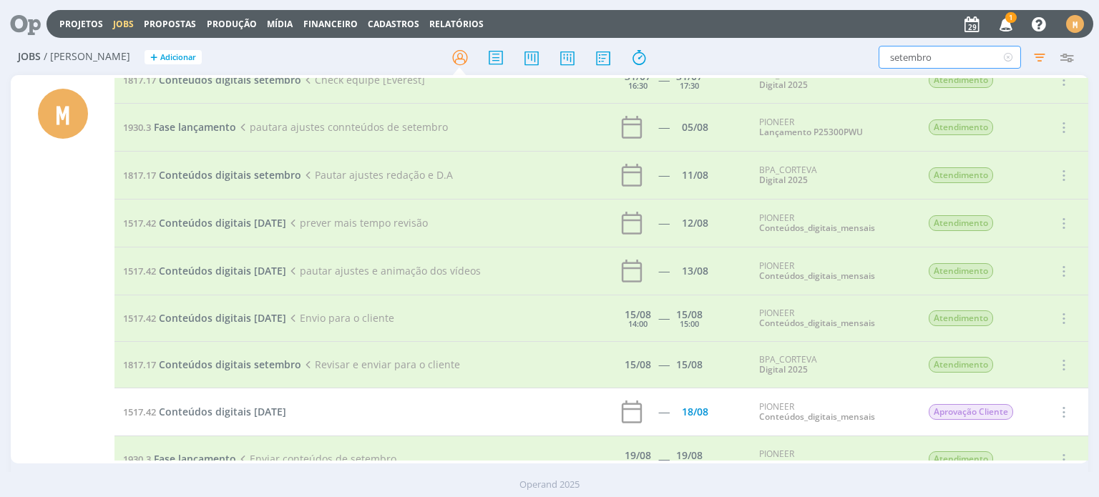
scroll to position [343, 0]
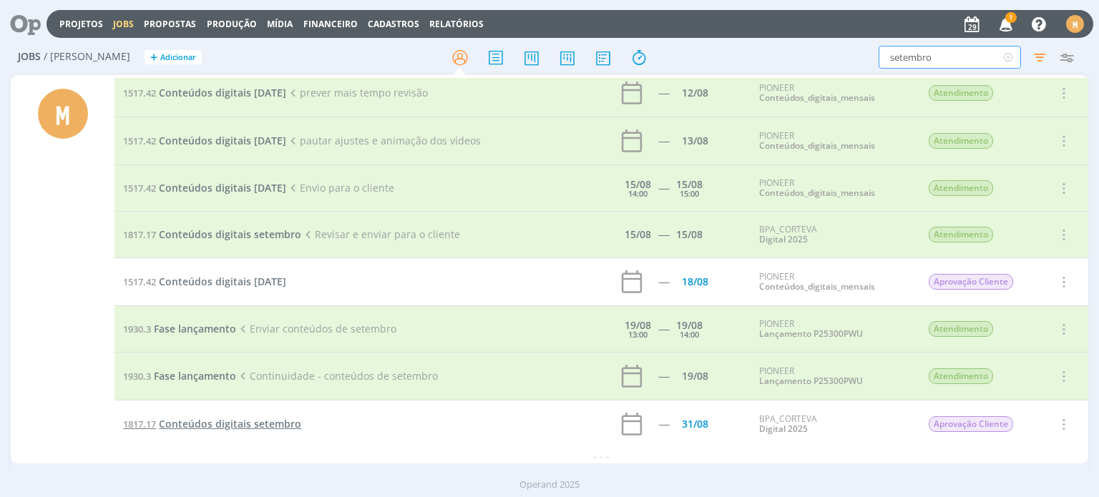
type input "setembro"
click at [255, 417] on span "Conteúdos digitais setembro" at bounding box center [230, 424] width 142 height 14
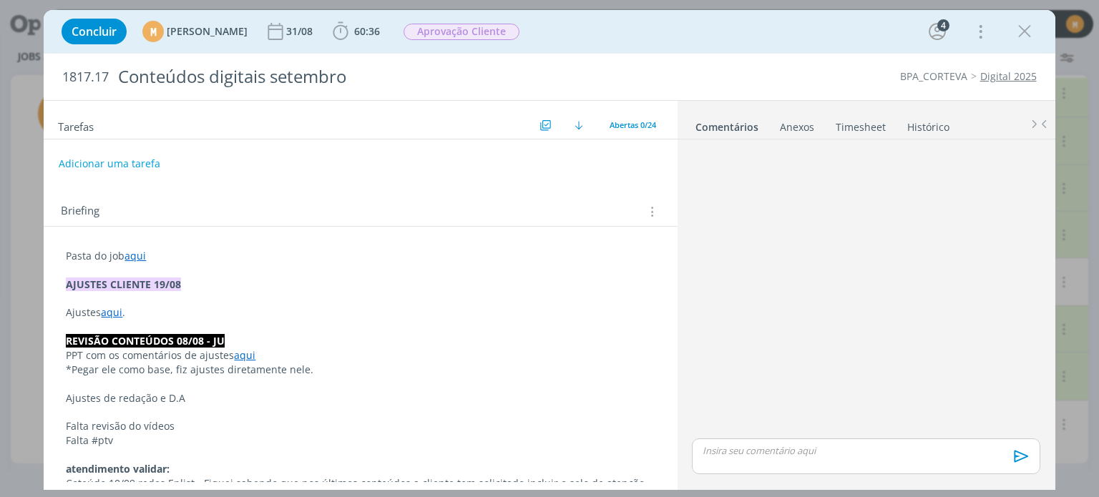
scroll to position [910, 0]
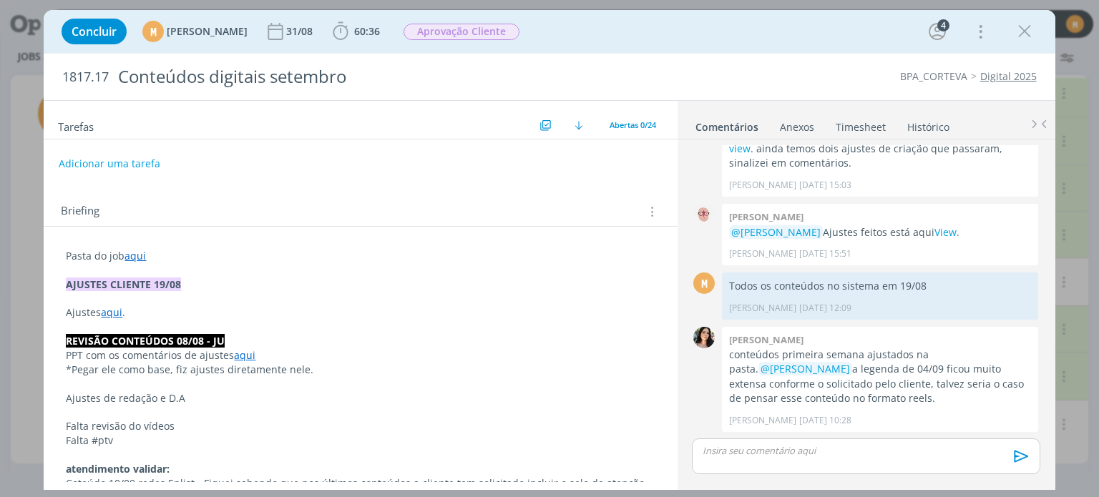
click at [140, 254] on link "aqui" at bounding box center [135, 256] width 21 height 14
click at [152, 281] on link "https://sobeae.sharepoint.com/:f:/s/SOBEAE/Erde8sEsMBVNlMfhTnBRjMABSWxZ7IZu_Uu0…" at bounding box center [159, 283] width 108 height 19
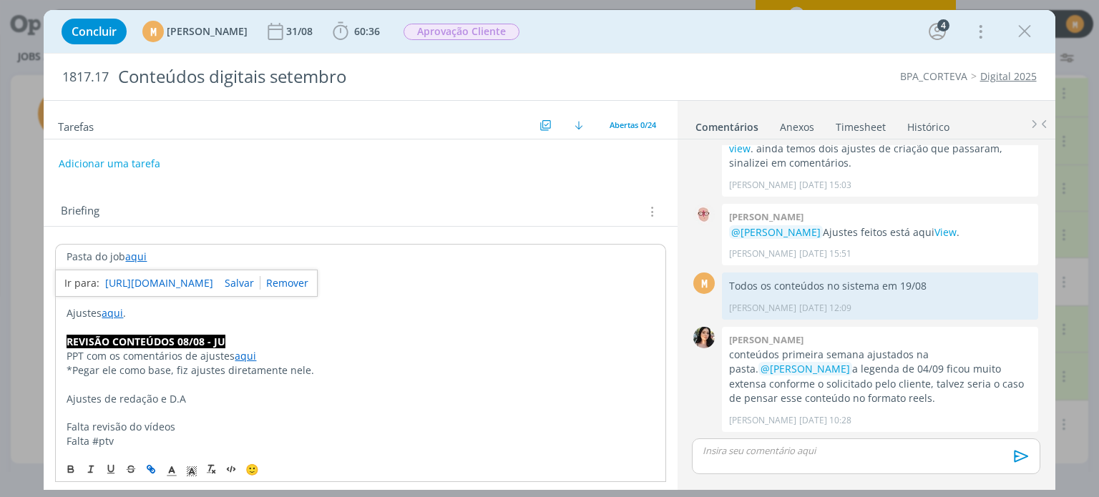
click at [364, 394] on p "Ajustes de redação e D.A" at bounding box center [361, 399] width 588 height 14
click at [307, 268] on p "dialog" at bounding box center [361, 271] width 588 height 14
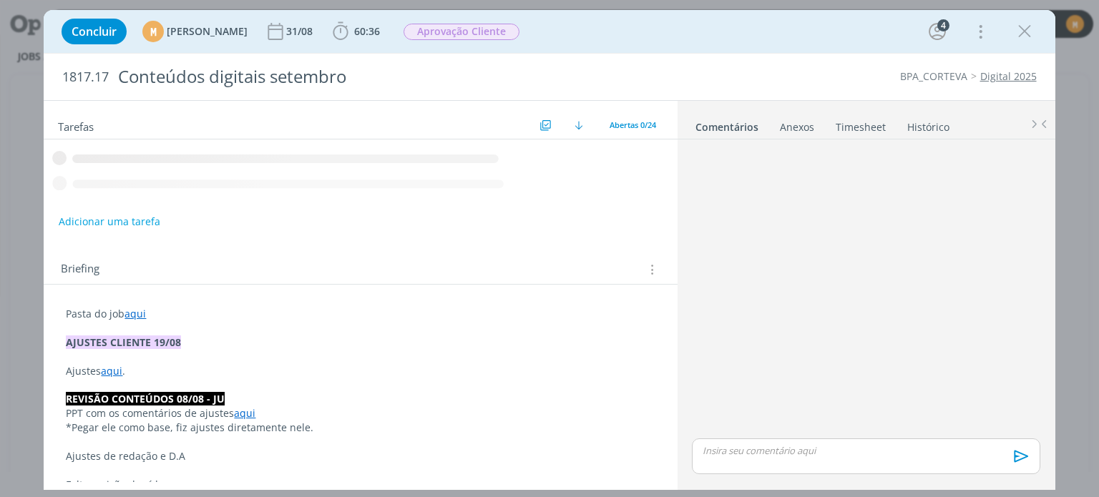
scroll to position [910, 0]
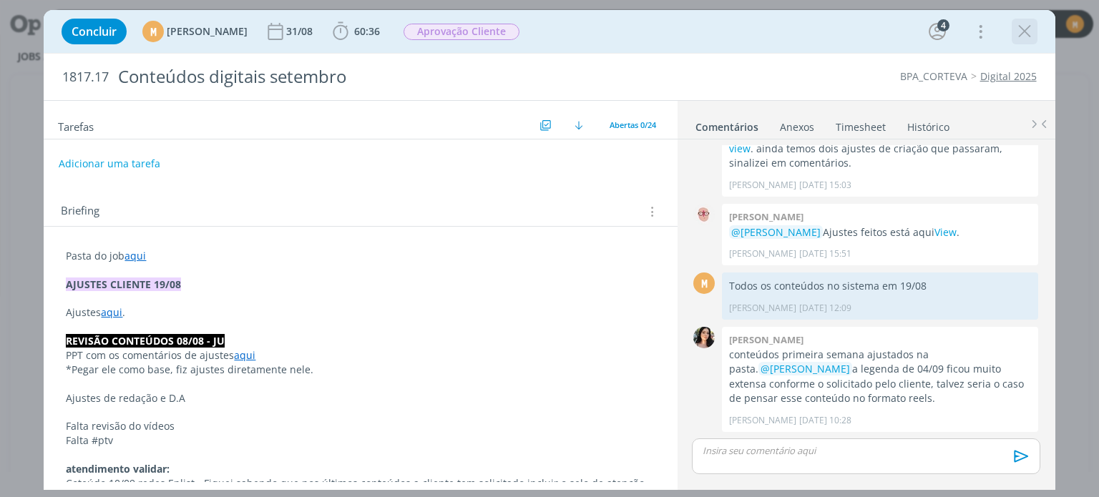
click at [1031, 31] on icon "dialog" at bounding box center [1024, 31] width 21 height 21
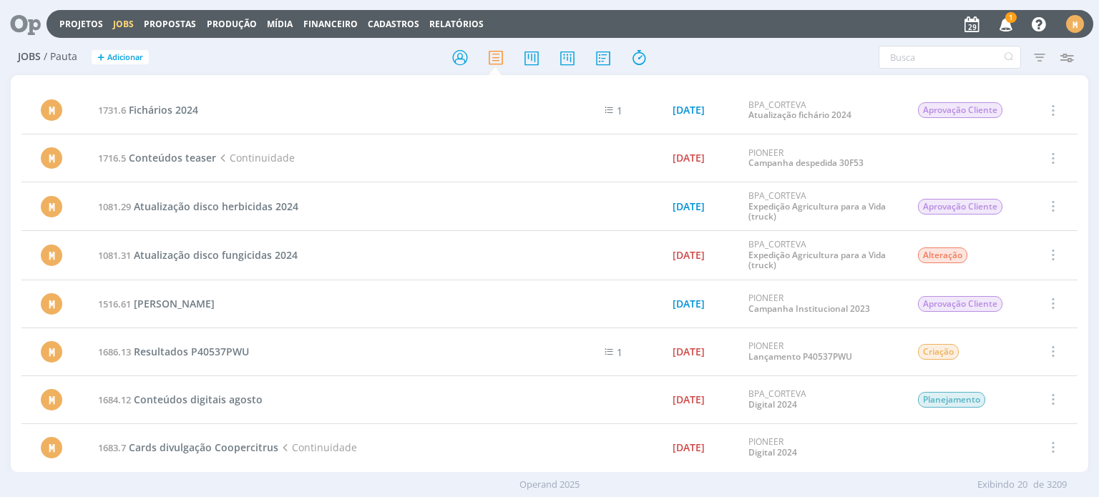
click at [1011, 21] on span "1" at bounding box center [1010, 17] width 11 height 11
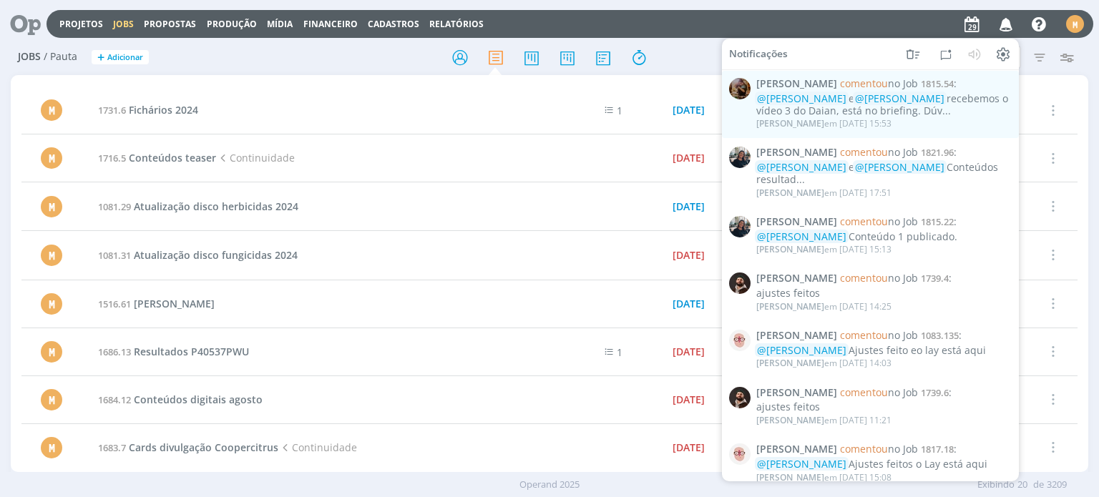
click at [1011, 21] on icon "button" at bounding box center [1006, 23] width 25 height 24
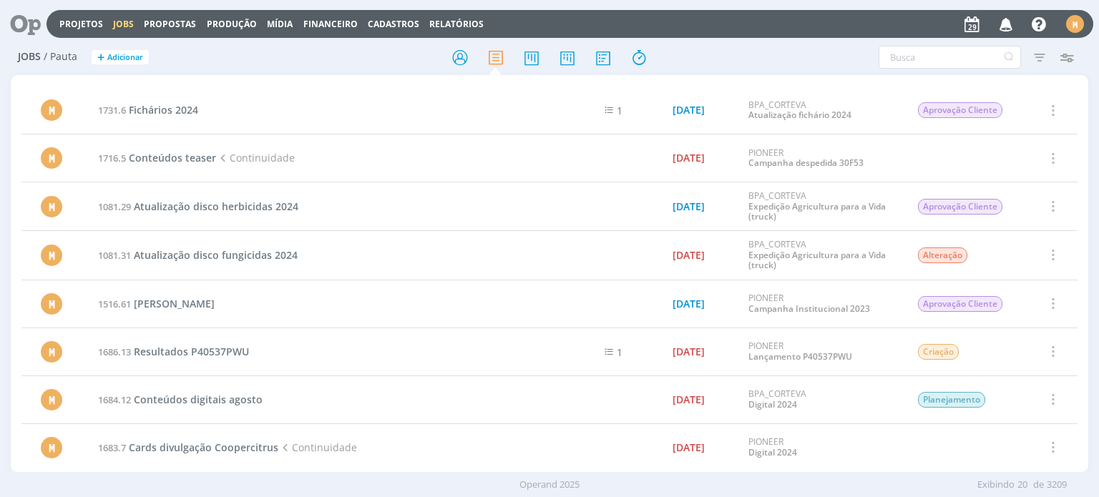
click at [927, 69] on div "Jobs / Pauta + Adicionar Filtrar Filtrar Limpar Tipo Jobs e Tarefas Data Person…" at bounding box center [549, 58] width 1077 height 36
click at [924, 55] on input "text" at bounding box center [950, 57] width 142 height 23
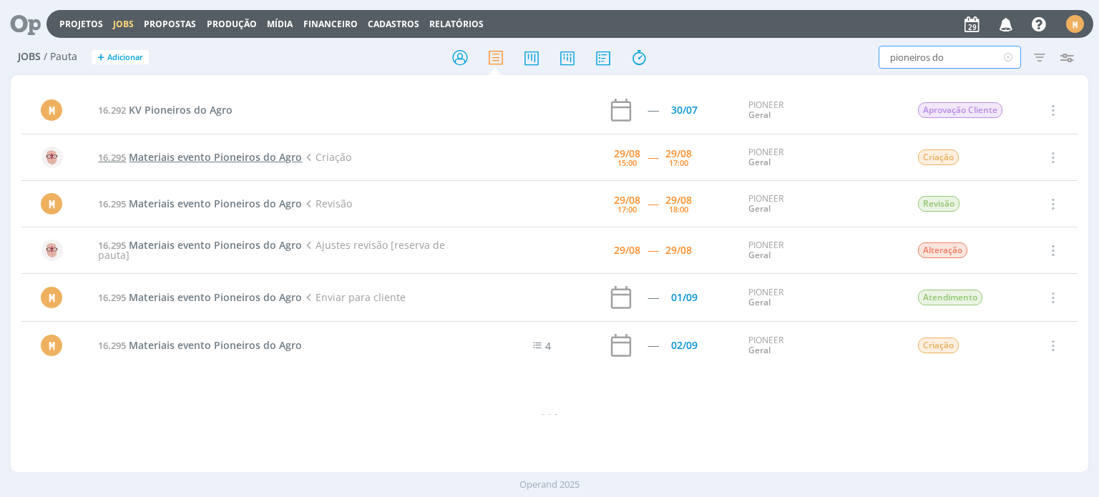
type input "pioneiros do"
click at [217, 158] on span "Materiais evento Pioneiros do Agro" at bounding box center [215, 157] width 173 height 14
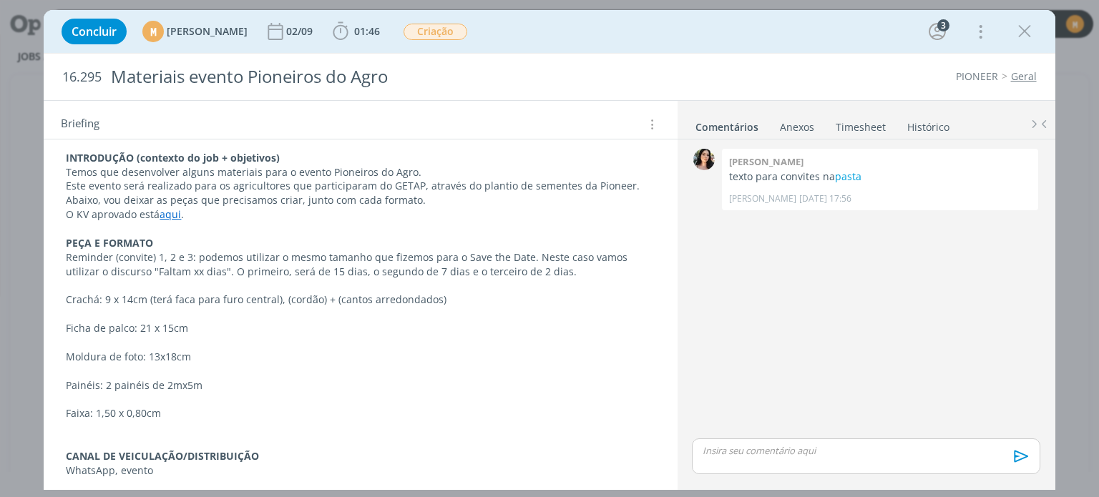
scroll to position [358, 0]
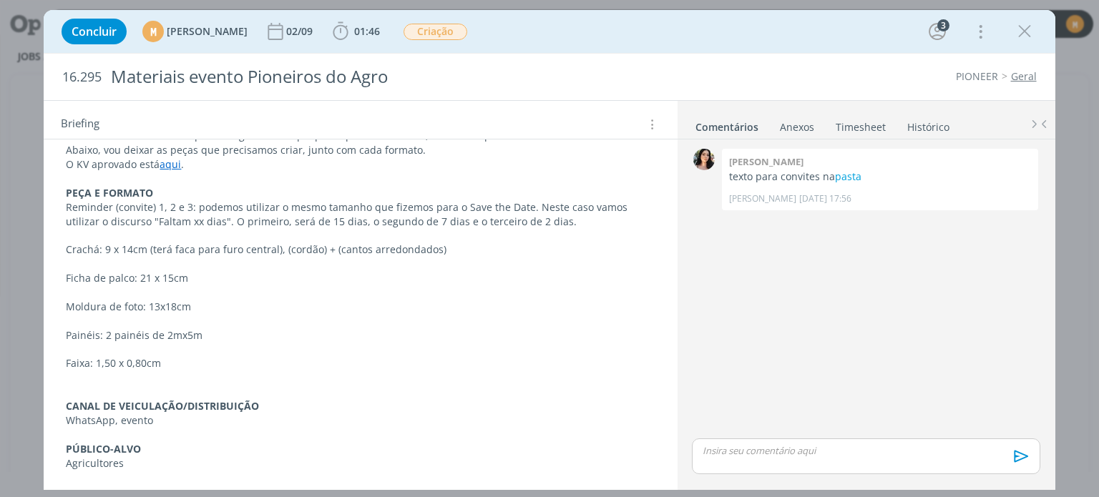
click at [107, 365] on p "Faixa: 1,50 x 0,80cm" at bounding box center [360, 363] width 589 height 14
click at [133, 281] on p "Ficha de palco: 21 x 15cm" at bounding box center [361, 279] width 588 height 14
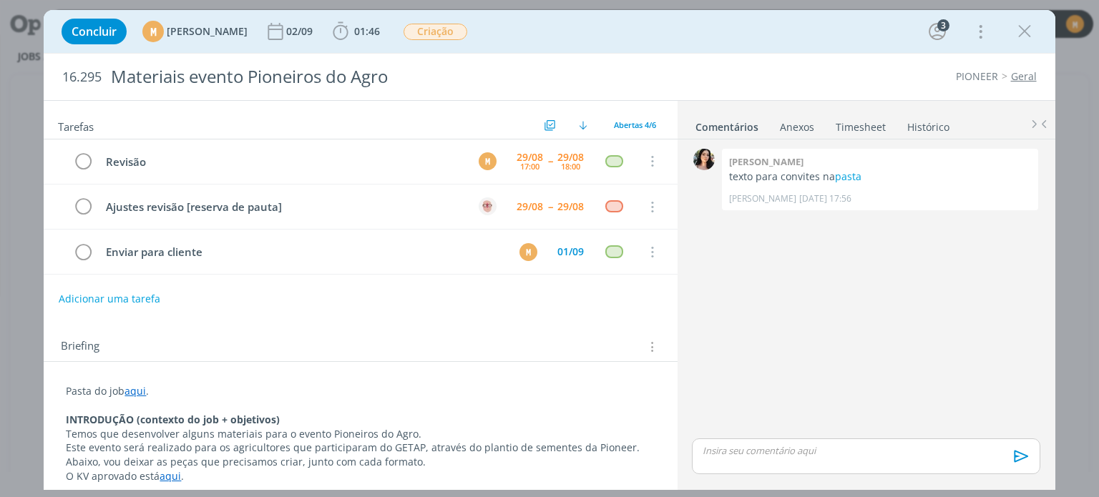
scroll to position [0, 0]
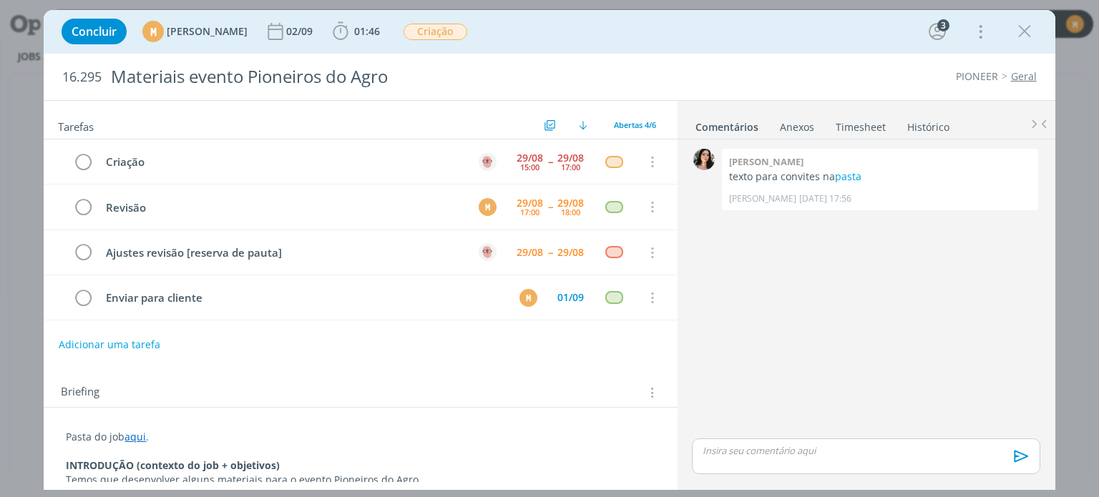
click at [842, 122] on link "Timesheet" at bounding box center [861, 124] width 52 height 21
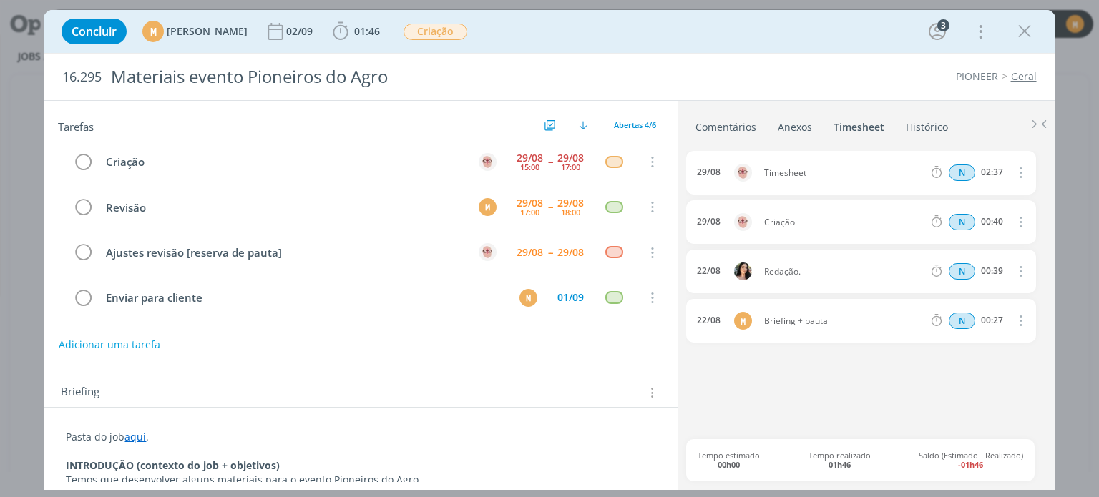
click at [137, 438] on link "aqui" at bounding box center [135, 437] width 21 height 14
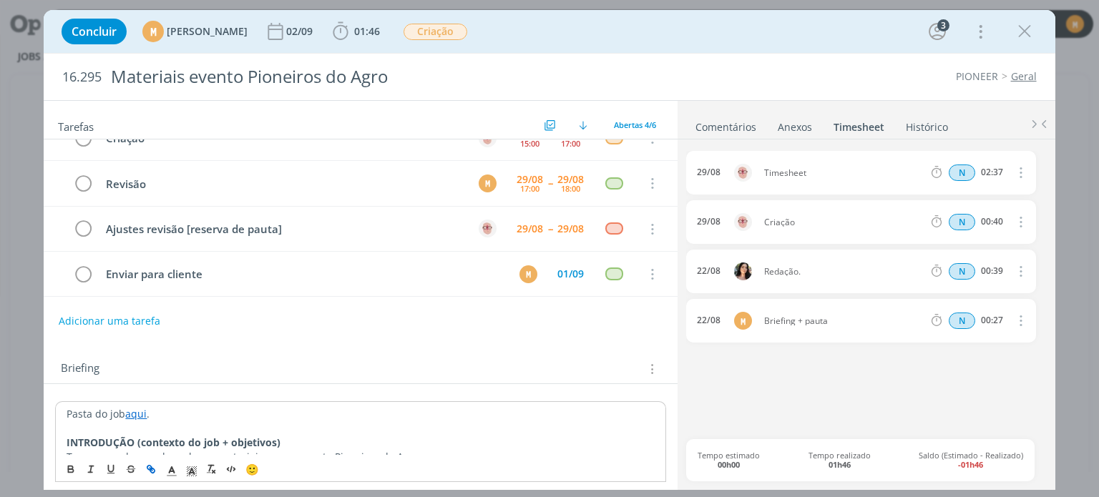
scroll to position [143, 0]
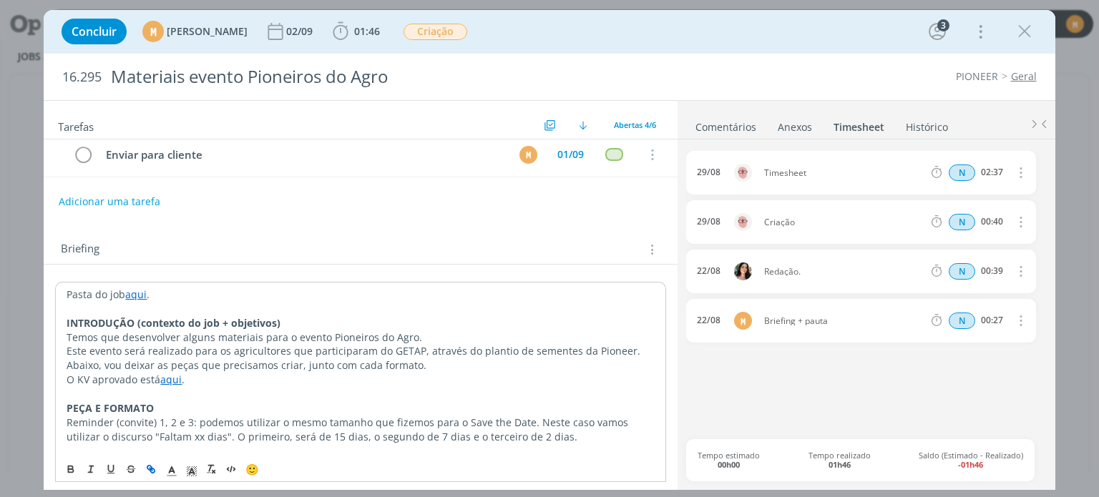
click at [137, 293] on link "aqui" at bounding box center [135, 295] width 21 height 14
click at [137, 288] on link "aqui" at bounding box center [135, 295] width 21 height 14
click at [227, 361] on p "Abaixo, vou deixar as peças que precisamos criar, junto com cada formato." at bounding box center [361, 366] width 588 height 14
click at [132, 290] on link "aqui" at bounding box center [135, 295] width 21 height 14
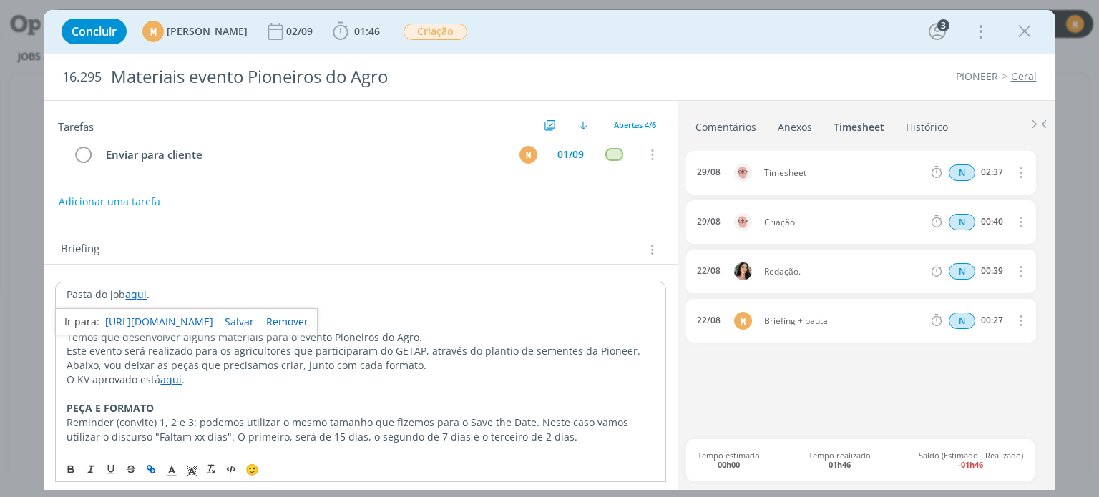
click at [147, 316] on link "[URL][DOMAIN_NAME]" at bounding box center [159, 322] width 108 height 19
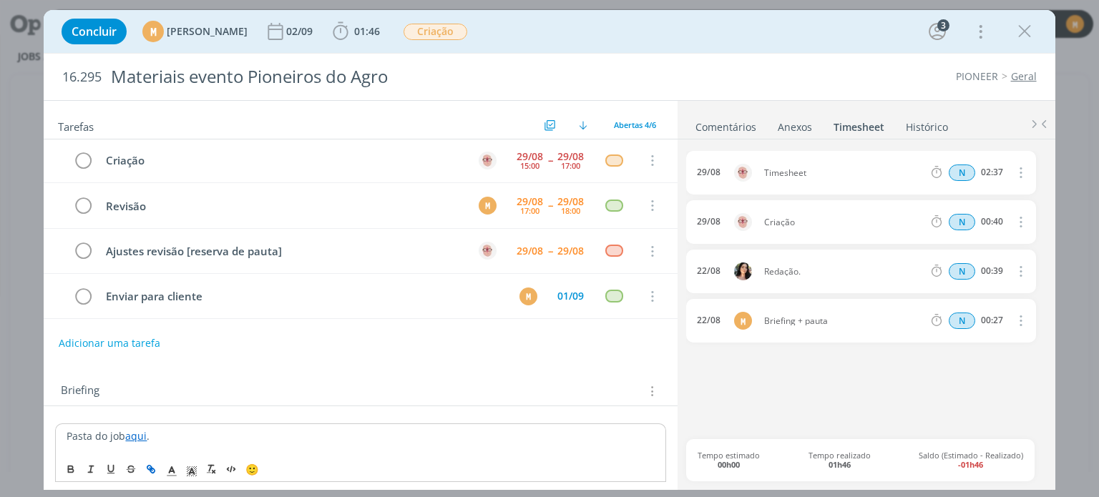
scroll to position [0, 0]
click at [630, 123] on span "Abertas 4/6" at bounding box center [635, 125] width 42 height 11
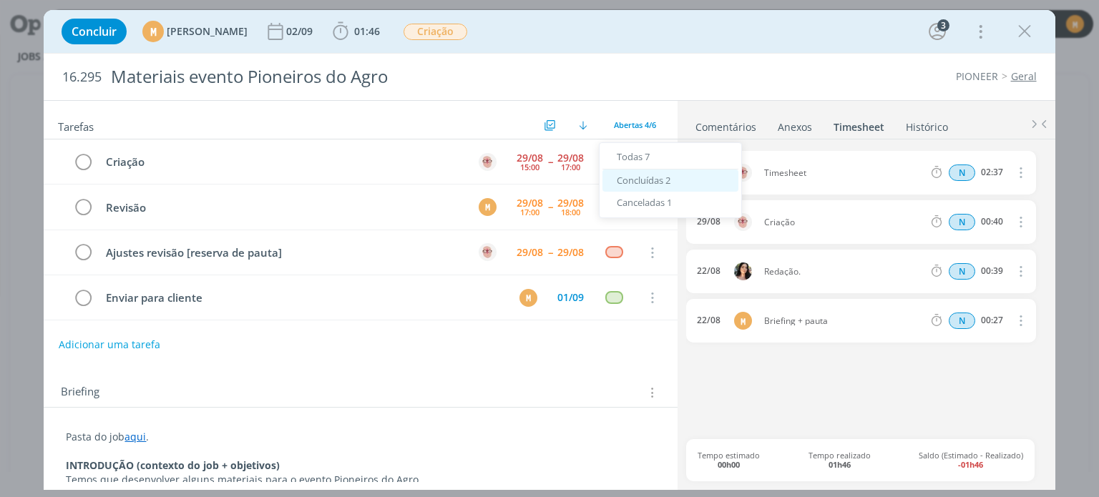
click at [653, 181] on span "Concluídas 2" at bounding box center [644, 180] width 54 height 13
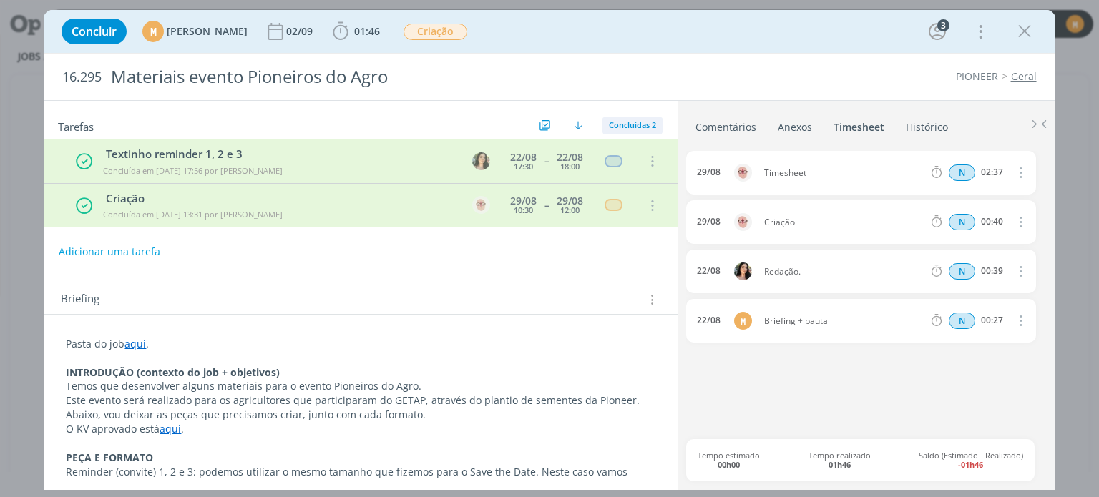
click at [624, 125] on span "Concluídas 2" at bounding box center [632, 125] width 47 height 11
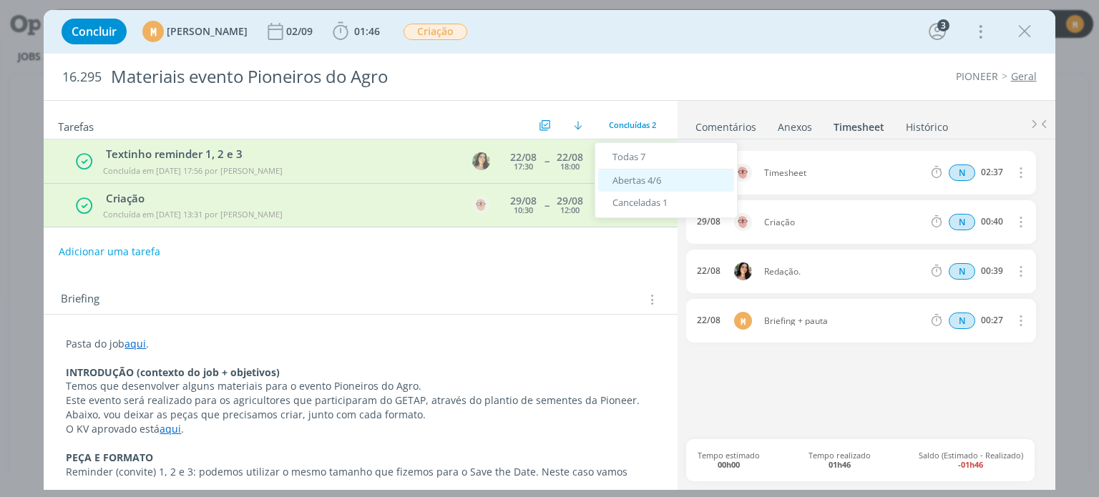
click at [648, 174] on span "Abertas 4/6" at bounding box center [637, 180] width 49 height 13
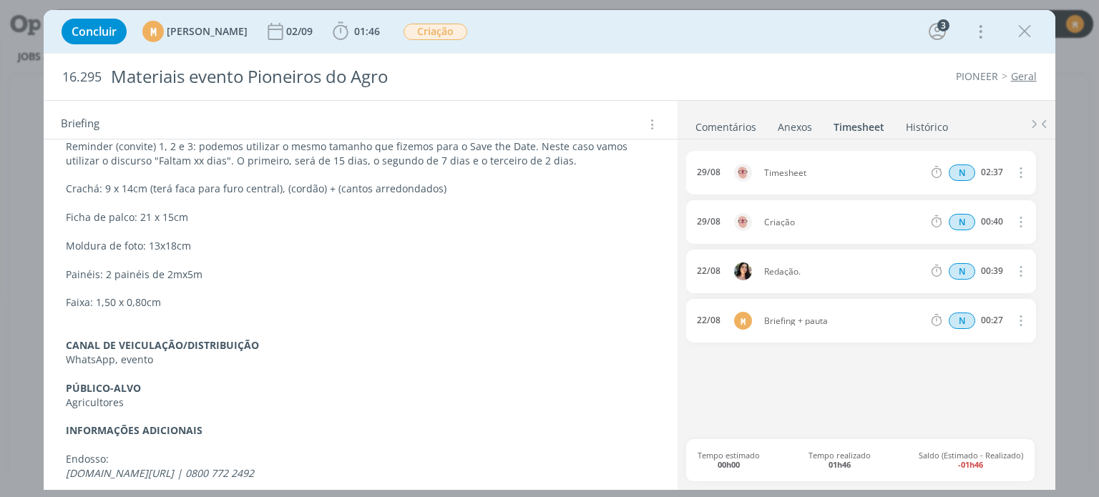
scroll to position [429, 0]
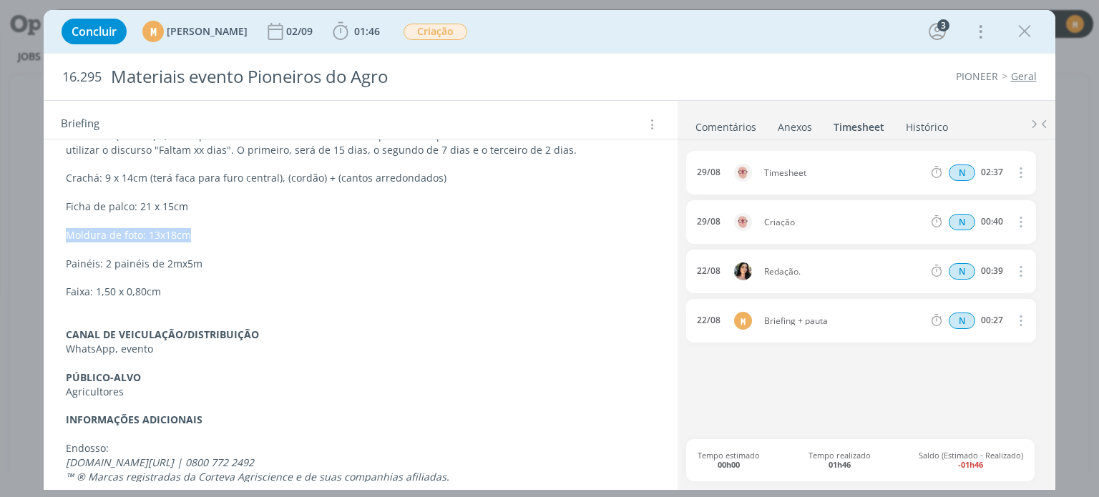
drag, startPoint x: 61, startPoint y: 233, endPoint x: 198, endPoint y: 228, distance: 136.8
click at [198, 228] on div "Pasta do job aqui . INTRODUÇÃO (contexto do job + objetivos) Temos que desenvol…" at bounding box center [360, 250] width 610 height 508
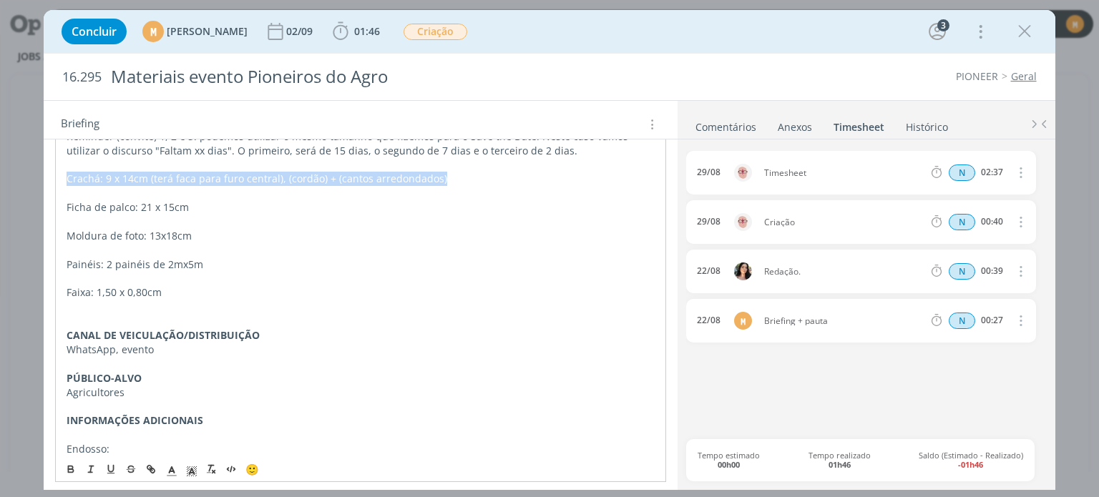
drag, startPoint x: 66, startPoint y: 180, endPoint x: 444, endPoint y: 179, distance: 377.8
click at [444, 179] on div "Pasta do job aqui . INTRODUÇÃO (contexto do job + objetivos) Temos que desenvol…" at bounding box center [360, 250] width 610 height 509
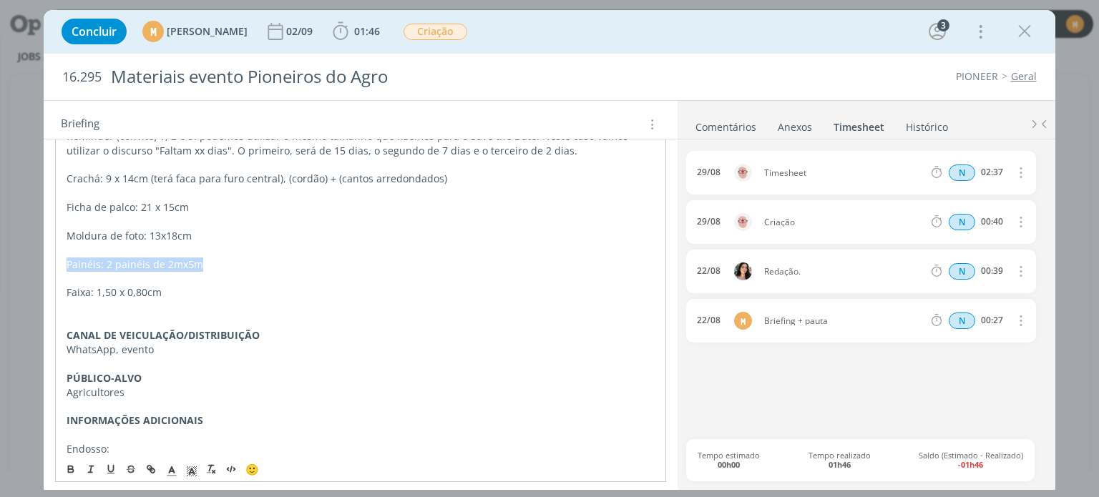
drag, startPoint x: 63, startPoint y: 263, endPoint x: 209, endPoint y: 263, distance: 146.0
click at [209, 263] on div "Pasta do job aqui . INTRODUÇÃO (contexto do job + objetivos) Temos que desenvol…" at bounding box center [360, 250] width 610 height 509
drag, startPoint x: 64, startPoint y: 229, endPoint x: 167, endPoint y: 243, distance: 104.0
click at [167, 243] on div "Pasta do job aqui . INTRODUÇÃO (contexto do job + objetivos) Temos que desenvol…" at bounding box center [360, 250] width 610 height 509
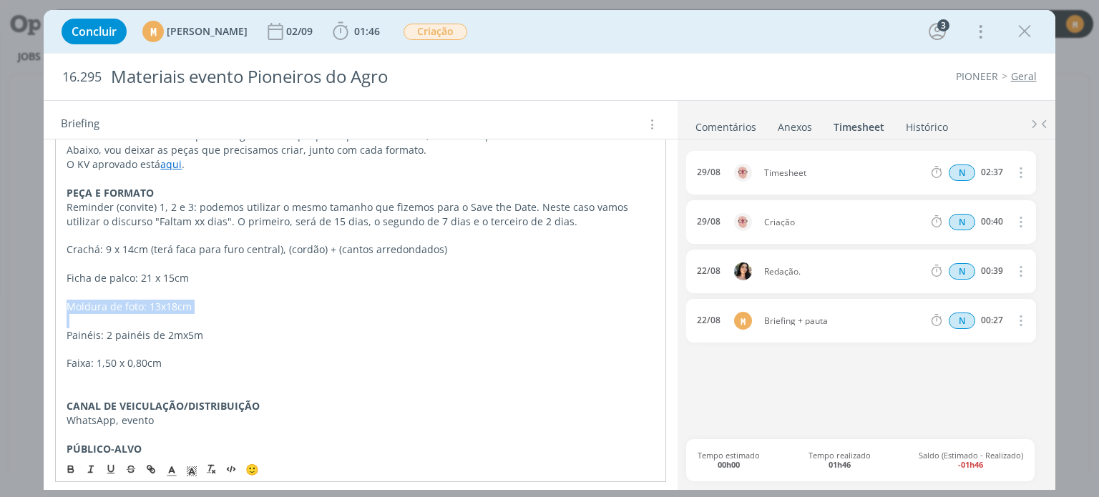
scroll to position [358, 0]
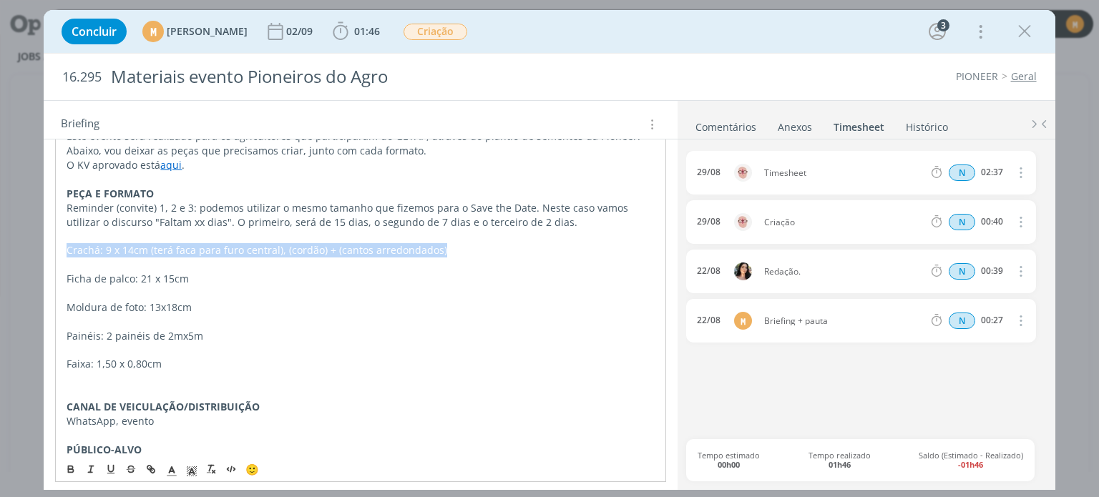
drag, startPoint x: 65, startPoint y: 248, endPoint x: 469, endPoint y: 243, distance: 404.4
click at [469, 243] on div "Pasta do job aqui . INTRODUÇÃO (contexto do job + objetivos) Temos que desenvol…" at bounding box center [360, 321] width 610 height 509
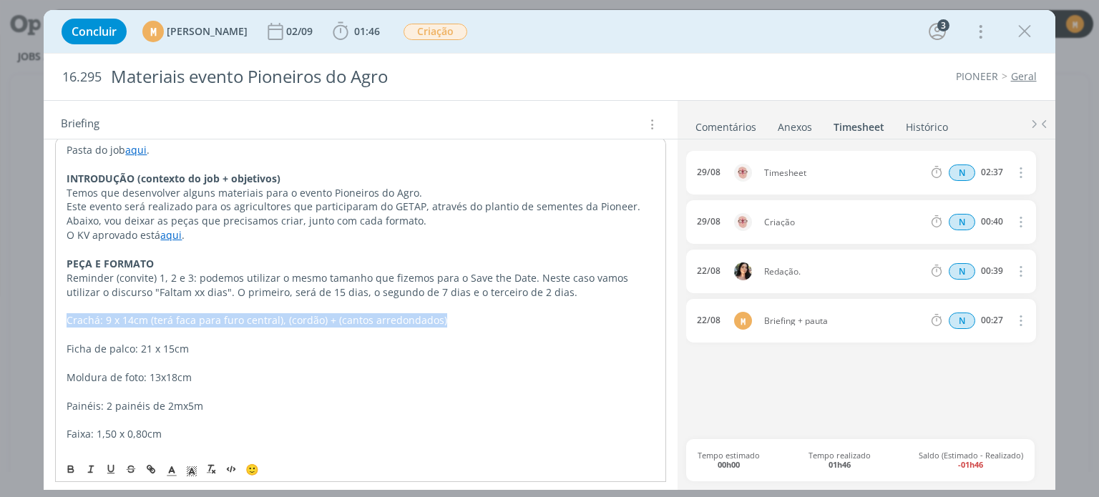
scroll to position [286, 0]
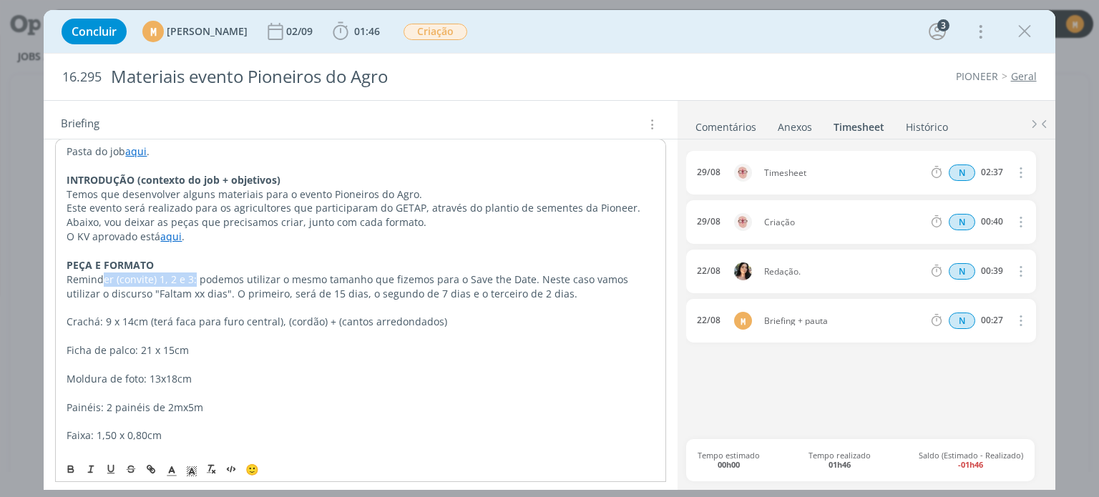
drag, startPoint x: 99, startPoint y: 280, endPoint x: 192, endPoint y: 278, distance: 92.3
click at [192, 278] on p "Reminder (convite) 1, 2 e 3: podemos utilizar o mesmo tamanho que fizemos para …" at bounding box center [361, 287] width 588 height 29
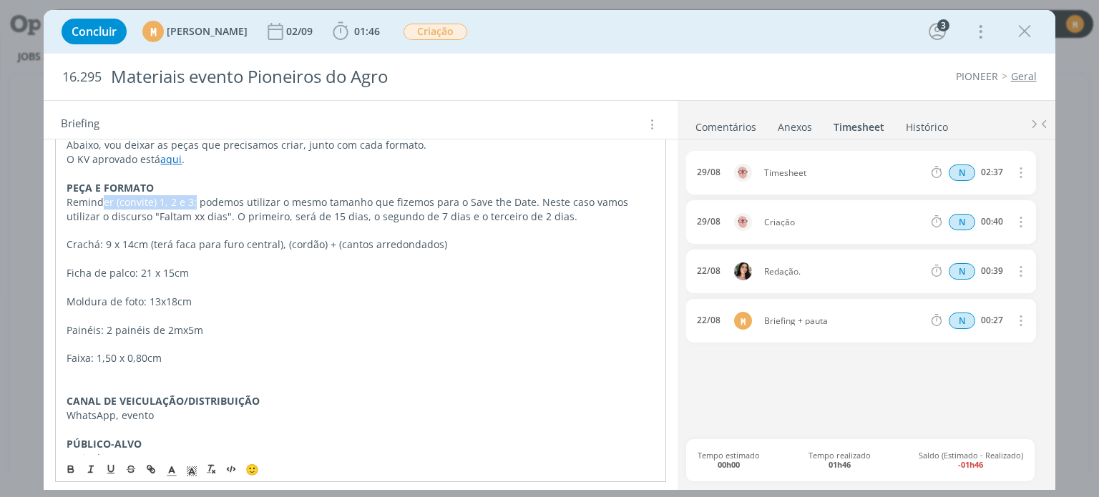
scroll to position [358, 0]
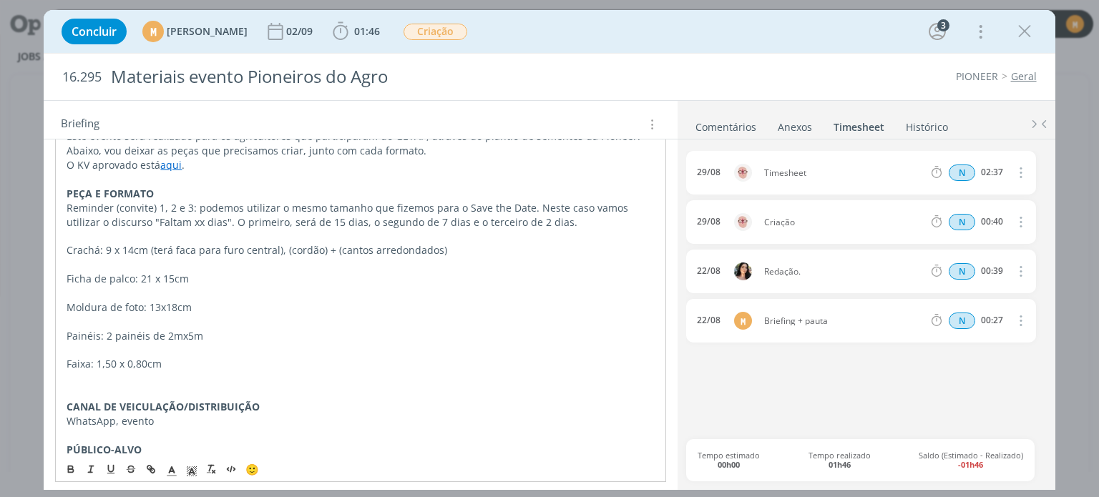
click at [218, 276] on p "Ficha de palco: 21 x 15cm" at bounding box center [361, 279] width 588 height 14
